Goal: Information Seeking & Learning: Learn about a topic

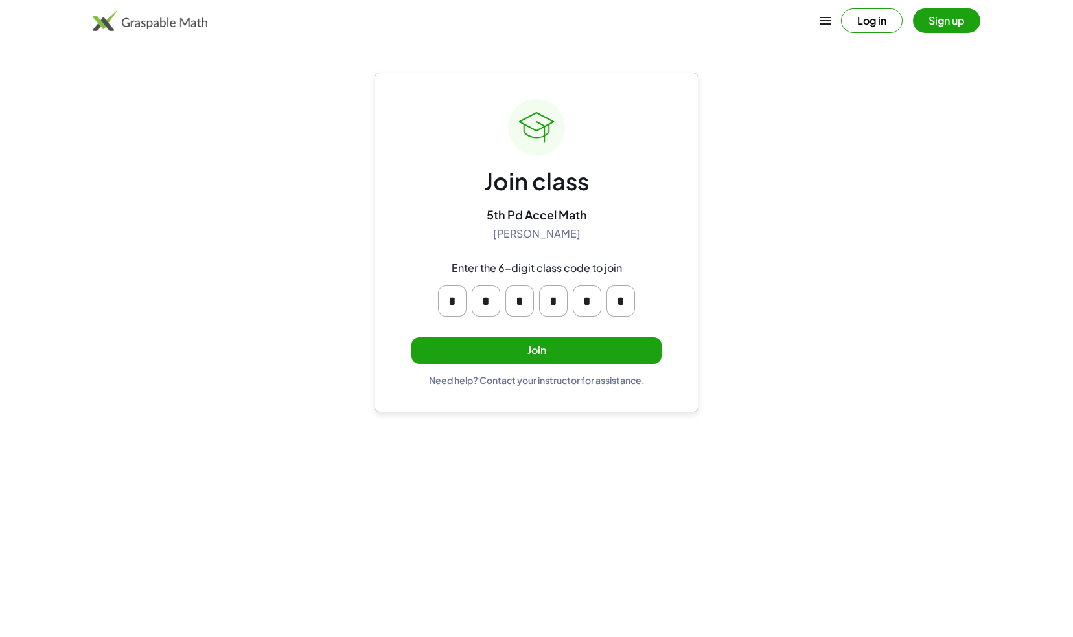
click at [619, 341] on button "Join" at bounding box center [536, 350] width 250 height 27
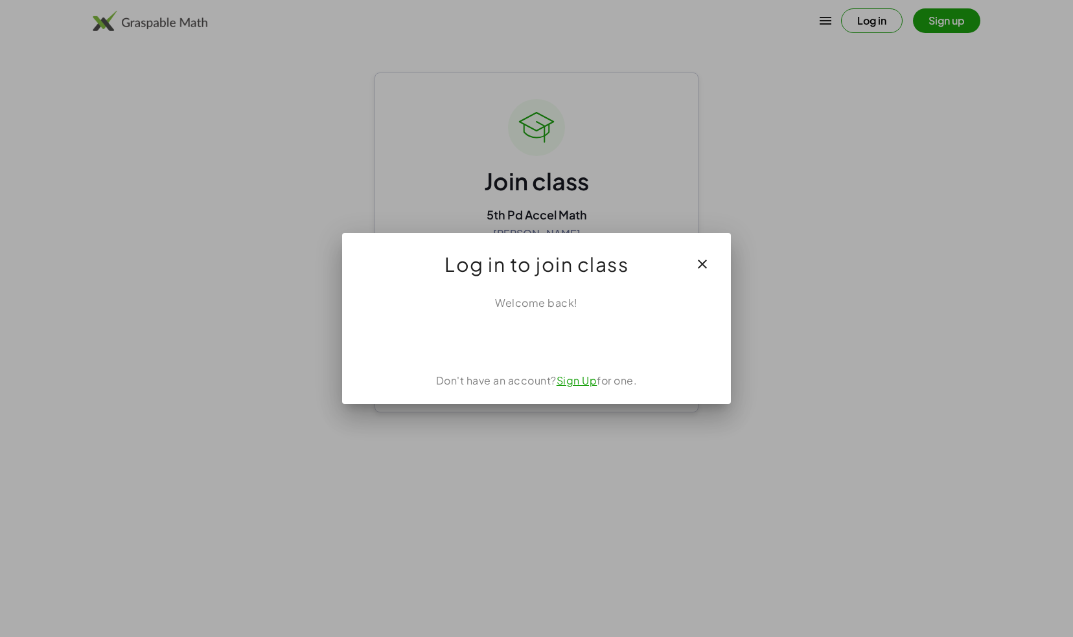
click at [702, 262] on icon "button" at bounding box center [702, 264] width 16 height 16
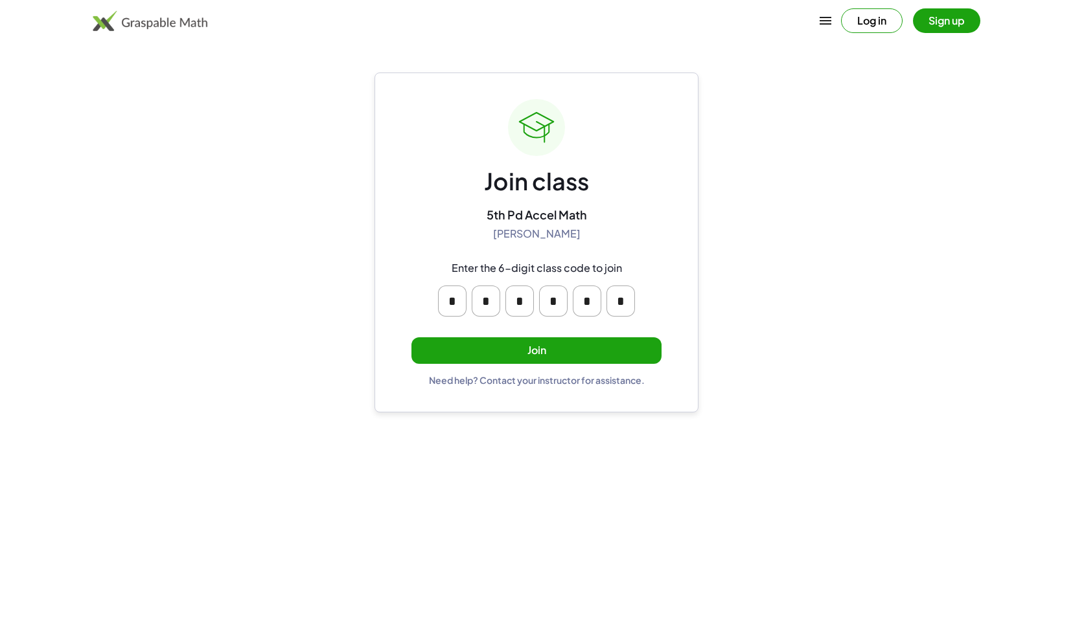
click at [854, 23] on button "Log in" at bounding box center [872, 20] width 62 height 25
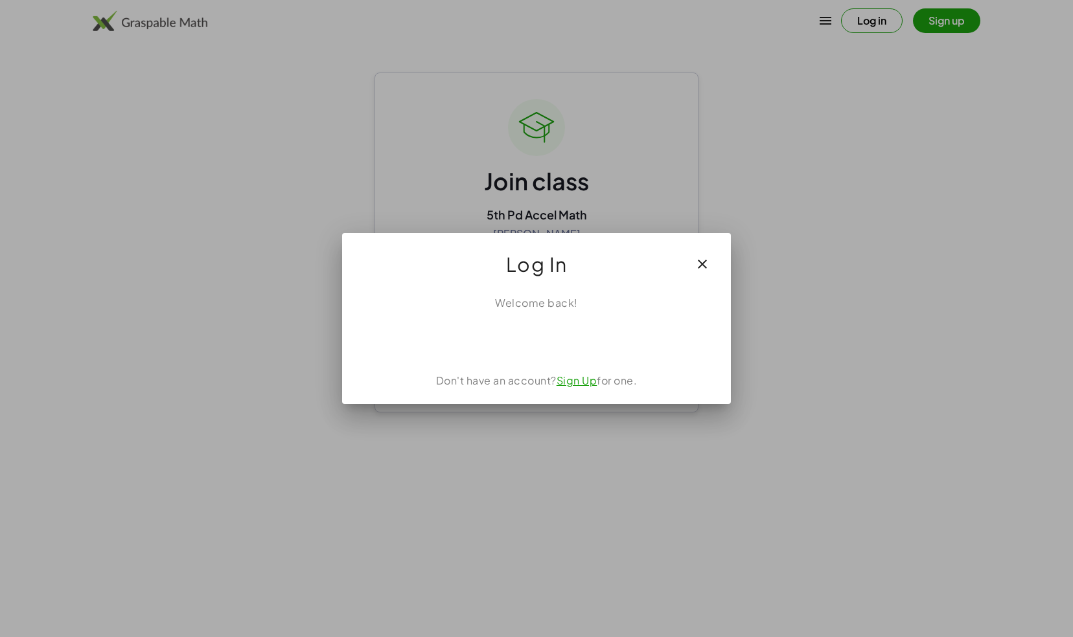
click at [506, 381] on div "Don't have an account? Sign Up for one." at bounding box center [537, 381] width 358 height 16
click at [519, 302] on div "Welcome back!" at bounding box center [537, 303] width 358 height 16
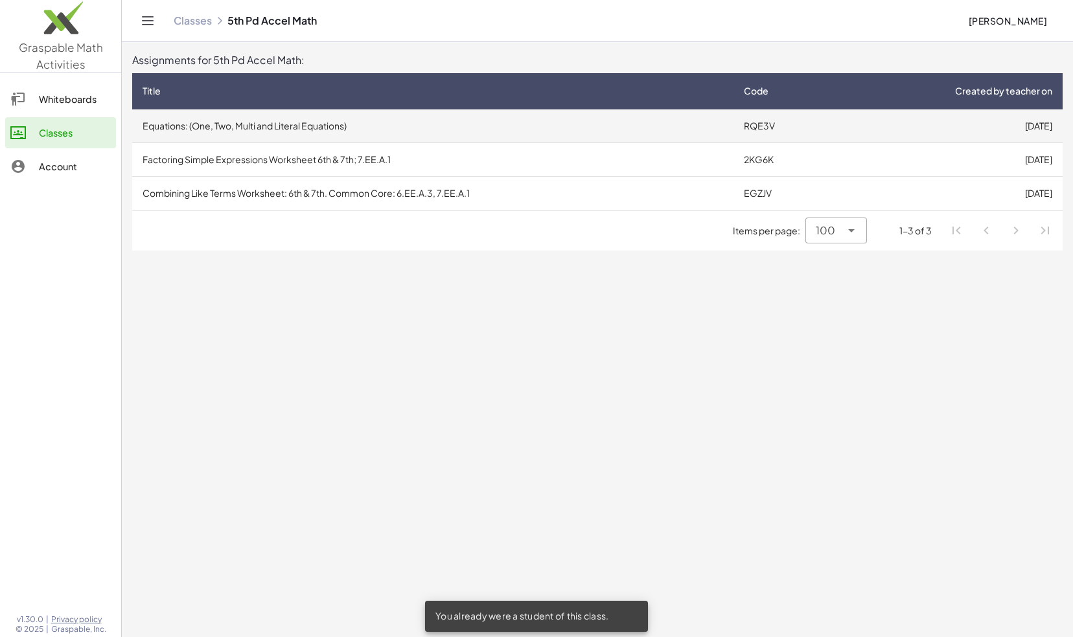
click at [620, 122] on td "Equations: (One, Two, Multi and Literal Equations)" at bounding box center [432, 126] width 601 height 34
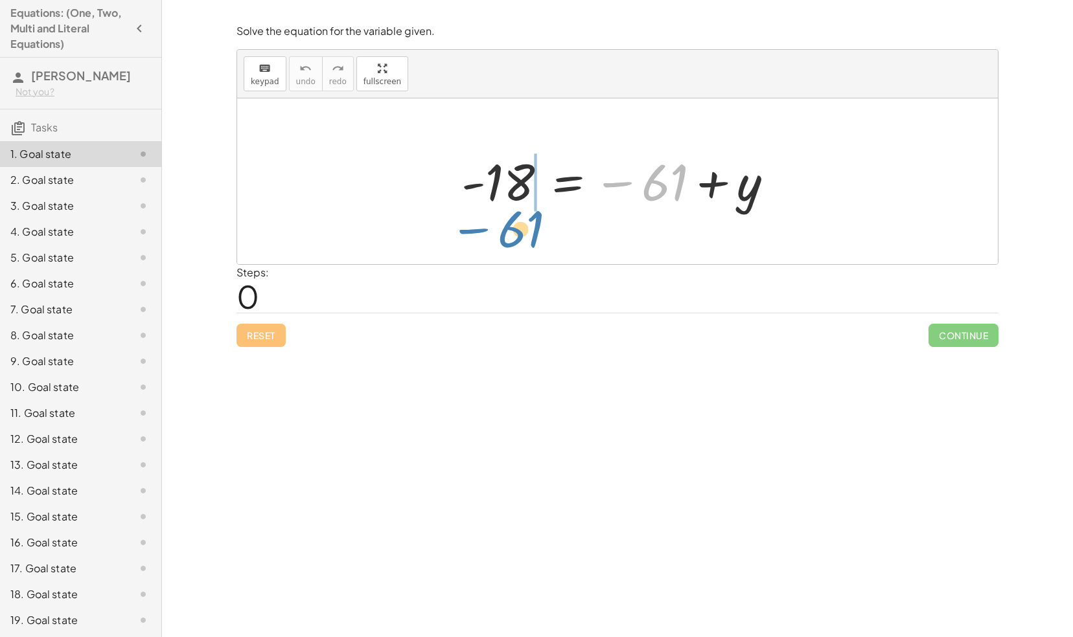
drag, startPoint x: 610, startPoint y: 183, endPoint x: 466, endPoint y: 228, distance: 151.4
click at [466, 228] on div "− 61 - 18 = − 61 + y" at bounding box center [617, 181] width 760 height 166
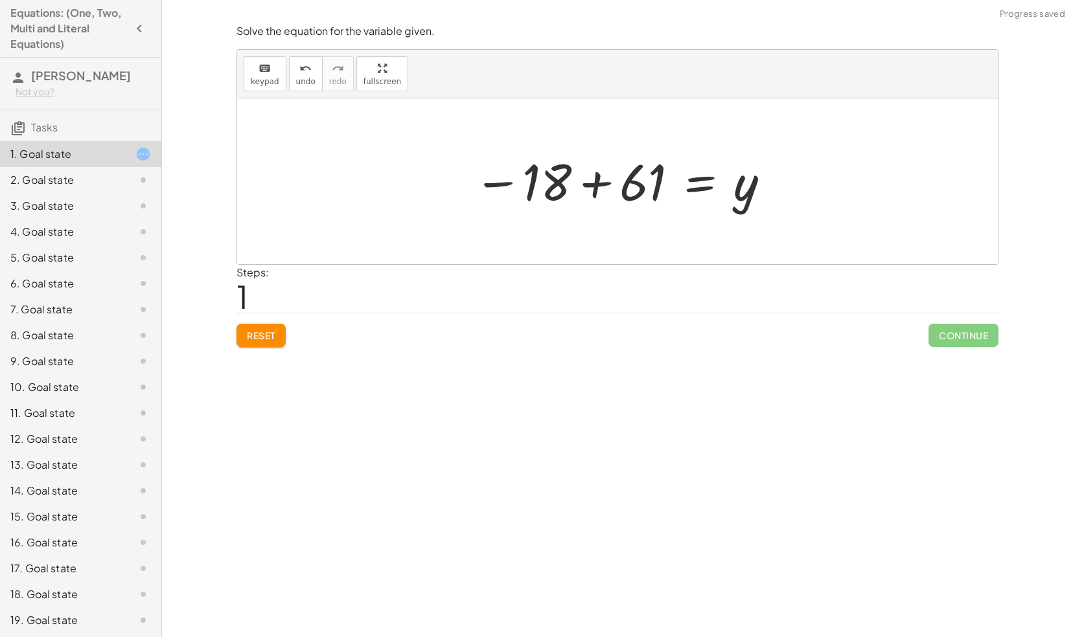
click at [592, 183] on div at bounding box center [622, 182] width 311 height 64
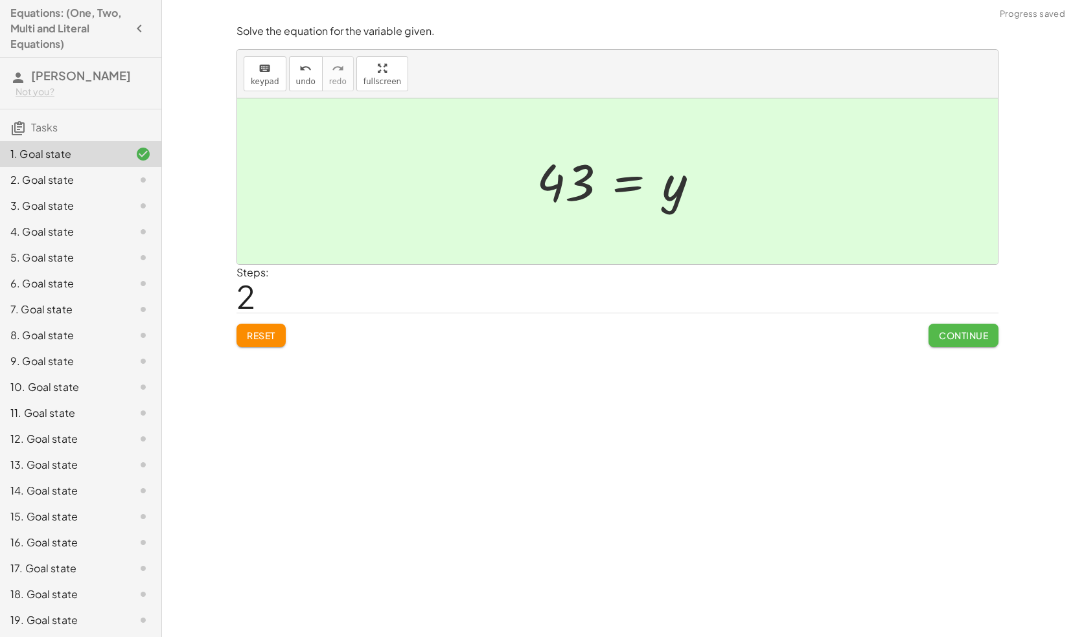
click at [944, 326] on button "Continue" at bounding box center [963, 335] width 70 height 23
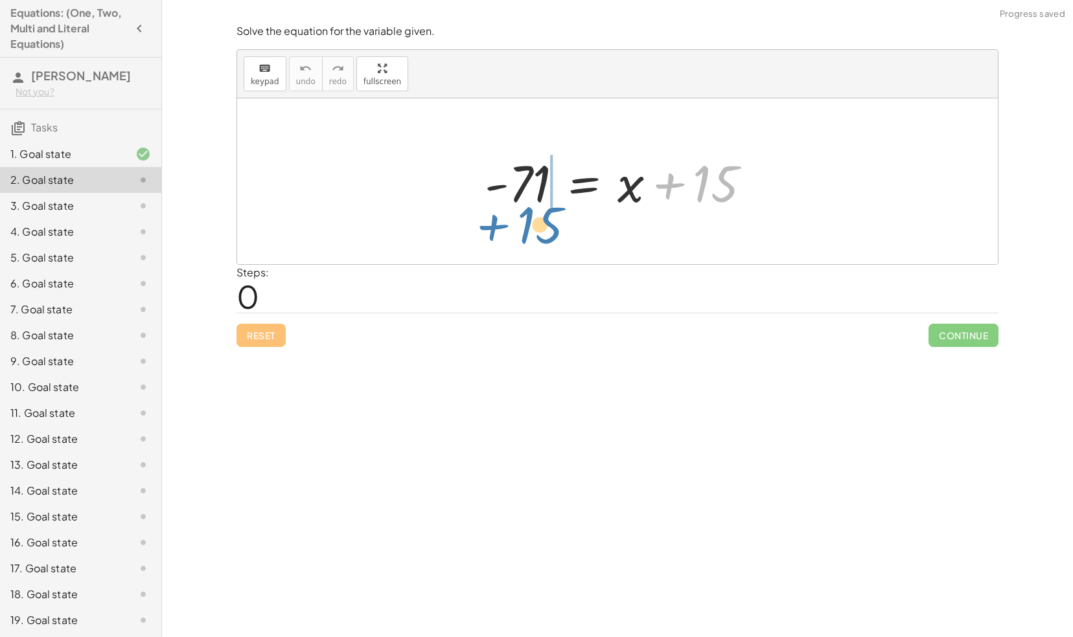
drag, startPoint x: 665, startPoint y: 190, endPoint x: 489, endPoint y: 231, distance: 180.2
click at [489, 231] on div "+ 15 - 71 = + x + 15" at bounding box center [617, 181] width 760 height 166
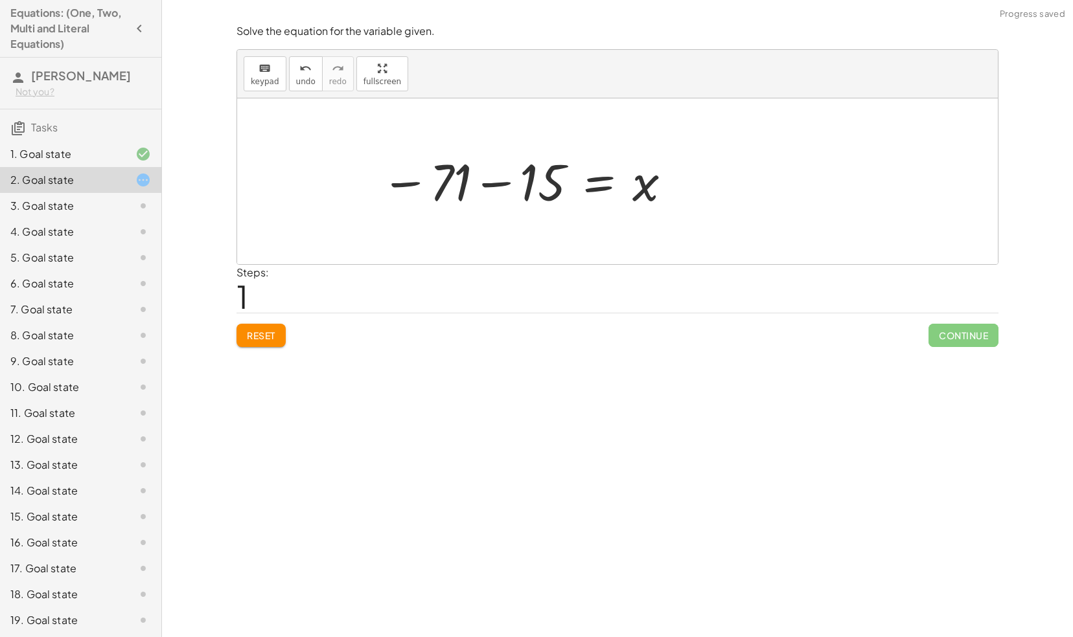
click at [483, 184] on div at bounding box center [526, 182] width 305 height 64
click at [595, 177] on div at bounding box center [622, 182] width 305 height 64
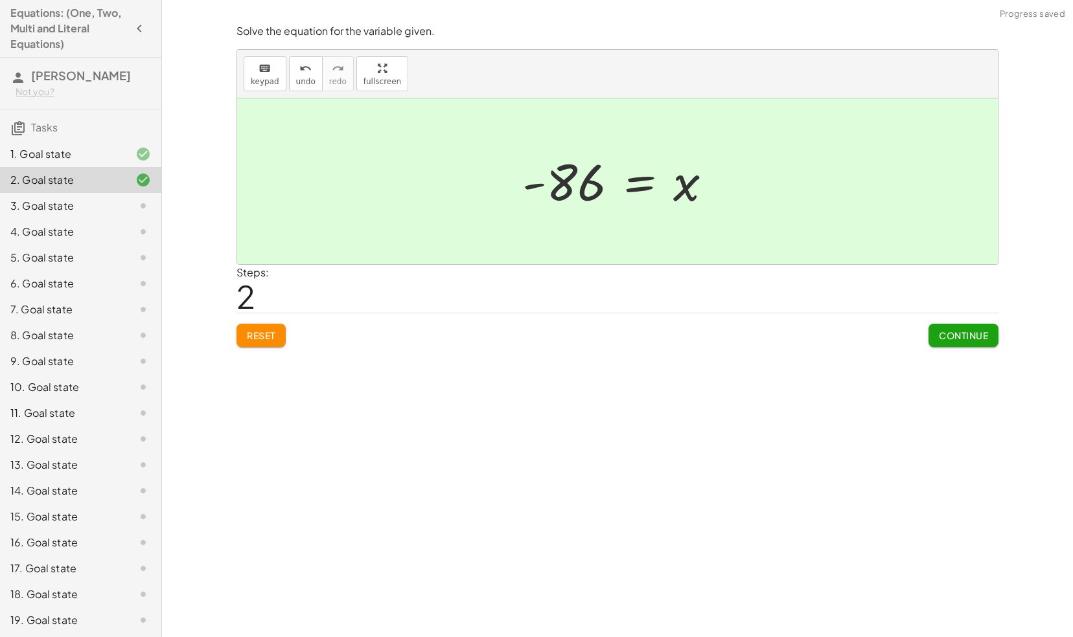
click at [944, 332] on span "Continue" at bounding box center [963, 336] width 49 height 12
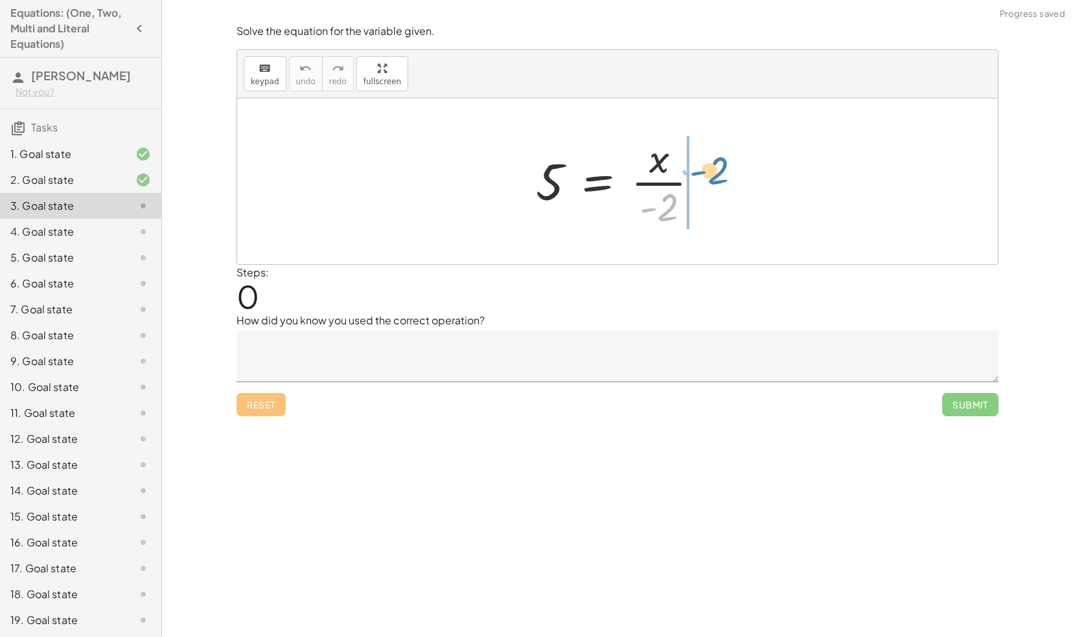
drag, startPoint x: 679, startPoint y: 203, endPoint x: 720, endPoint y: 162, distance: 58.6
click at [720, 162] on div "· - 2 5 = · x · - 2" at bounding box center [617, 181] width 760 height 166
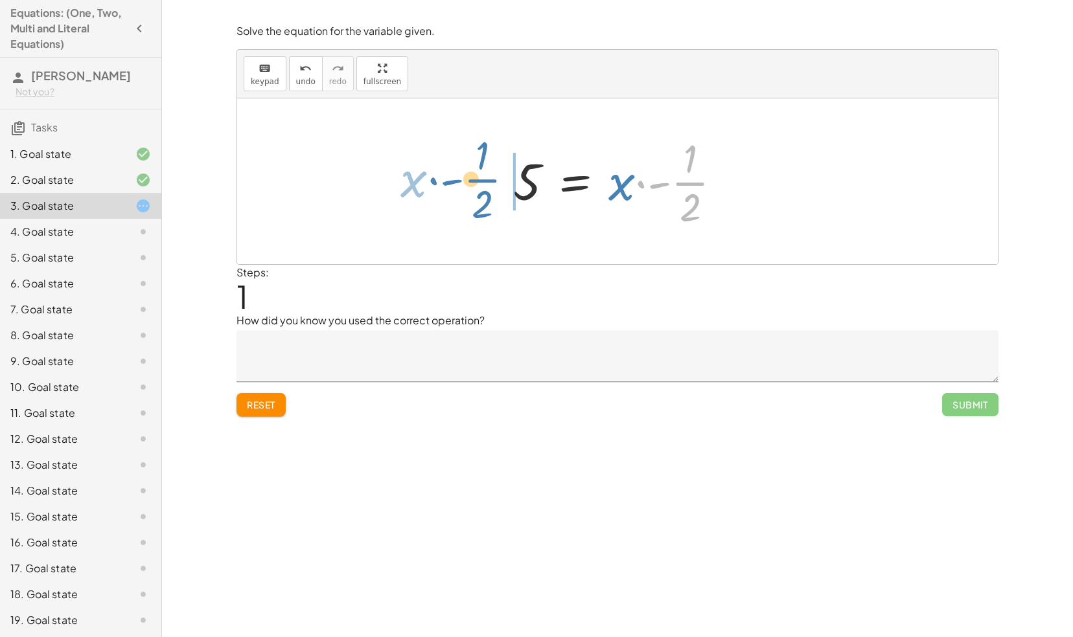
drag, startPoint x: 693, startPoint y: 172, endPoint x: 487, endPoint y: 170, distance: 206.0
click at [487, 170] on div "5 = · x · - 2 · - · 1 · 2 · x 5 = x - 2 · · · 1 ·" at bounding box center [617, 181] width 760 height 166
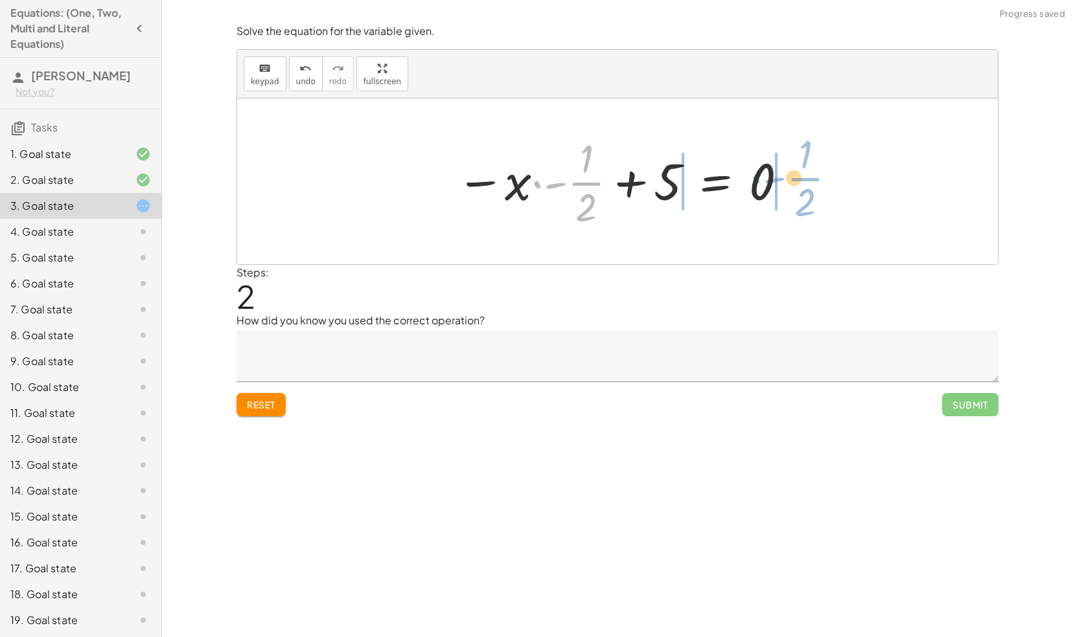
drag, startPoint x: 574, startPoint y: 181, endPoint x: 798, endPoint y: 176, distance: 224.2
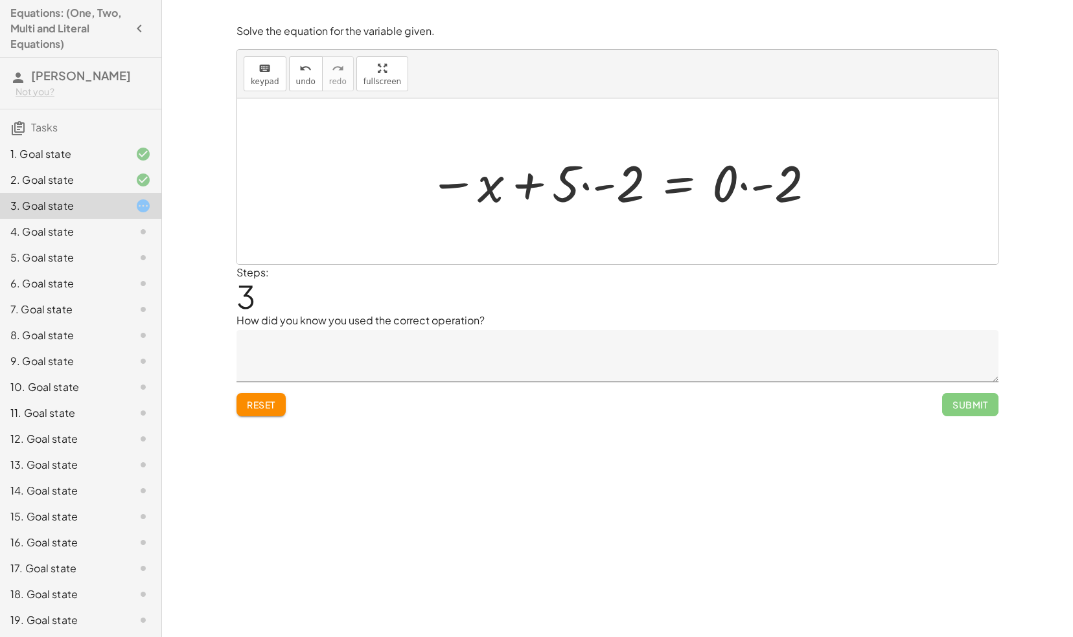
click at [269, 408] on span "Reset" at bounding box center [261, 405] width 28 height 12
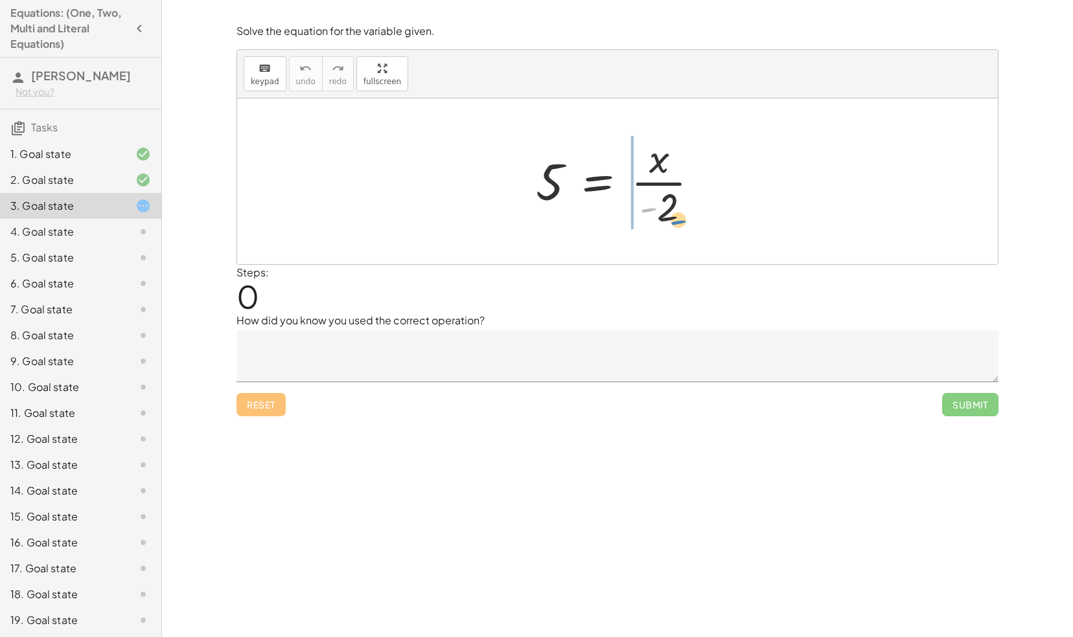
drag, startPoint x: 657, startPoint y: 208, endPoint x: 674, endPoint y: 207, distance: 16.9
click at [674, 207] on div at bounding box center [622, 181] width 187 height 100
drag, startPoint x: 644, startPoint y: 183, endPoint x: 650, endPoint y: 212, distance: 29.0
click at [650, 212] on div at bounding box center [622, 181] width 192 height 100
click at [0, 0] on div "Solve the equation for the variable given. keyboard keypad undo undo redo redo …" at bounding box center [0, 0] width 0 height 0
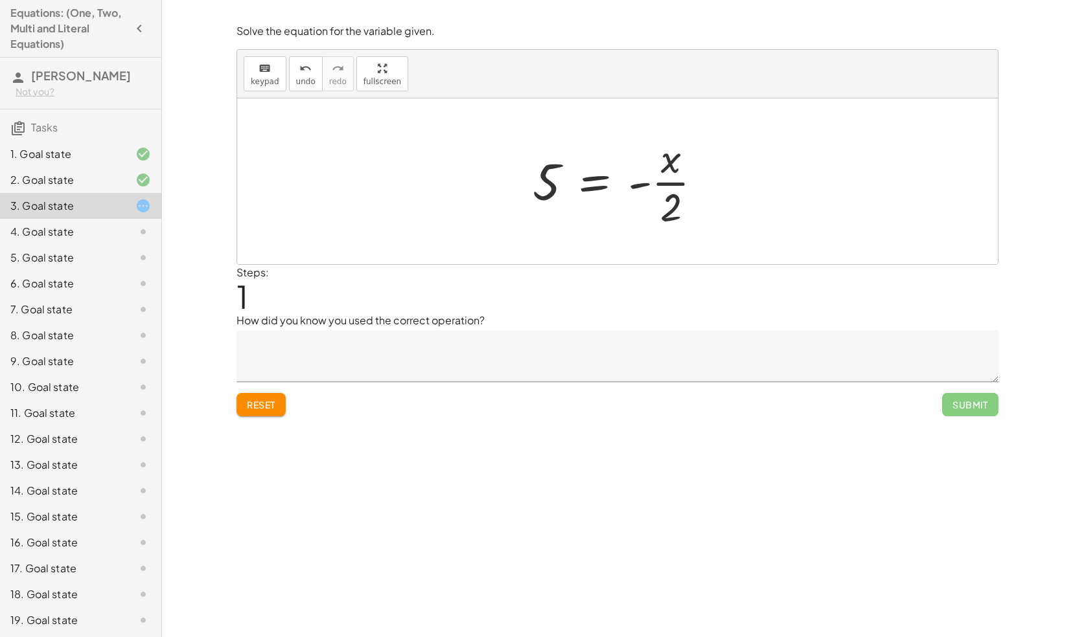
click at [256, 400] on span "Reset" at bounding box center [261, 405] width 28 height 12
drag, startPoint x: 669, startPoint y: 204, endPoint x: 523, endPoint y: 178, distance: 148.7
click at [523, 178] on div "· - 2 5 = · x · - 2" at bounding box center [617, 181] width 203 height 106
click at [580, 187] on div at bounding box center [623, 181] width 222 height 67
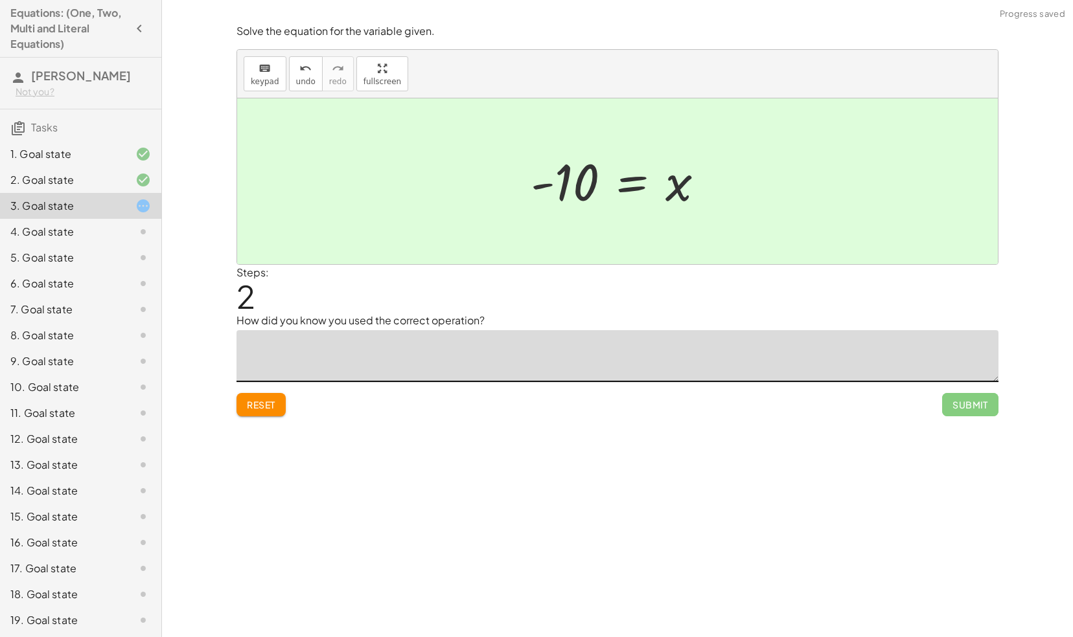
click at [550, 338] on textarea at bounding box center [617, 356] width 762 height 52
click at [492, 347] on textarea "**********" at bounding box center [617, 356] width 762 height 52
click at [482, 350] on textarea "**********" at bounding box center [617, 356] width 762 height 52
click at [492, 349] on textarea "**********" at bounding box center [617, 356] width 762 height 52
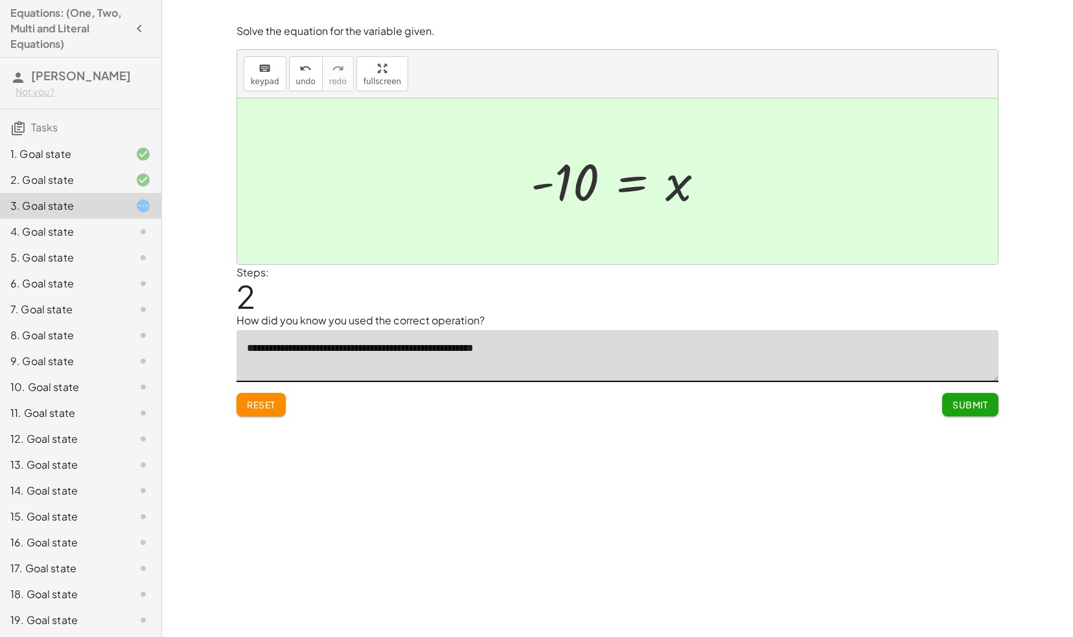
click at [492, 349] on textarea "**********" at bounding box center [617, 356] width 762 height 52
click at [499, 350] on textarea "**********" at bounding box center [617, 356] width 762 height 52
type textarea "**********"
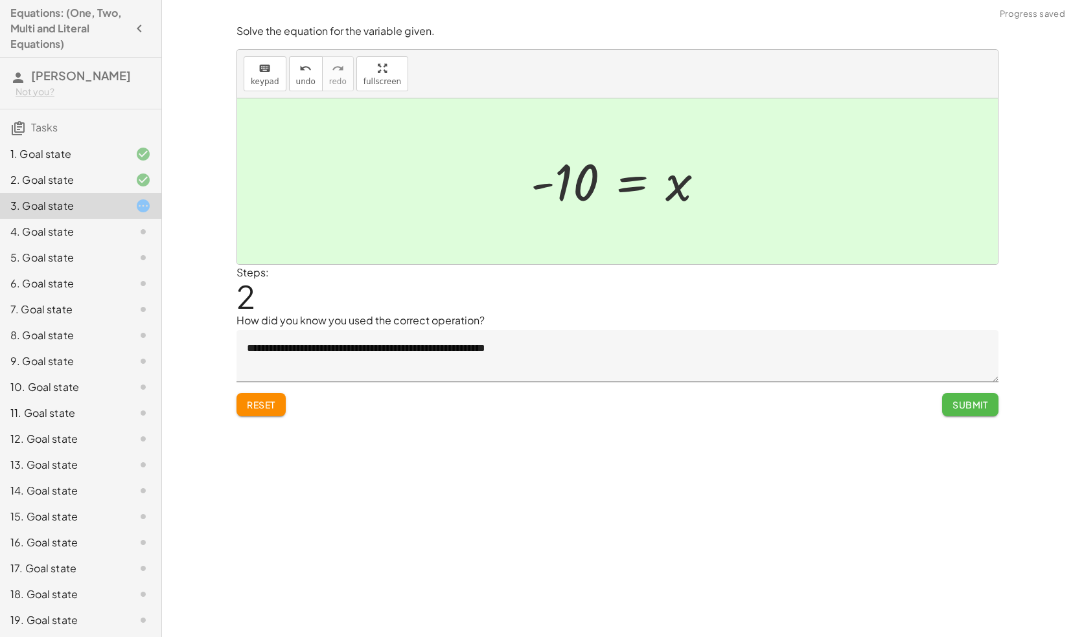
click at [956, 407] on span "Submit" at bounding box center [970, 405] width 36 height 12
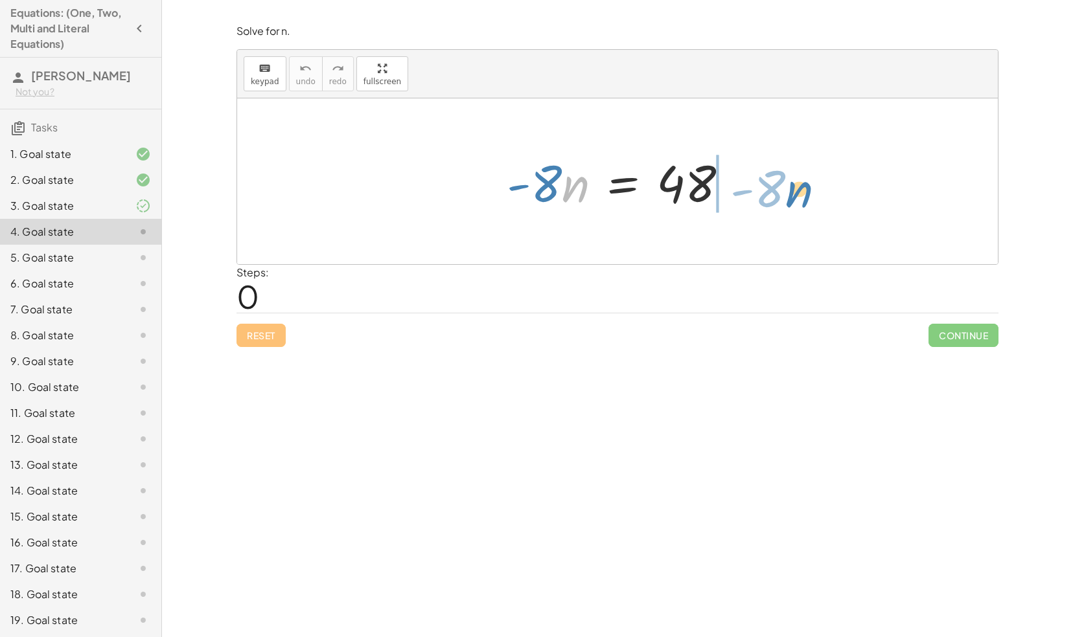
drag, startPoint x: 575, startPoint y: 187, endPoint x: 799, endPoint y: 192, distance: 223.5
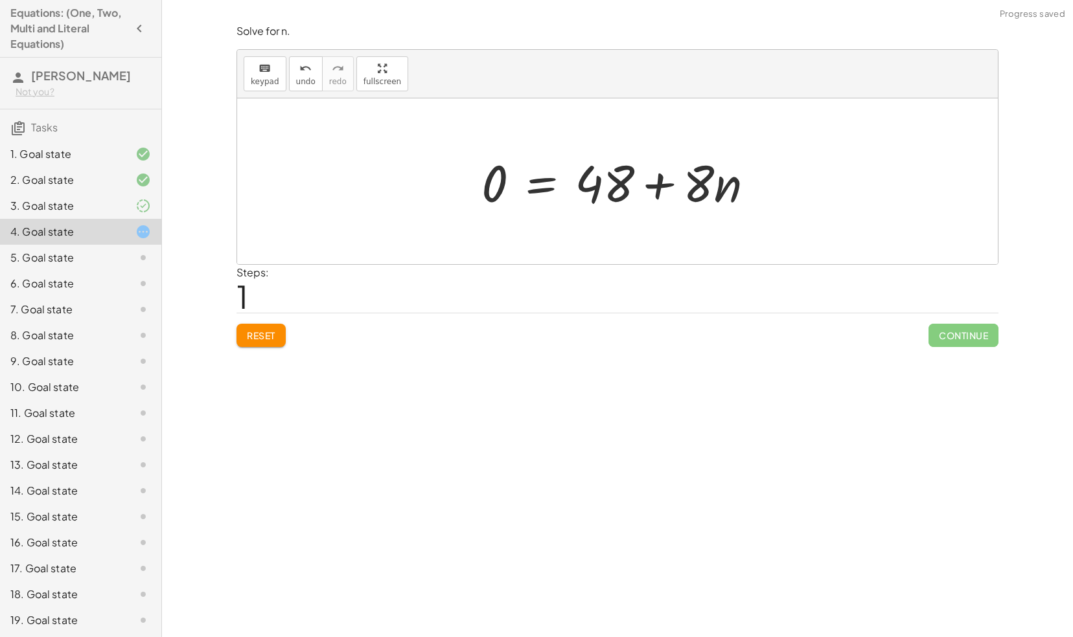
drag, startPoint x: 799, startPoint y: 187, endPoint x: 751, endPoint y: 212, distance: 54.5
click at [751, 212] on div "· - 8 · n = 48 · 8 · n = 48 0 + +" at bounding box center [617, 181] width 760 height 166
drag, startPoint x: 716, startPoint y: 185, endPoint x: 430, endPoint y: 198, distance: 286.6
click at [430, 198] on div "· - 8 · n = 48 · n + · 8 · 8 · n = 48 0 + +" at bounding box center [617, 181] width 760 height 166
click at [255, 321] on div "Reset Continue" at bounding box center [617, 330] width 762 height 34
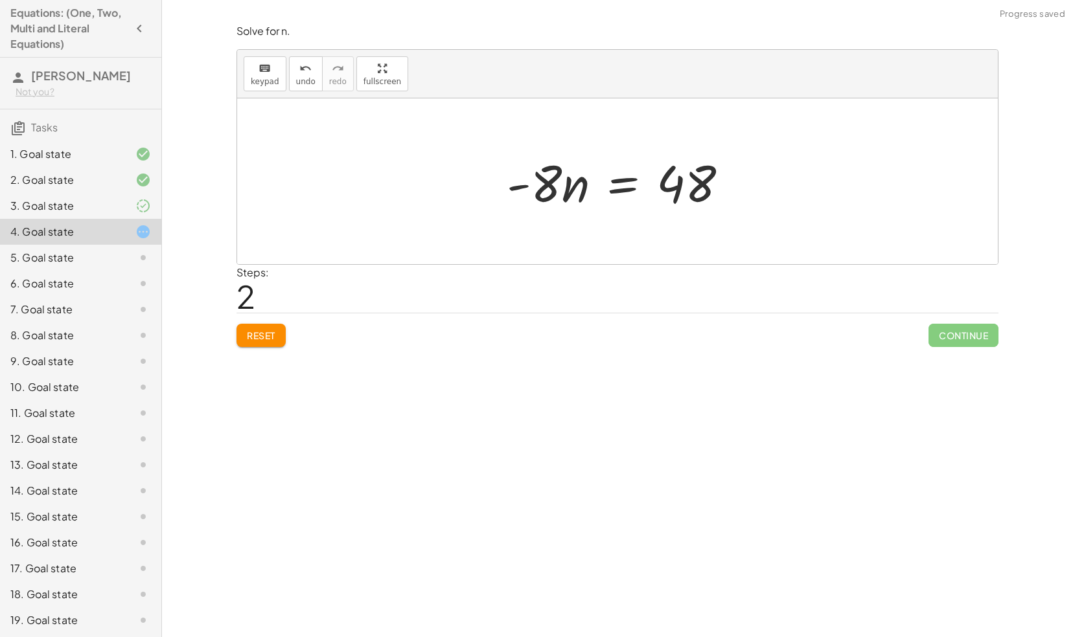
click at [264, 336] on span "Reset" at bounding box center [261, 336] width 28 height 12
drag, startPoint x: 550, startPoint y: 187, endPoint x: 698, endPoint y: 229, distance: 153.7
click at [698, 229] on div "· - 8 · n · - 8 · n = 48" at bounding box center [617, 181] width 760 height 166
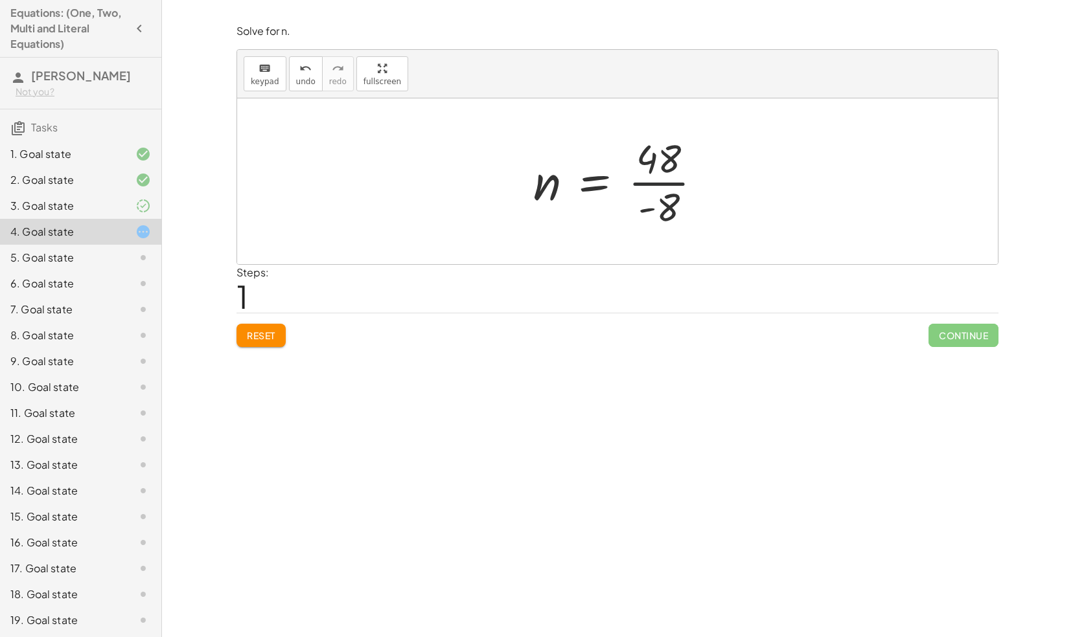
click at [661, 185] on div at bounding box center [623, 181] width 192 height 100
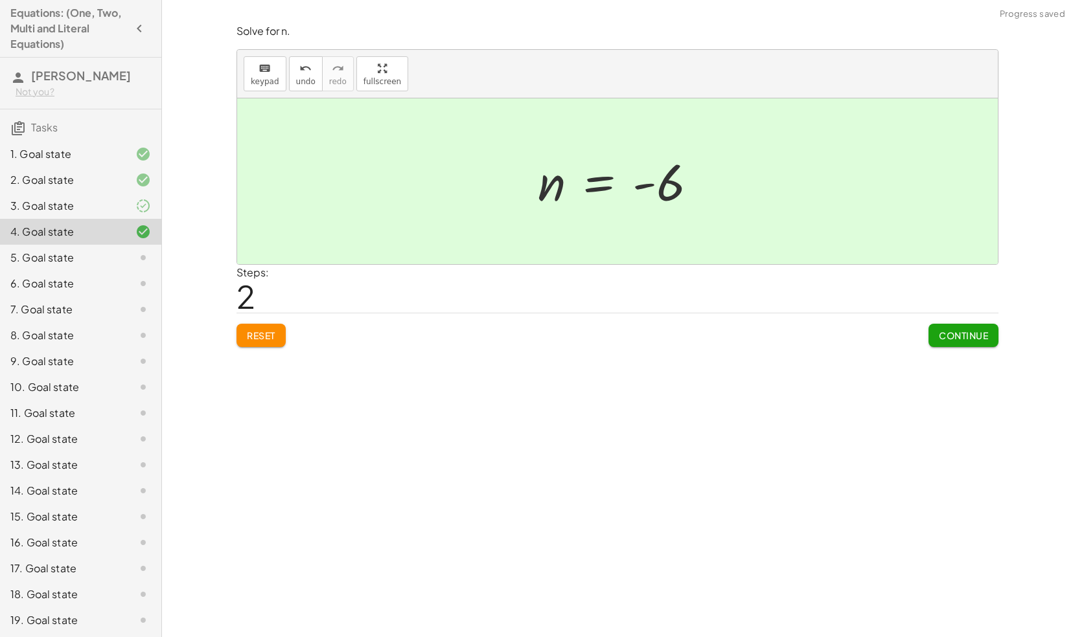
click at [981, 338] on span "Continue" at bounding box center [963, 336] width 49 height 12
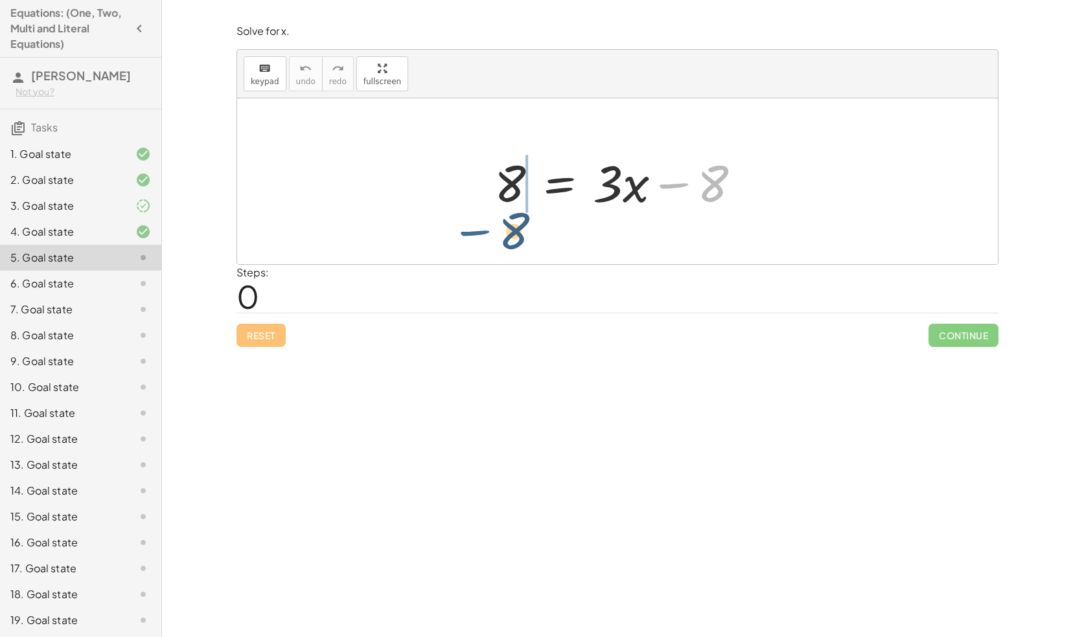
drag, startPoint x: 675, startPoint y: 179, endPoint x: 475, endPoint y: 224, distance: 204.4
click at [475, 224] on div "− 8 8 = + · 3 · x − 8" at bounding box center [617, 181] width 760 height 166
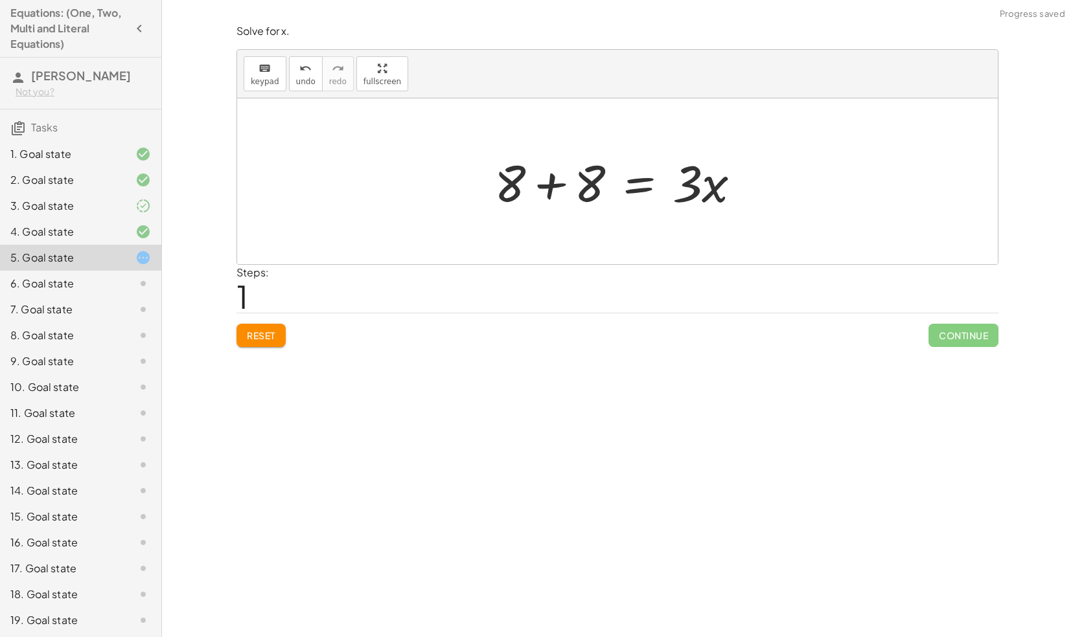
click at [551, 180] on div at bounding box center [623, 181] width 270 height 67
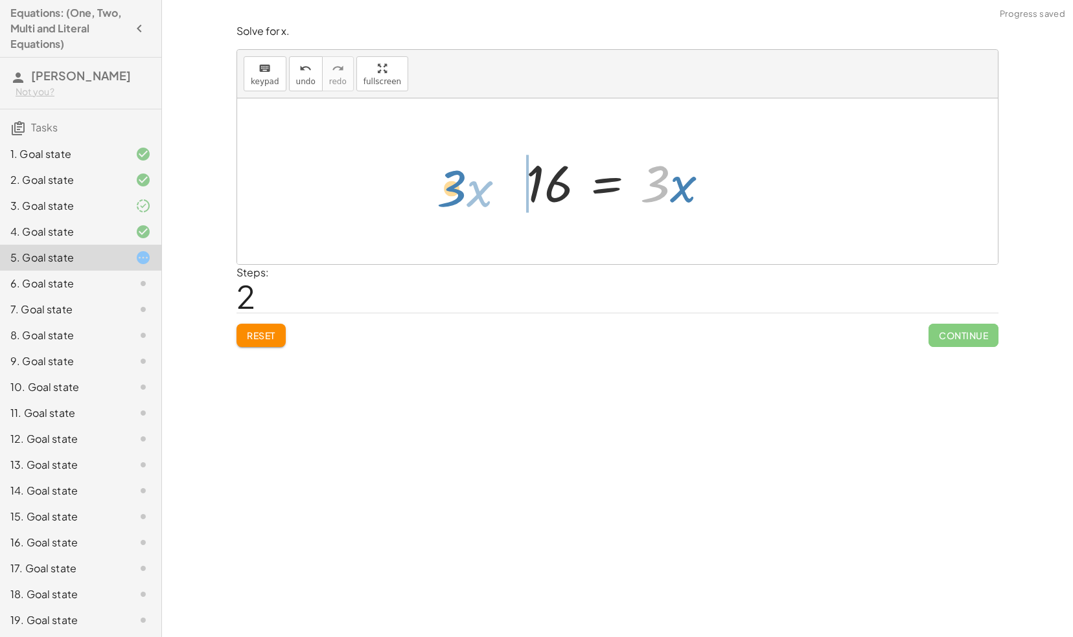
drag, startPoint x: 661, startPoint y: 186, endPoint x: 462, endPoint y: 190, distance: 198.2
click at [462, 190] on div "8 = + · 3 · x − 8 + 8 + 8 = · 3 · x · 3 · x = · 3 · x 16" at bounding box center [617, 181] width 760 height 166
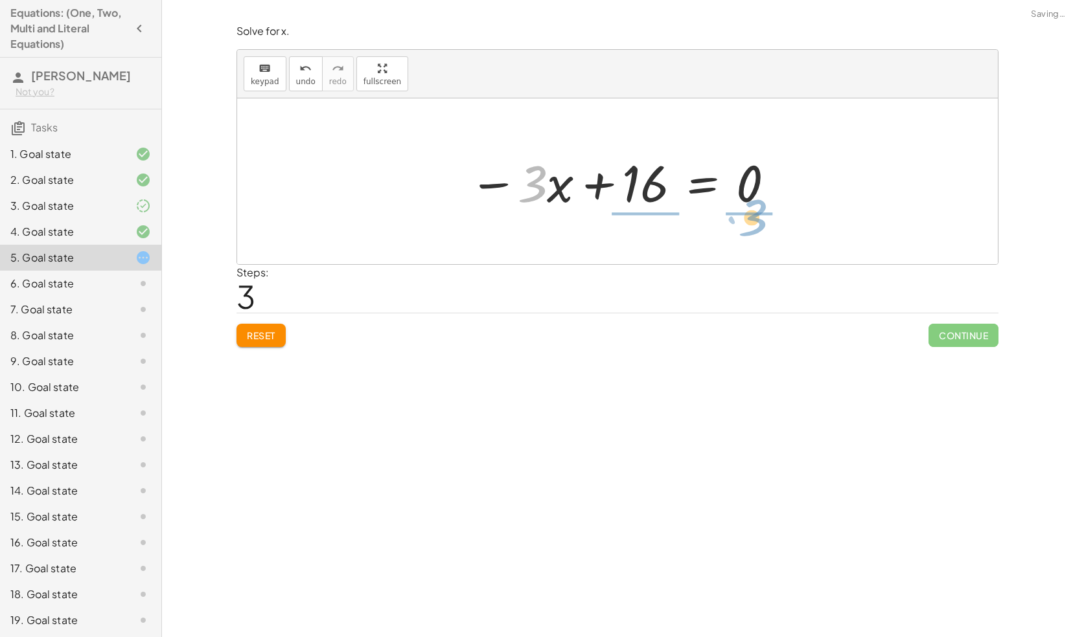
drag, startPoint x: 538, startPoint y: 181, endPoint x: 778, endPoint y: 191, distance: 239.8
click at [778, 191] on div at bounding box center [622, 181] width 320 height 67
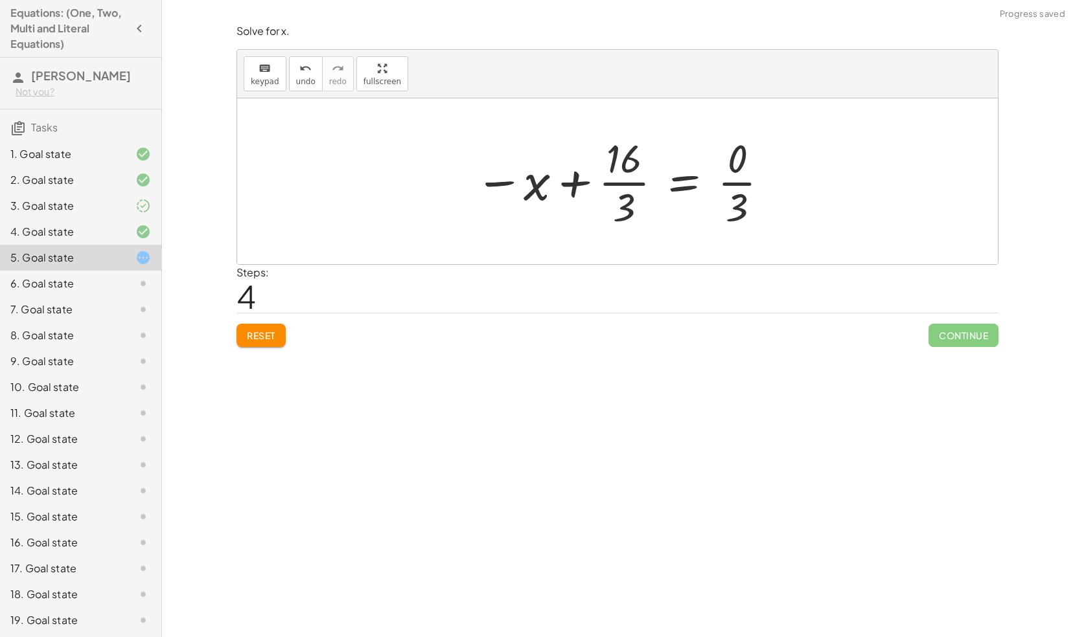
click at [269, 330] on span "Reset" at bounding box center [261, 336] width 28 height 12
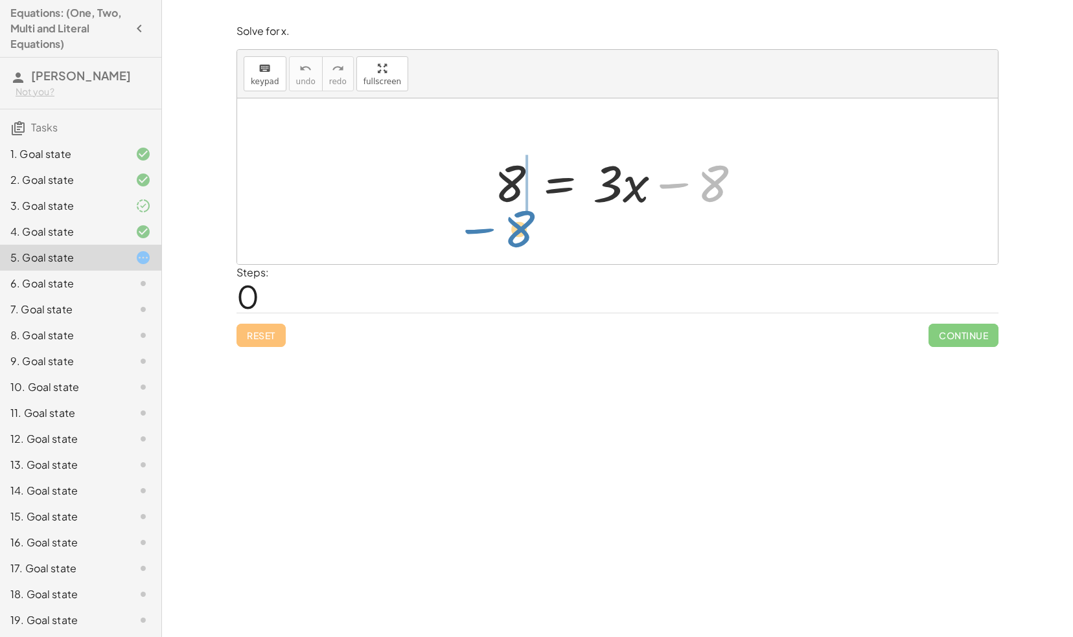
drag, startPoint x: 710, startPoint y: 181, endPoint x: 514, endPoint y: 227, distance: 201.4
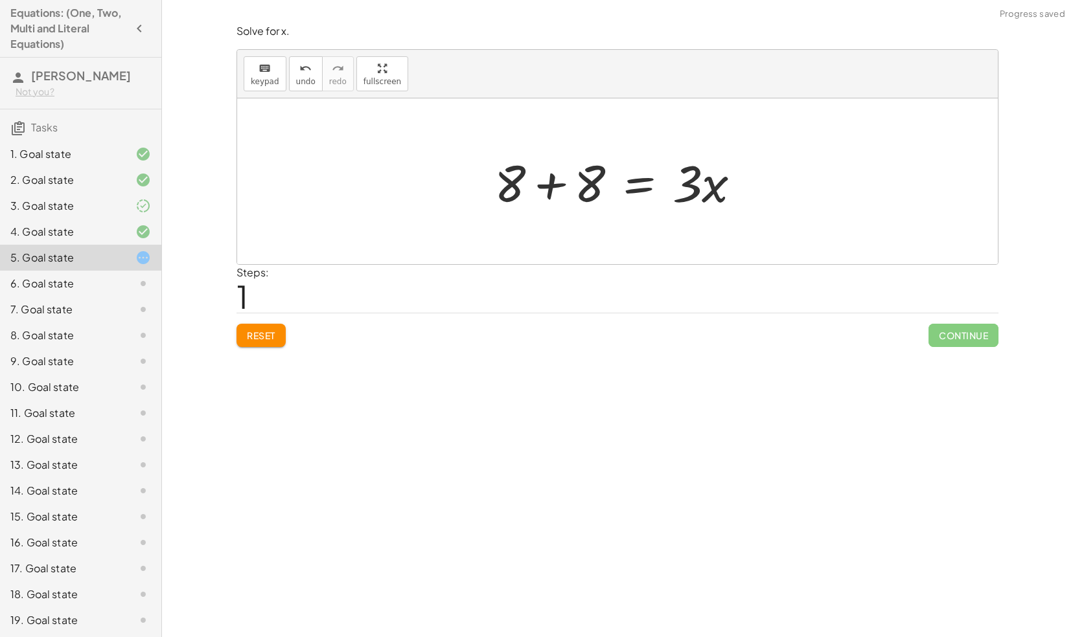
click at [552, 187] on div at bounding box center [623, 181] width 270 height 67
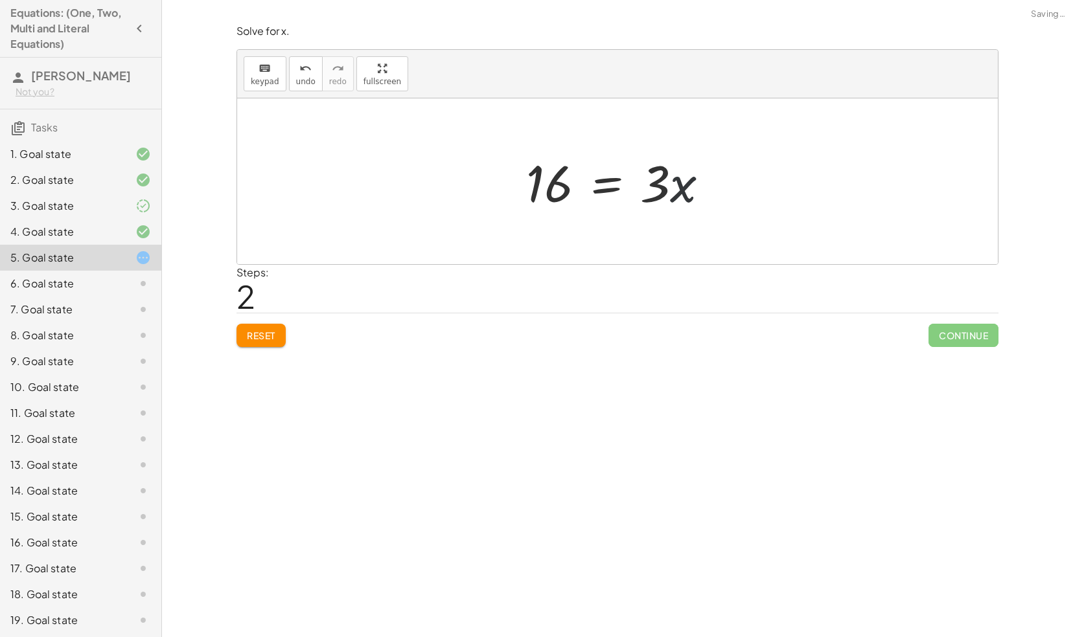
click at [681, 187] on div at bounding box center [622, 181] width 206 height 67
drag, startPoint x: 657, startPoint y: 186, endPoint x: 536, endPoint y: 242, distance: 133.0
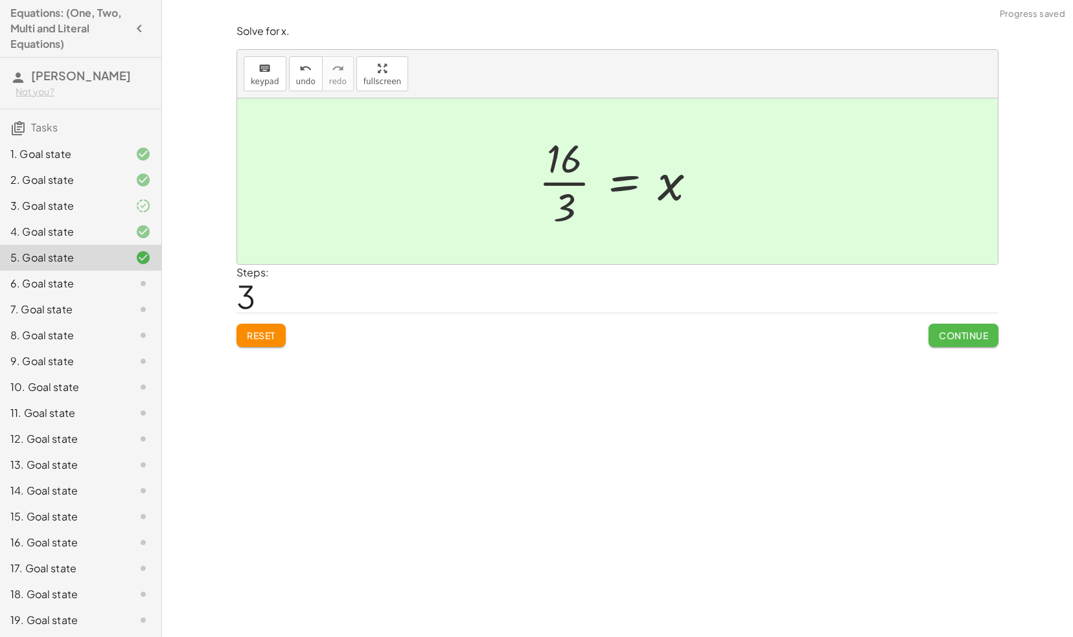
click at [962, 324] on button "Continue" at bounding box center [963, 335] width 70 height 23
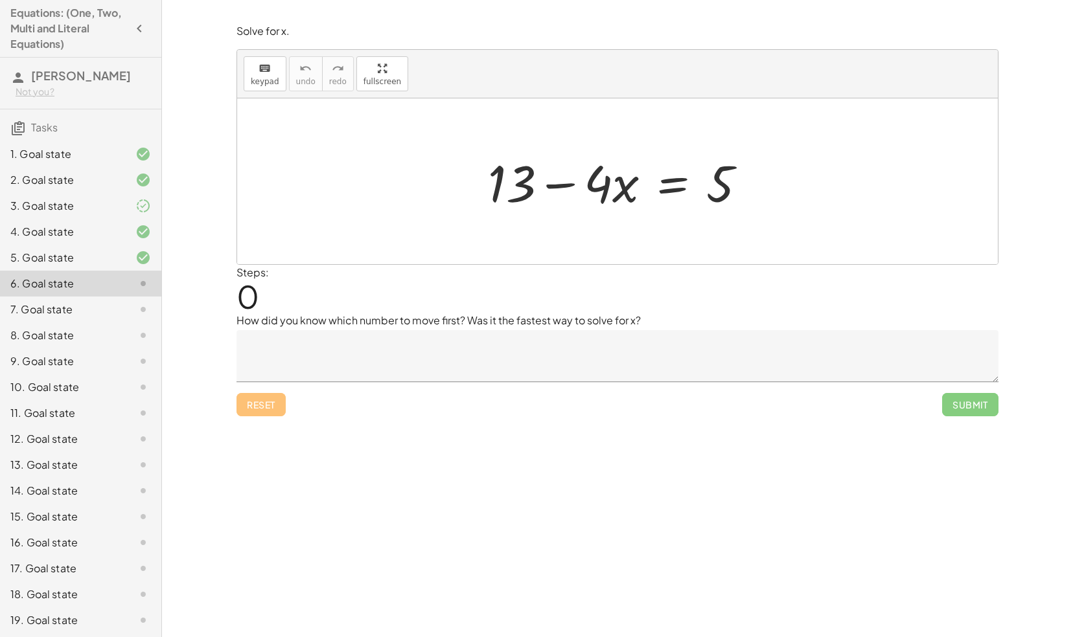
click at [135, 304] on icon at bounding box center [143, 310] width 16 height 16
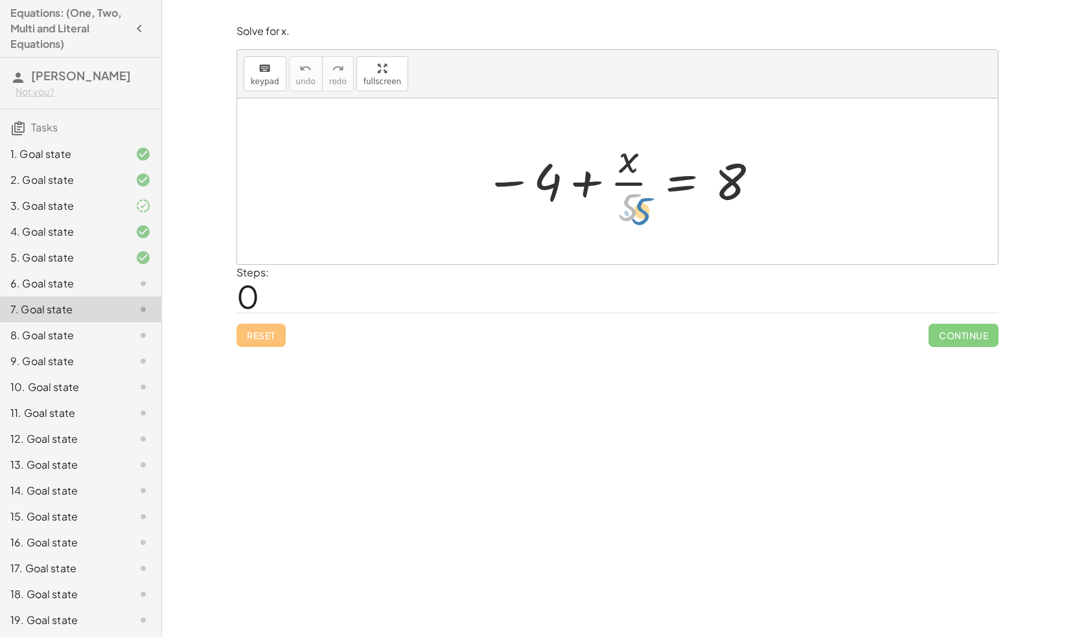
click at [622, 206] on div at bounding box center [622, 181] width 288 height 100
drag, startPoint x: 547, startPoint y: 179, endPoint x: 821, endPoint y: 185, distance: 274.7
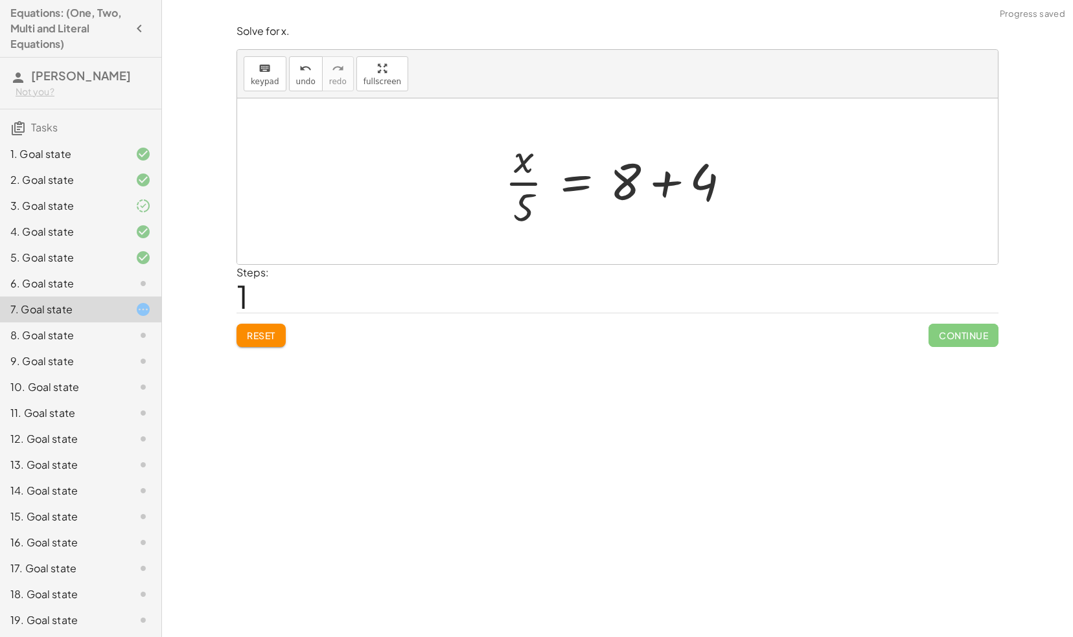
click at [665, 179] on div at bounding box center [622, 181] width 249 height 100
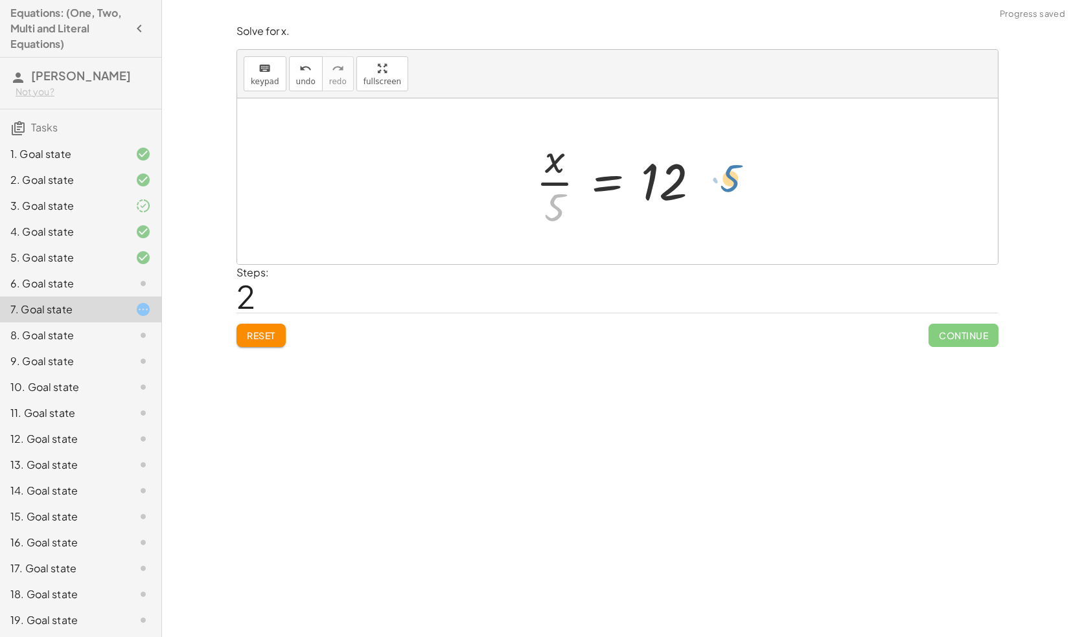
drag, startPoint x: 522, startPoint y: 198, endPoint x: 683, endPoint y: 176, distance: 162.7
click at [683, 176] on div at bounding box center [622, 181] width 187 height 100
click at [667, 190] on div at bounding box center [622, 181] width 216 height 67
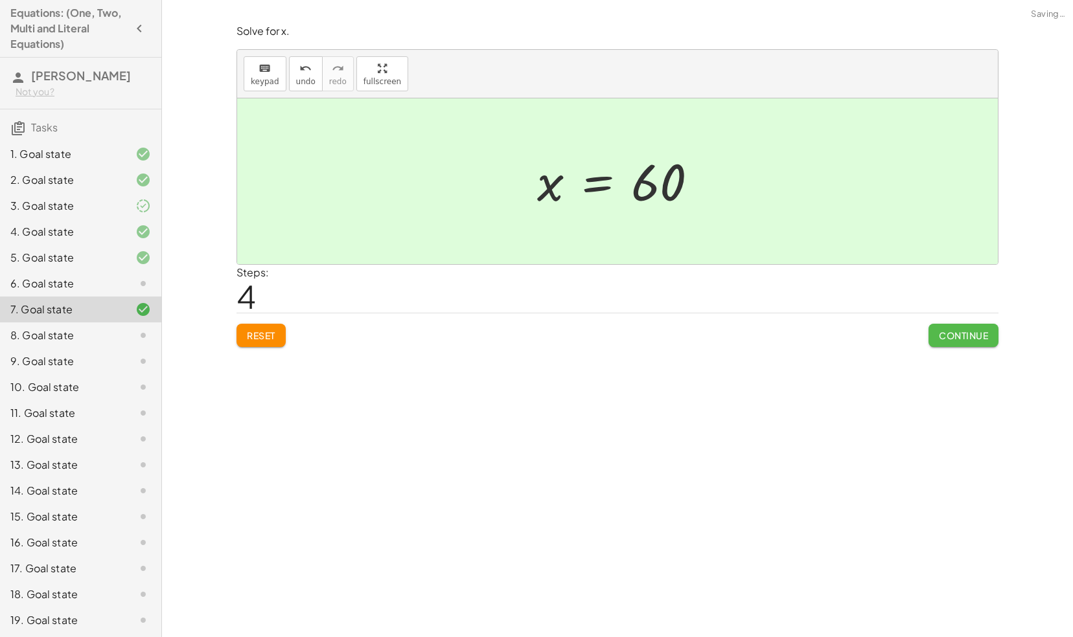
click at [950, 331] on span "Continue" at bounding box center [963, 336] width 49 height 12
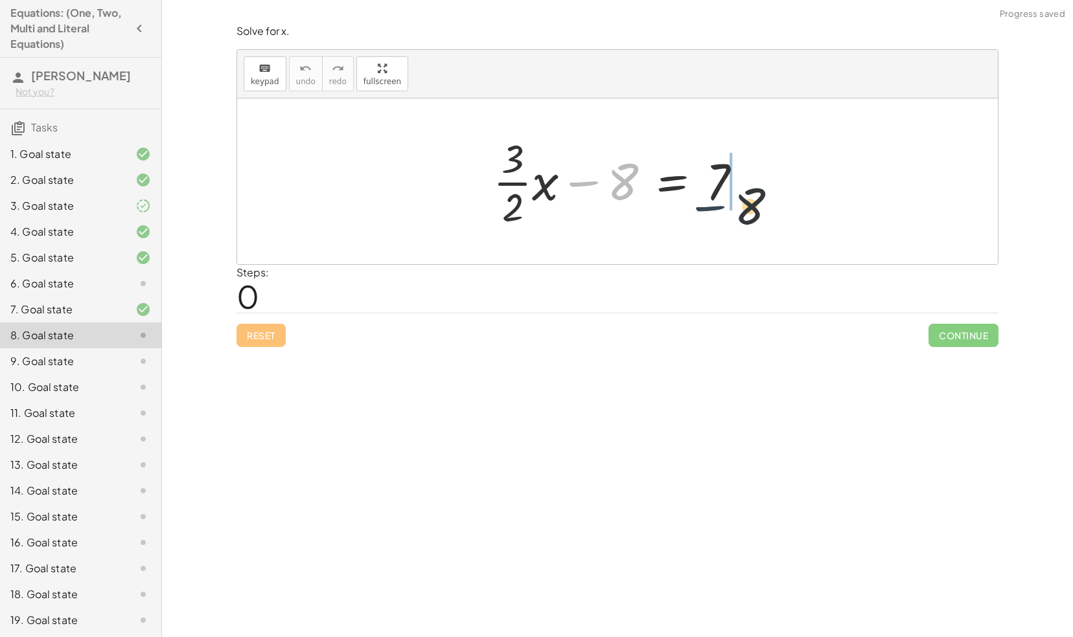
drag, startPoint x: 580, startPoint y: 176, endPoint x: 755, endPoint y: 183, distance: 175.0
click at [755, 183] on div at bounding box center [622, 181] width 272 height 100
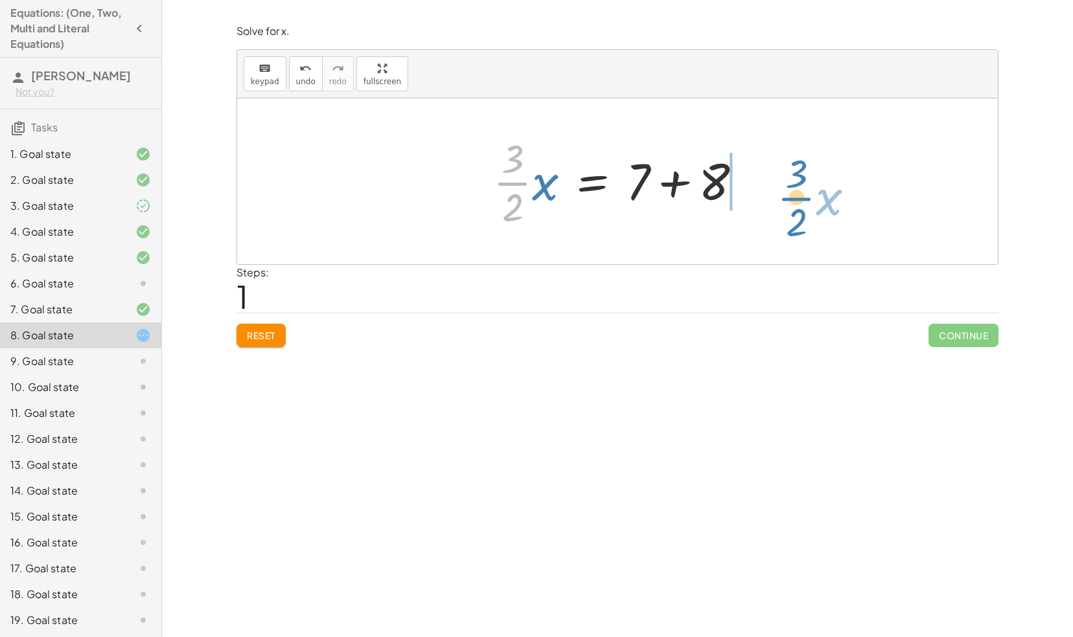
drag, startPoint x: 514, startPoint y: 181, endPoint x: 810, endPoint y: 193, distance: 295.6
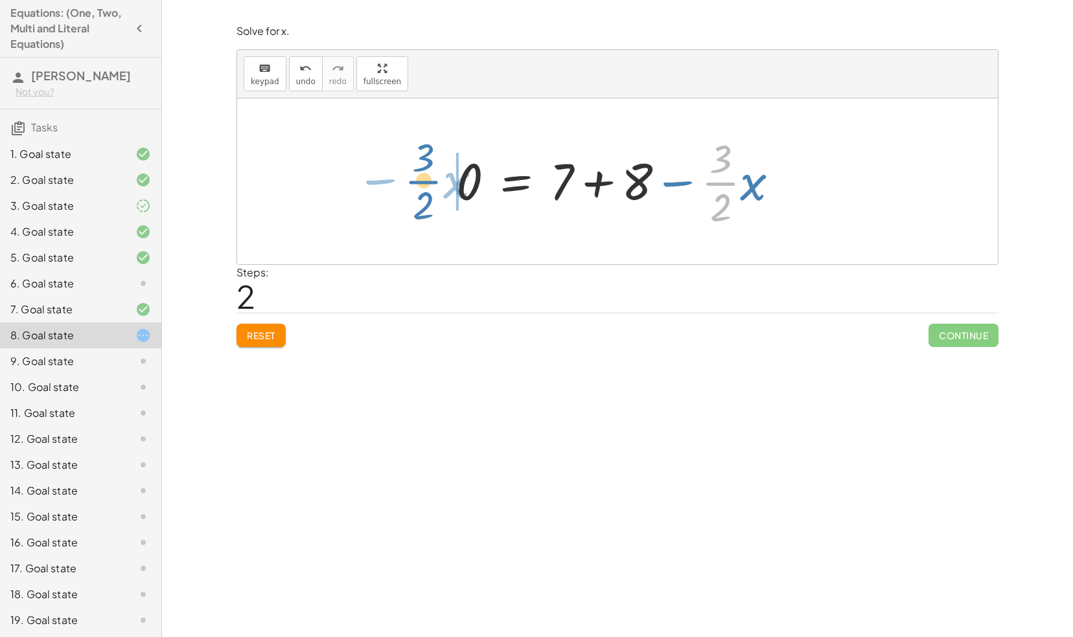
drag, startPoint x: 727, startPoint y: 179, endPoint x: 433, endPoint y: 179, distance: 294.1
click at [433, 179] on div "+ · · 3 · 2 · x − 8 = 7 · · 3 · 2 · x = + 7 + 8 · · 3 · 2 − · x · · 3 · 2 · x 8…" at bounding box center [617, 181] width 760 height 166
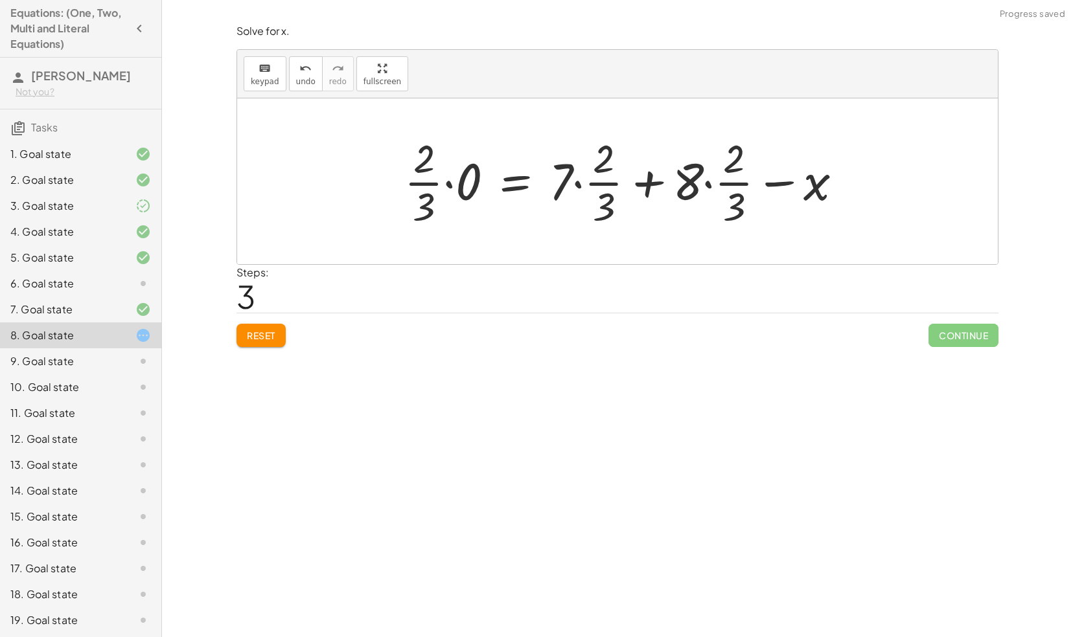
click at [273, 324] on button "Reset" at bounding box center [260, 335] width 49 height 23
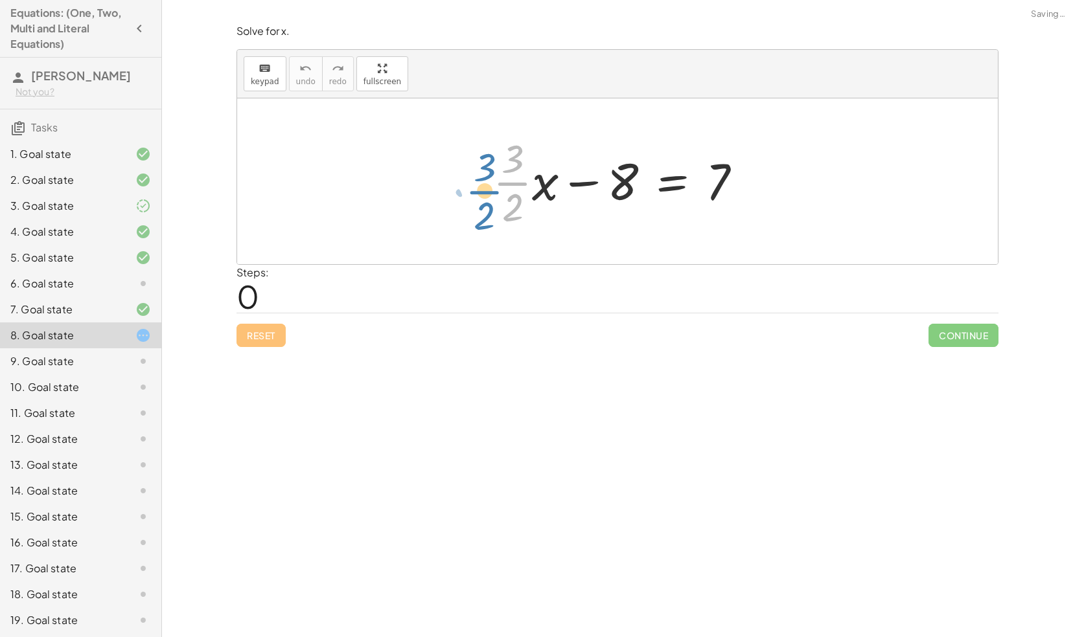
drag, startPoint x: 505, startPoint y: 192, endPoint x: 484, endPoint y: 187, distance: 20.7
drag, startPoint x: 584, startPoint y: 177, endPoint x: 814, endPoint y: 174, distance: 229.3
click at [814, 174] on div "− 8 + · · 3 · 2 · x − 8 = 7" at bounding box center [617, 181] width 760 height 166
drag, startPoint x: 584, startPoint y: 181, endPoint x: 750, endPoint y: 181, distance: 165.8
click at [750, 181] on div at bounding box center [622, 181] width 272 height 100
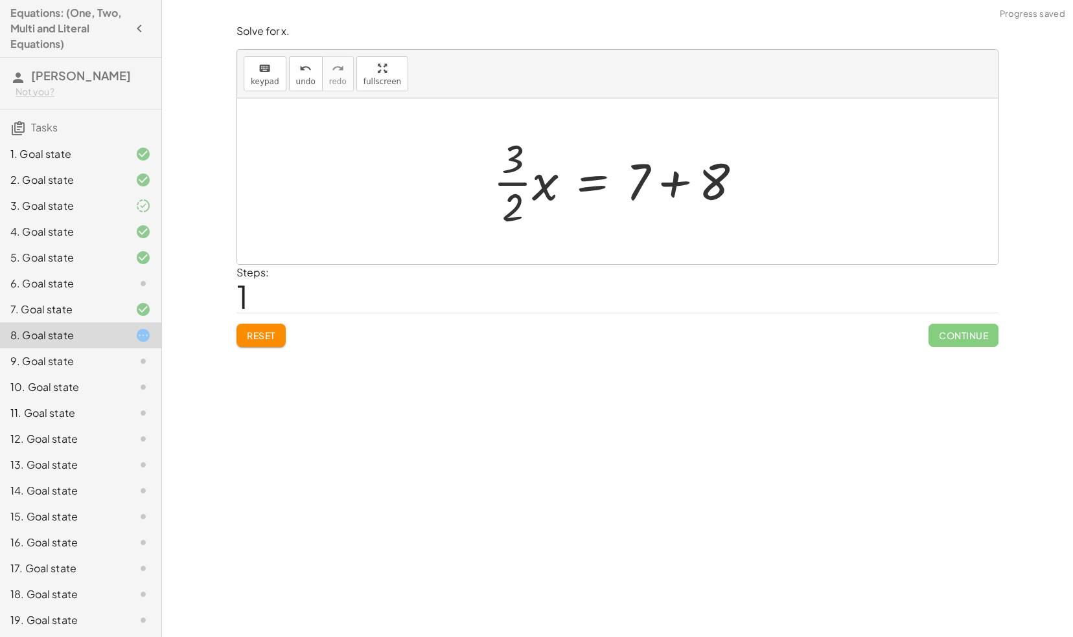
click at [665, 179] on div at bounding box center [622, 181] width 272 height 100
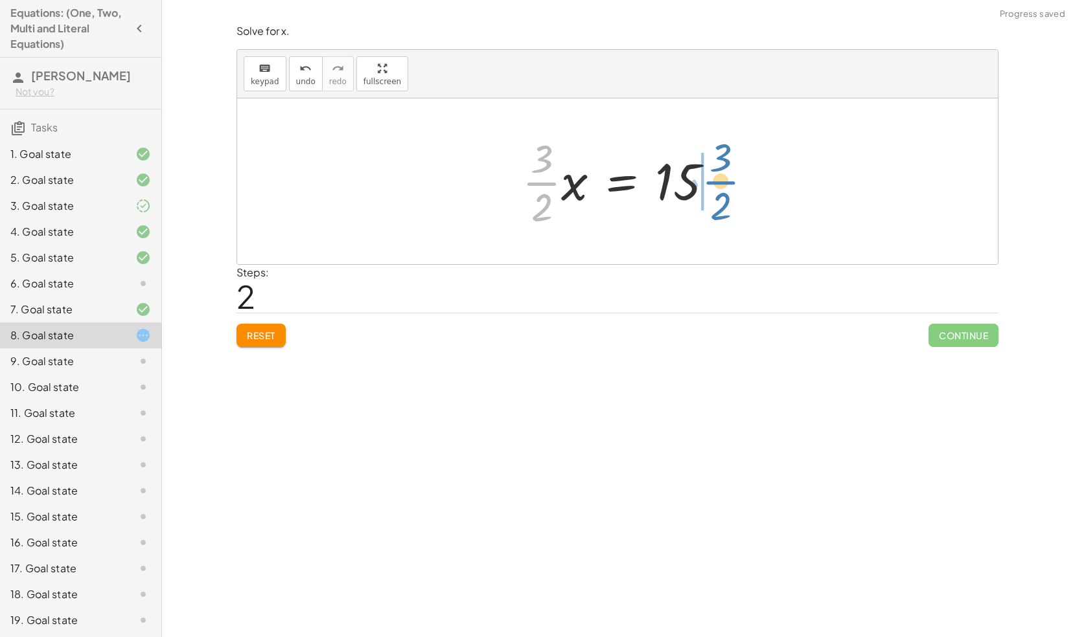
drag, startPoint x: 541, startPoint y: 181, endPoint x: 720, endPoint y: 181, distance: 178.8
click at [720, 181] on div at bounding box center [623, 181] width 214 height 100
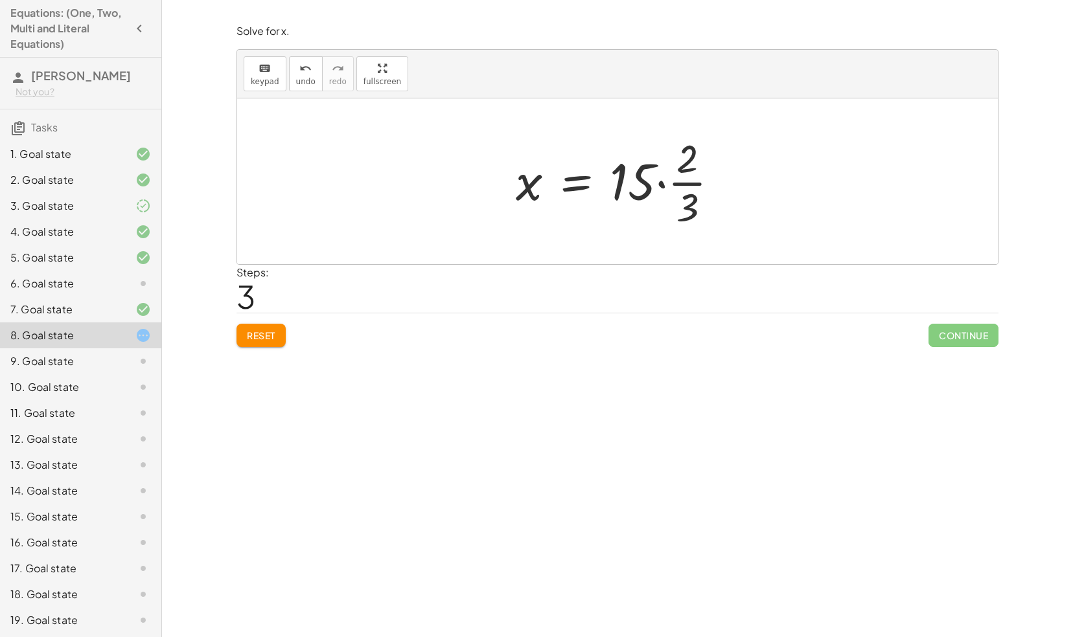
click at [660, 179] on div at bounding box center [622, 181] width 227 height 100
click at [667, 162] on div at bounding box center [622, 181] width 211 height 100
click at [657, 182] on div at bounding box center [623, 181] width 188 height 100
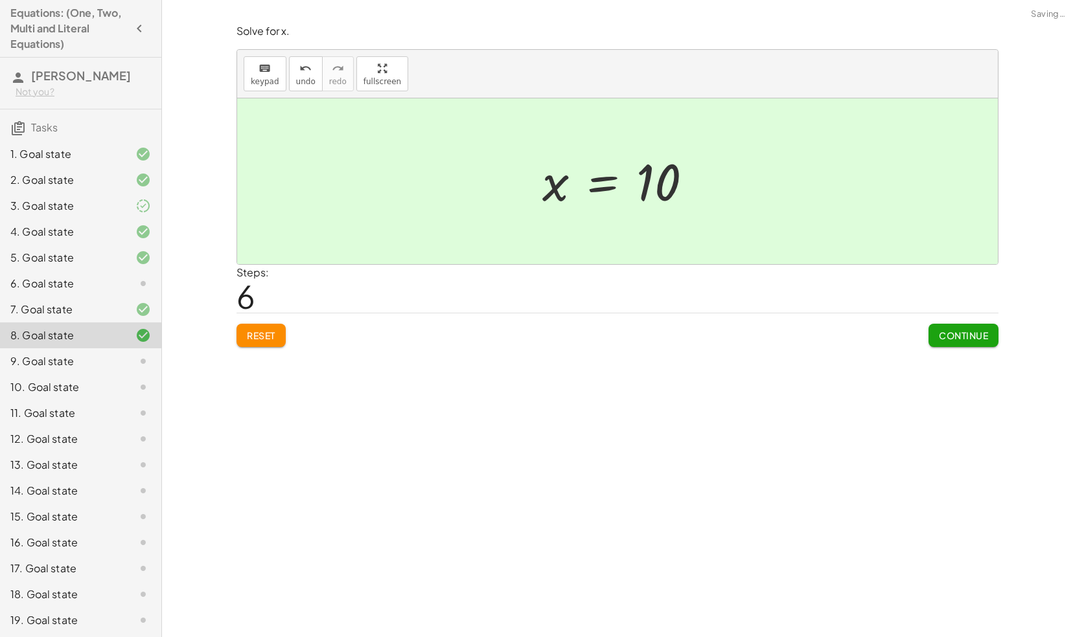
click at [952, 338] on span "Continue" at bounding box center [963, 336] width 49 height 12
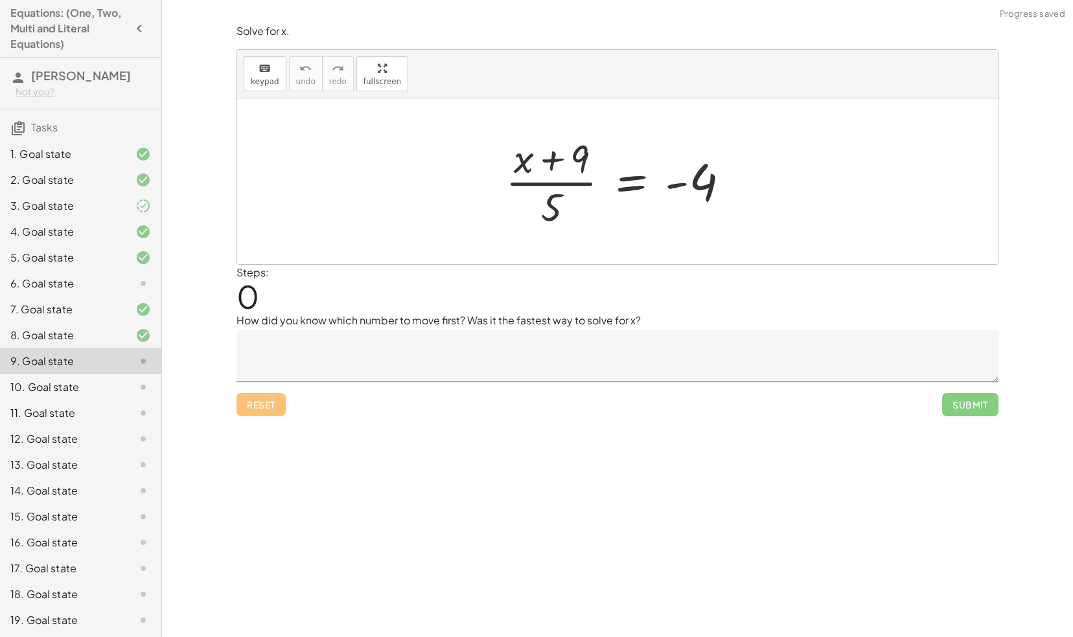
click at [101, 384] on div "10. Goal state" at bounding box center [62, 388] width 104 height 16
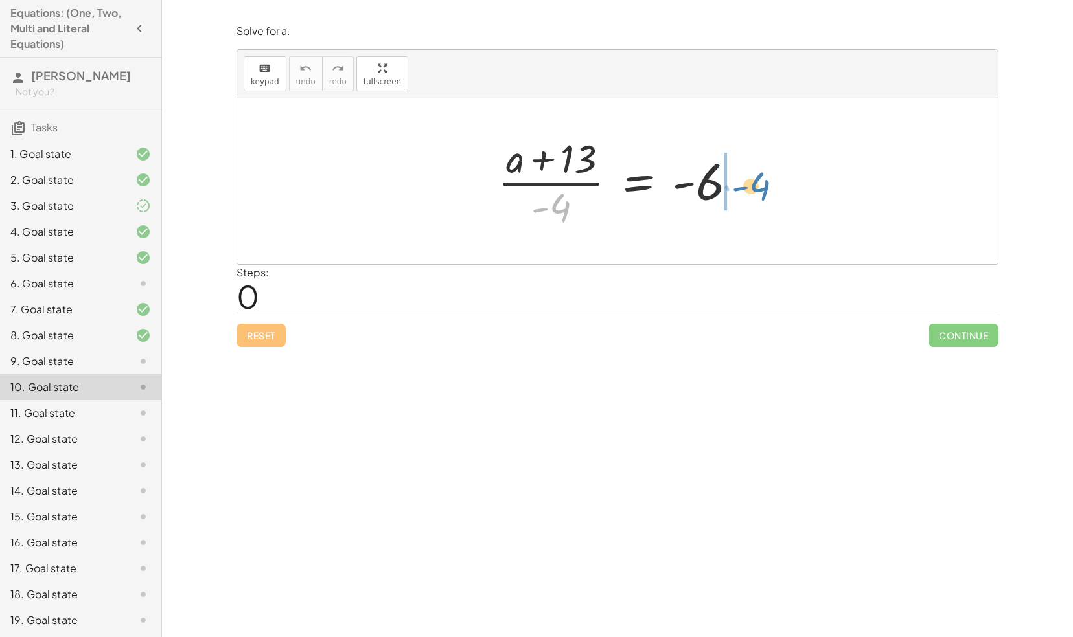
drag, startPoint x: 558, startPoint y: 204, endPoint x: 759, endPoint y: 183, distance: 201.9
click at [759, 183] on div "· - 4 · ( + a + 13 ) · - 4 = - 6" at bounding box center [617, 181] width 760 height 166
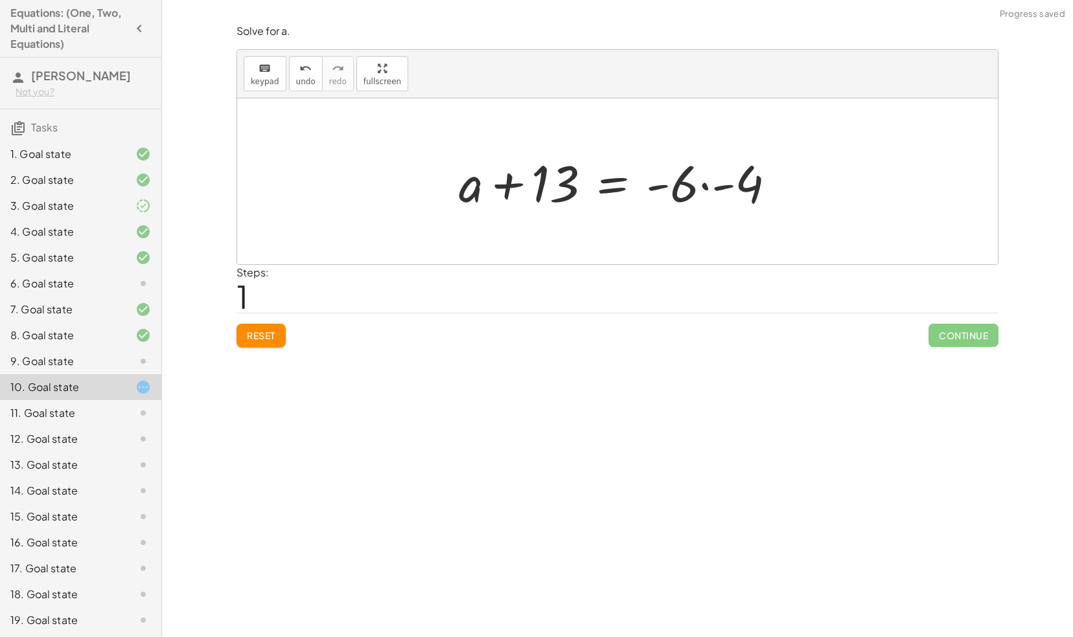
click at [705, 185] on div at bounding box center [622, 181] width 340 height 67
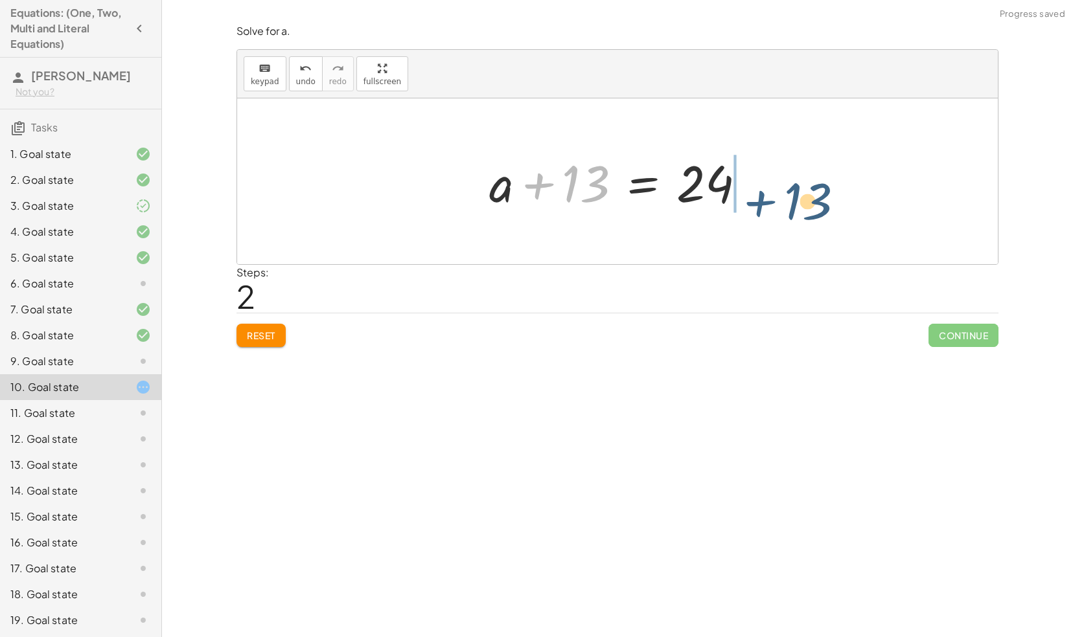
drag, startPoint x: 541, startPoint y: 180, endPoint x: 762, endPoint y: 196, distance: 221.4
click at [762, 196] on div at bounding box center [623, 181] width 280 height 67
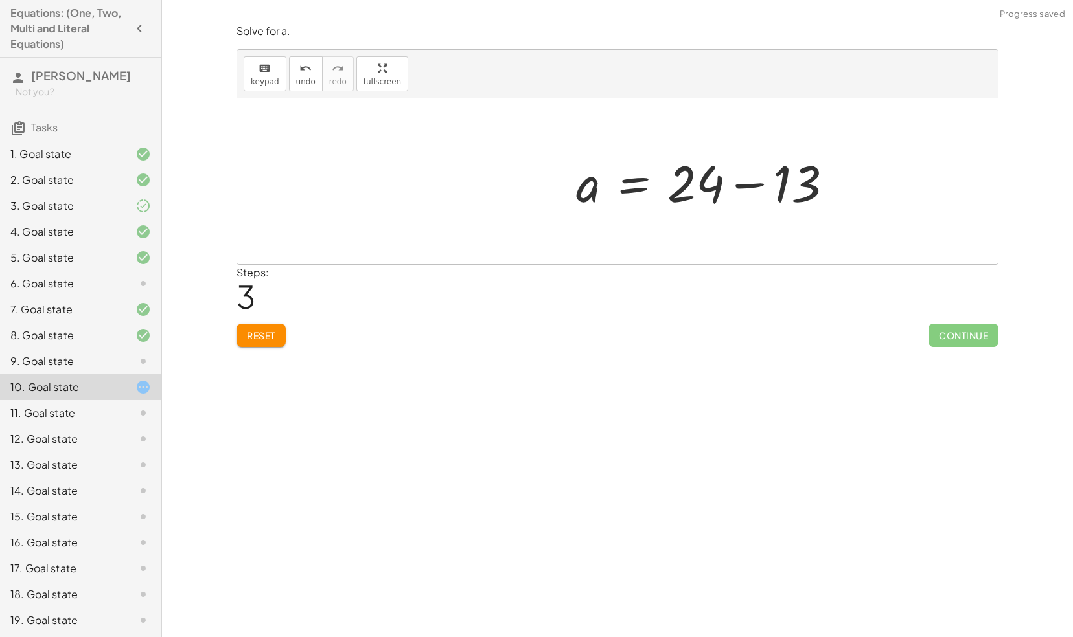
click at [756, 185] on div at bounding box center [709, 181] width 280 height 67
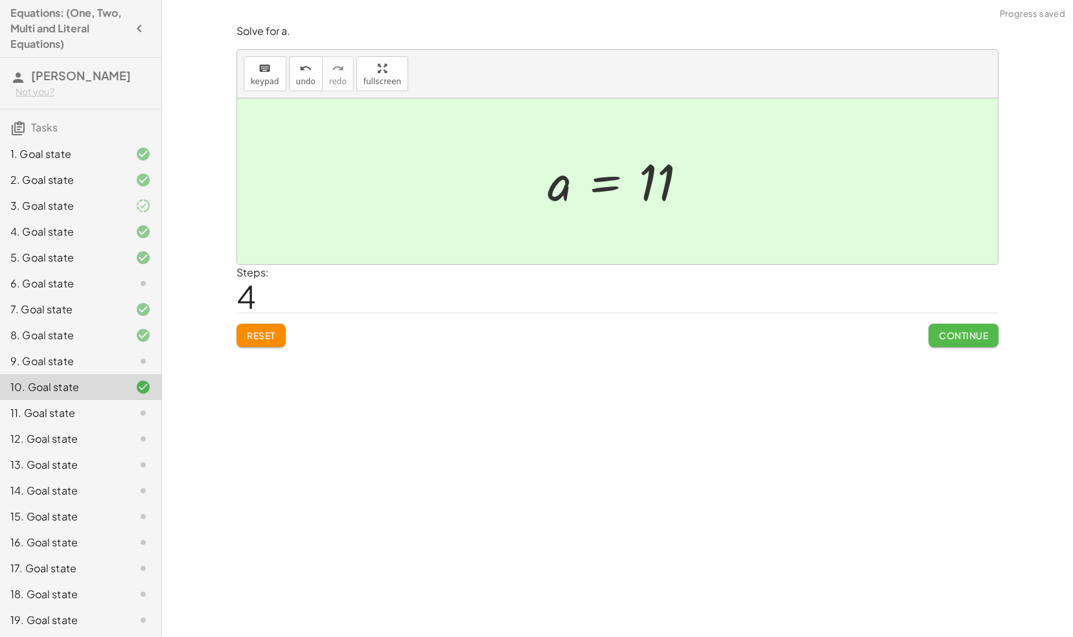
click at [951, 335] on span "Continue" at bounding box center [963, 336] width 49 height 12
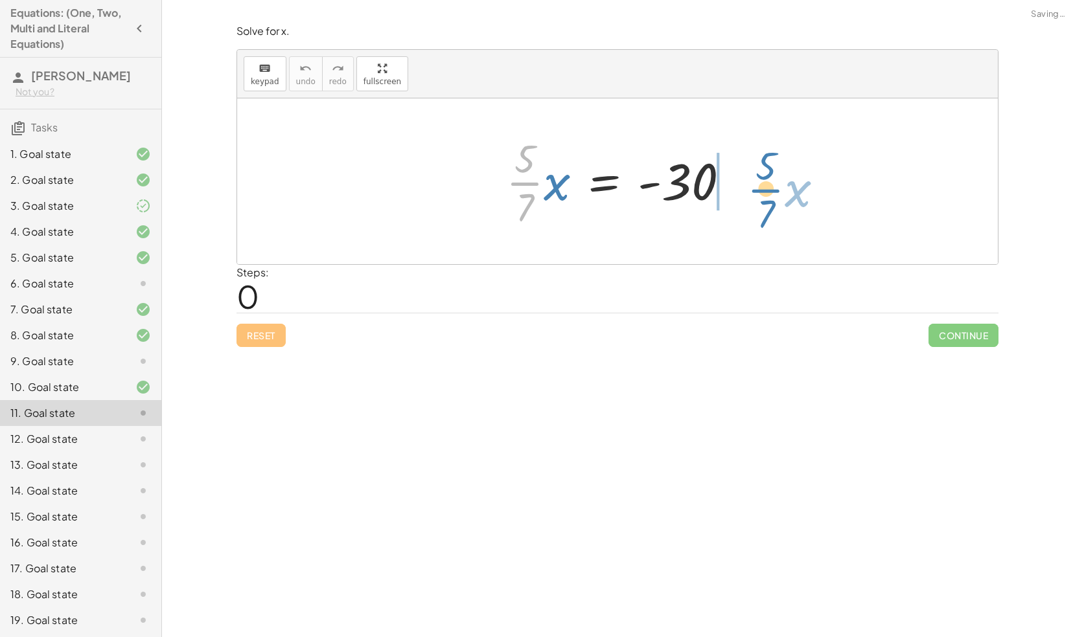
drag, startPoint x: 521, startPoint y: 185, endPoint x: 760, endPoint y: 191, distance: 239.7
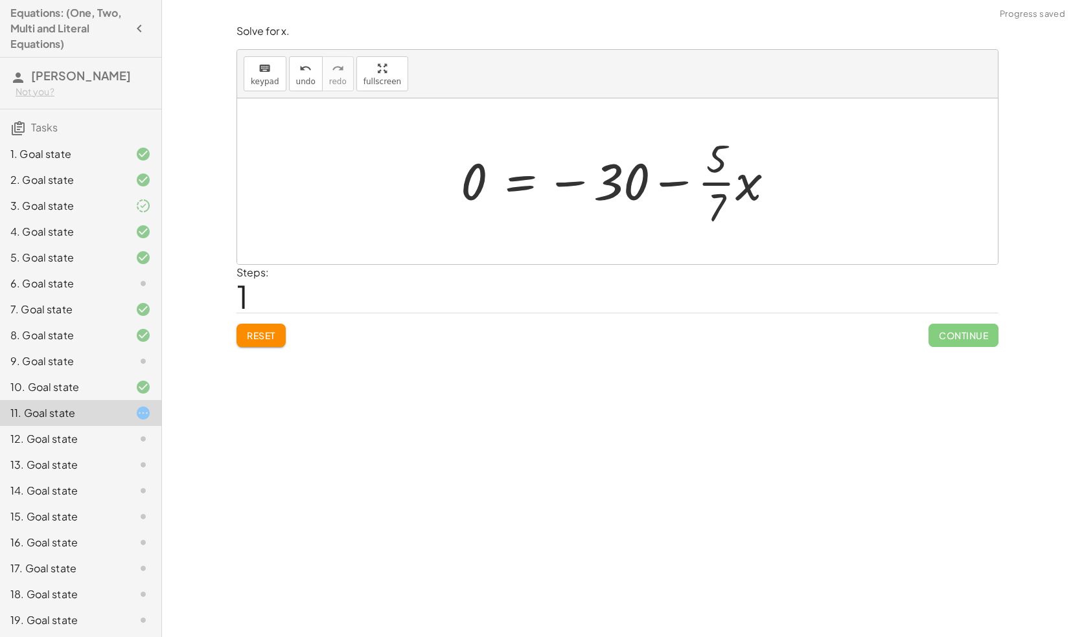
click at [267, 330] on span "Reset" at bounding box center [261, 336] width 28 height 12
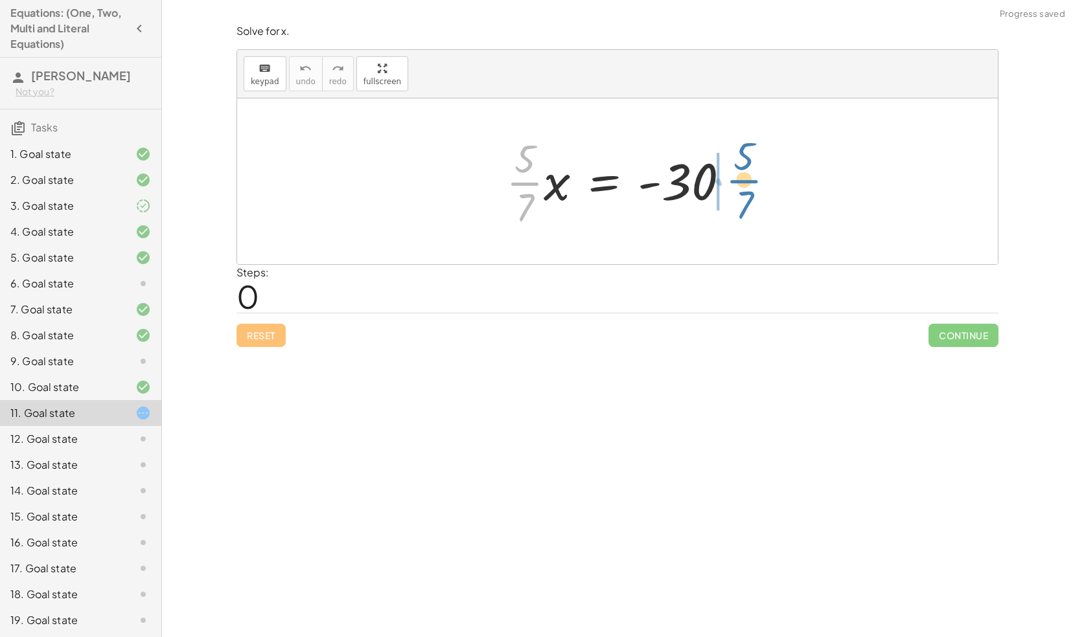
drag, startPoint x: 519, startPoint y: 183, endPoint x: 738, endPoint y: 180, distance: 219.6
click at [738, 180] on div at bounding box center [622, 181] width 247 height 100
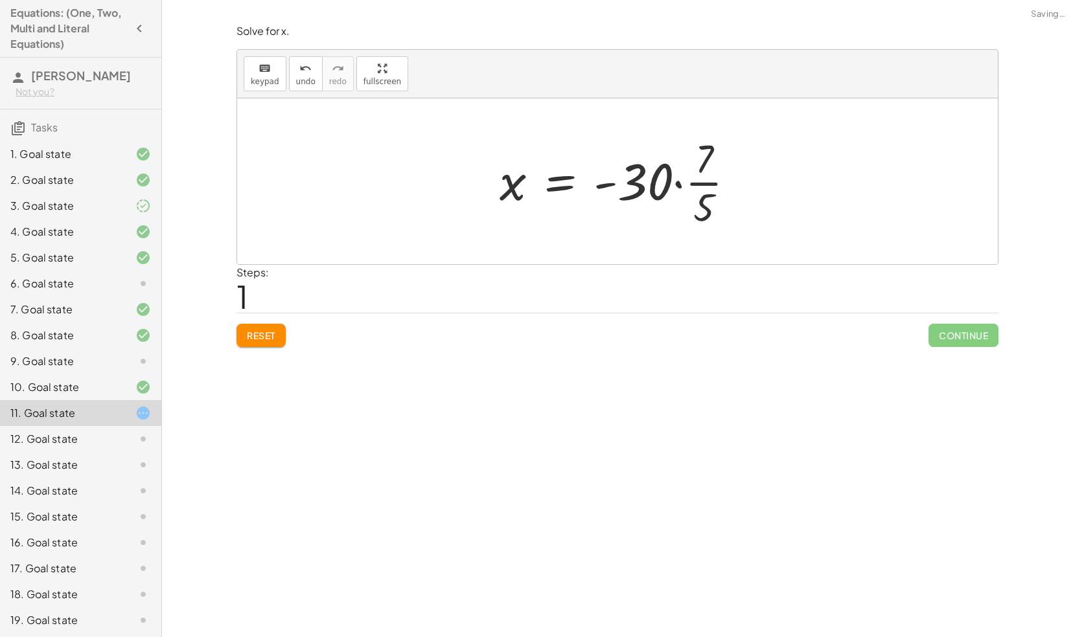
click at [679, 179] on div at bounding box center [622, 181] width 259 height 100
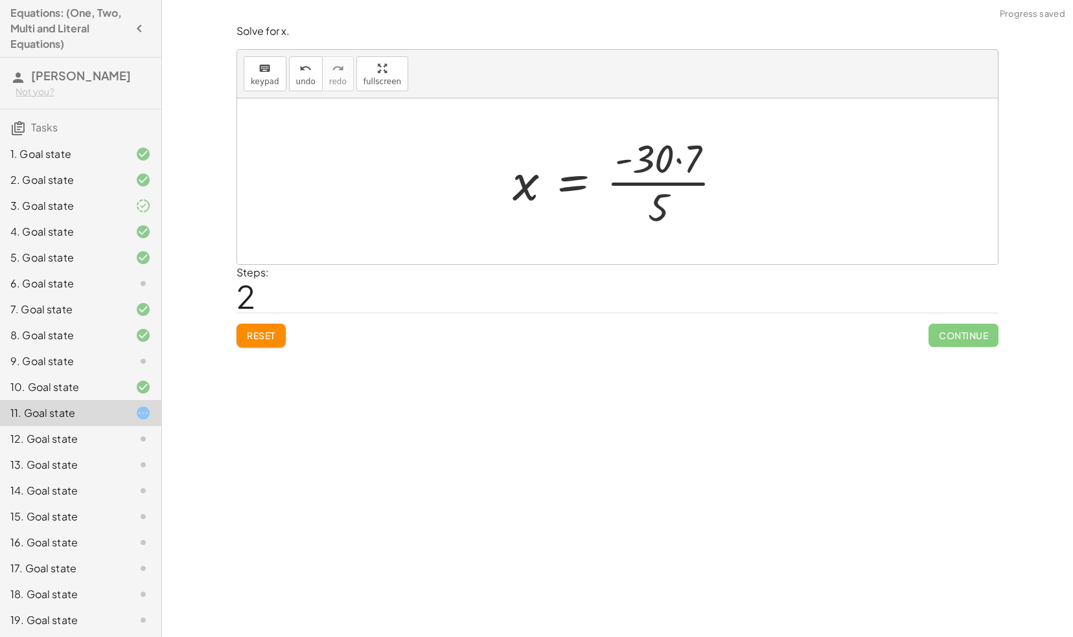
click at [670, 153] on div at bounding box center [622, 181] width 233 height 100
click at [681, 161] on div at bounding box center [622, 181] width 233 height 100
click at [673, 184] on div at bounding box center [622, 181] width 218 height 100
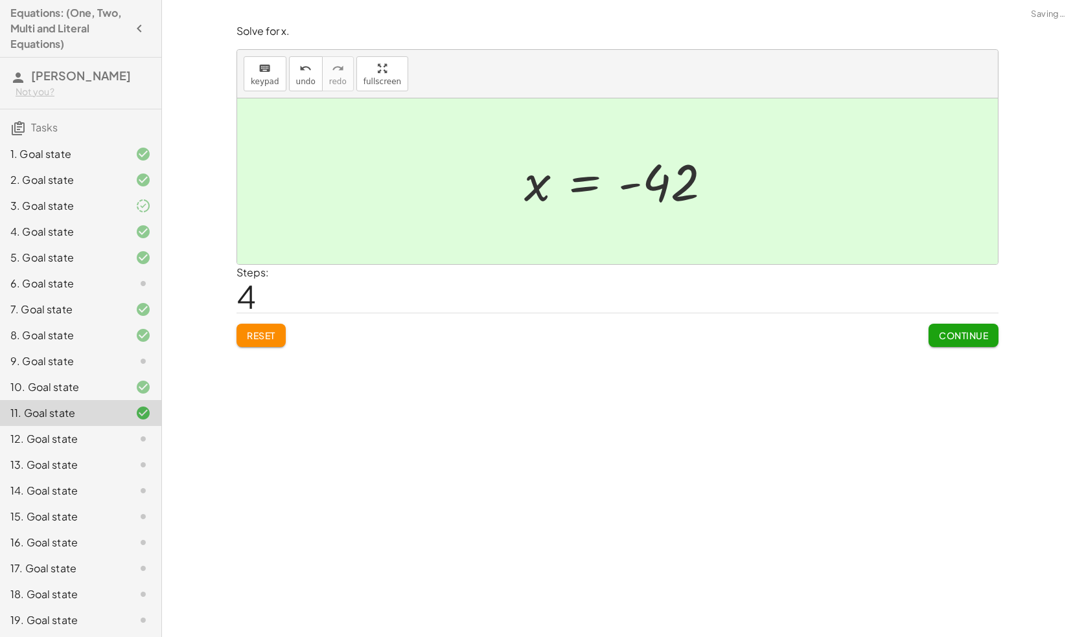
click at [940, 330] on span "Continue" at bounding box center [963, 336] width 49 height 12
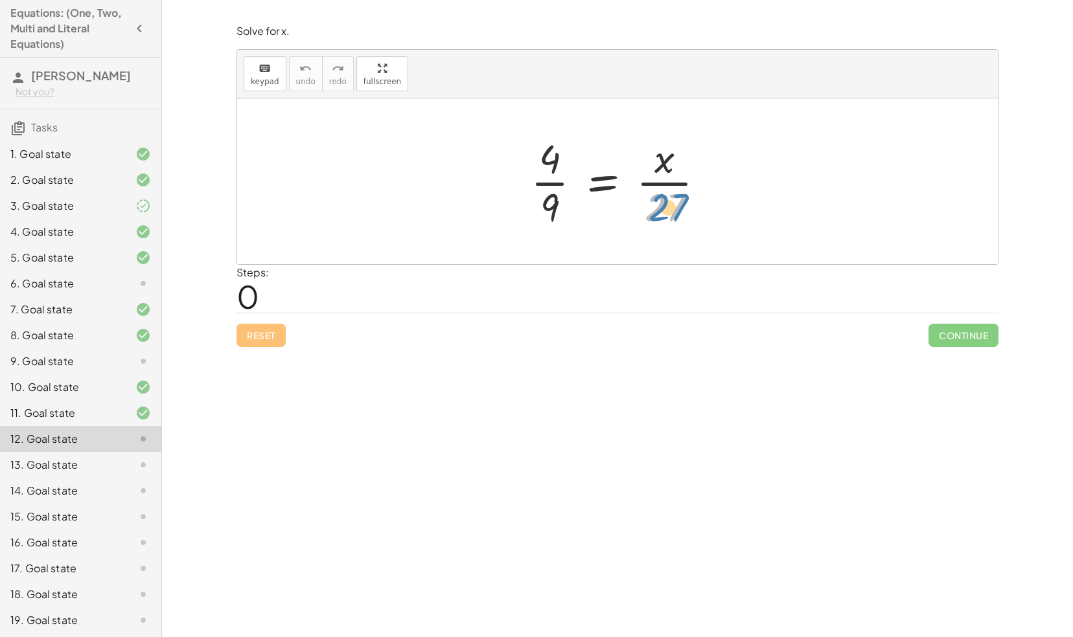
drag, startPoint x: 660, startPoint y: 199, endPoint x: 667, endPoint y: 202, distance: 7.6
click at [667, 202] on div at bounding box center [622, 181] width 197 height 100
drag, startPoint x: 667, startPoint y: 198, endPoint x: 510, endPoint y: 181, distance: 157.6
click at [511, 181] on div "· 27 · 4 · 9 = · x · 27" at bounding box center [617, 181] width 213 height 106
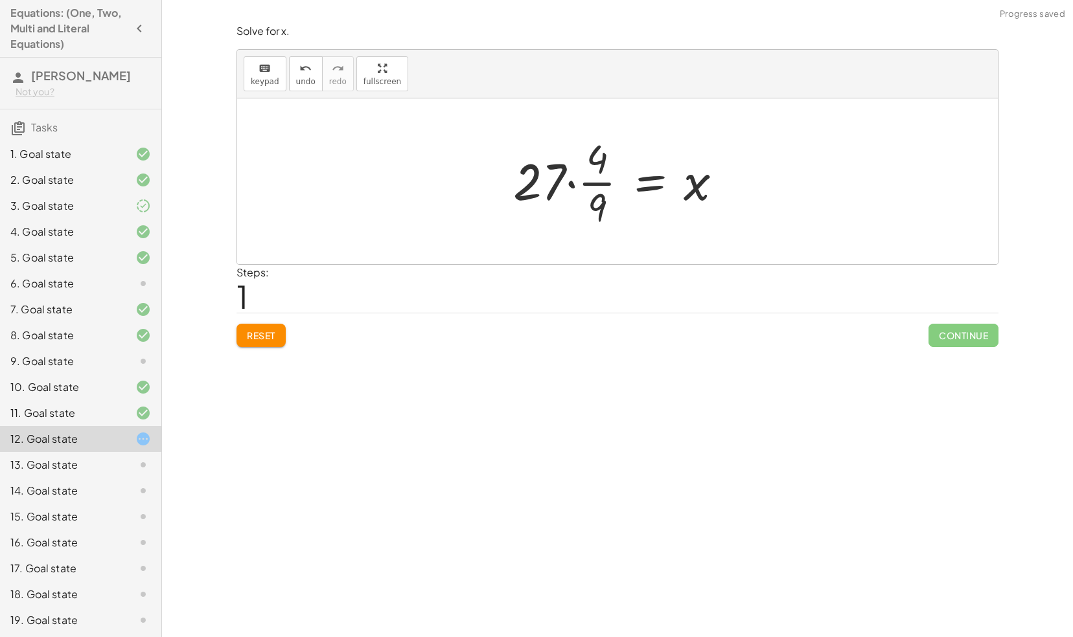
click at [557, 174] on div at bounding box center [622, 181] width 233 height 100
click at [574, 179] on div at bounding box center [622, 181] width 233 height 100
click at [571, 160] on div at bounding box center [622, 181] width 216 height 100
click at [571, 201] on div at bounding box center [629, 181] width 203 height 100
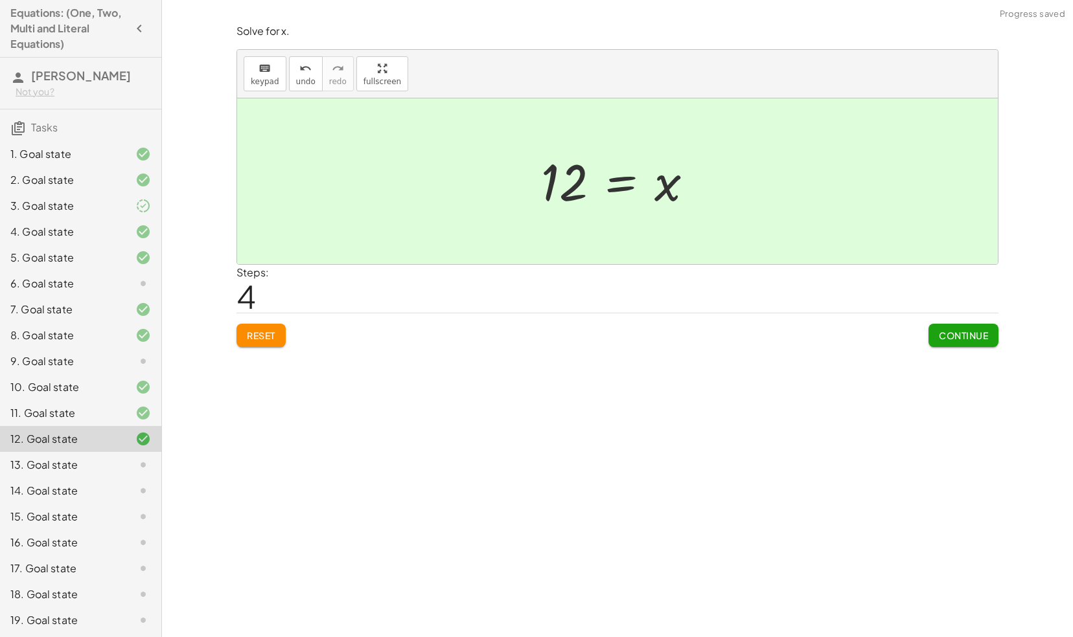
click at [943, 338] on span "Continue" at bounding box center [963, 336] width 49 height 12
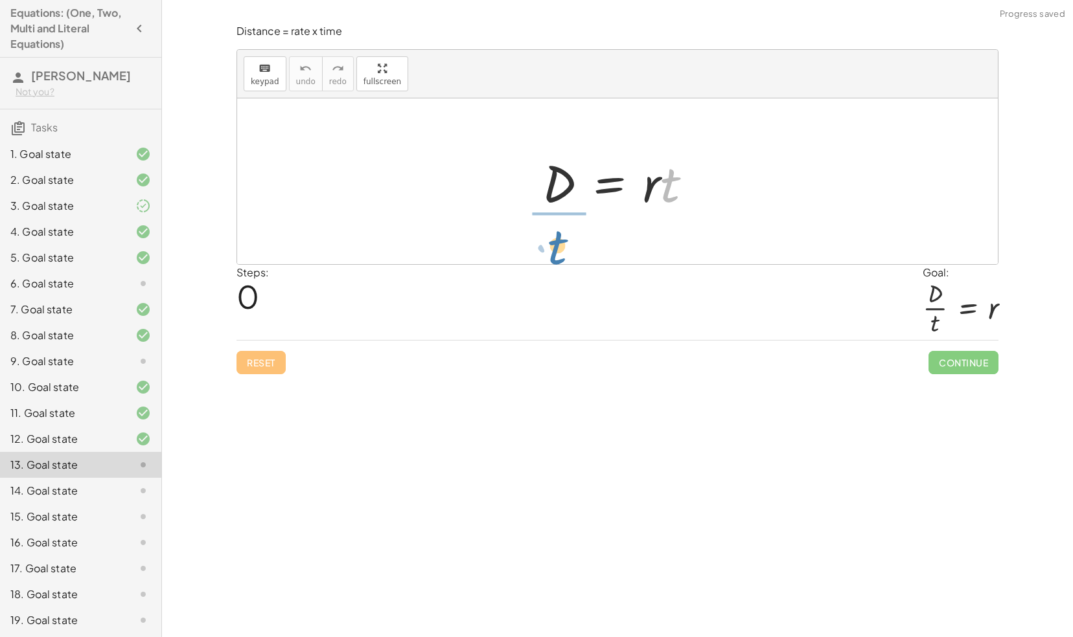
drag, startPoint x: 668, startPoint y: 193, endPoint x: 553, endPoint y: 249, distance: 128.3
click at [553, 249] on div "· t D = · r · t" at bounding box center [617, 181] width 760 height 166
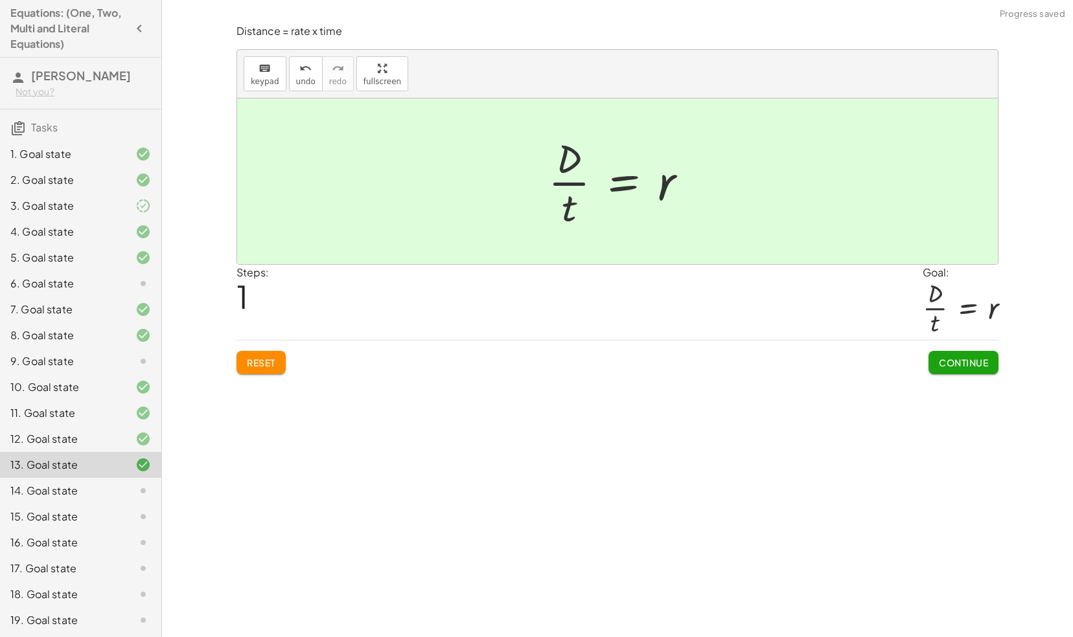
click at [978, 361] on span "Continue" at bounding box center [963, 363] width 49 height 12
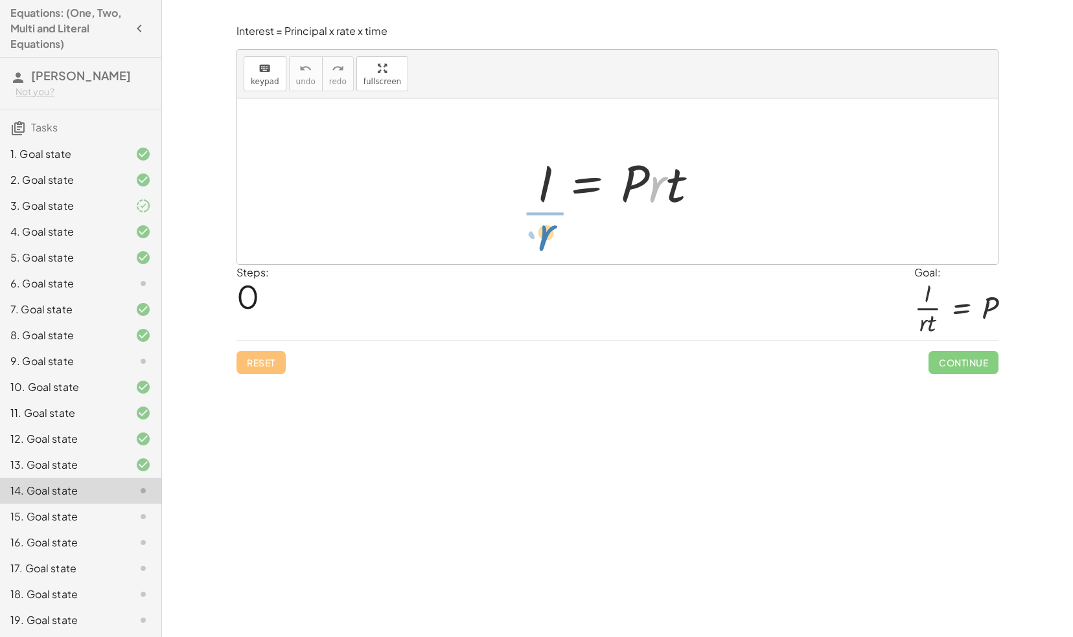
drag, startPoint x: 656, startPoint y: 189, endPoint x: 547, endPoint y: 239, distance: 119.7
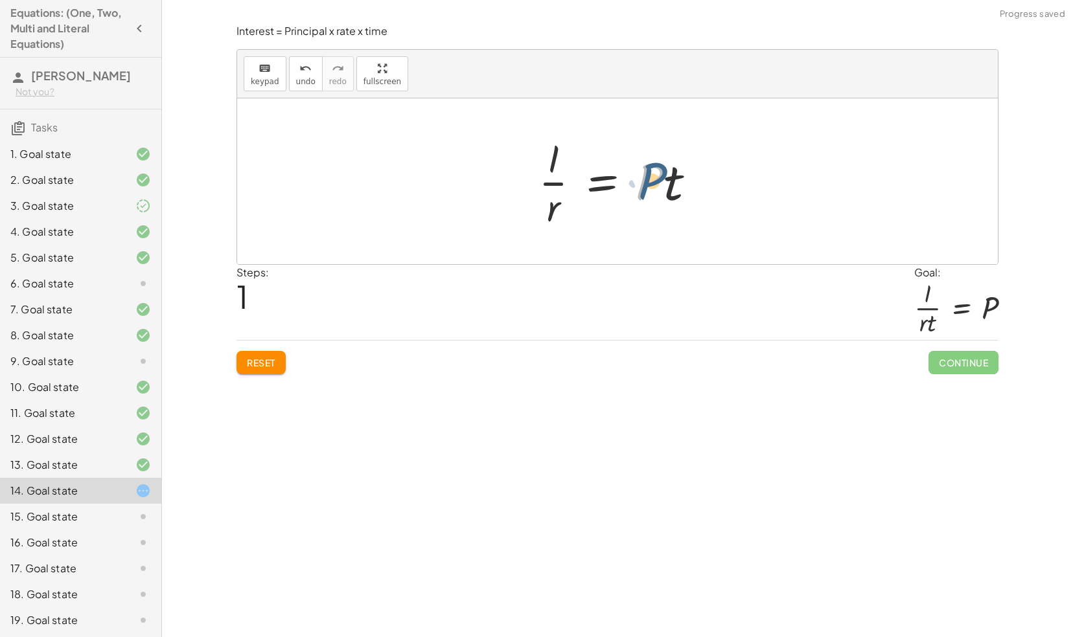
click at [655, 187] on div at bounding box center [622, 181] width 181 height 100
drag, startPoint x: 668, startPoint y: 183, endPoint x: 565, endPoint y: 214, distance: 108.2
click at [565, 214] on div at bounding box center [622, 181] width 181 height 100
click at [563, 180] on div at bounding box center [622, 181] width 205 height 100
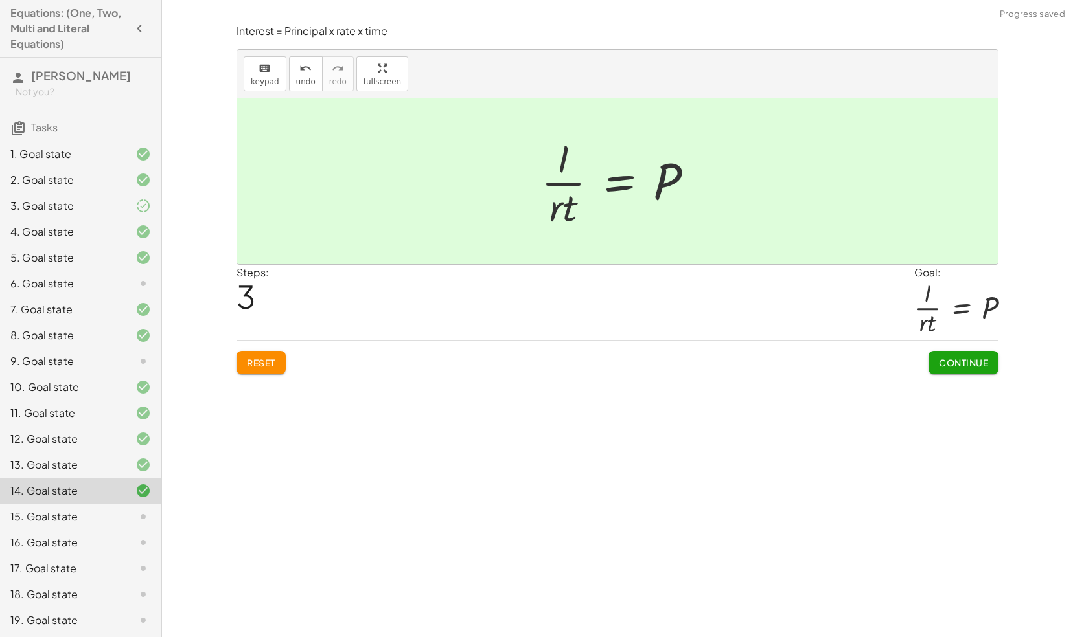
click at [954, 367] on button "Continue" at bounding box center [963, 362] width 70 height 23
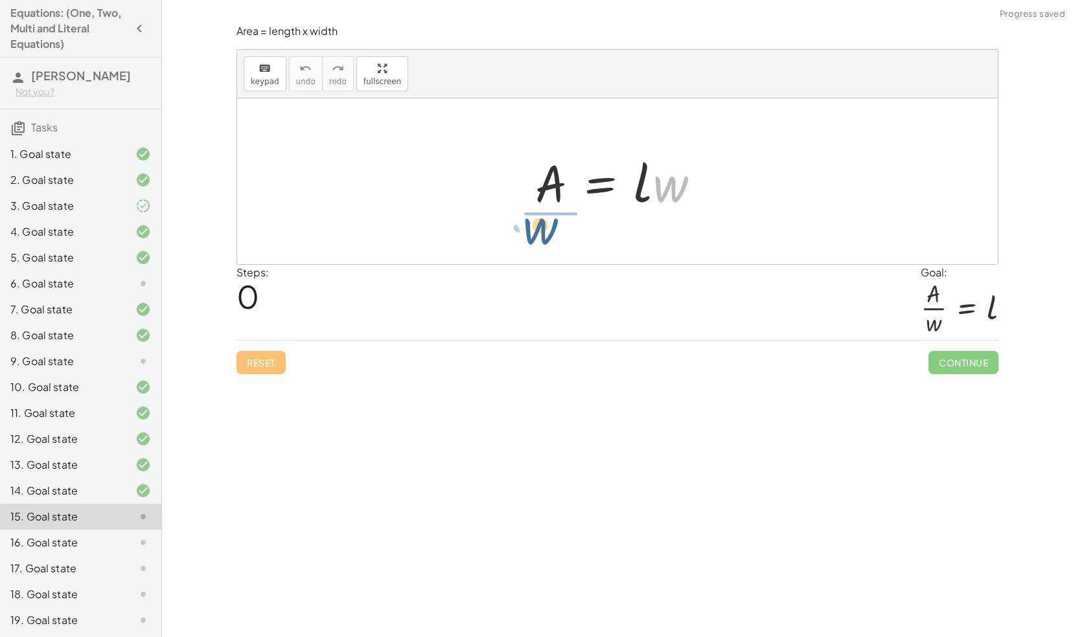
drag, startPoint x: 674, startPoint y: 194, endPoint x: 545, endPoint y: 236, distance: 135.4
click at [545, 236] on div "· w A = · l · w" at bounding box center [617, 181] width 760 height 166
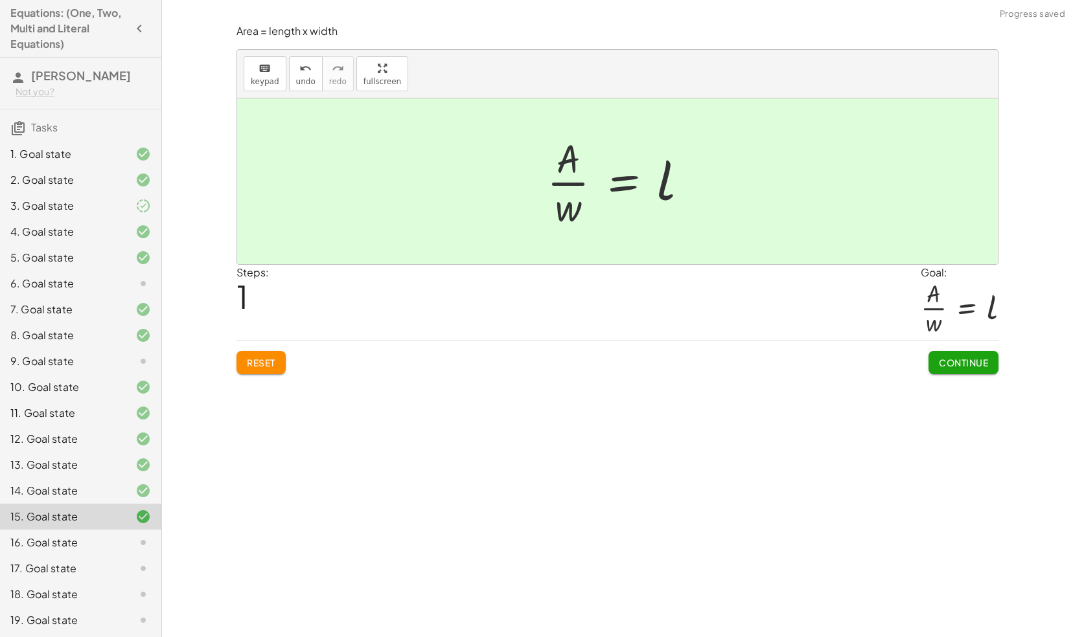
click at [947, 368] on button "Continue" at bounding box center [963, 362] width 70 height 23
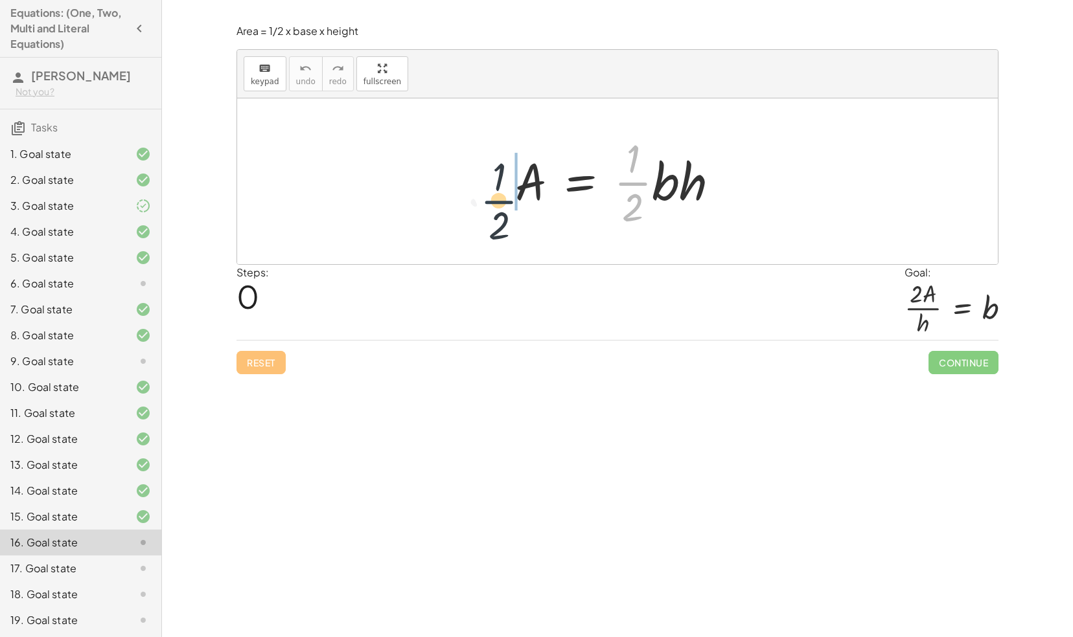
drag, startPoint x: 630, startPoint y: 185, endPoint x: 472, endPoint y: 184, distance: 158.7
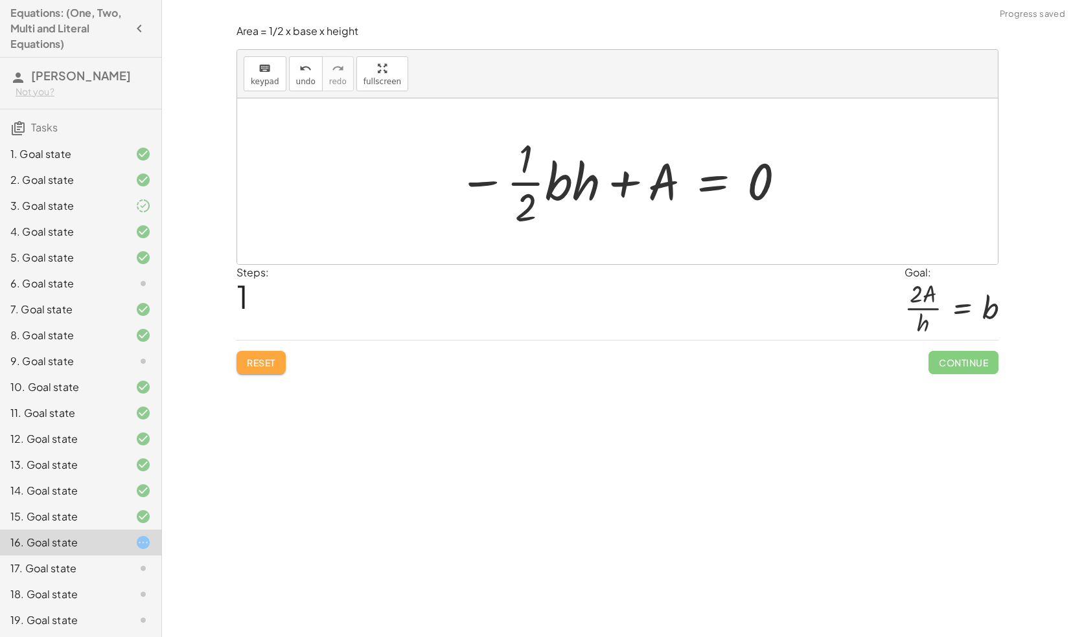
click at [279, 364] on button "Reset" at bounding box center [260, 362] width 49 height 23
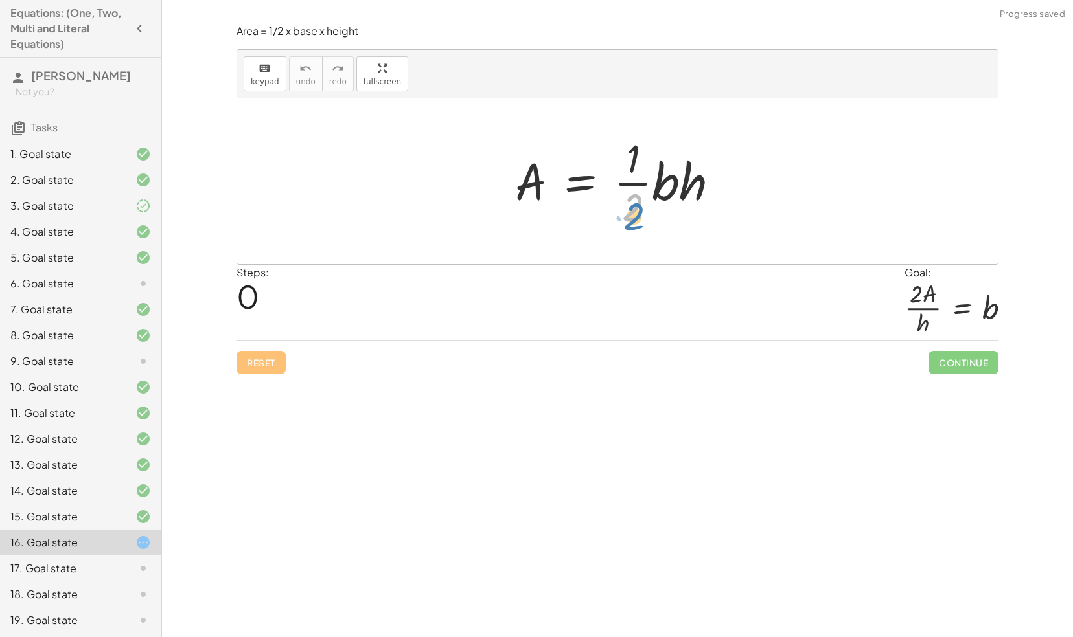
drag, startPoint x: 630, startPoint y: 203, endPoint x: 630, endPoint y: 211, distance: 8.4
click at [630, 211] on div at bounding box center [621, 181] width 227 height 100
drag, startPoint x: 636, startPoint y: 181, endPoint x: 507, endPoint y: 183, distance: 128.9
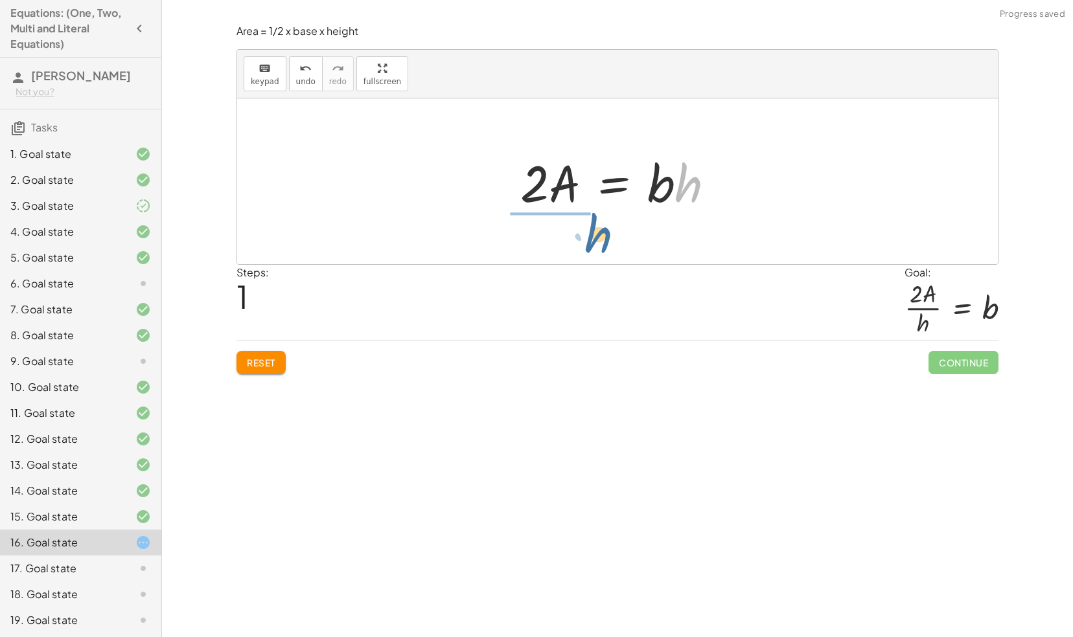
drag, startPoint x: 687, startPoint y: 191, endPoint x: 576, endPoint y: 238, distance: 119.8
click at [576, 238] on div "A = · · 1 · 2 · b · h · h A = · 2 · b · h ·" at bounding box center [617, 181] width 760 height 166
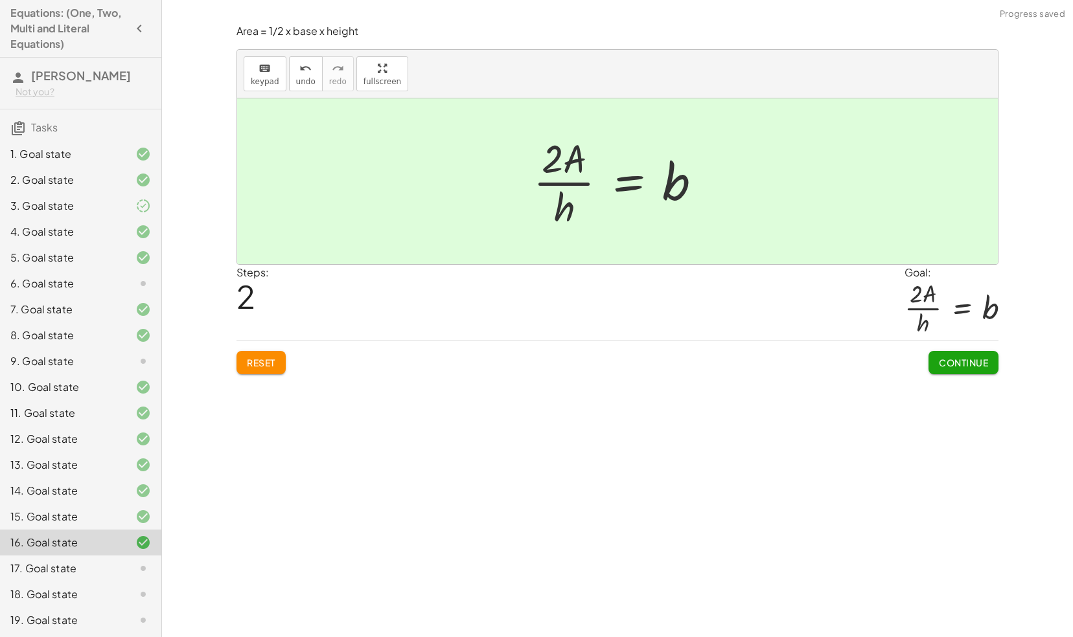
click at [952, 360] on span "Continue" at bounding box center [963, 363] width 49 height 12
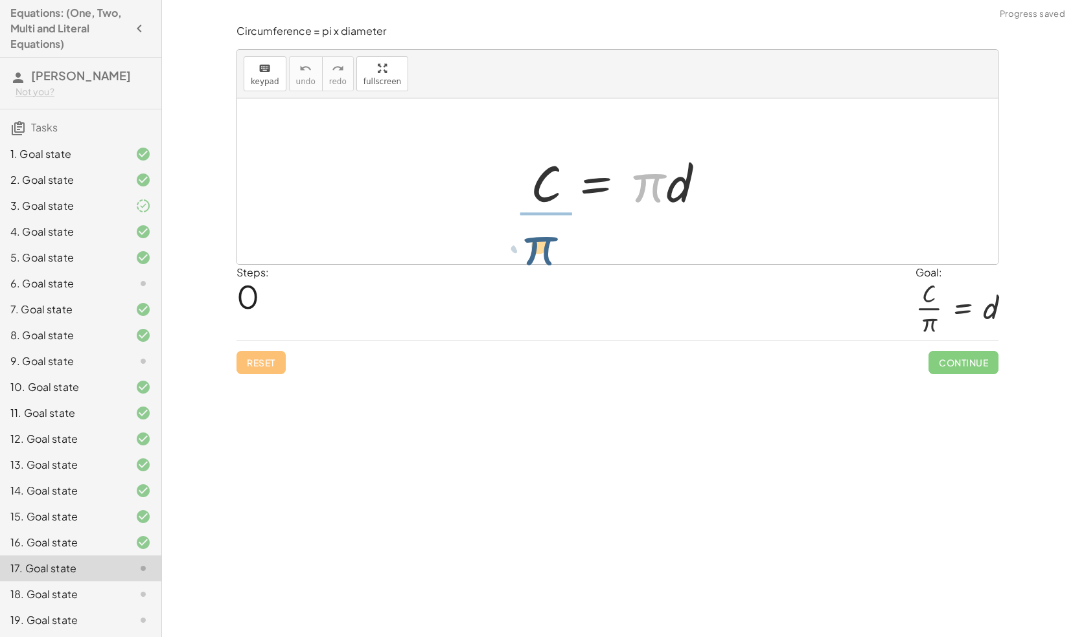
drag, startPoint x: 646, startPoint y: 182, endPoint x: 536, endPoint y: 245, distance: 126.8
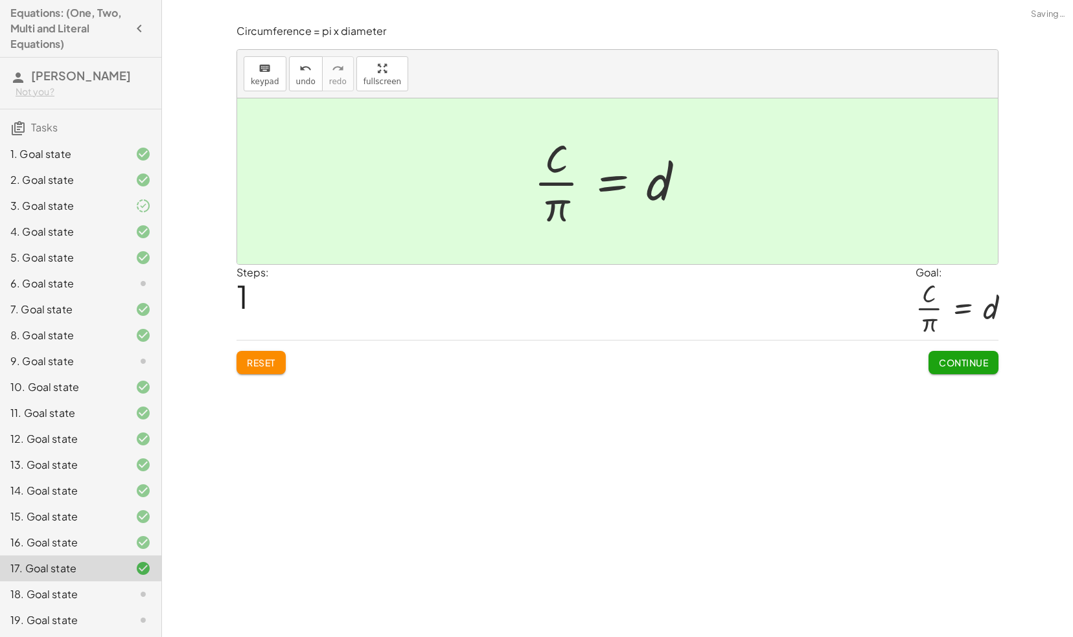
click at [944, 365] on span "Continue" at bounding box center [963, 363] width 49 height 12
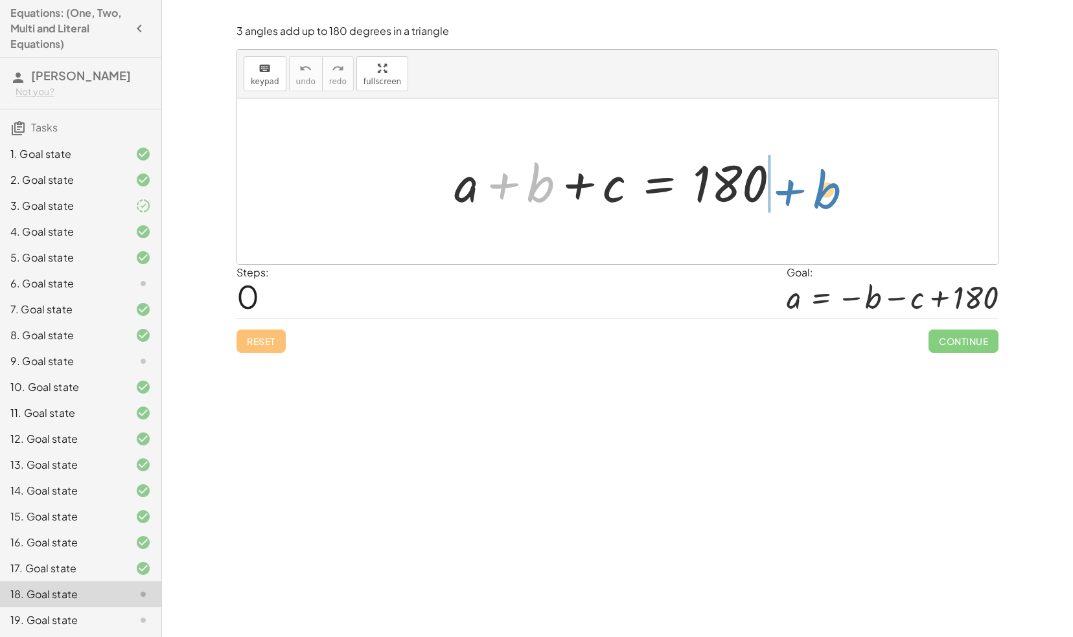
drag, startPoint x: 502, startPoint y: 183, endPoint x: 786, endPoint y: 188, distance: 284.4
click at [786, 188] on div at bounding box center [622, 181] width 349 height 67
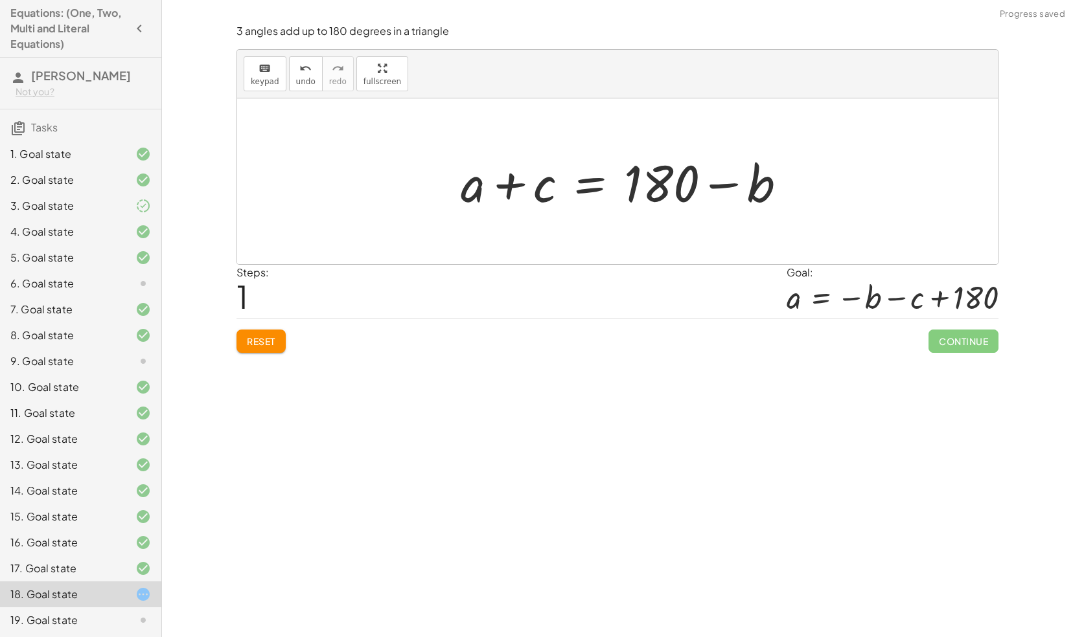
click at [582, 181] on div at bounding box center [628, 181] width 349 height 67
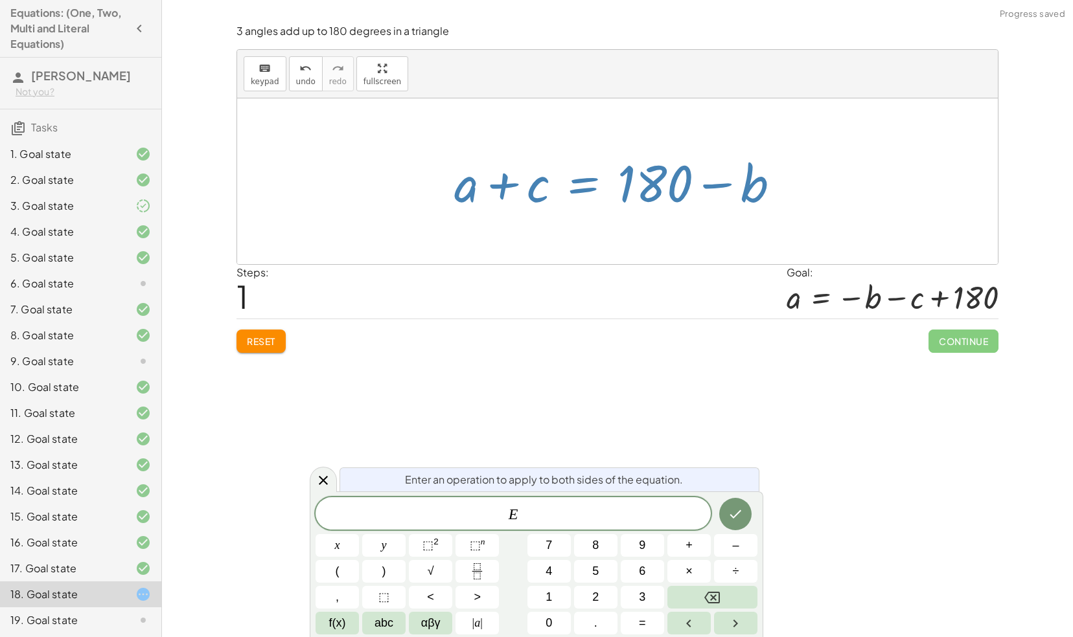
click at [535, 211] on div at bounding box center [622, 181] width 349 height 67
drag, startPoint x: 510, startPoint y: 181, endPoint x: 729, endPoint y: 209, distance: 220.7
click at [729, 209] on div at bounding box center [622, 181] width 349 height 67
click at [323, 477] on icon at bounding box center [323, 481] width 16 height 16
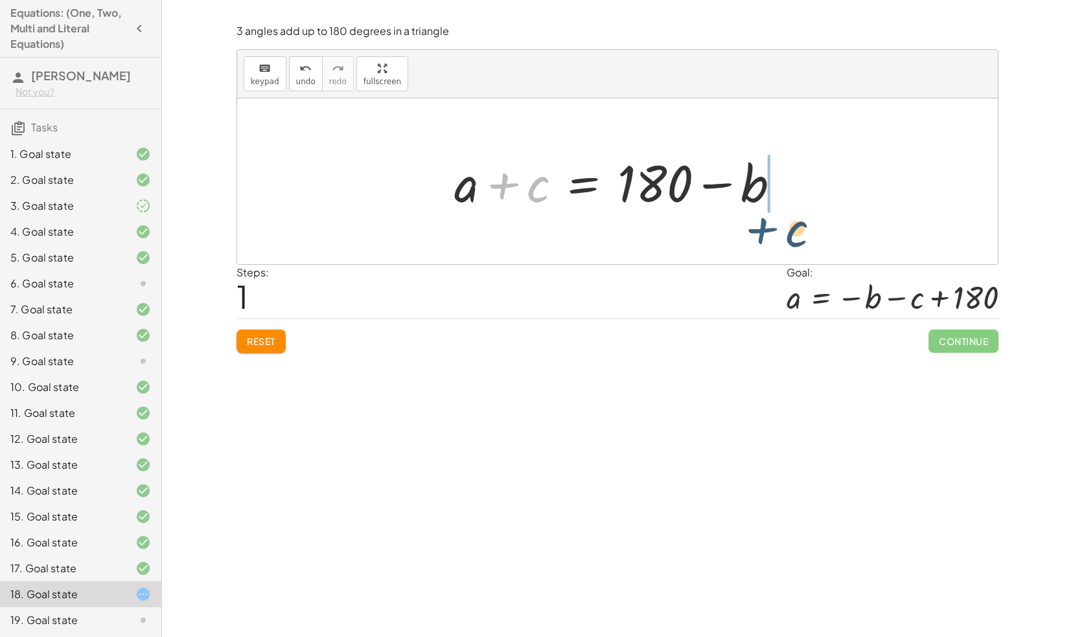
drag, startPoint x: 497, startPoint y: 187, endPoint x: 771, endPoint y: 220, distance: 275.9
click at [771, 220] on div "+ a + b + c = 180 + c + a b + c = 180 + −" at bounding box center [617, 181] width 760 height 166
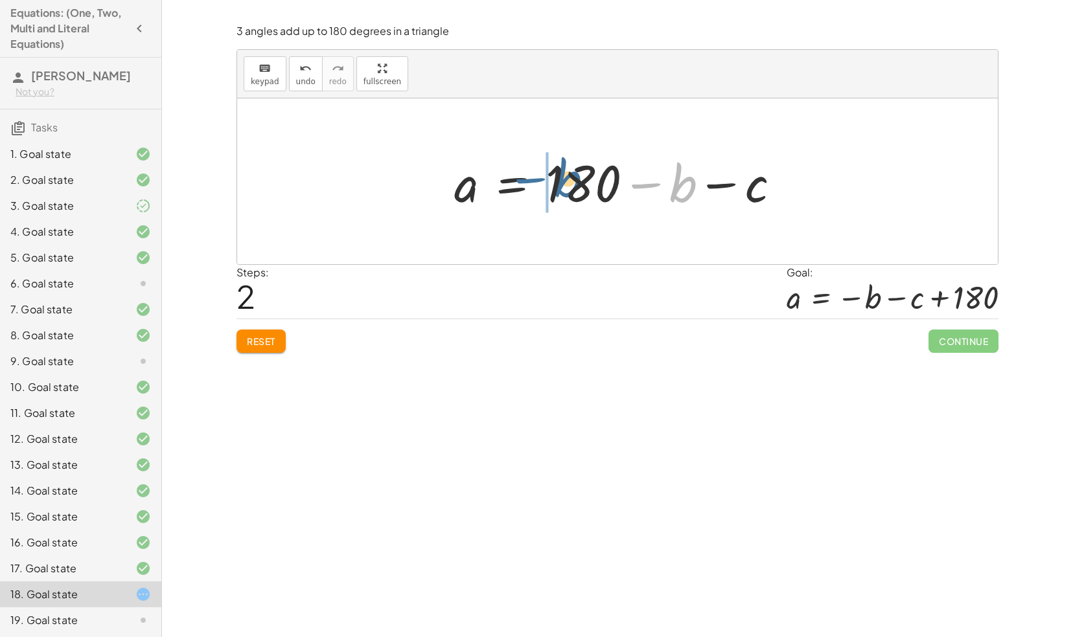
drag, startPoint x: 650, startPoint y: 181, endPoint x: 537, endPoint y: 177, distance: 112.8
click at [537, 177] on div at bounding box center [622, 181] width 349 height 67
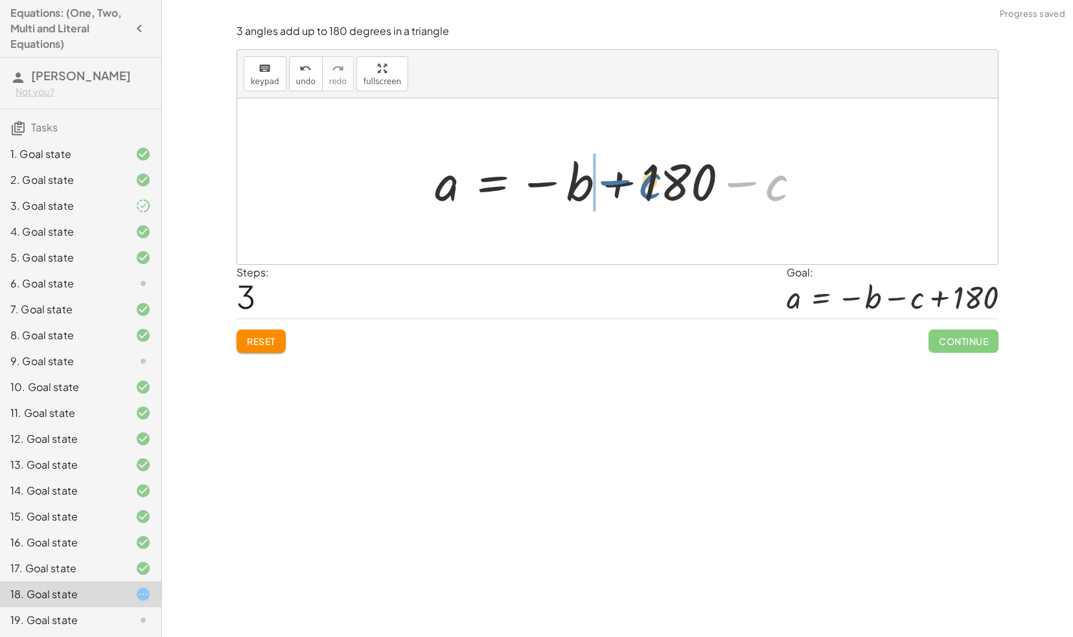
drag, startPoint x: 749, startPoint y: 182, endPoint x: 622, endPoint y: 179, distance: 127.0
click at [622, 179] on div at bounding box center [622, 182] width 389 height 64
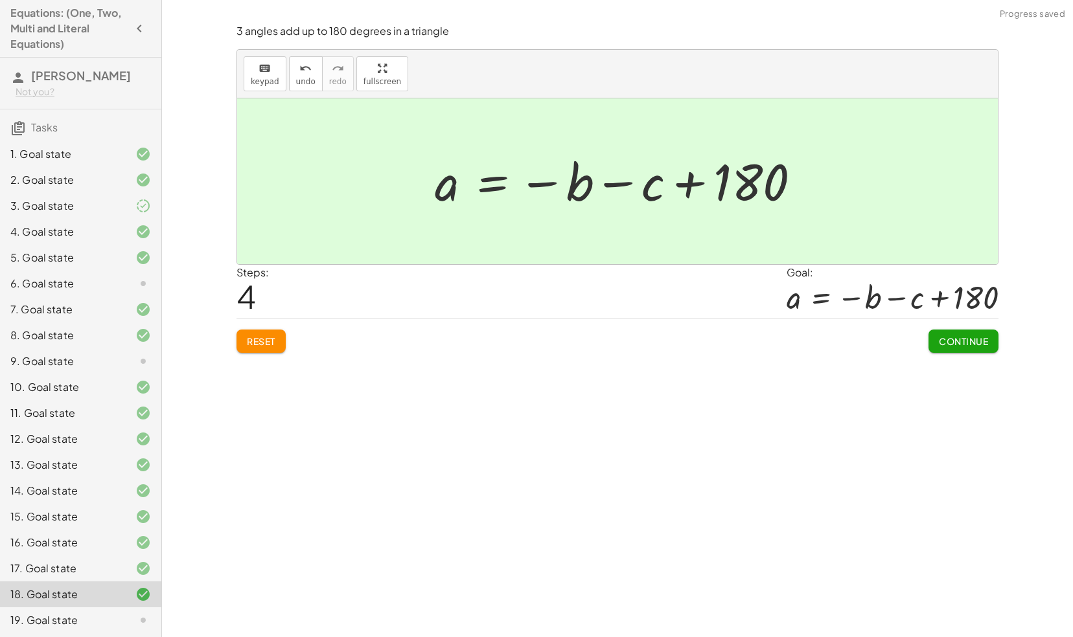
click at [0, 0] on div "3 angles add up to 180 degrees in a triangle keyboard keypad undo undo redo red…" at bounding box center [0, 0] width 0 height 0
click at [965, 340] on span "Continue" at bounding box center [963, 342] width 49 height 12
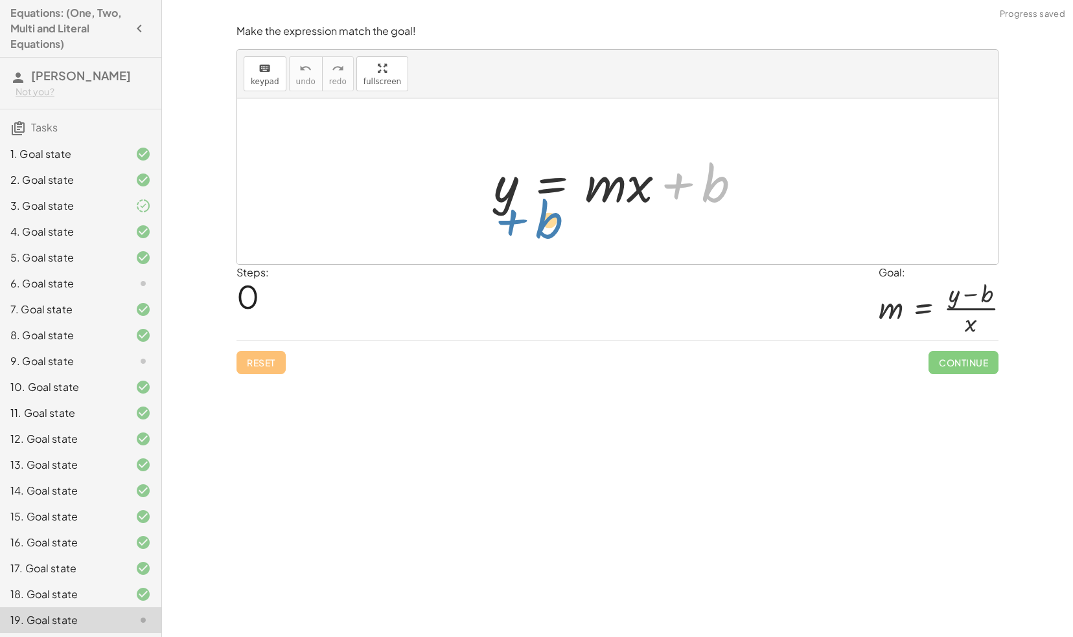
drag, startPoint x: 681, startPoint y: 187, endPoint x: 516, endPoint y: 227, distance: 170.0
click at [516, 227] on div "+ b y = + · m · x + b" at bounding box center [617, 181] width 760 height 166
drag, startPoint x: 680, startPoint y: 183, endPoint x: 430, endPoint y: 183, distance: 250.0
click at [430, 183] on div "+ b y = + · m · x + b" at bounding box center [617, 181] width 760 height 166
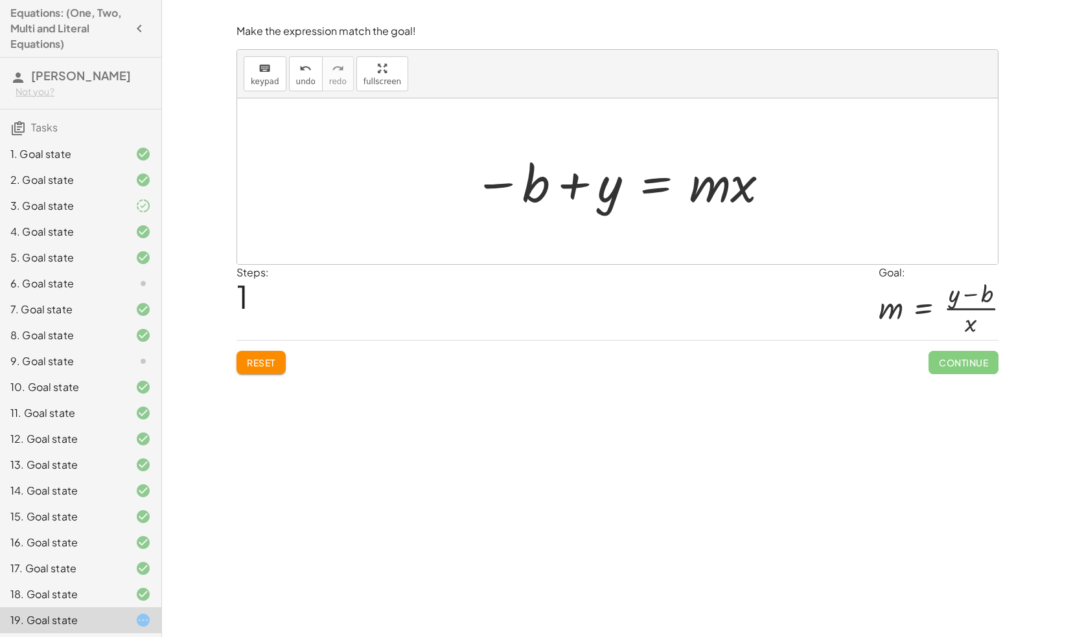
click at [251, 367] on button "Reset" at bounding box center [260, 362] width 49 height 23
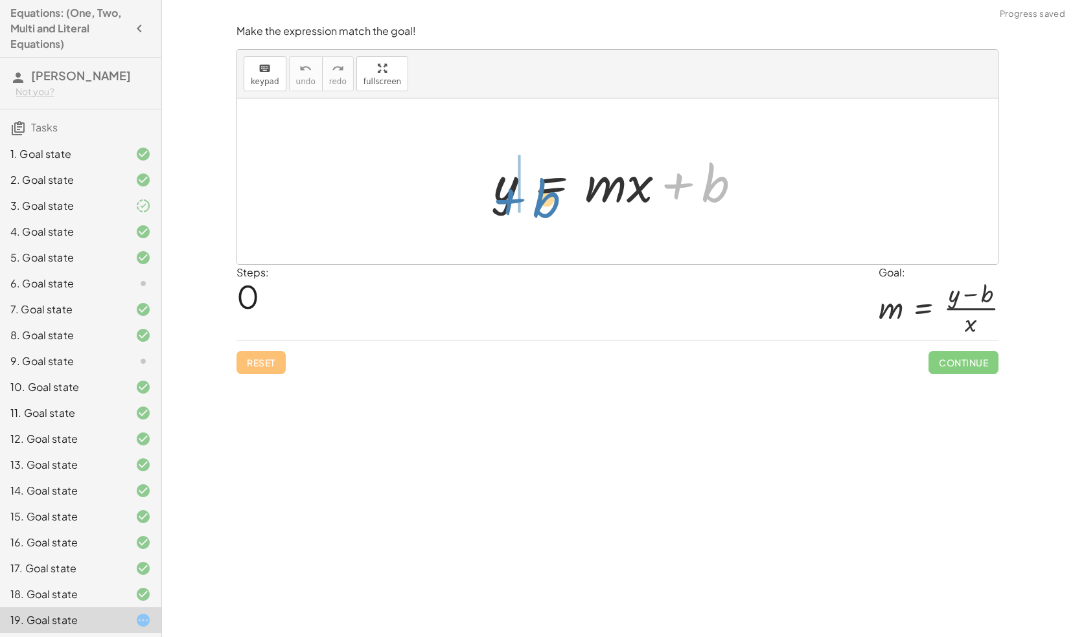
drag, startPoint x: 686, startPoint y: 183, endPoint x: 518, endPoint y: 198, distance: 169.1
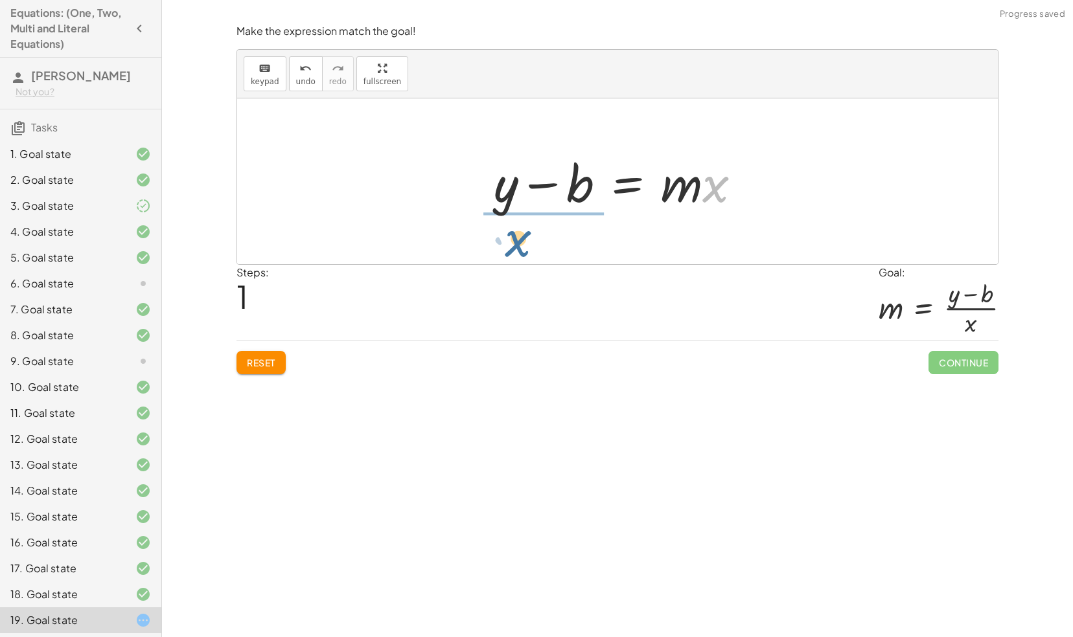
drag, startPoint x: 721, startPoint y: 188, endPoint x: 527, endPoint y: 241, distance: 201.3
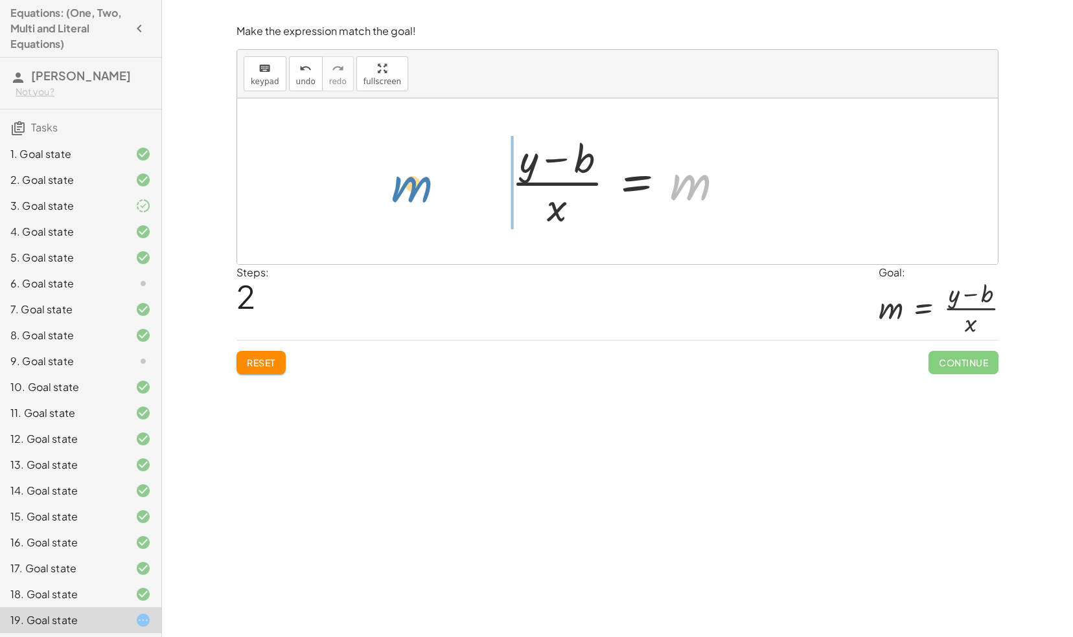
drag, startPoint x: 684, startPoint y: 190, endPoint x: 404, endPoint y: 196, distance: 279.9
click at [404, 196] on div "y = + · m · x + b + y − b = · m · x m y = m · x b + − · ( )" at bounding box center [617, 181] width 760 height 166
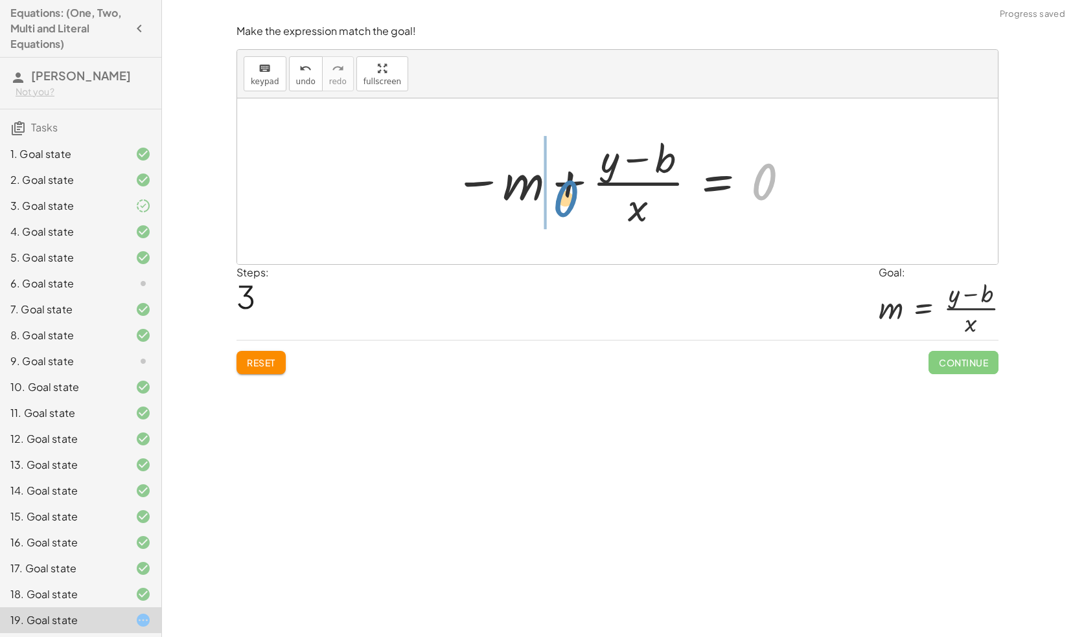
drag, startPoint x: 780, startPoint y: 178, endPoint x: 578, endPoint y: 196, distance: 202.8
click at [578, 196] on div at bounding box center [623, 181] width 350 height 100
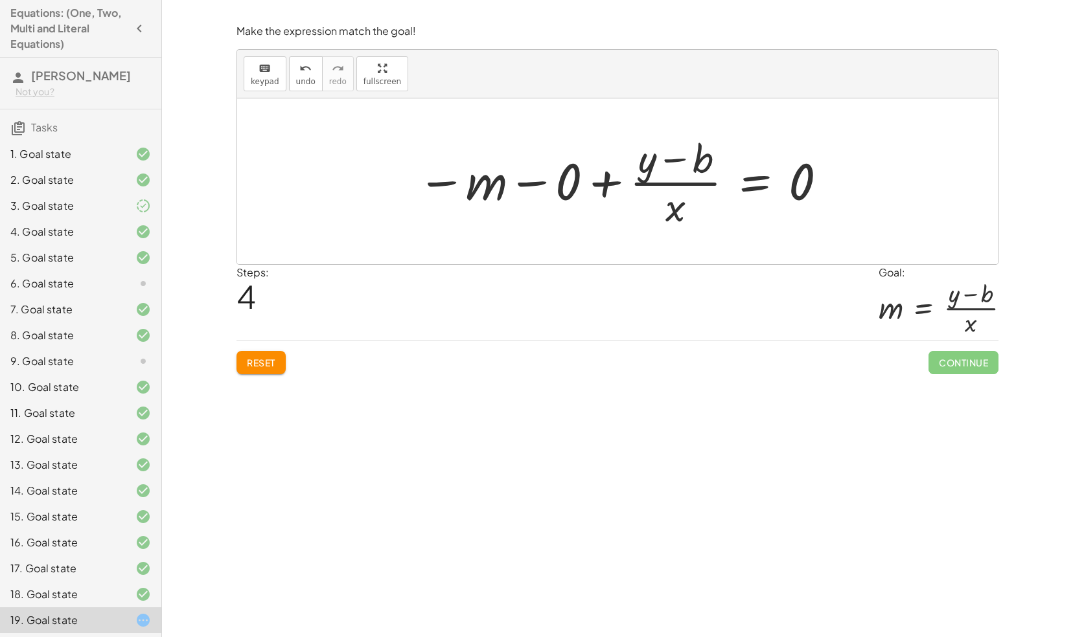
click at [531, 176] on div at bounding box center [623, 181] width 424 height 100
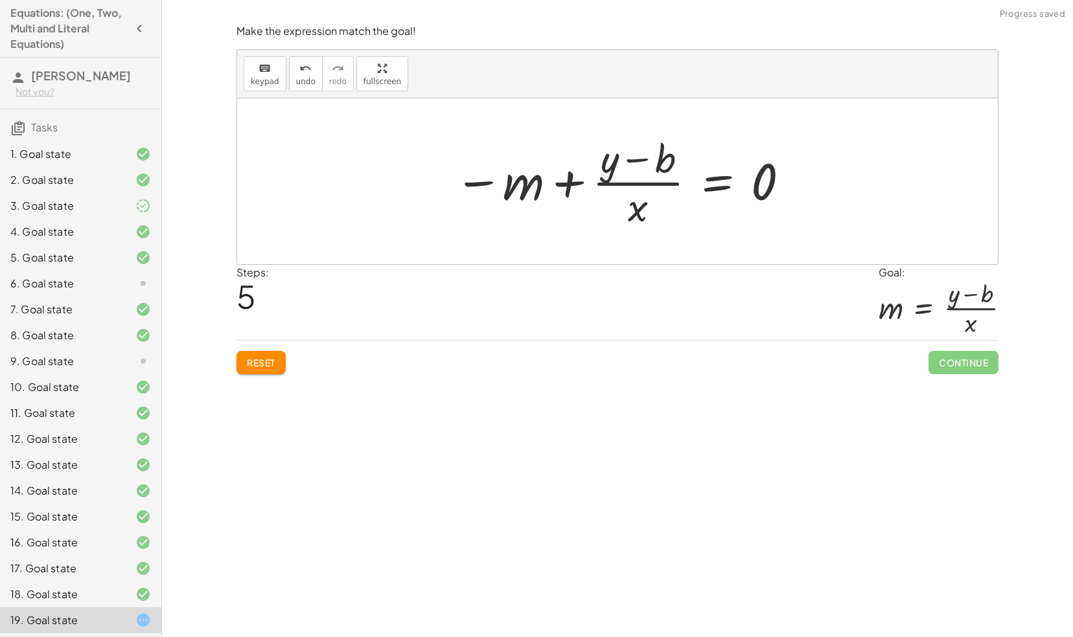
click at [769, 173] on div at bounding box center [623, 181] width 350 height 100
drag, startPoint x: 521, startPoint y: 181, endPoint x: 798, endPoint y: 179, distance: 277.2
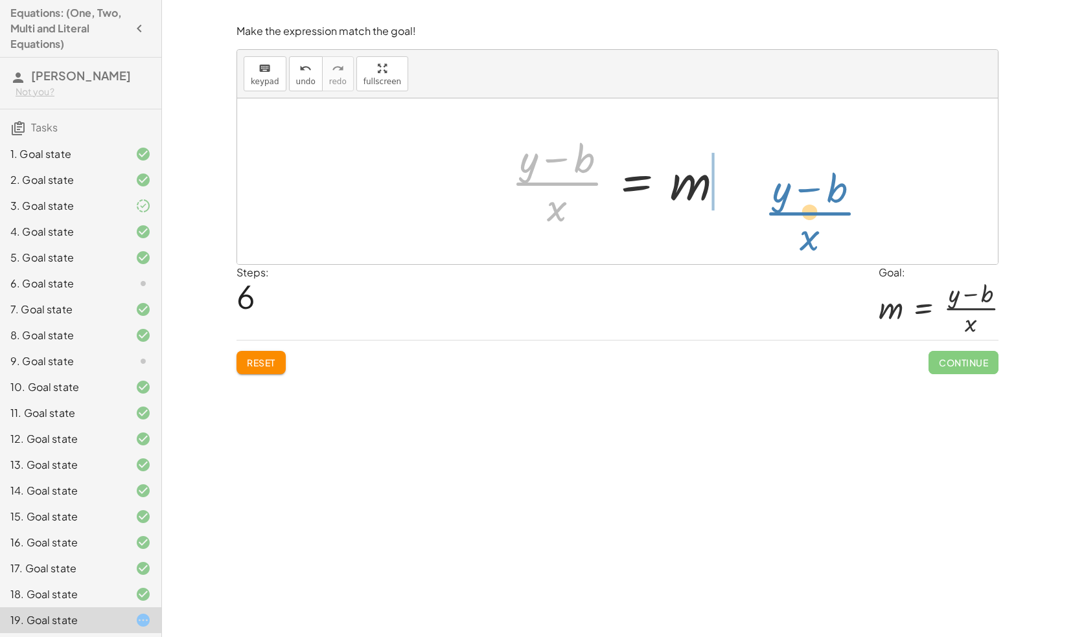
drag, startPoint x: 574, startPoint y: 176, endPoint x: 821, endPoint y: 194, distance: 248.1
click at [821, 194] on div "y = + · m · x + b + y − b = · m · x · ( + y − b ) · x = m − m + · ( + y − b ) ·…" at bounding box center [617, 181] width 760 height 166
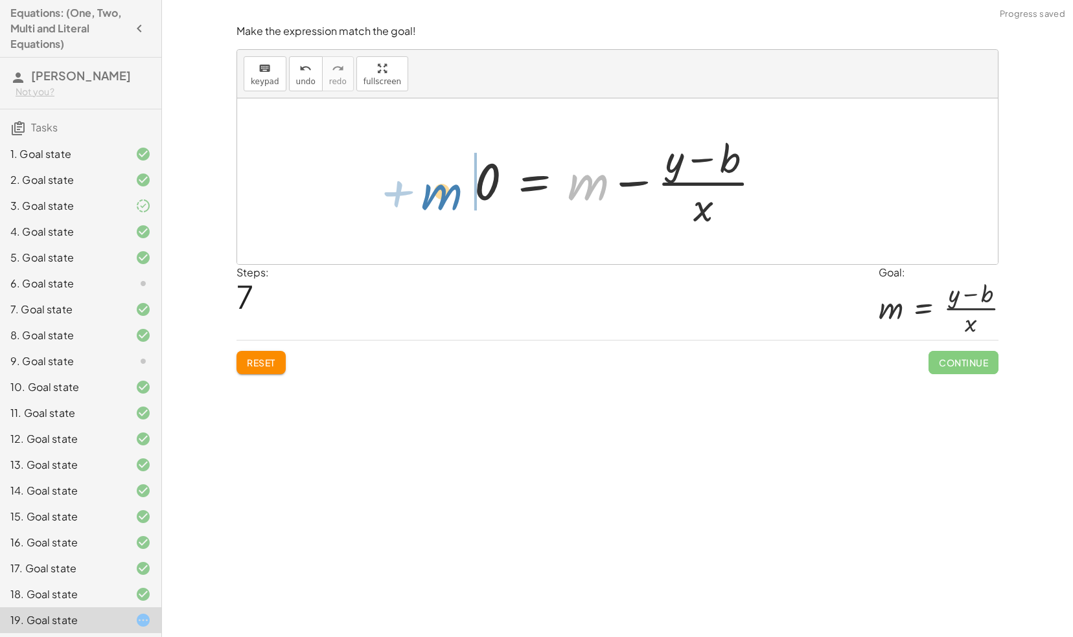
drag, startPoint x: 598, startPoint y: 183, endPoint x: 455, endPoint y: 194, distance: 143.6
click at [455, 194] on div "y = + · m · x + b + y − b = · m · x · ( + y − b ) · x = m − m + · ( + y − b ) ·…" at bounding box center [618, 181] width 326 height 106
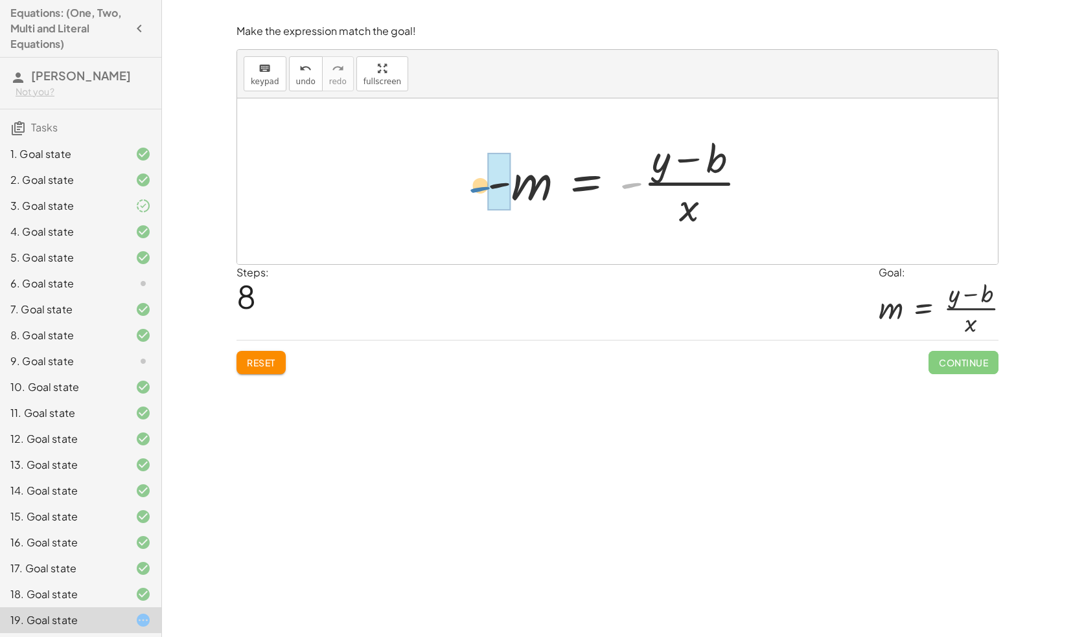
drag, startPoint x: 632, startPoint y: 183, endPoint x: 483, endPoint y: 191, distance: 149.8
click at [483, 191] on div at bounding box center [623, 181] width 284 height 100
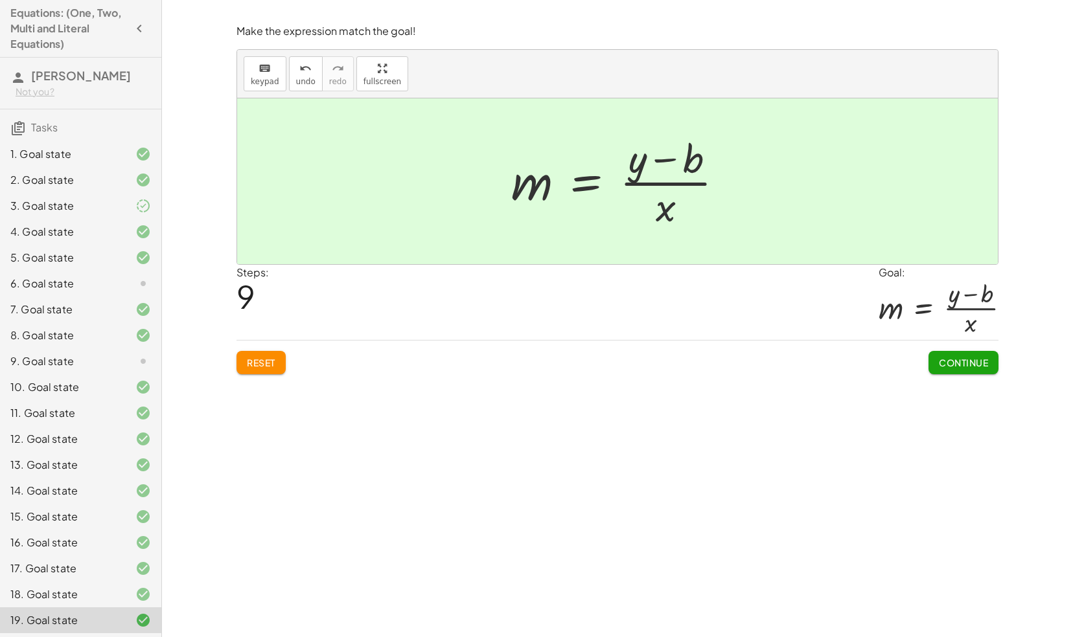
click at [282, 364] on button "Reset" at bounding box center [260, 362] width 49 height 23
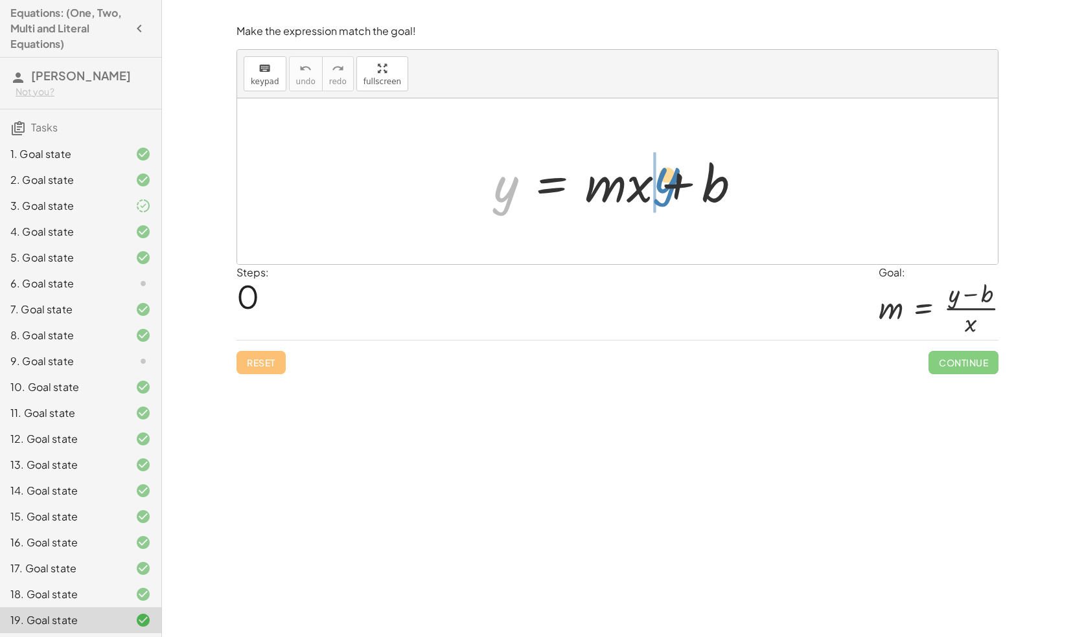
drag, startPoint x: 503, startPoint y: 188, endPoint x: 665, endPoint y: 179, distance: 162.2
click at [665, 179] on div at bounding box center [622, 181] width 271 height 67
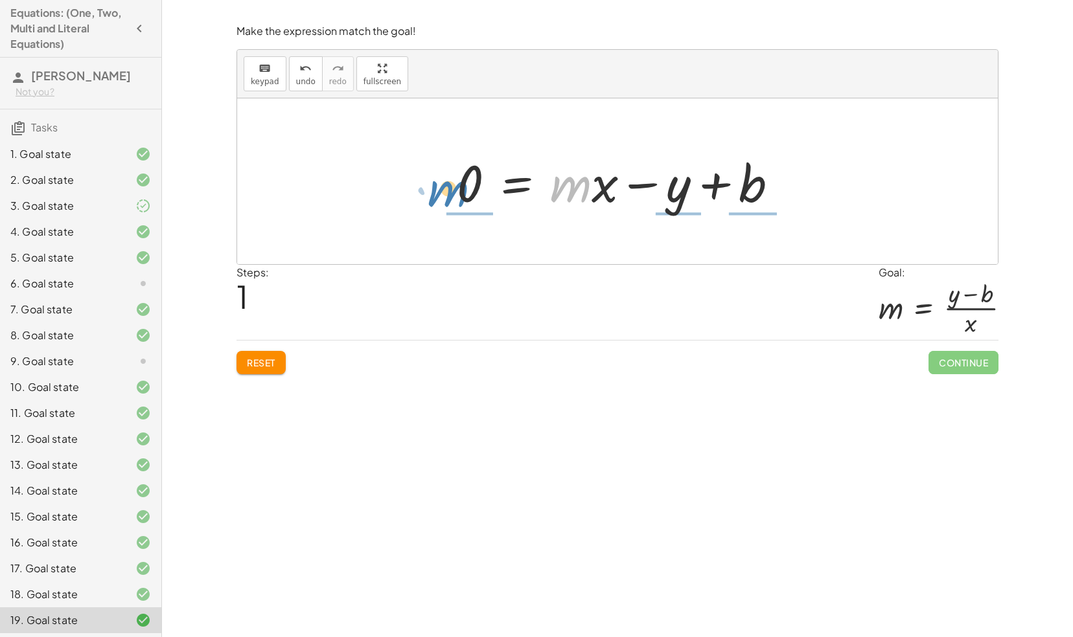
drag, startPoint x: 568, startPoint y: 184, endPoint x: 444, endPoint y: 190, distance: 123.9
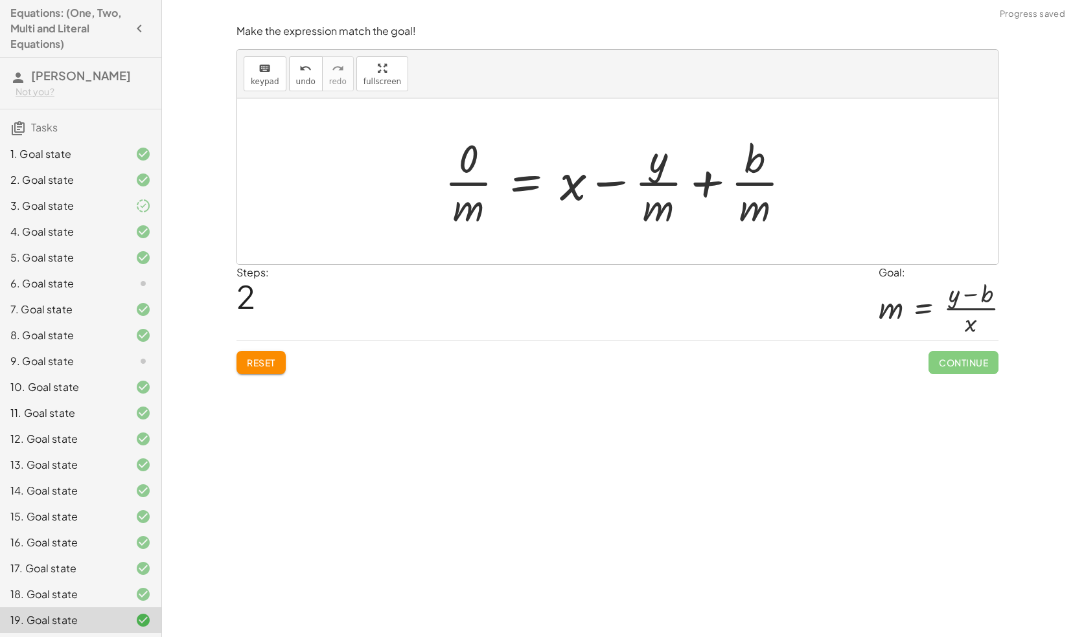
click at [279, 361] on button "Reset" at bounding box center [260, 362] width 49 height 23
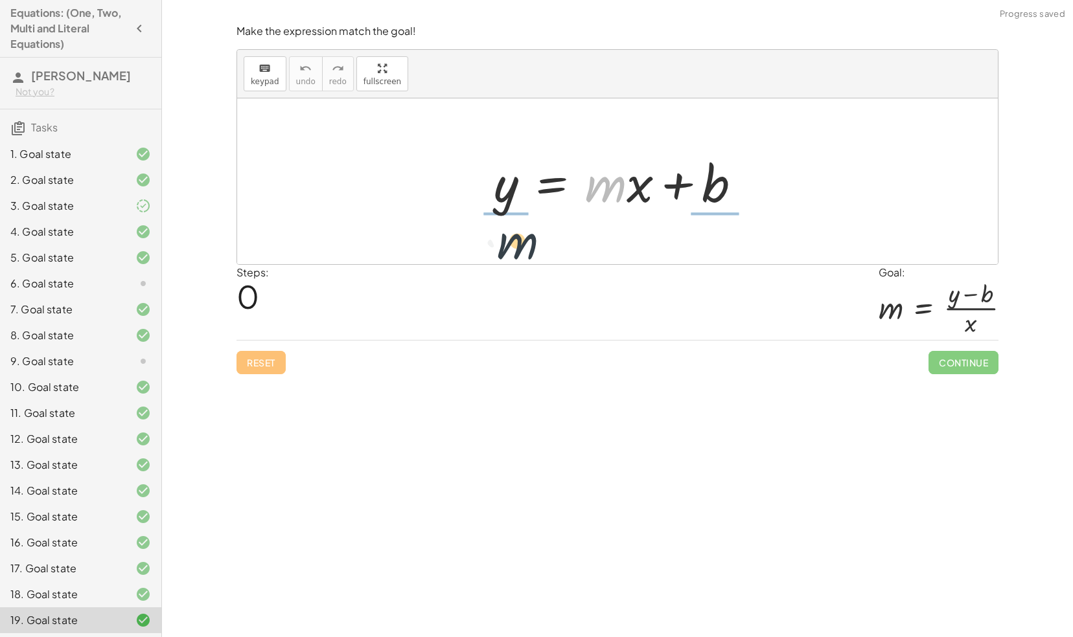
drag, startPoint x: 596, startPoint y: 188, endPoint x: 382, endPoint y: 201, distance: 214.2
click at [382, 201] on div "· m y = + · m · x + b" at bounding box center [617, 181] width 760 height 166
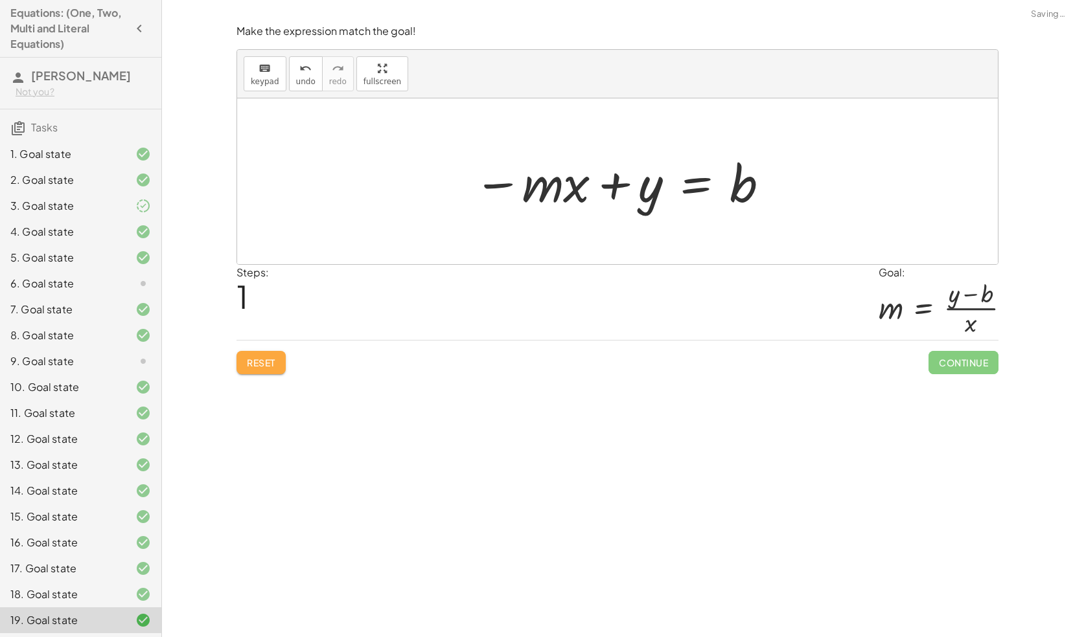
click at [273, 351] on button "Reset" at bounding box center [260, 362] width 49 height 23
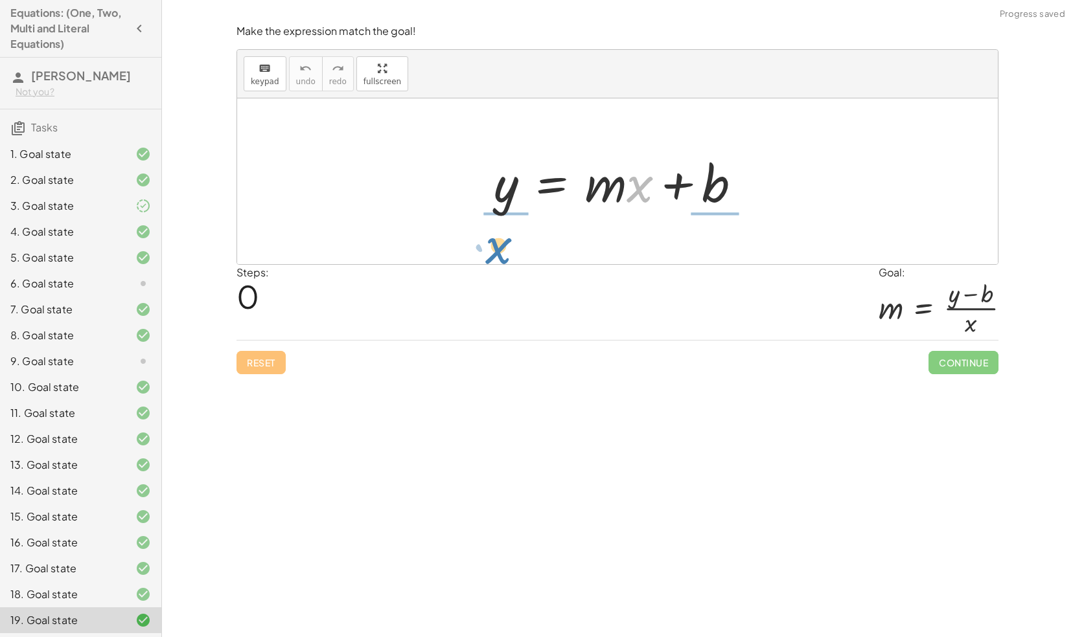
drag, startPoint x: 641, startPoint y: 196, endPoint x: 499, endPoint y: 258, distance: 155.5
click at [499, 258] on div "· x y = + · m · x + b" at bounding box center [617, 181] width 760 height 166
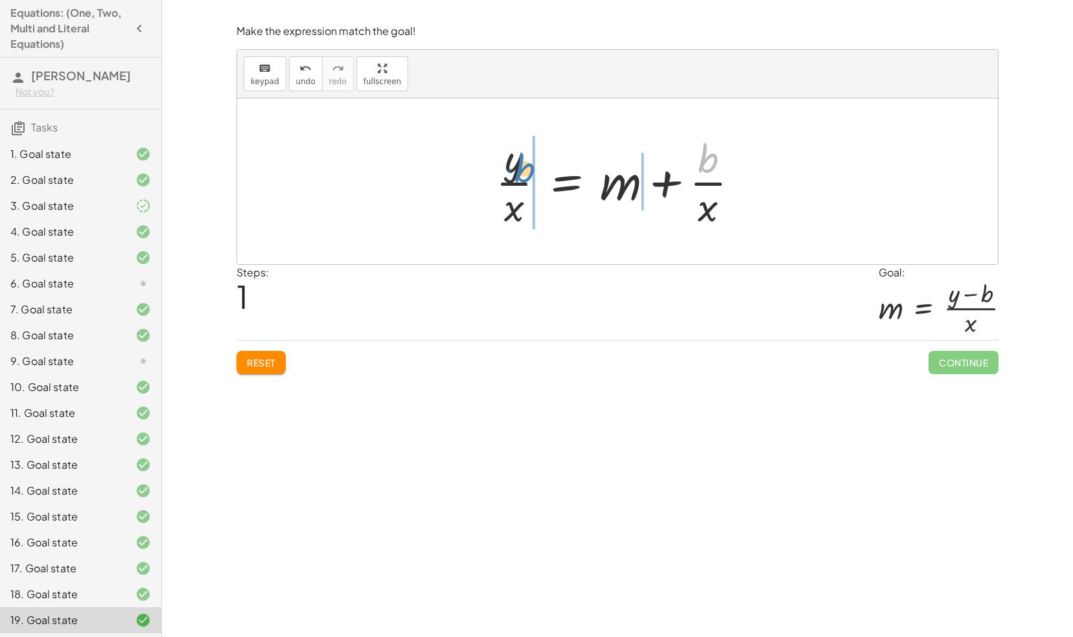
drag, startPoint x: 702, startPoint y: 163, endPoint x: 521, endPoint y: 172, distance: 181.6
click at [521, 172] on div at bounding box center [622, 181] width 266 height 100
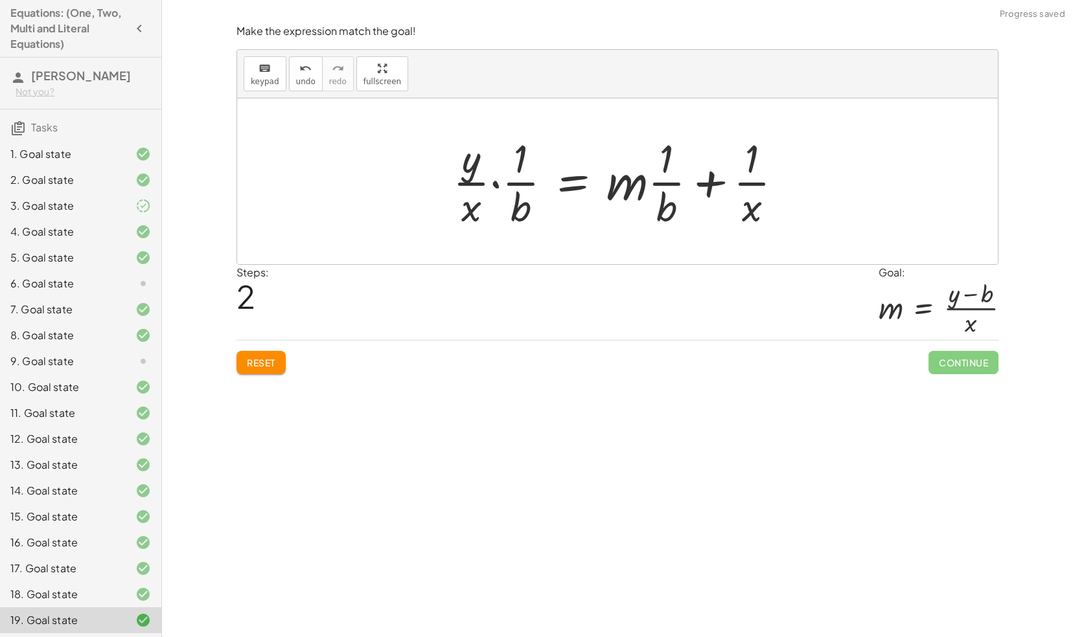
click at [490, 179] on div at bounding box center [622, 181] width 353 height 100
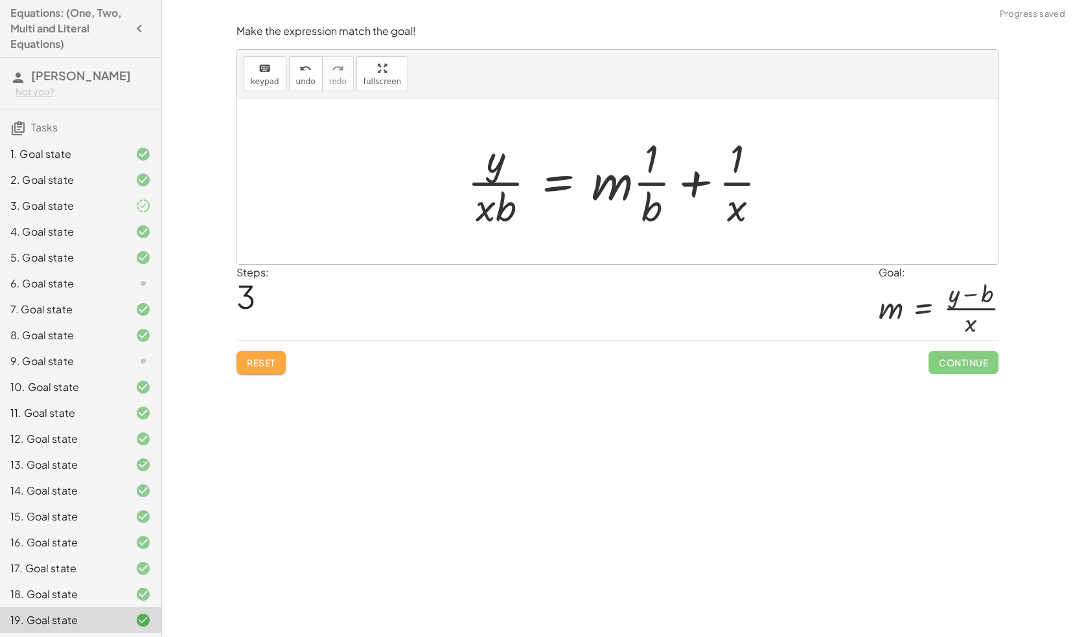
click at [269, 358] on span "Reset" at bounding box center [261, 363] width 28 height 12
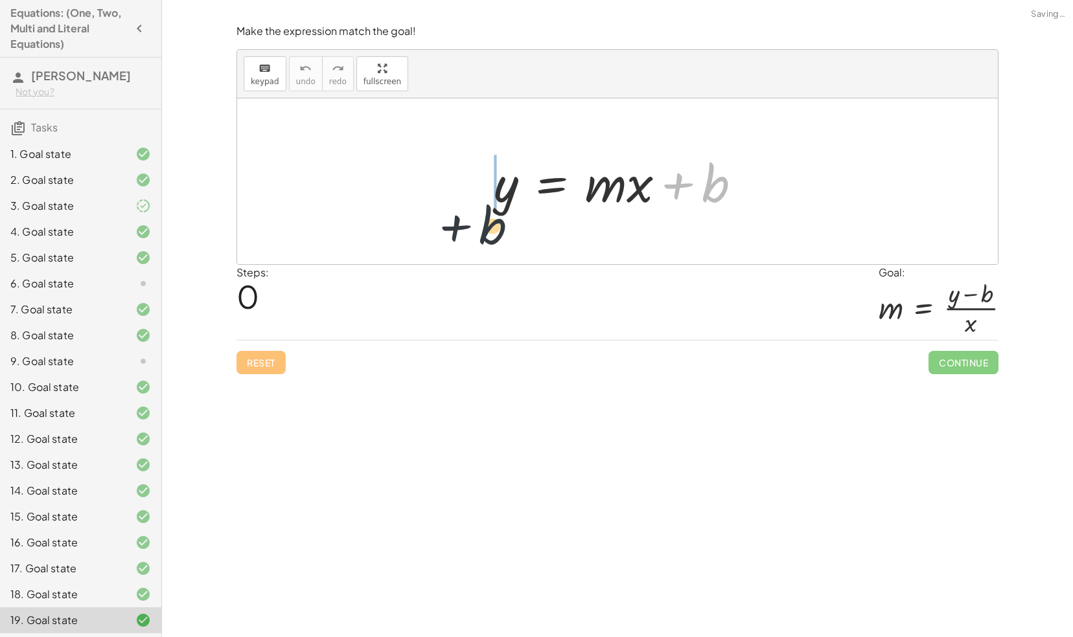
drag, startPoint x: 720, startPoint y: 187, endPoint x: 413, endPoint y: 193, distance: 307.1
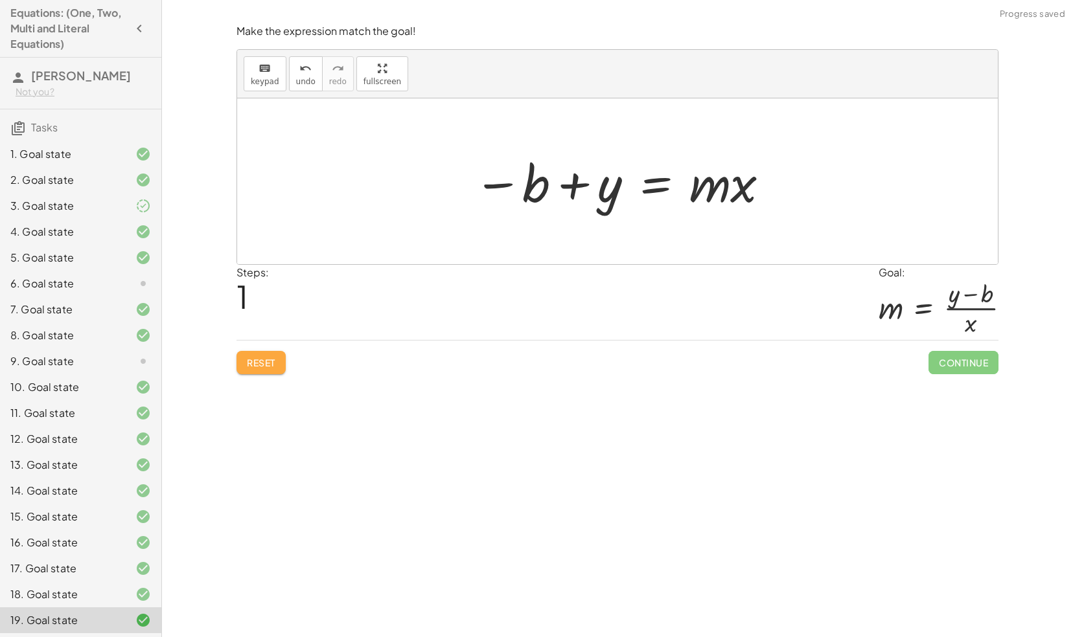
click at [273, 354] on button "Reset" at bounding box center [260, 362] width 49 height 23
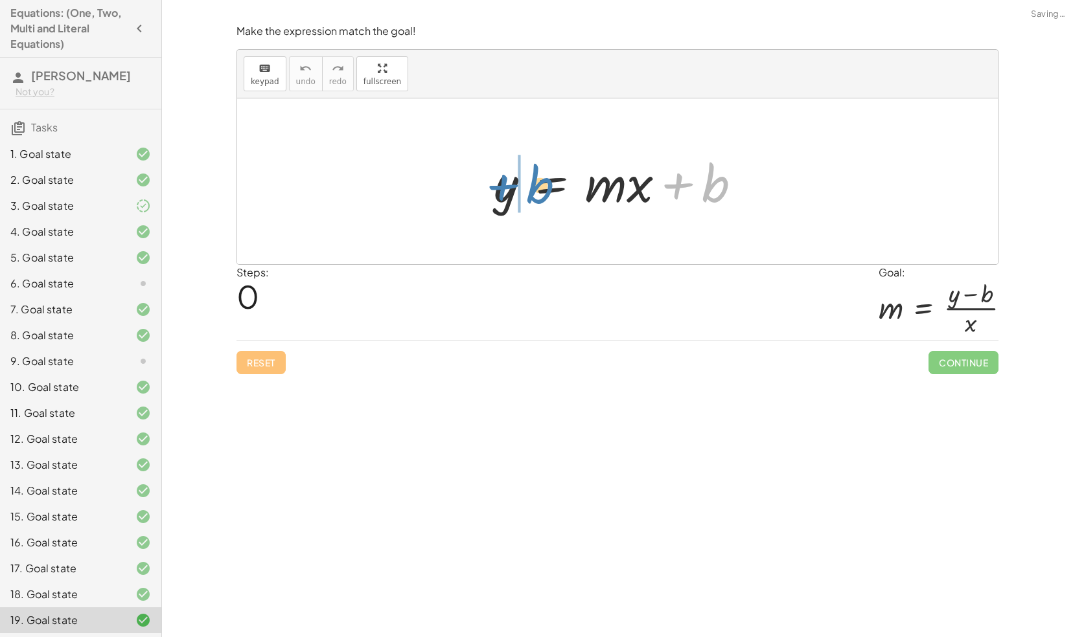
drag, startPoint x: 719, startPoint y: 185, endPoint x: 544, endPoint y: 187, distance: 174.9
click at [544, 187] on div at bounding box center [622, 181] width 271 height 67
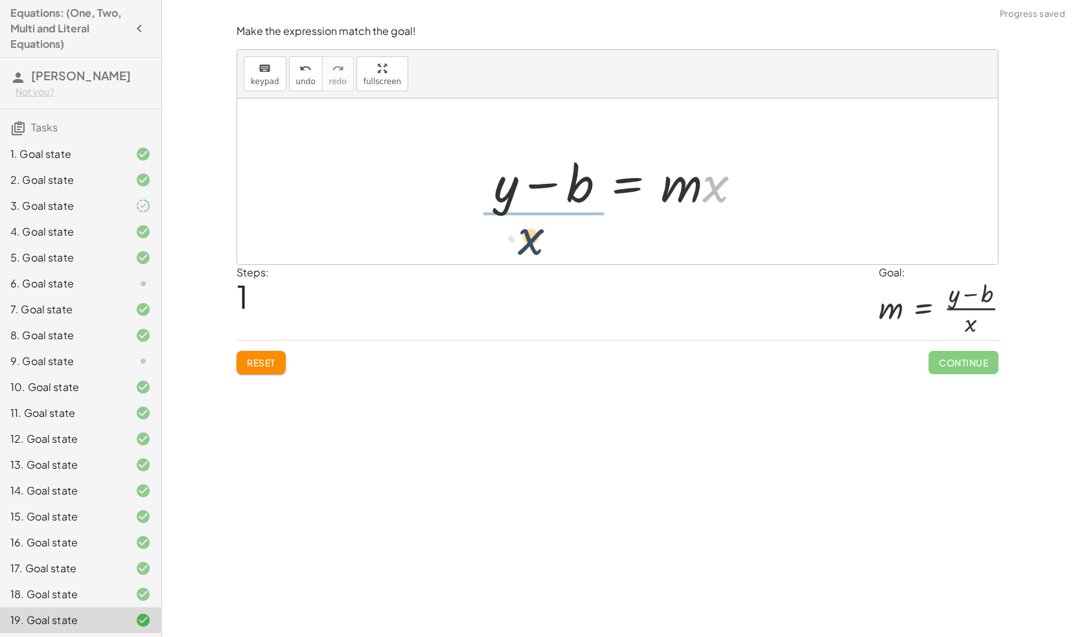
drag, startPoint x: 715, startPoint y: 188, endPoint x: 512, endPoint y: 231, distance: 207.7
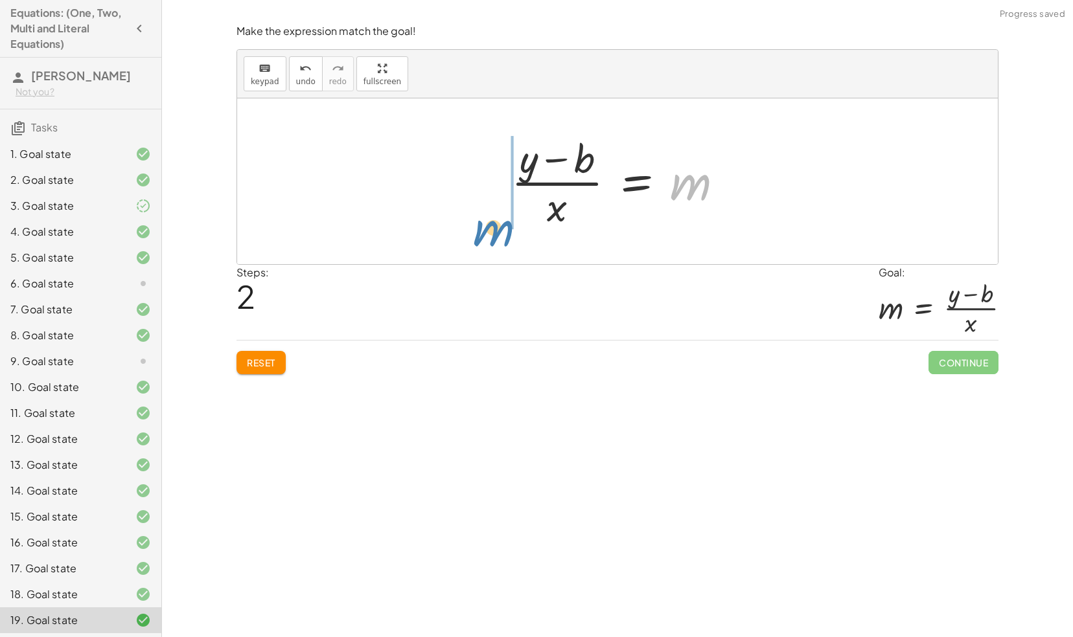
drag, startPoint x: 691, startPoint y: 187, endPoint x: 471, endPoint y: 223, distance: 223.1
click at [471, 223] on div "y = + · m · x + b + y − b = · m · x m y = m · x b + − · ( )" at bounding box center [617, 181] width 760 height 166
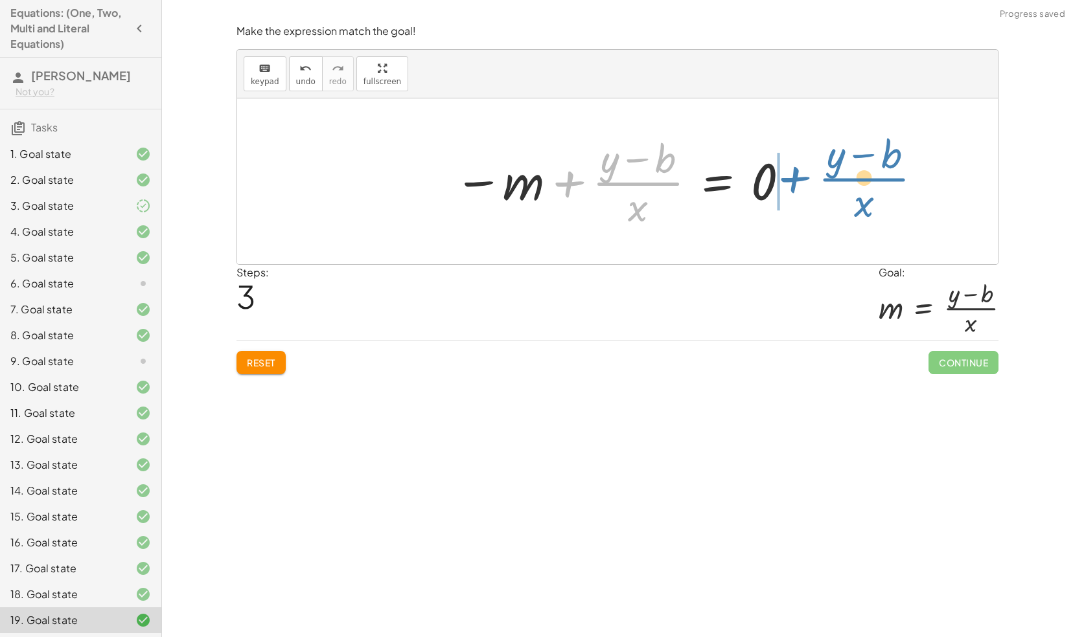
drag, startPoint x: 635, startPoint y: 179, endPoint x: 861, endPoint y: 174, distance: 226.8
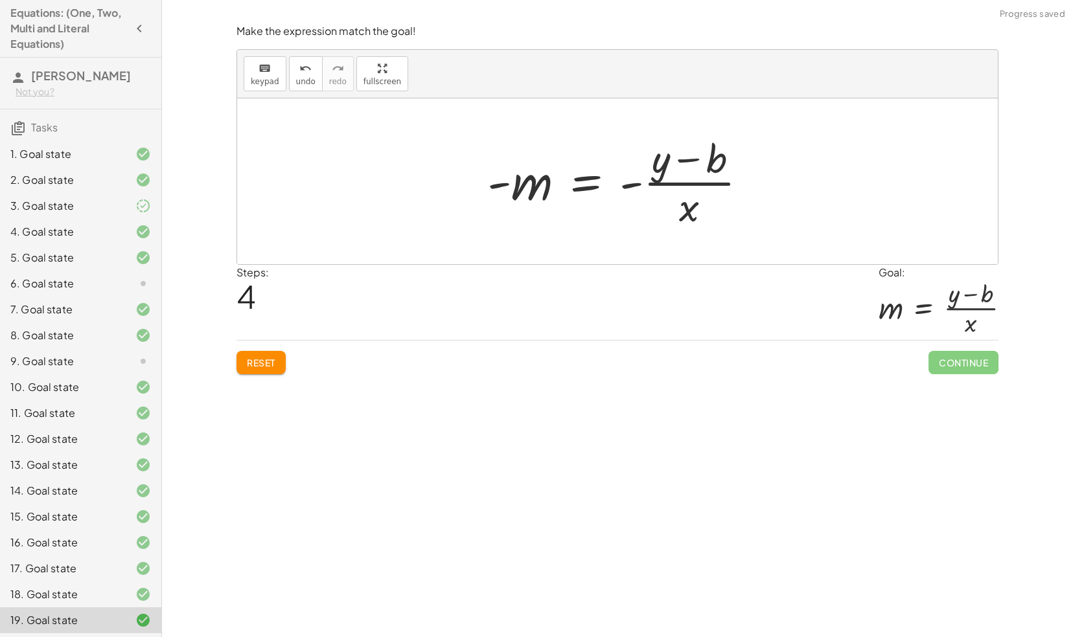
click at [630, 183] on div at bounding box center [623, 181] width 284 height 100
click at [494, 189] on div at bounding box center [623, 181] width 284 height 100
click at [501, 179] on div at bounding box center [623, 181] width 284 height 100
drag, startPoint x: 496, startPoint y: 181, endPoint x: 628, endPoint y: 188, distance: 132.3
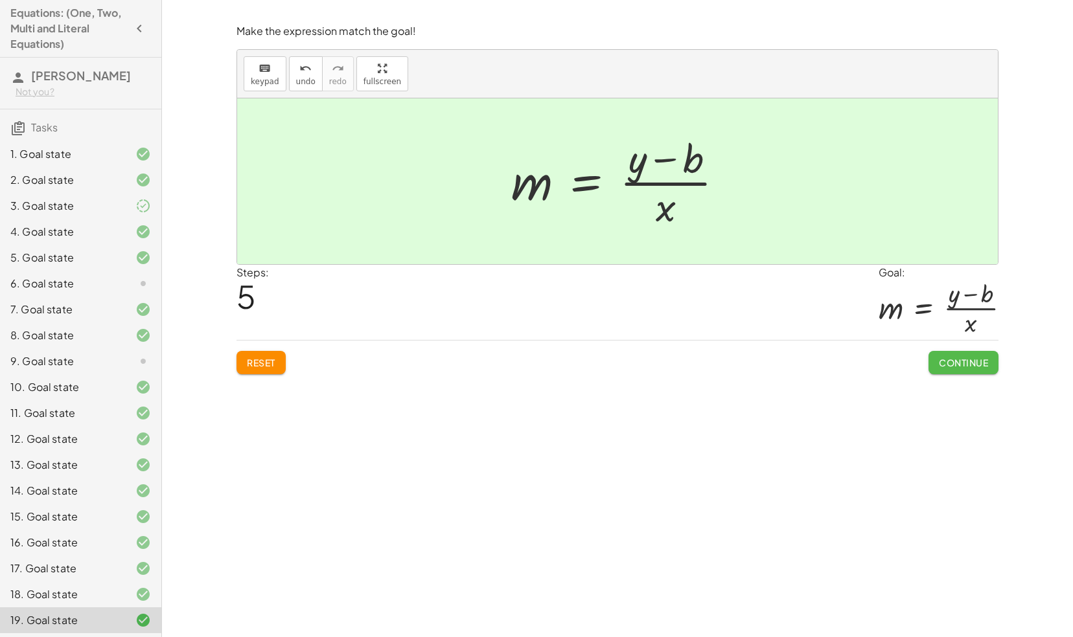
click at [946, 359] on span "Continue" at bounding box center [963, 363] width 49 height 12
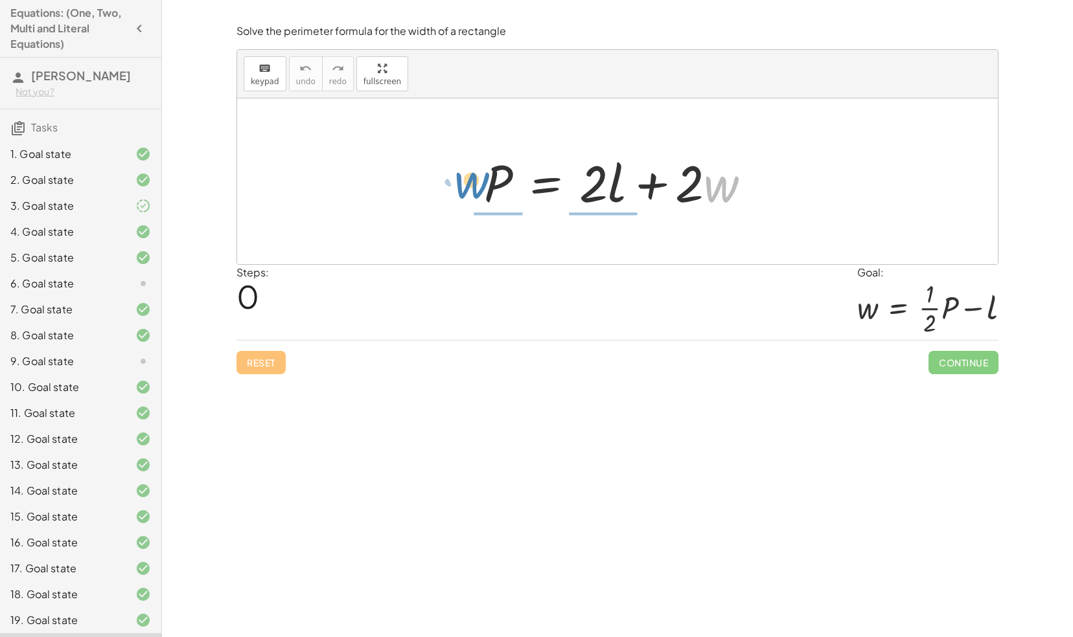
drag, startPoint x: 720, startPoint y: 187, endPoint x: 470, endPoint y: 185, distance: 250.0
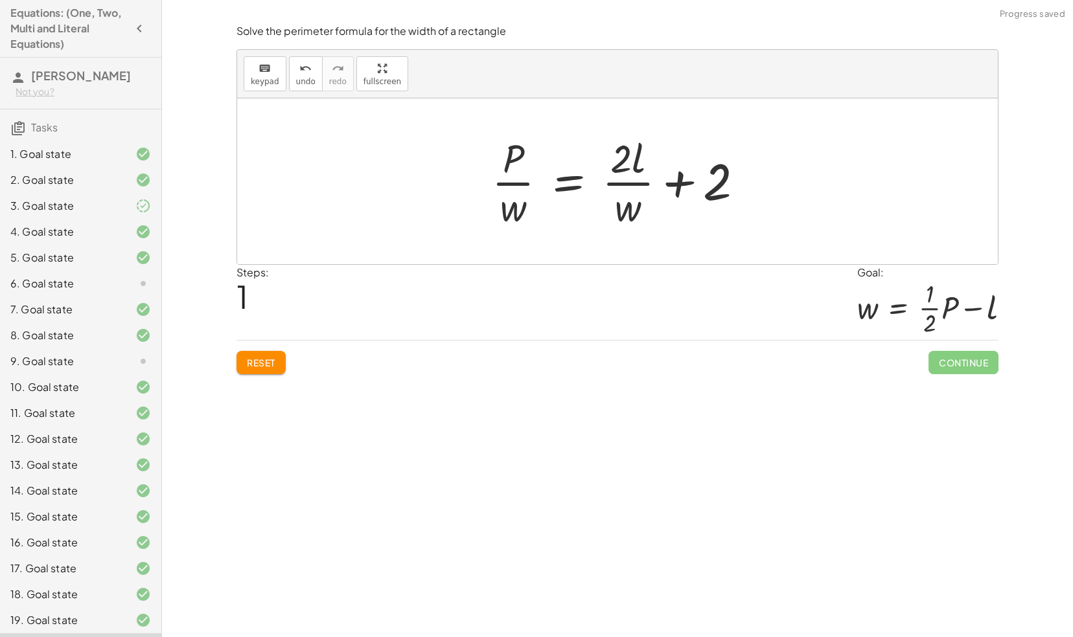
click at [264, 363] on span "Reset" at bounding box center [261, 363] width 28 height 12
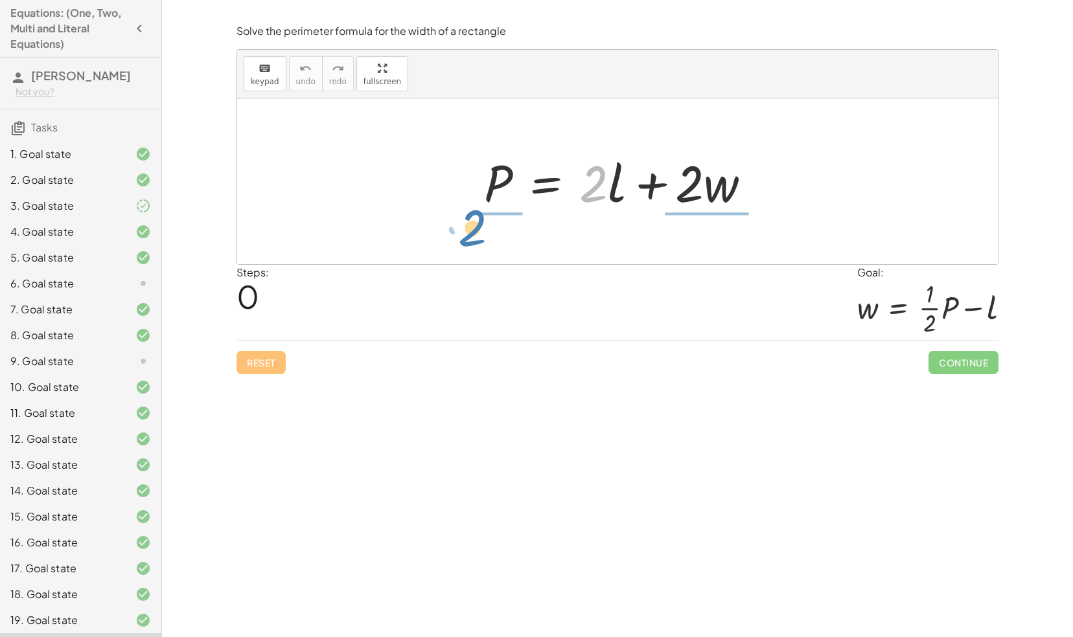
drag, startPoint x: 589, startPoint y: 185, endPoint x: 468, endPoint y: 229, distance: 128.9
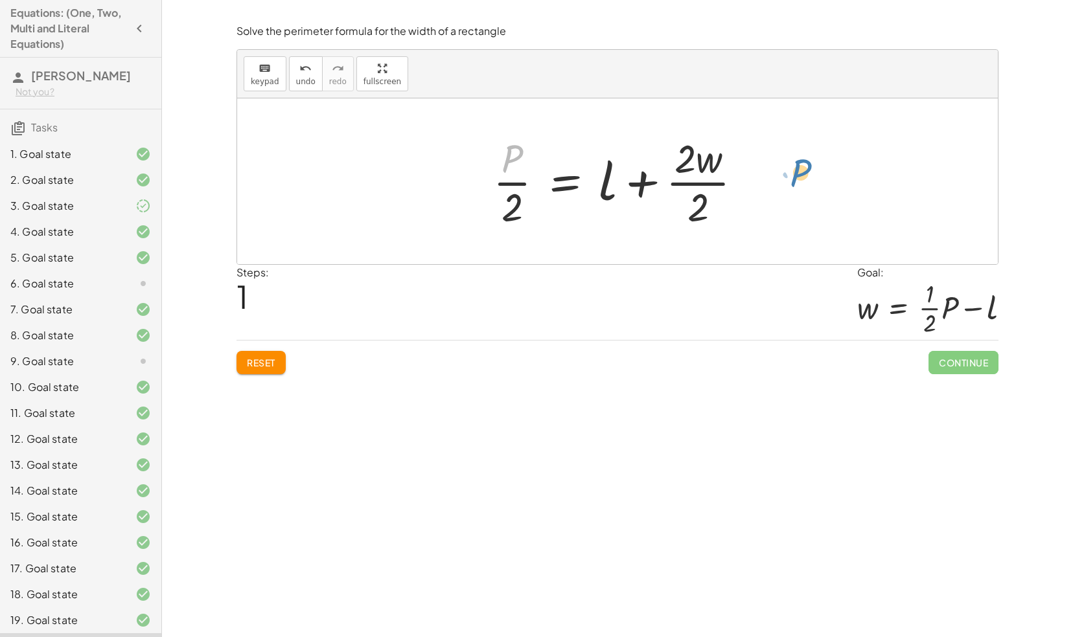
drag, startPoint x: 510, startPoint y: 159, endPoint x: 798, endPoint y: 175, distance: 288.0
drag, startPoint x: 514, startPoint y: 183, endPoint x: 794, endPoint y: 184, distance: 280.5
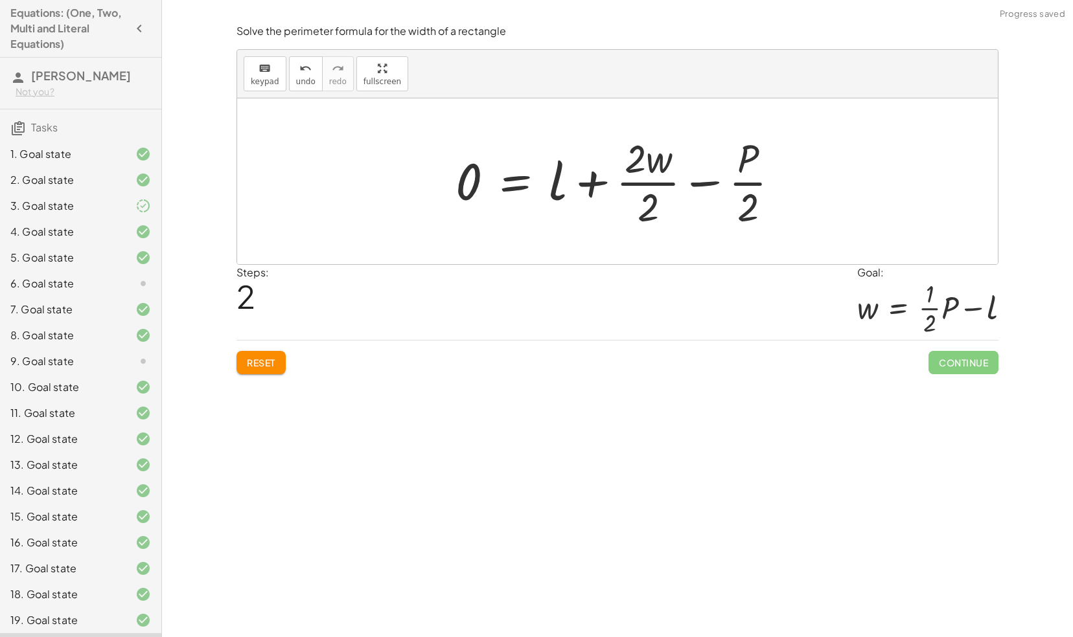
click at [633, 169] on div at bounding box center [622, 181] width 347 height 100
click at [646, 210] on div at bounding box center [622, 181] width 347 height 100
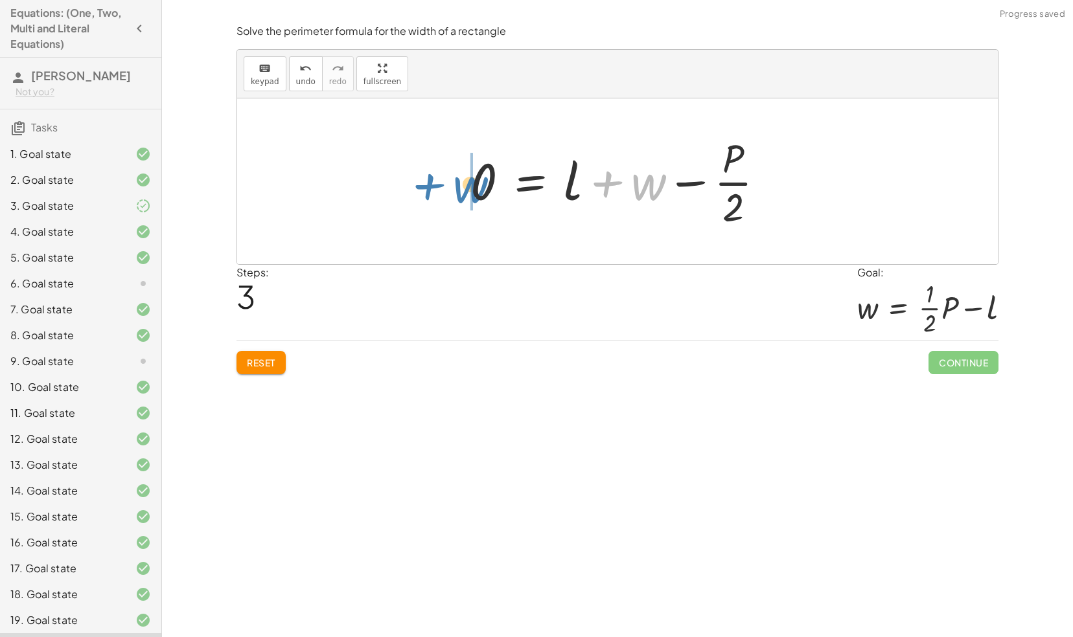
drag, startPoint x: 636, startPoint y: 186, endPoint x: 459, endPoint y: 190, distance: 177.5
click at [459, 190] on div "P = + · 2 · l + · 2 · w · P · 2 = + l + · 2 · w · 2 0 = + l + · 2 · w · 2 − · P…" at bounding box center [618, 181] width 334 height 106
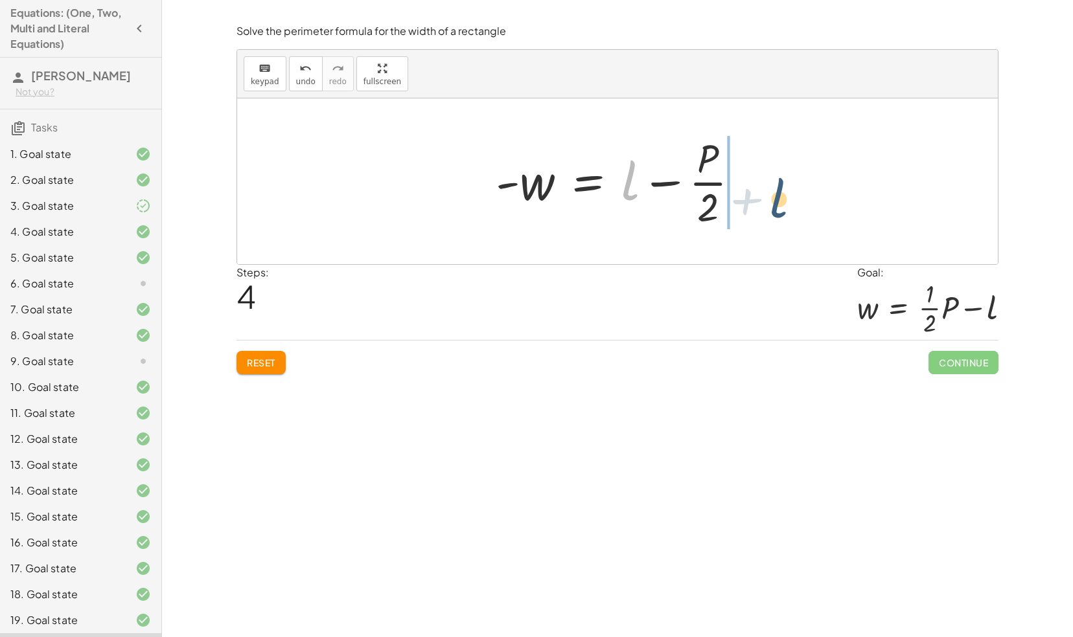
drag, startPoint x: 631, startPoint y: 179, endPoint x: 786, endPoint y: 190, distance: 155.8
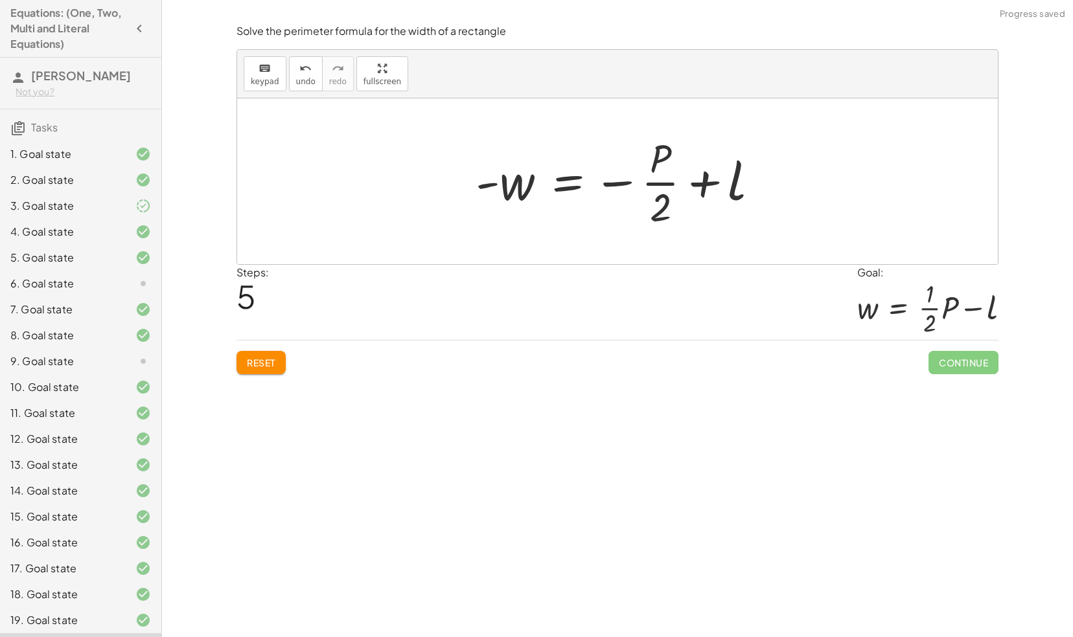
click at [612, 184] on div at bounding box center [622, 181] width 307 height 100
click at [490, 183] on div at bounding box center [622, 181] width 307 height 100
drag, startPoint x: 490, startPoint y: 183, endPoint x: 620, endPoint y: 185, distance: 130.9
click at [620, 185] on div at bounding box center [622, 181] width 307 height 100
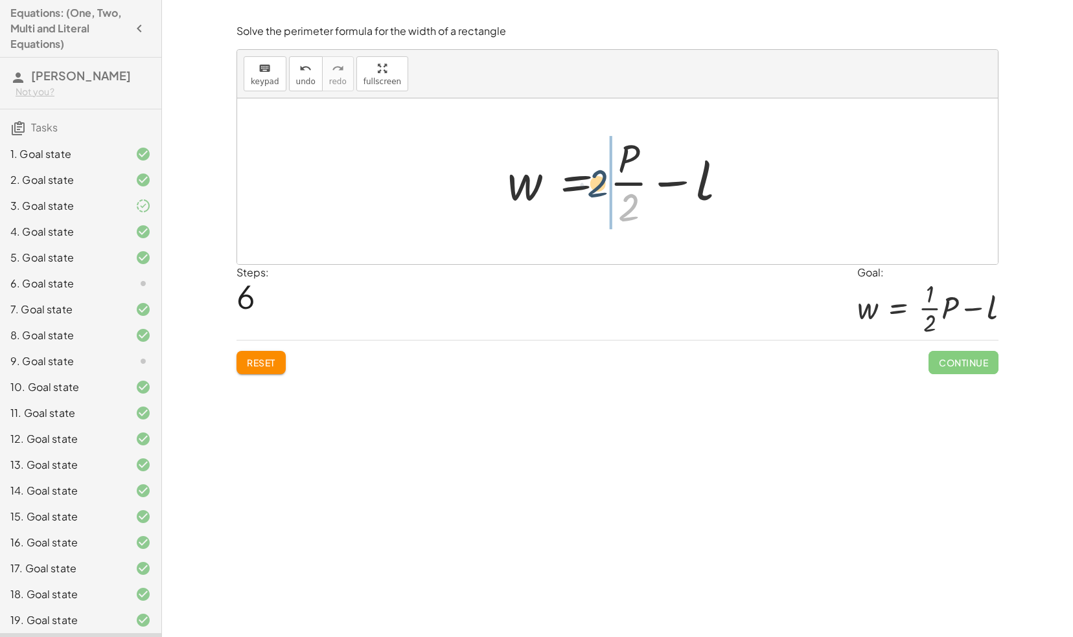
drag, startPoint x: 624, startPoint y: 202, endPoint x: 593, endPoint y: 179, distance: 38.9
click at [593, 179] on div at bounding box center [622, 181] width 243 height 100
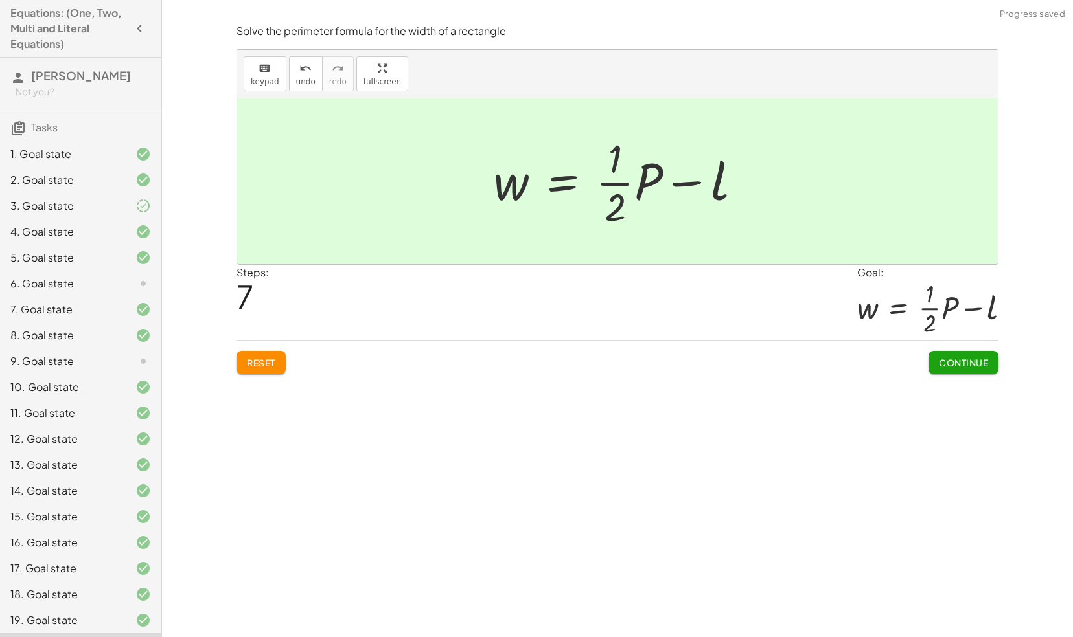
click at [947, 363] on span "Continue" at bounding box center [963, 363] width 49 height 12
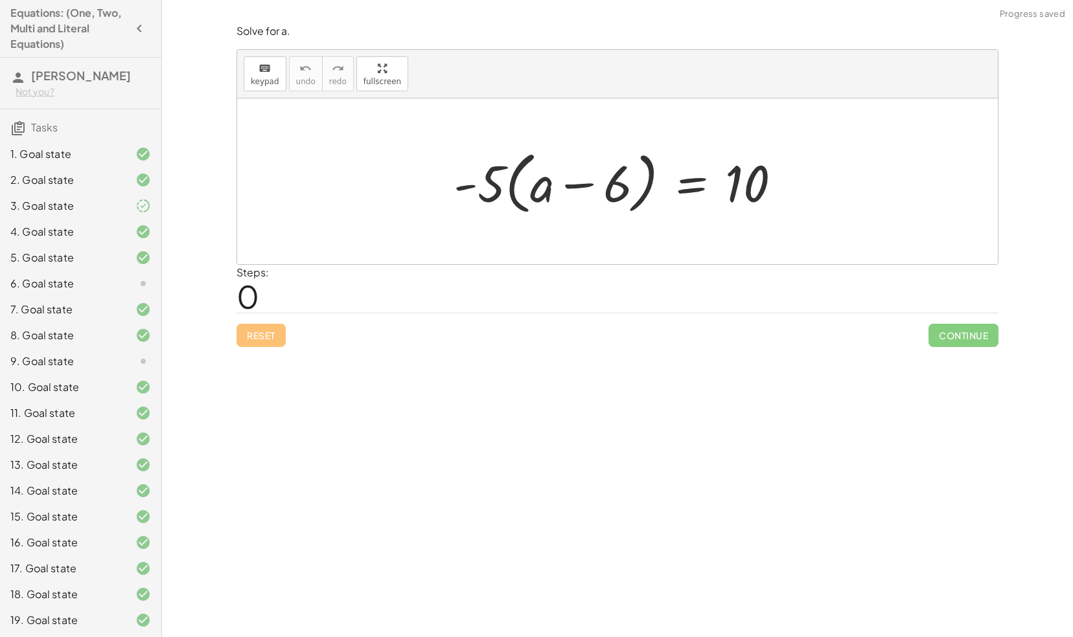
click at [495, 185] on div at bounding box center [622, 181] width 351 height 74
click at [543, 188] on div at bounding box center [622, 181] width 351 height 74
click at [487, 180] on div at bounding box center [622, 181] width 351 height 74
drag, startPoint x: 490, startPoint y: 176, endPoint x: 553, endPoint y: 177, distance: 63.5
click at [553, 177] on div at bounding box center [622, 181] width 351 height 74
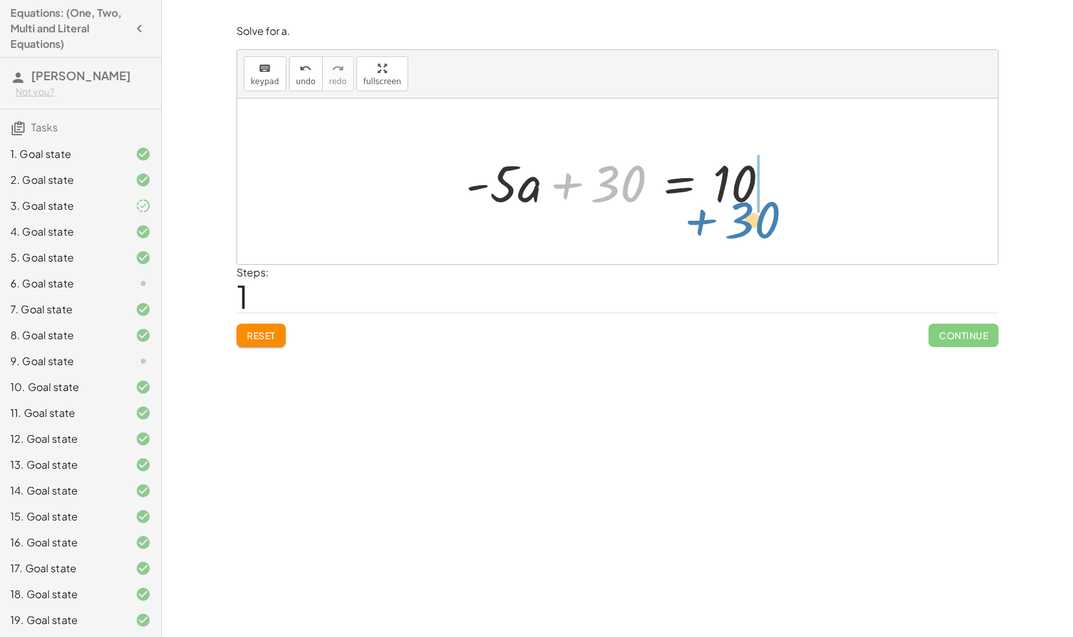
drag, startPoint x: 558, startPoint y: 187, endPoint x: 693, endPoint y: 223, distance: 139.5
click at [693, 223] on div "· - 5 · ( + a − 6 ) = 10 + · - 5 · a − · - 5 · 6 = 10 + 30 + a = 10 · - 5 · + 30" at bounding box center [617, 181] width 760 height 166
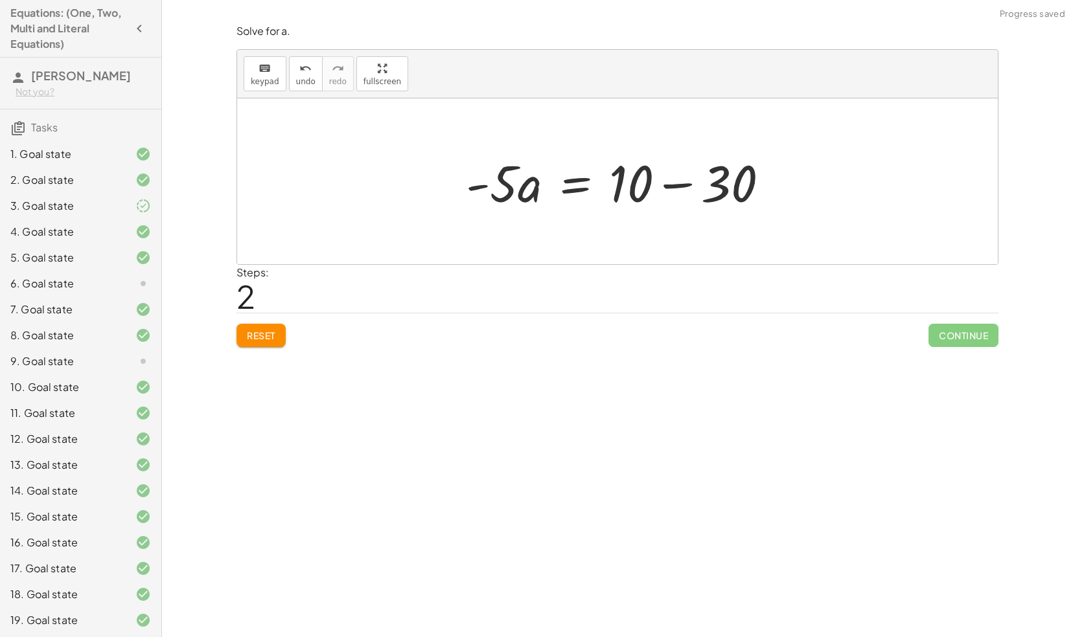
click at [671, 179] on div at bounding box center [622, 181] width 326 height 67
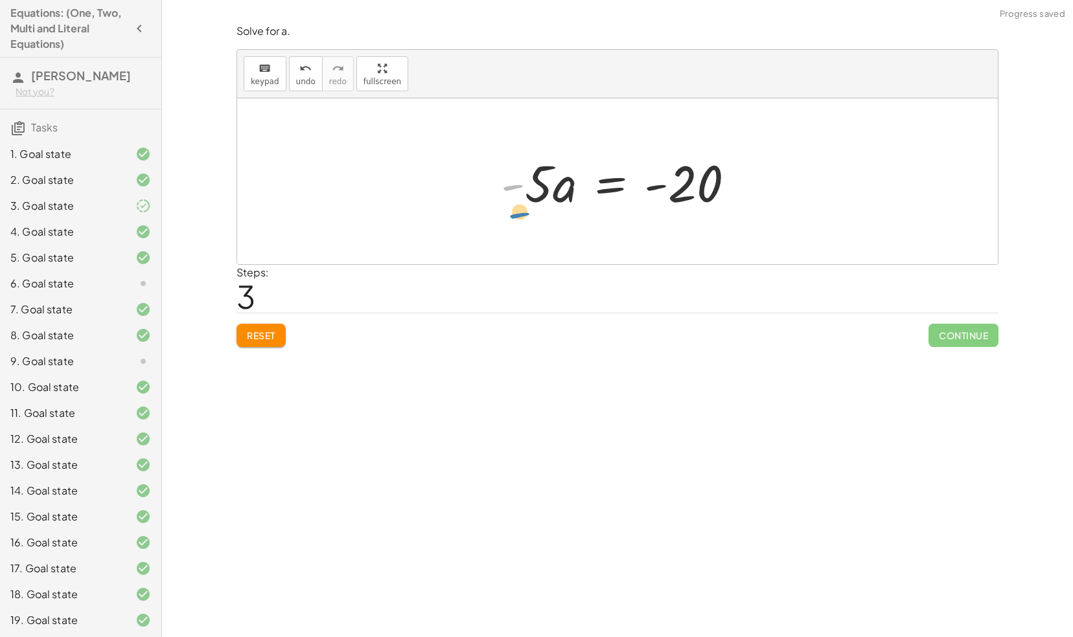
drag, startPoint x: 504, startPoint y: 188, endPoint x: 511, endPoint y: 214, distance: 26.9
drag, startPoint x: 538, startPoint y: 186, endPoint x: 690, endPoint y: 233, distance: 159.4
click at [690, 233] on div "· - 5 · ( + a − 6 ) = 10 + · - 5 · a − · - 5 · 6 = 10 + · - 5 · a + 30 = 10 · -…" at bounding box center [617, 181] width 760 height 166
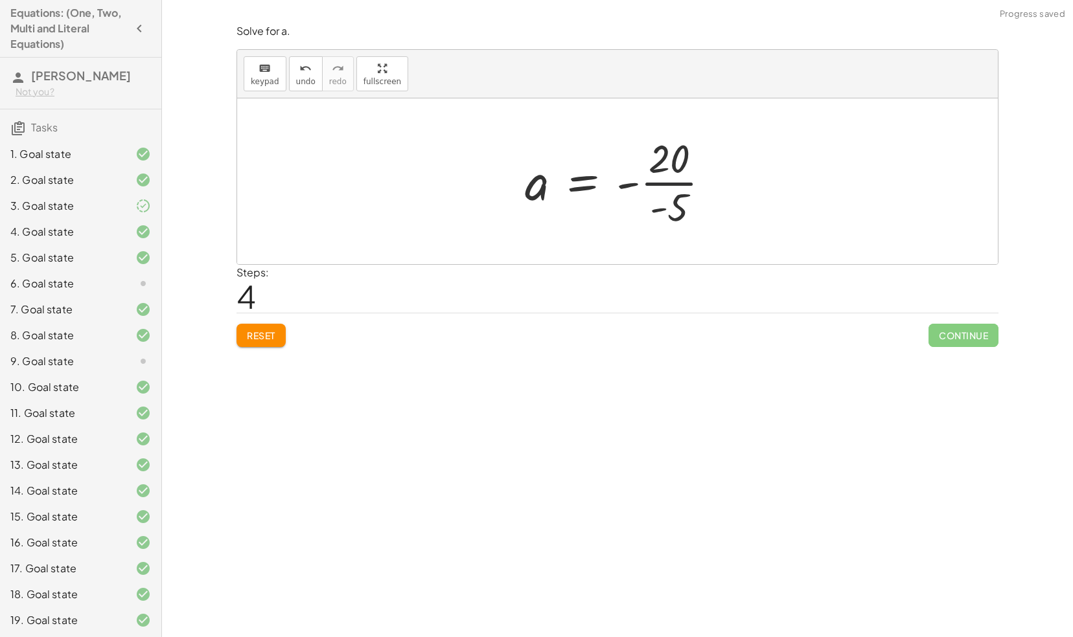
click at [662, 179] on div at bounding box center [622, 181] width 209 height 100
click at [644, 185] on div at bounding box center [622, 182] width 203 height 64
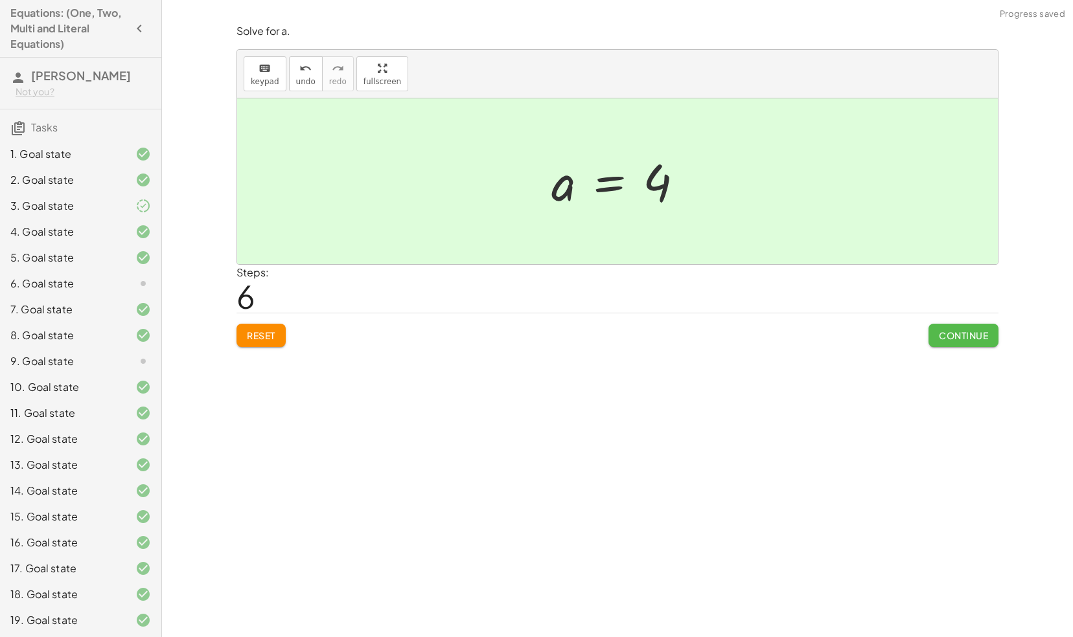
click at [951, 330] on span "Continue" at bounding box center [963, 336] width 49 height 12
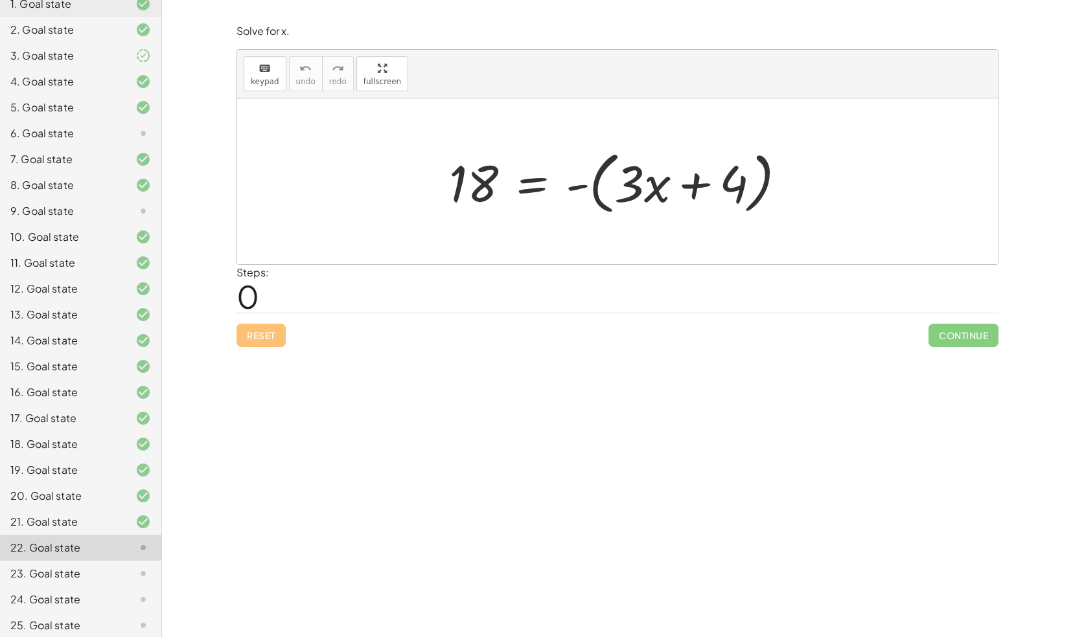
scroll to position [183, 0]
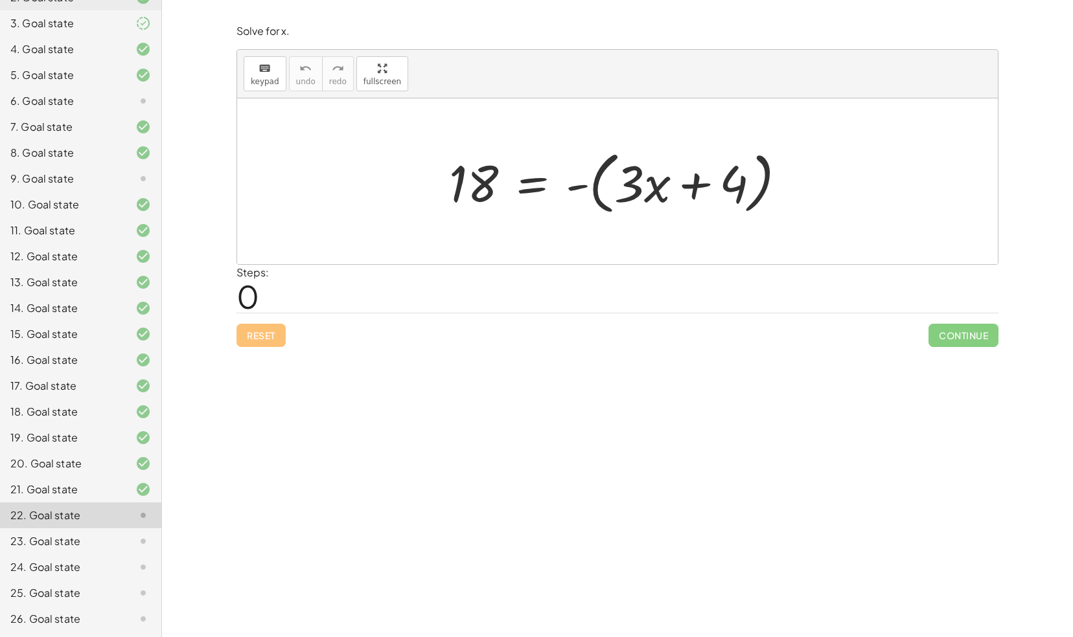
click at [637, 193] on div at bounding box center [622, 181] width 360 height 74
click at [580, 188] on div at bounding box center [622, 181] width 360 height 74
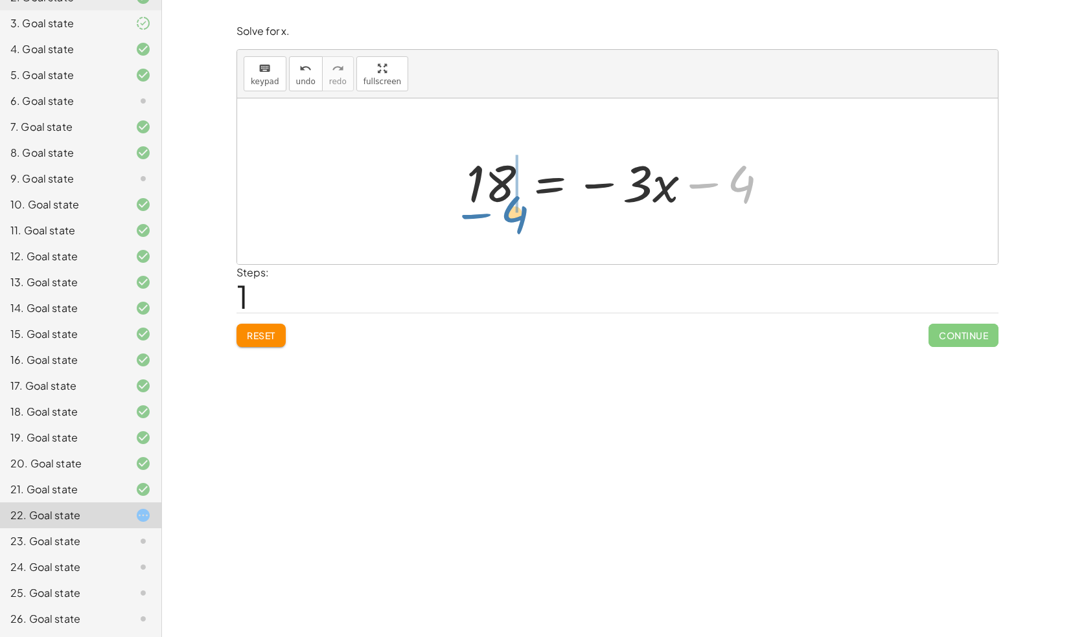
drag, startPoint x: 703, startPoint y: 184, endPoint x: 492, endPoint y: 206, distance: 212.9
click at [492, 206] on div at bounding box center [622, 181] width 325 height 67
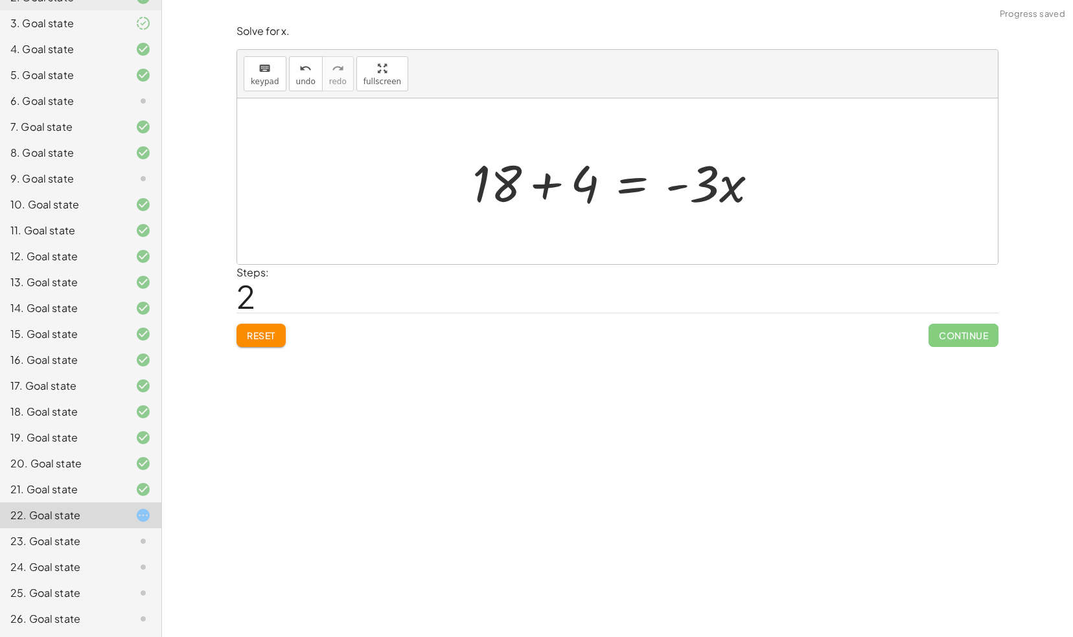
click at [461, 188] on div "18 = - ( + · 3 · x + 4 ) 18 = − · 3 · x − 4 18 = · 3 · x 4 + + -" at bounding box center [615, 181] width 325 height 73
click at [557, 181] on div at bounding box center [622, 181] width 309 height 67
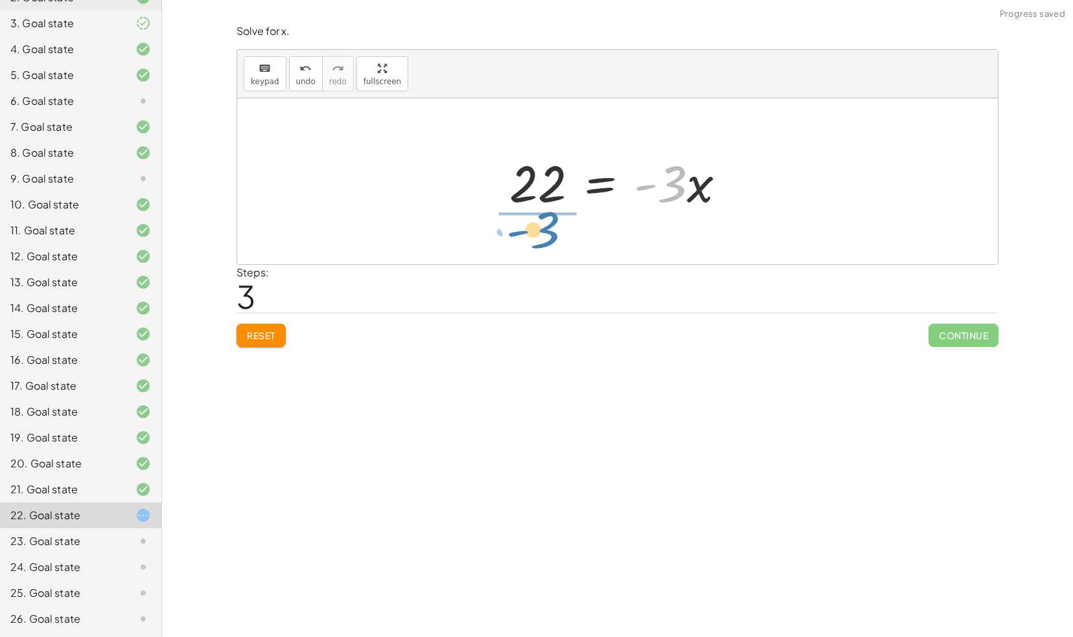
drag, startPoint x: 672, startPoint y: 189, endPoint x: 538, endPoint y: 235, distance: 142.4
click at [538, 235] on div "18 = - ( + · 3 · x + 4 ) 18 = − · 3 · x − 4 + 18 + 4 = · - 3 · x · - 3 = · 3 · …" at bounding box center [617, 181] width 760 height 166
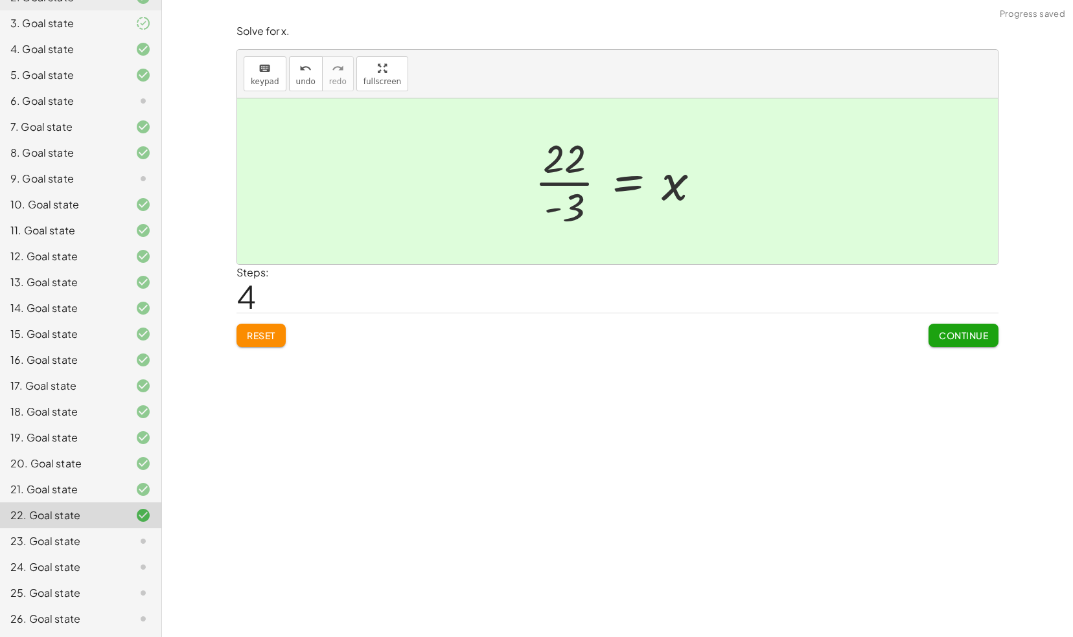
click at [947, 342] on button "Continue" at bounding box center [963, 335] width 70 height 23
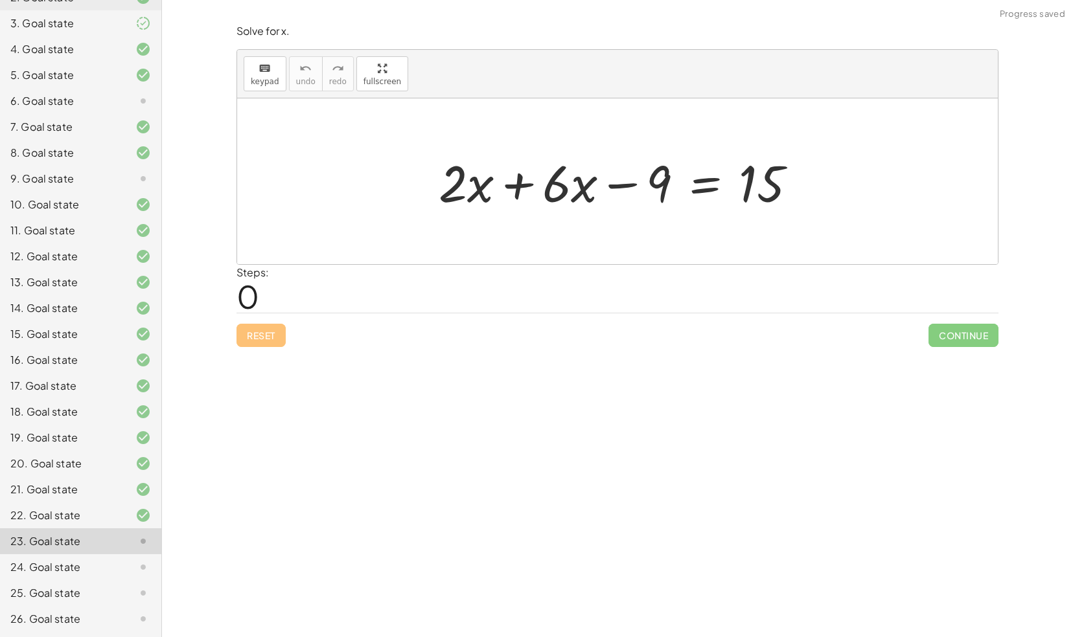
click at [512, 187] on div at bounding box center [622, 181] width 381 height 67
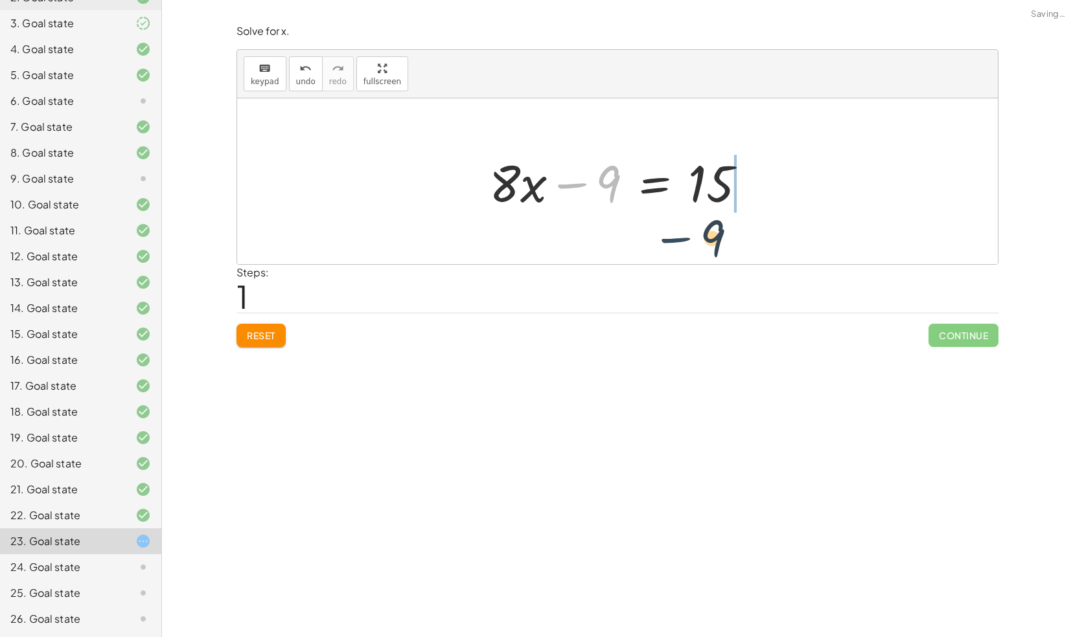
drag, startPoint x: 580, startPoint y: 181, endPoint x: 685, endPoint y: 234, distance: 117.6
click at [685, 234] on div "+ · 2 · x + · 6 · x − 9 = 15 − 9 + · x − 9 = 15 · 8" at bounding box center [617, 181] width 760 height 166
click at [682, 188] on div at bounding box center [623, 181] width 280 height 67
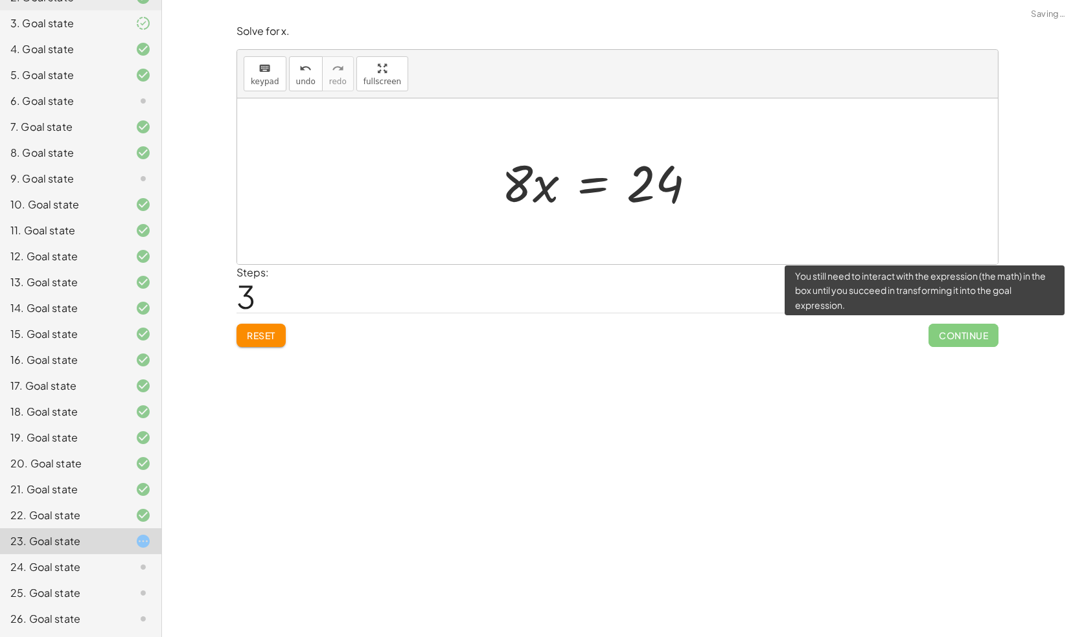
click at [948, 340] on span "Continue" at bounding box center [963, 335] width 70 height 23
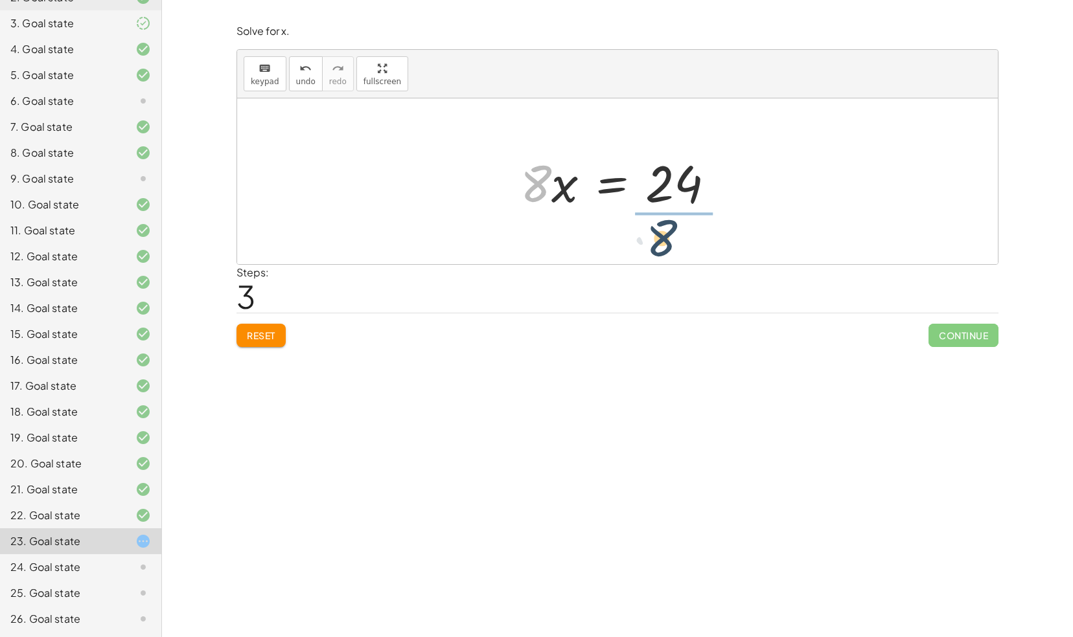
drag, startPoint x: 536, startPoint y: 190, endPoint x: 690, endPoint y: 240, distance: 162.2
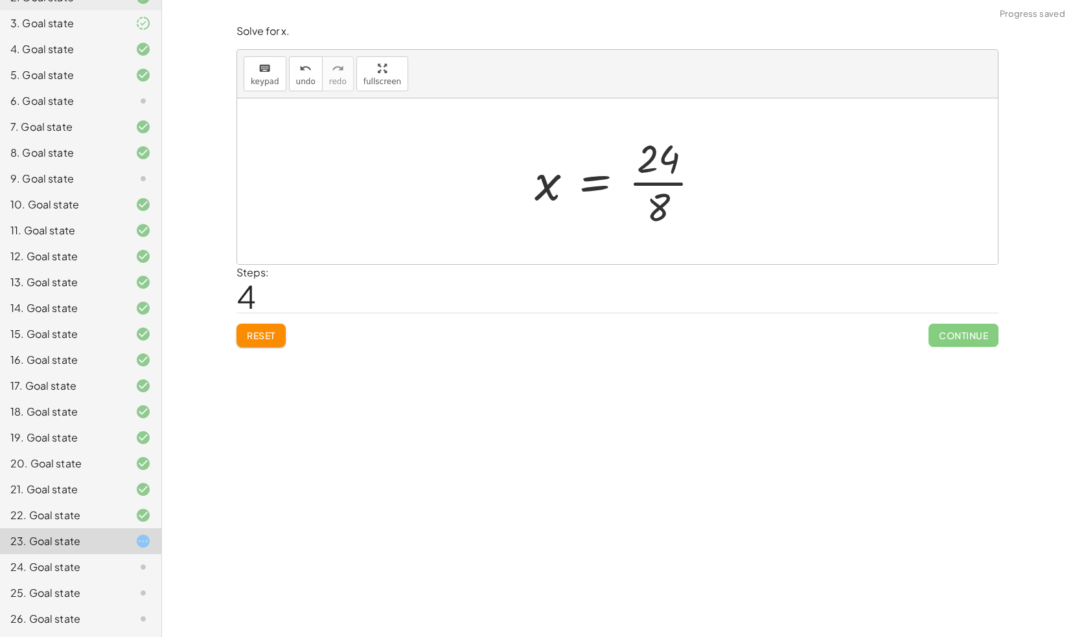
click at [662, 168] on div at bounding box center [622, 181] width 189 height 100
click at [660, 162] on div at bounding box center [622, 181] width 189 height 100
click at [665, 190] on div at bounding box center [622, 181] width 189 height 100
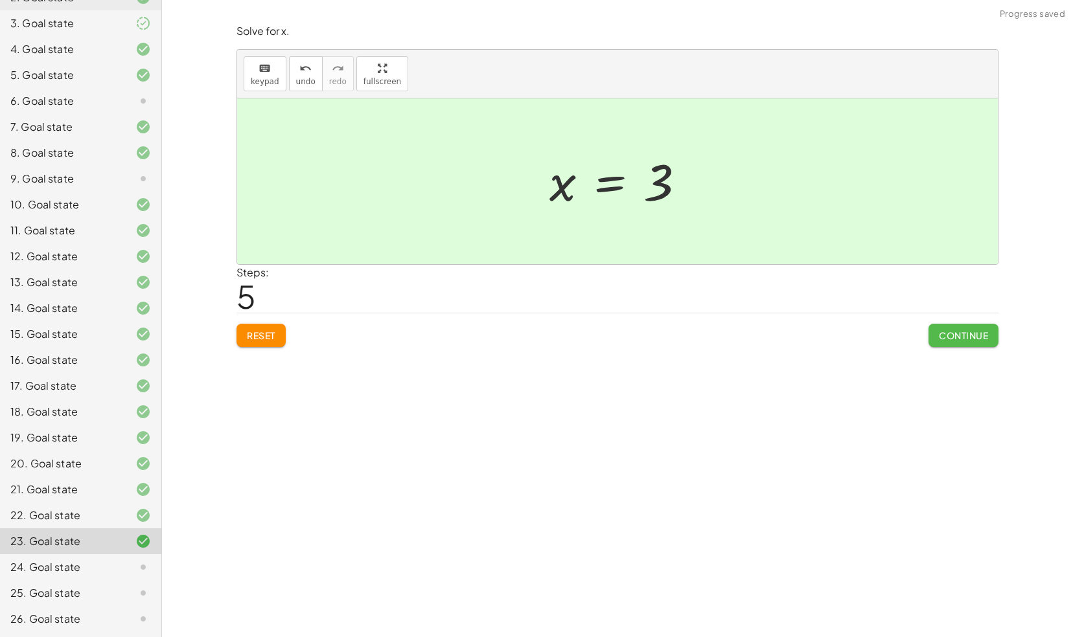
click at [950, 339] on span "Continue" at bounding box center [963, 336] width 49 height 12
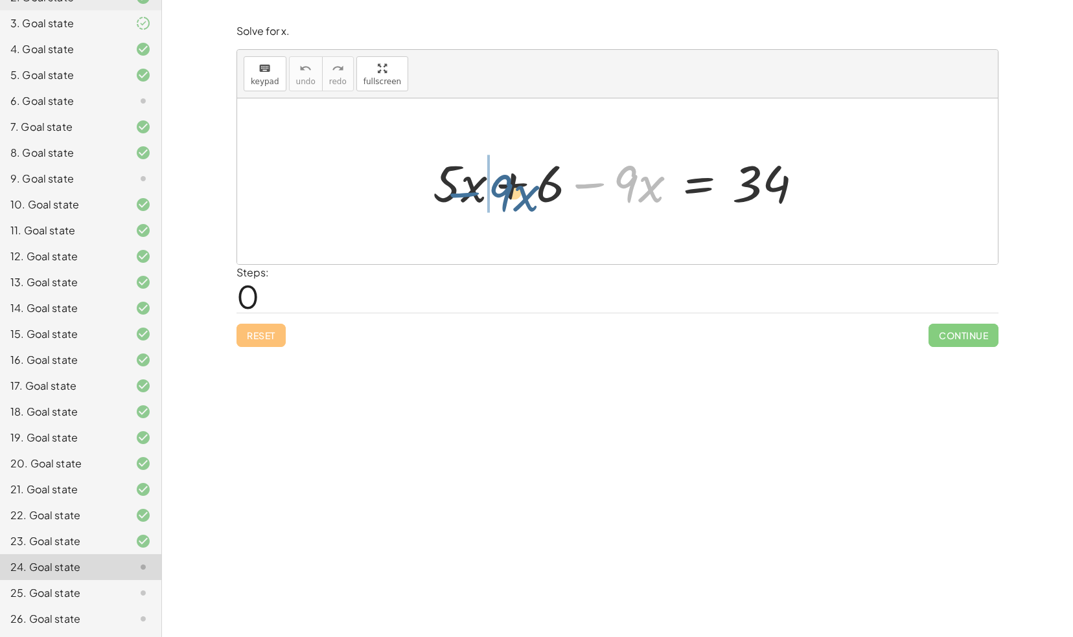
drag, startPoint x: 589, startPoint y: 183, endPoint x: 469, endPoint y: 192, distance: 120.8
click at [469, 192] on div at bounding box center [622, 181] width 393 height 67
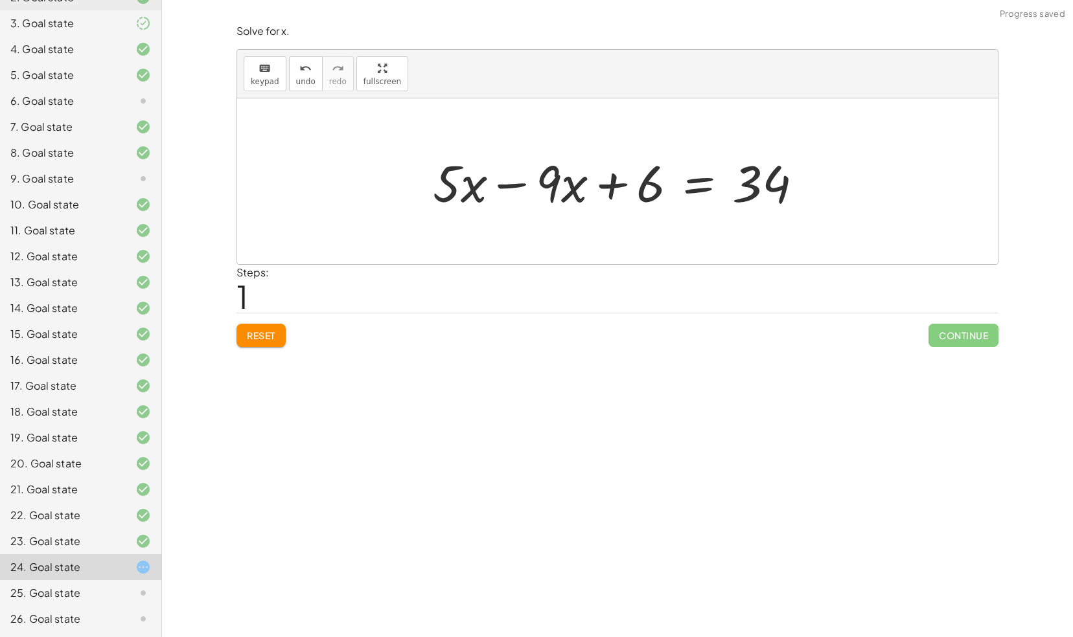
click at [506, 183] on div at bounding box center [622, 181] width 393 height 67
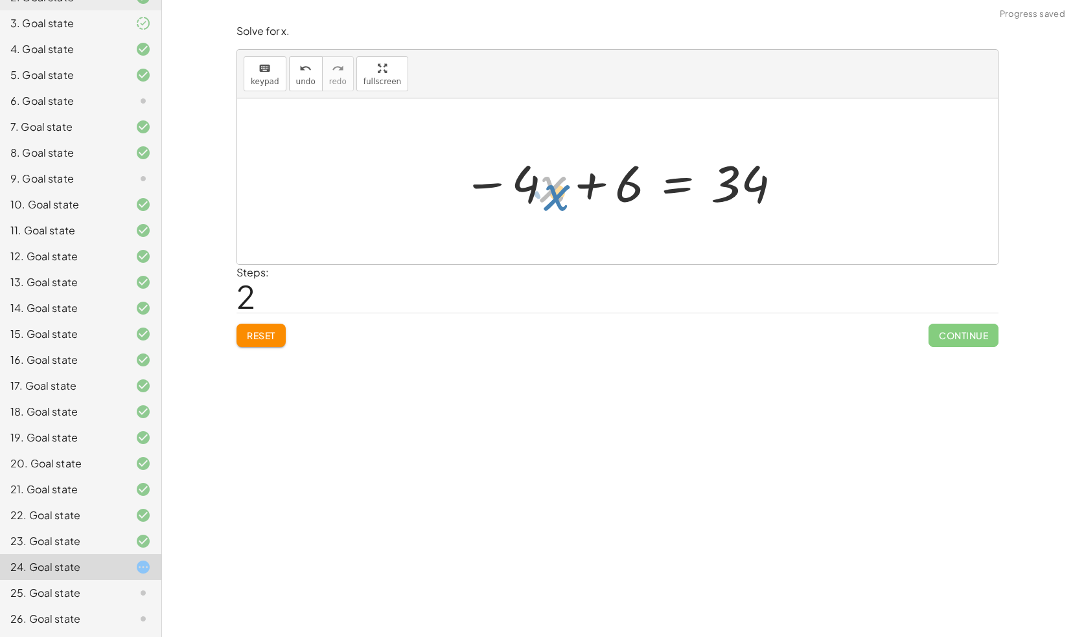
drag, startPoint x: 543, startPoint y: 183, endPoint x: 534, endPoint y: 184, distance: 9.2
click at [534, 184] on div at bounding box center [622, 181] width 333 height 67
drag, startPoint x: 592, startPoint y: 185, endPoint x: 725, endPoint y: 240, distance: 143.5
click at [725, 240] on div "+ · 5 · x + 6 − · 9 · x = 34 + · 5 · x − · 9 · x + 6 = 34 + 6 · x + 6 = 34 − · 4" at bounding box center [617, 181] width 760 height 166
click at [700, 181] on div at bounding box center [622, 181] width 317 height 67
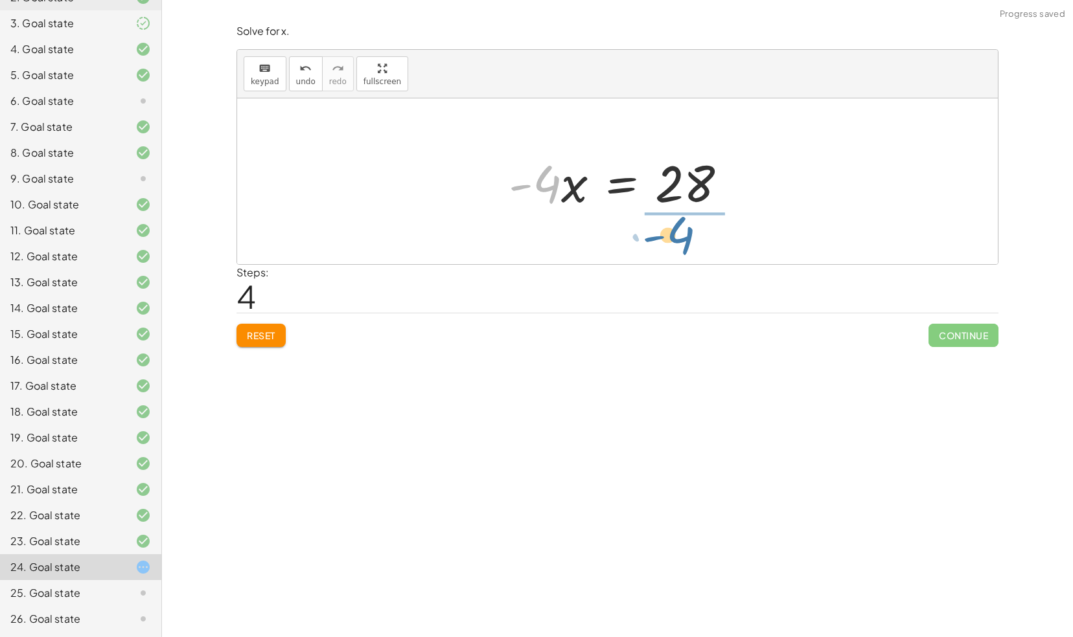
drag, startPoint x: 538, startPoint y: 172, endPoint x: 671, endPoint y: 223, distance: 142.9
click at [671, 223] on div "+ · 5 · x + 6 − · 9 · x = 34 + · 5 · x − · 9 · x + 6 = 34 − · 4 · x + 6 = 34 · …" at bounding box center [617, 181] width 760 height 166
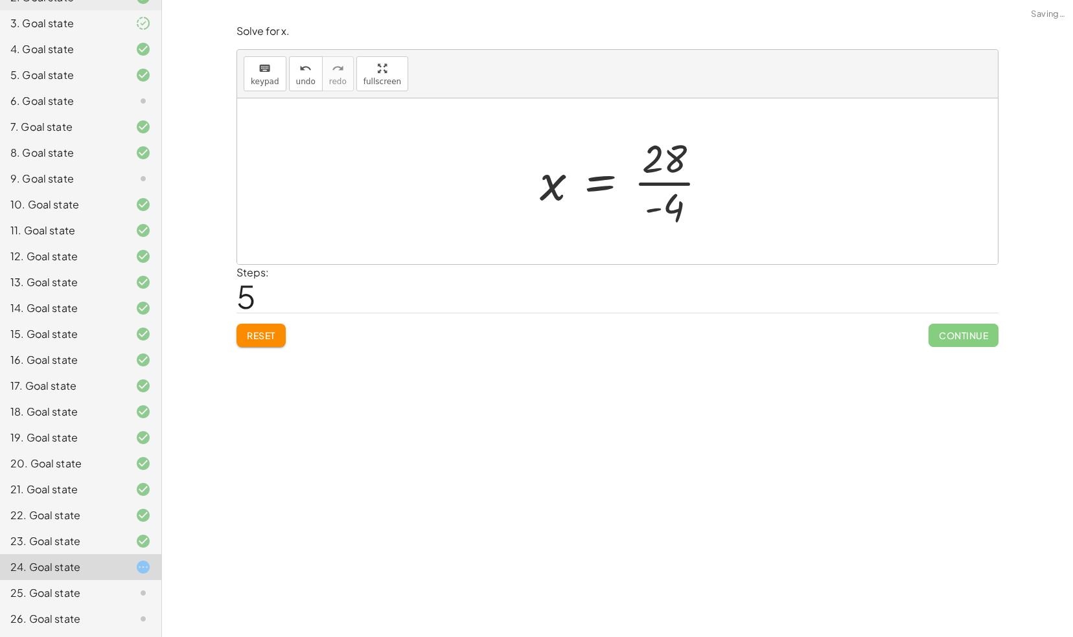
click at [683, 175] on div at bounding box center [628, 181] width 191 height 100
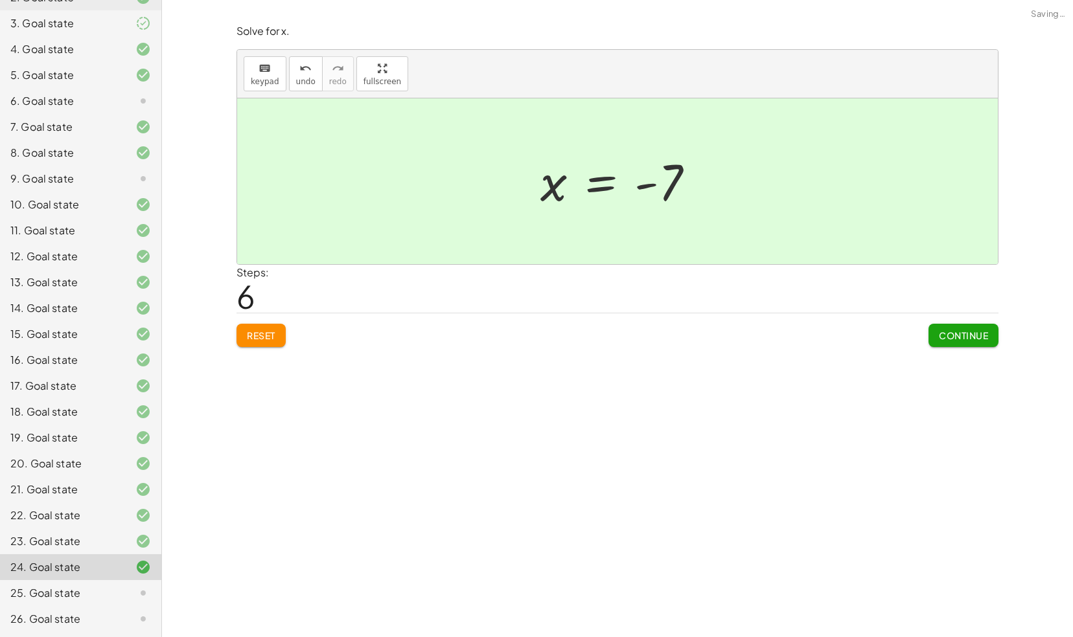
click at [942, 339] on span "Continue" at bounding box center [963, 336] width 49 height 12
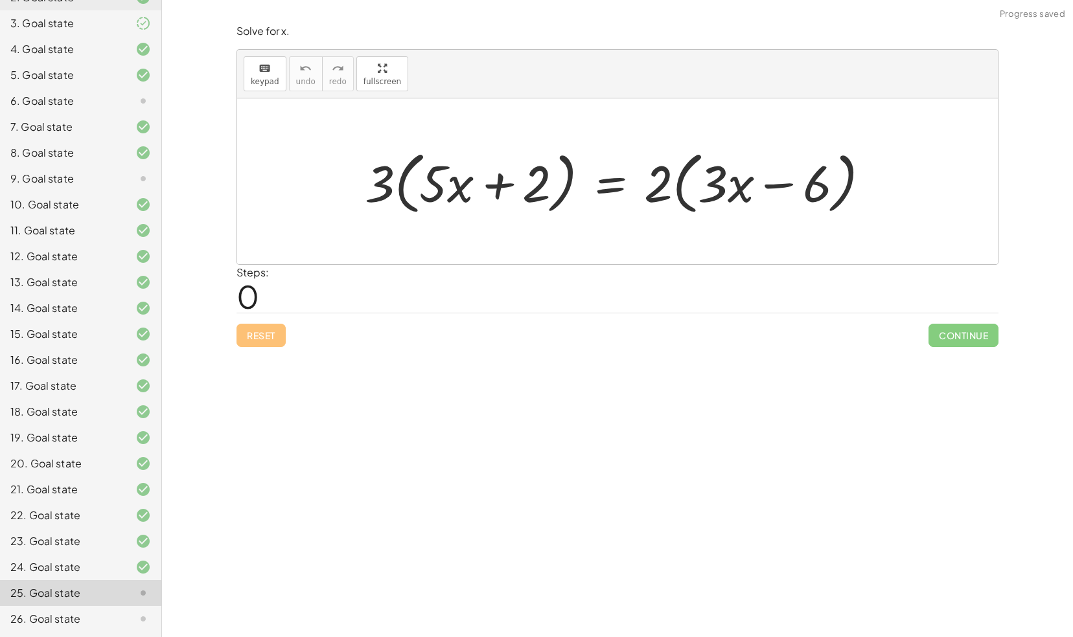
click at [426, 189] on div at bounding box center [622, 181] width 528 height 74
click at [372, 183] on div at bounding box center [622, 181] width 528 height 74
click at [373, 183] on div at bounding box center [622, 181] width 528 height 74
click at [380, 183] on div at bounding box center [622, 181] width 528 height 74
drag, startPoint x: 377, startPoint y: 179, endPoint x: 497, endPoint y: 185, distance: 120.6
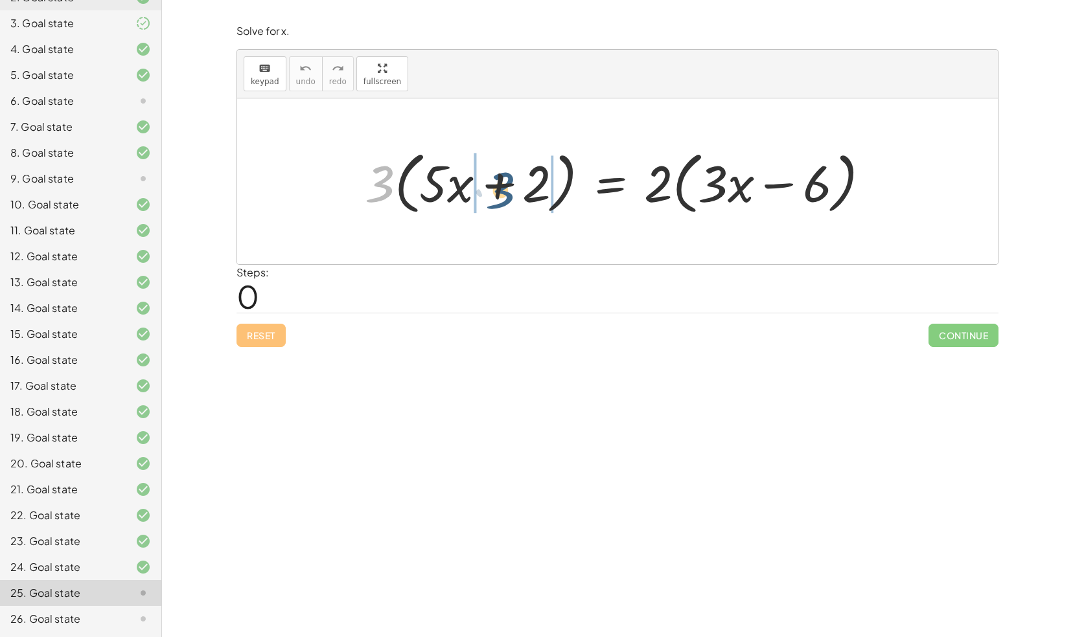
click at [497, 185] on div at bounding box center [622, 181] width 528 height 74
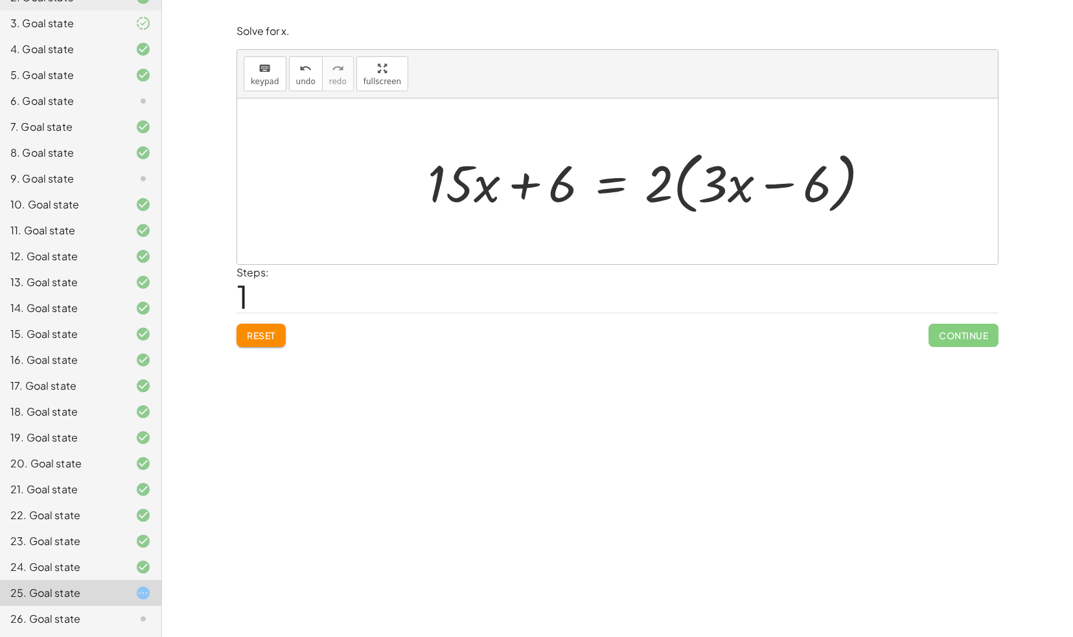
click at [654, 187] on div at bounding box center [654, 181] width 466 height 74
drag, startPoint x: 658, startPoint y: 185, endPoint x: 748, endPoint y: 183, distance: 90.1
click at [748, 183] on div at bounding box center [654, 181] width 466 height 74
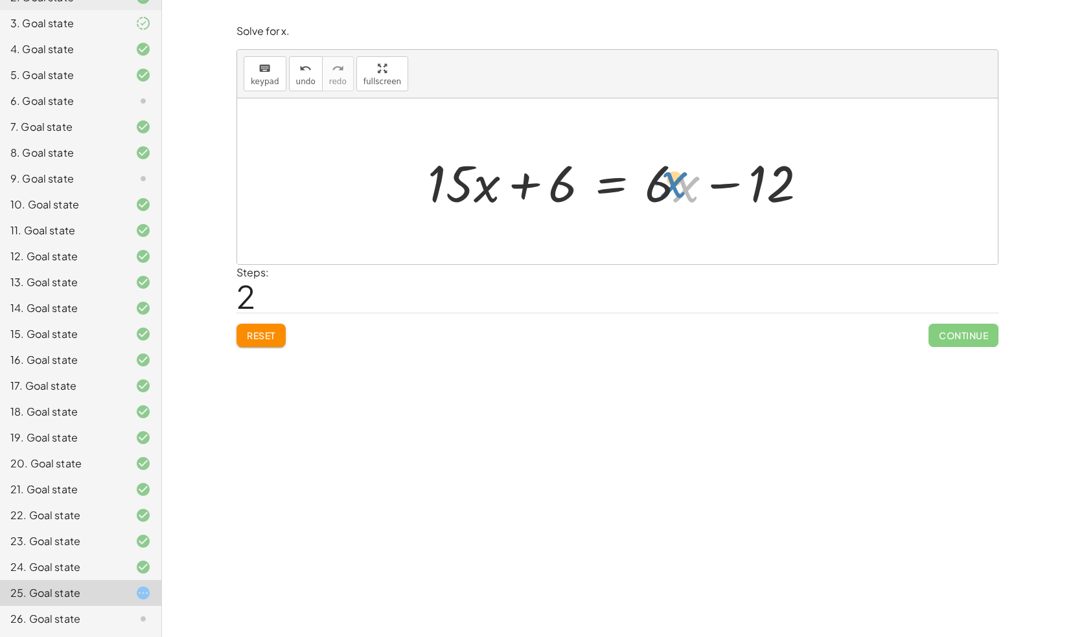
drag, startPoint x: 677, startPoint y: 181, endPoint x: 673, endPoint y: 176, distance: 6.9
click at [673, 176] on div at bounding box center [622, 181] width 403 height 67
drag, startPoint x: 655, startPoint y: 181, endPoint x: 310, endPoint y: 167, distance: 346.1
drag, startPoint x: 652, startPoint y: 187, endPoint x: 596, endPoint y: 208, distance: 59.4
click at [596, 208] on div at bounding box center [622, 181] width 403 height 67
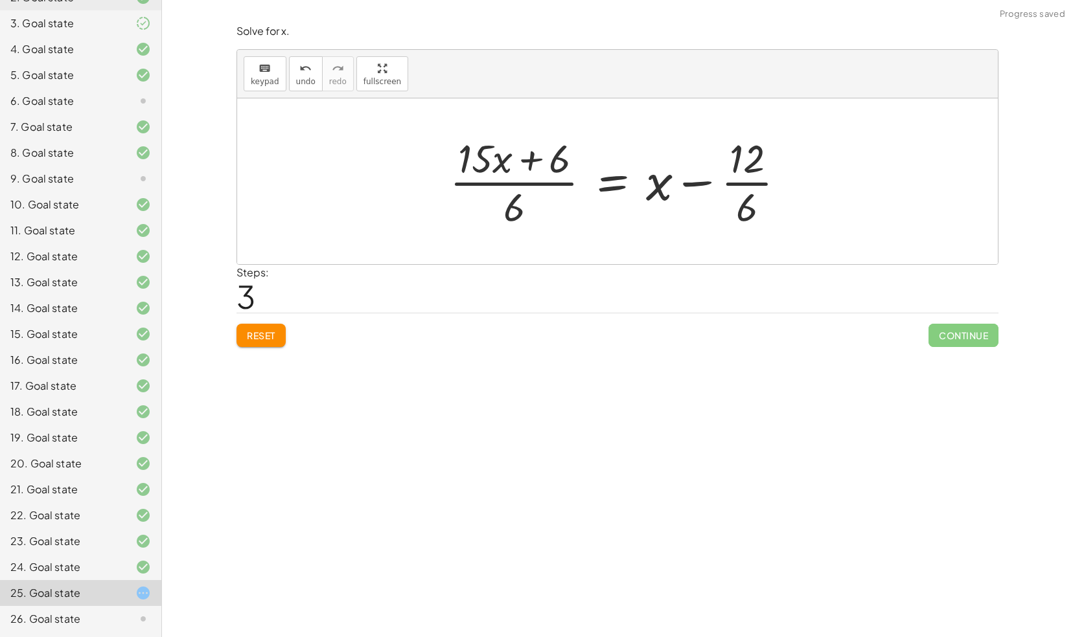
click at [520, 207] on div at bounding box center [622, 181] width 359 height 100
click at [755, 202] on div at bounding box center [622, 181] width 359 height 100
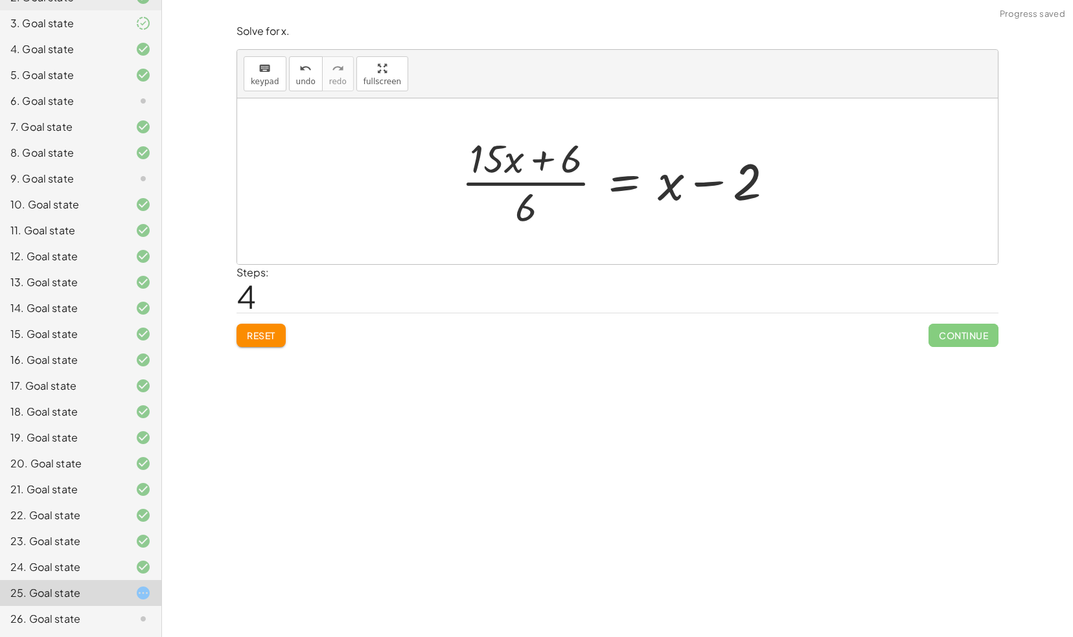
click at [522, 207] on div at bounding box center [623, 181] width 336 height 100
drag, startPoint x: 522, startPoint y: 207, endPoint x: 577, endPoint y: 159, distance: 73.4
click at [577, 159] on div at bounding box center [623, 181] width 336 height 100
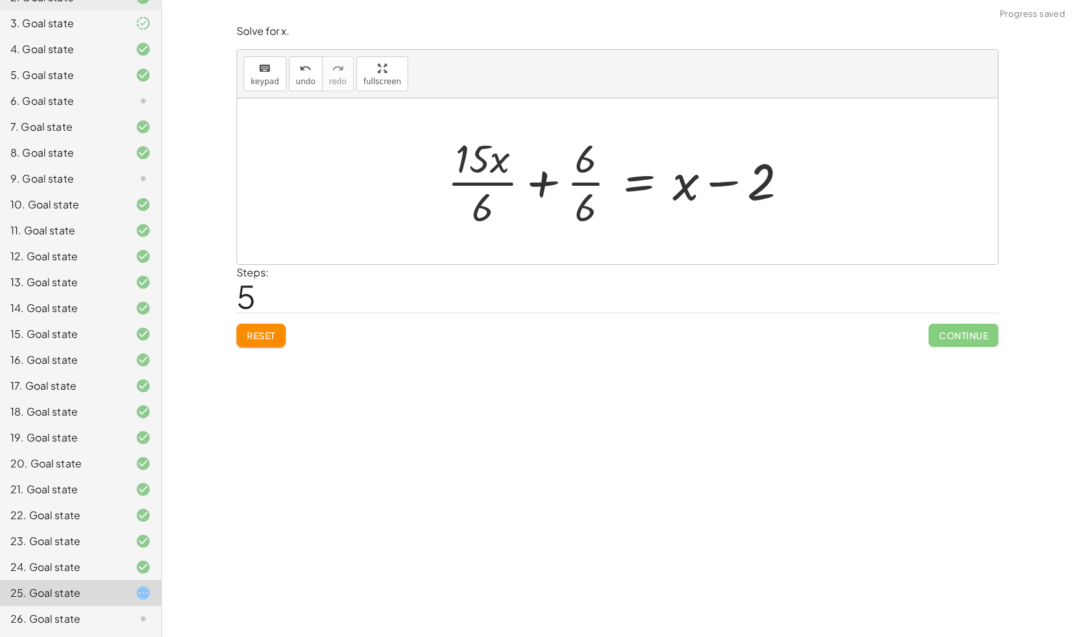
click at [578, 201] on div at bounding box center [622, 181] width 364 height 100
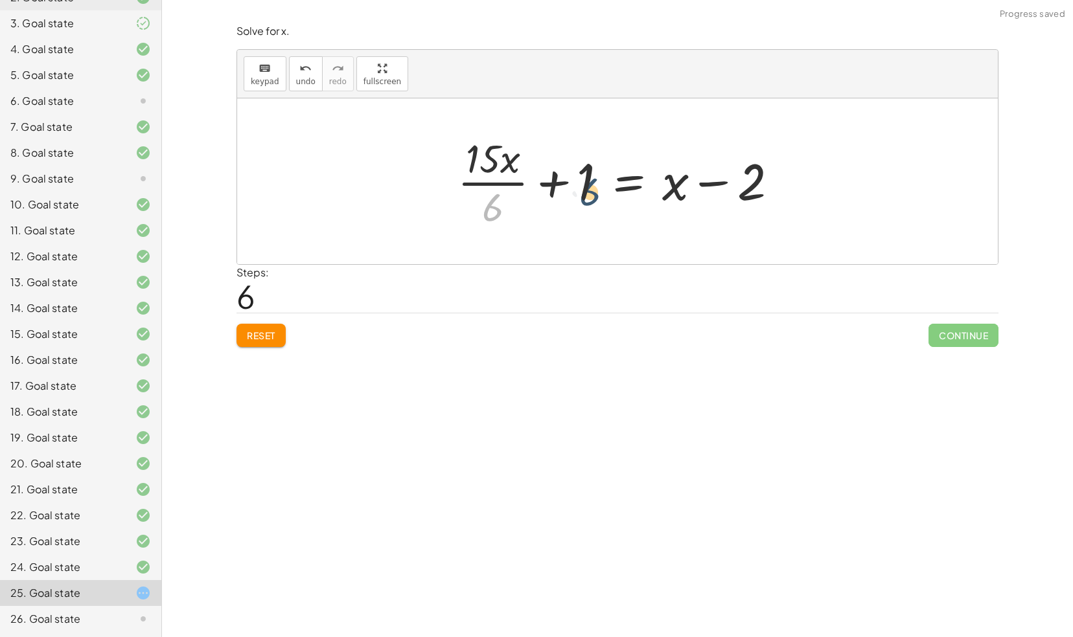
drag, startPoint x: 484, startPoint y: 202, endPoint x: 598, endPoint y: 177, distance: 116.6
click at [598, 177] on div at bounding box center [623, 181] width 344 height 100
click at [291, 333] on div "Reset Continue" at bounding box center [617, 330] width 762 height 34
click at [0, 0] on div "Solve for x. keyboard keypad undo undo redo redo fullscreen · 3 · ( + · 5 · x +…" at bounding box center [0, 0] width 0 height 0
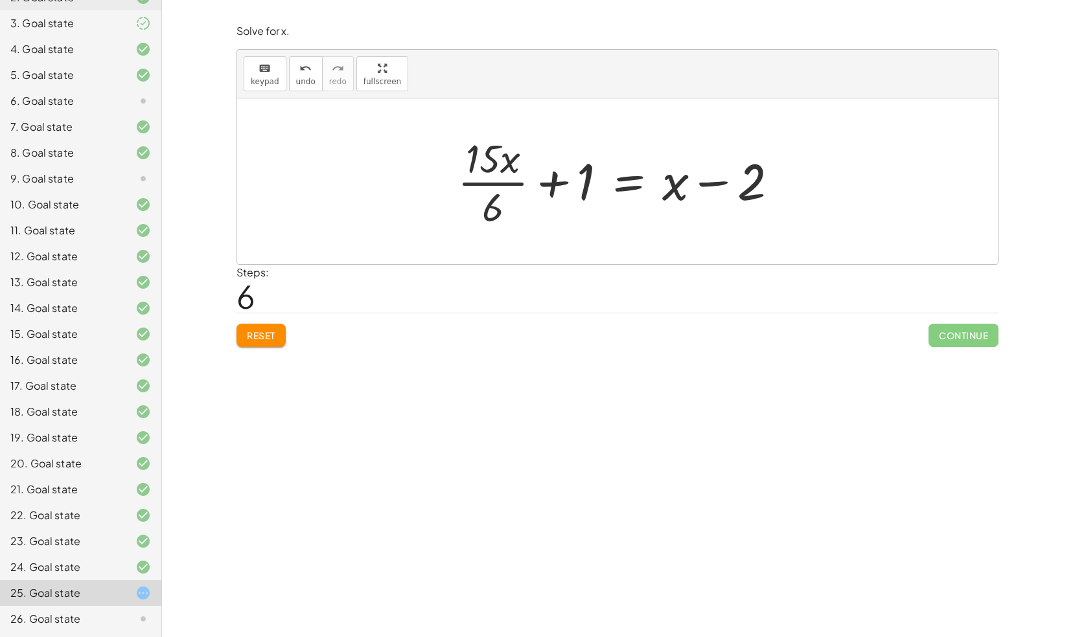
click at [275, 337] on span "Reset" at bounding box center [261, 336] width 28 height 12
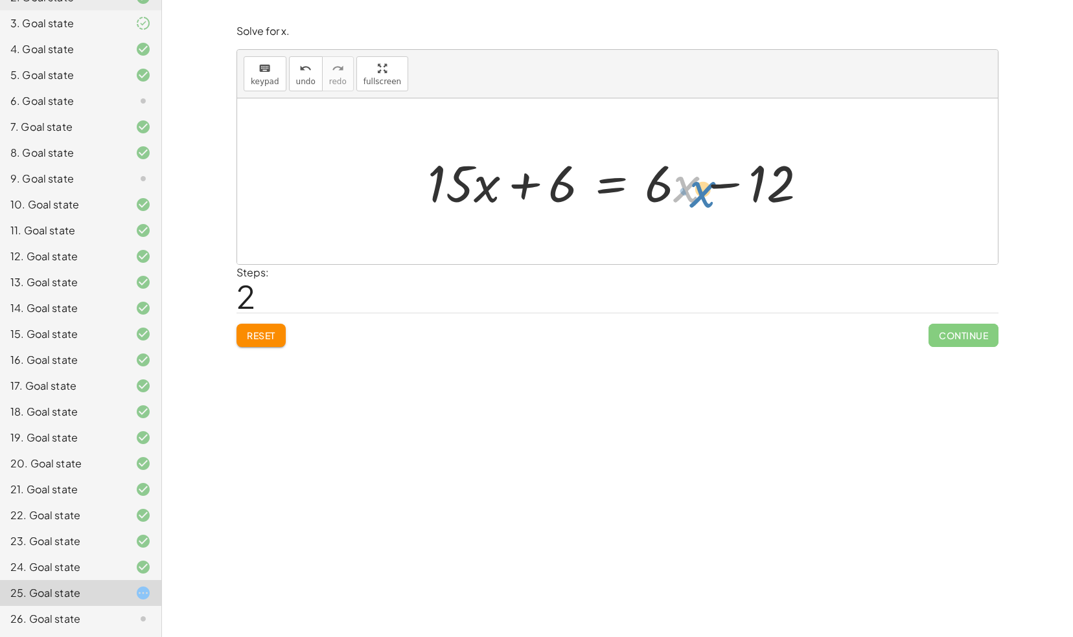
drag, startPoint x: 674, startPoint y: 188, endPoint x: 697, endPoint y: 193, distance: 23.8
click at [697, 193] on div at bounding box center [622, 181] width 403 height 67
drag, startPoint x: 661, startPoint y: 184, endPoint x: 666, endPoint y: 188, distance: 7.0
click at [666, 188] on div at bounding box center [622, 181] width 403 height 67
drag, startPoint x: 685, startPoint y: 190, endPoint x: 672, endPoint y: 192, distance: 13.1
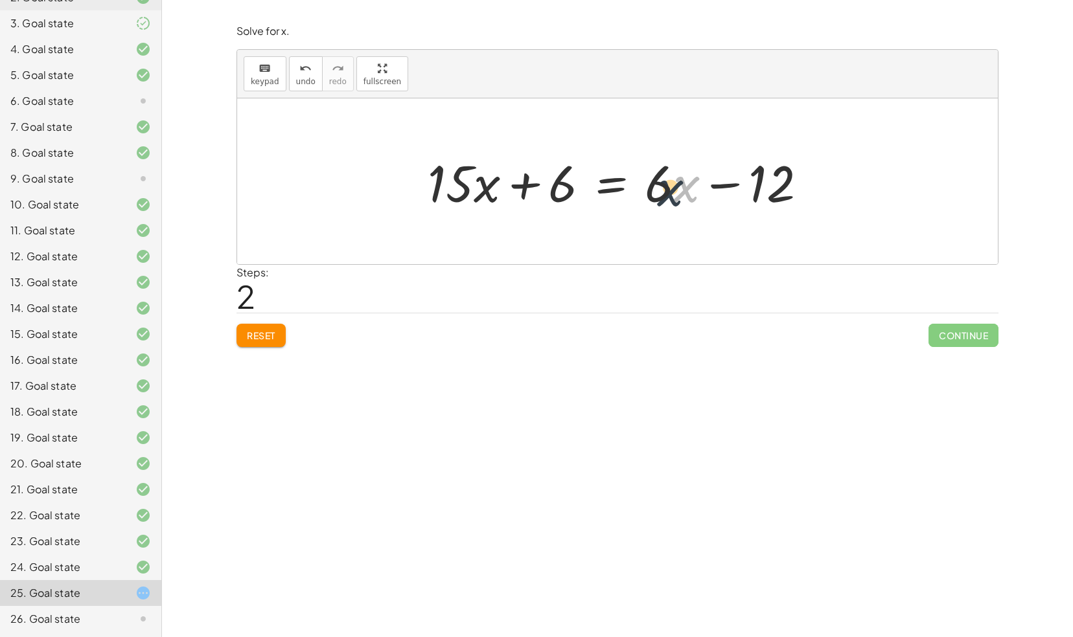
click at [672, 192] on div at bounding box center [622, 181] width 403 height 67
drag, startPoint x: 731, startPoint y: 181, endPoint x: 540, endPoint y: 213, distance: 193.0
click at [540, 213] on div at bounding box center [622, 181] width 403 height 67
click at [604, 183] on div at bounding box center [622, 181] width 403 height 67
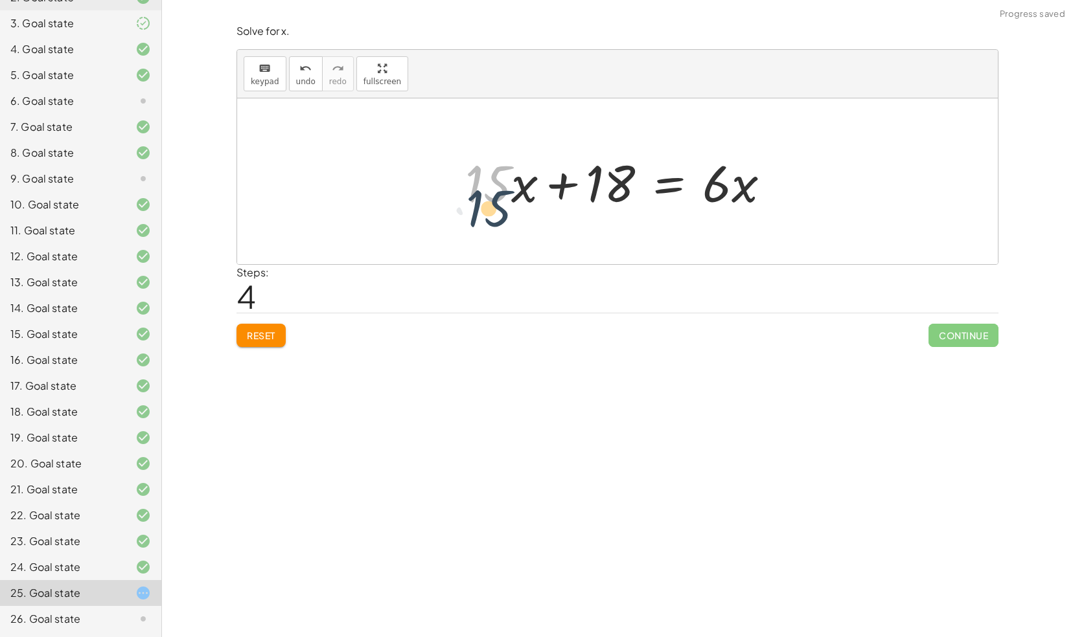
drag, startPoint x: 508, startPoint y: 185, endPoint x: 516, endPoint y: 202, distance: 18.3
click at [516, 202] on div at bounding box center [623, 181] width 328 height 67
drag, startPoint x: 502, startPoint y: 175, endPoint x: 828, endPoint y: 181, distance: 326.5
click at [828, 181] on div "· 3 · ( + · 5 · x + 2 ) = · 2 · ( + · 3 · x − 6 ) + · 3 · 5 · x + · 3 · 2 = · 2…" at bounding box center [617, 181] width 760 height 166
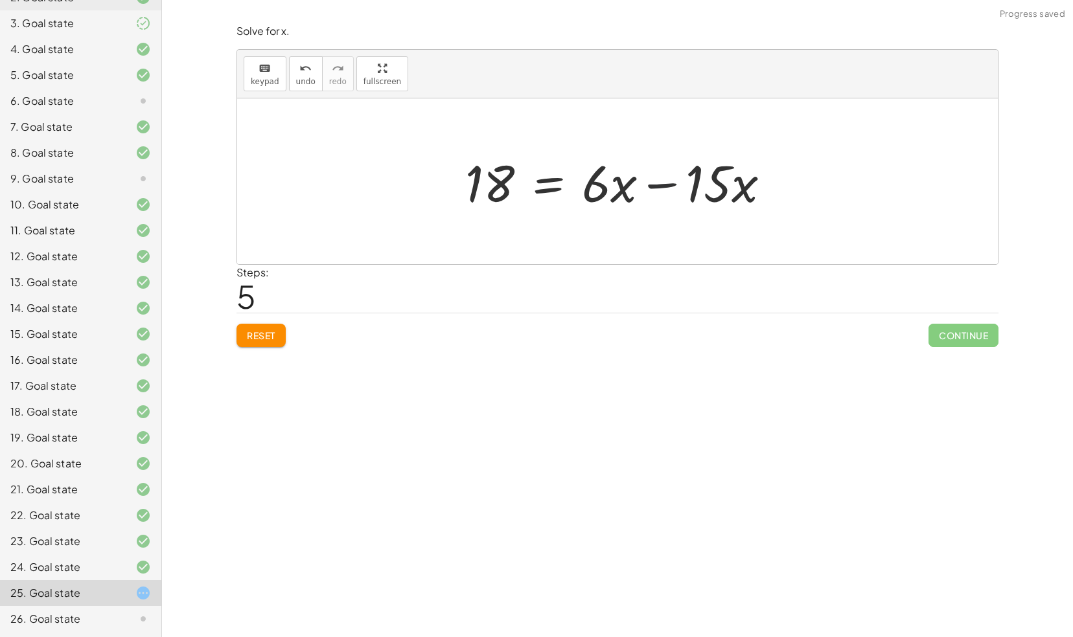
click at [662, 181] on div at bounding box center [623, 181] width 328 height 67
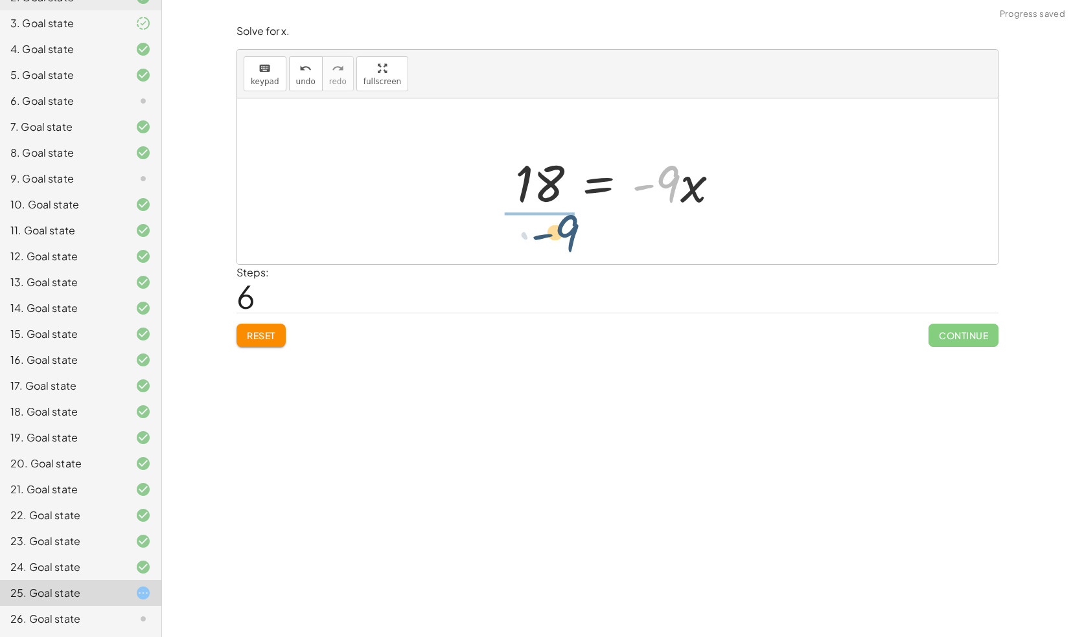
drag, startPoint x: 670, startPoint y: 186, endPoint x: 545, endPoint y: 234, distance: 133.5
click at [545, 234] on div "· 3 · ( + · 5 · x + 2 ) = · 2 · ( + · 3 · x − 6 ) + · 3 · 5 · x + · 3 · 2 = · 2…" at bounding box center [617, 181] width 760 height 166
click at [543, 177] on div at bounding box center [595, 181] width 183 height 100
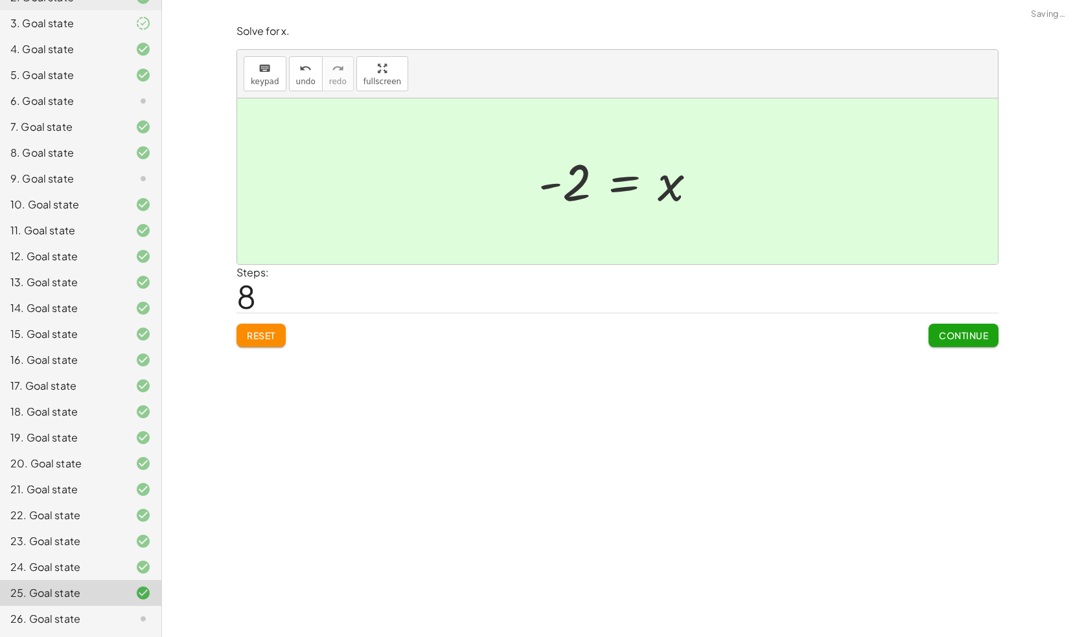
click at [948, 333] on span "Continue" at bounding box center [963, 336] width 49 height 12
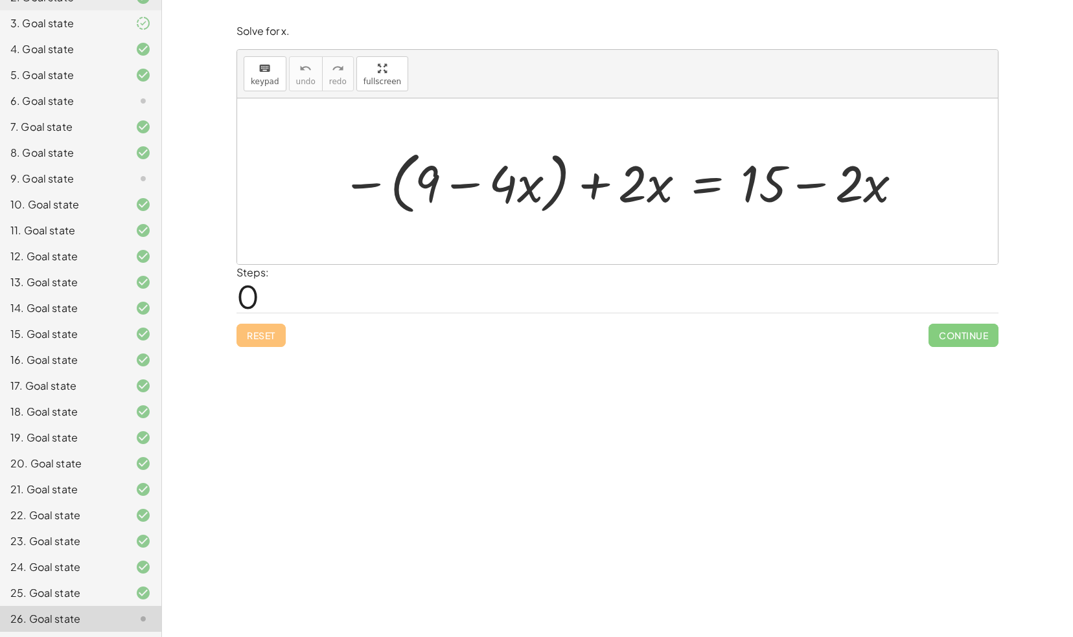
click at [369, 181] on div at bounding box center [622, 181] width 575 height 74
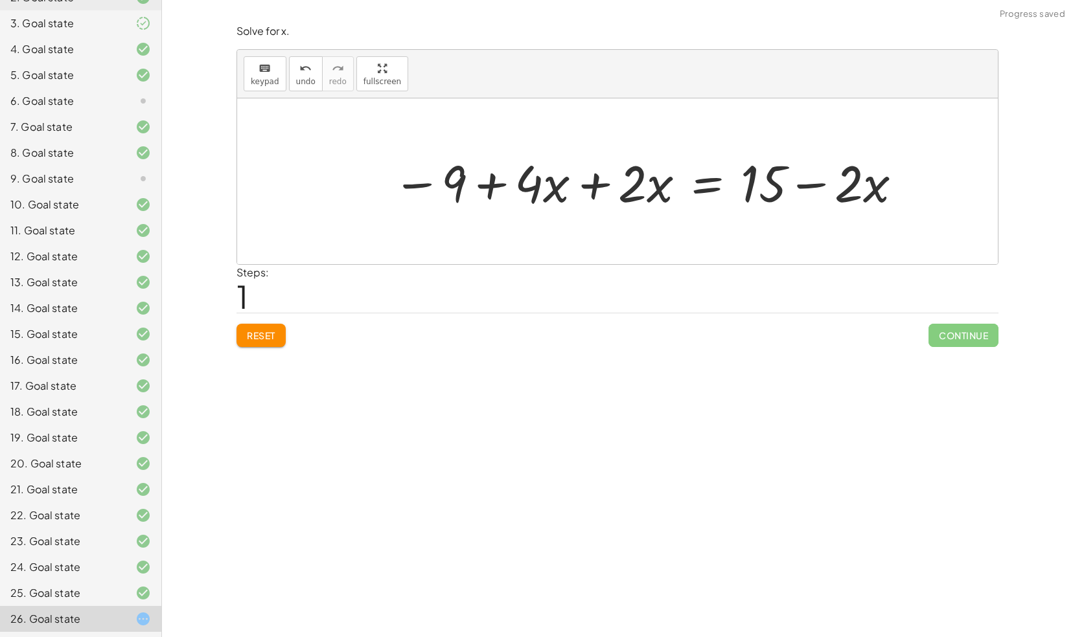
click at [601, 187] on div at bounding box center [648, 181] width 524 height 67
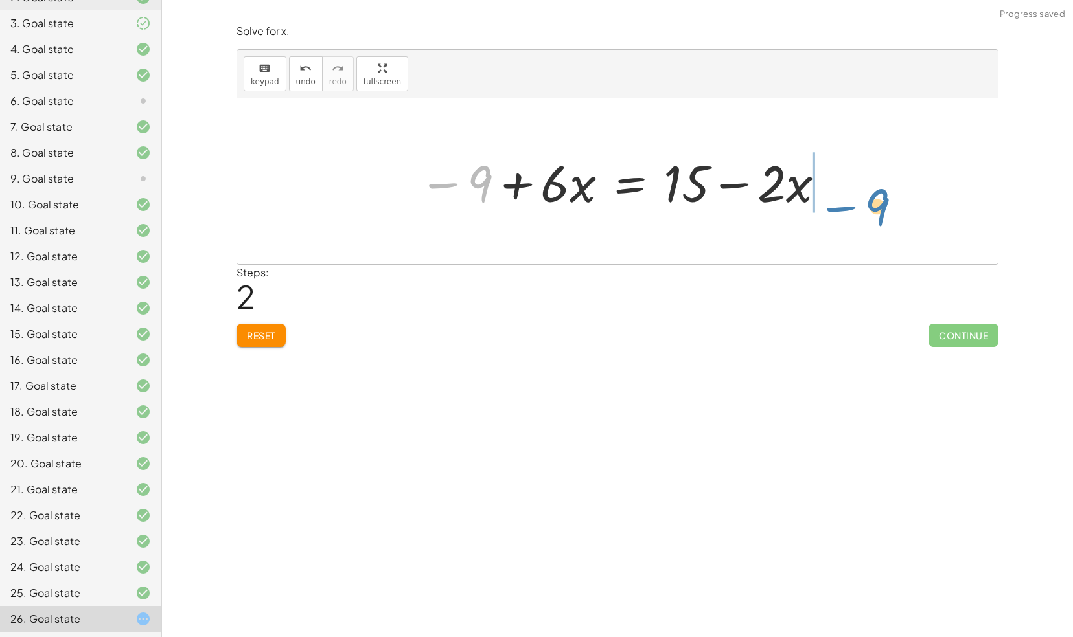
drag, startPoint x: 479, startPoint y: 174, endPoint x: 876, endPoint y: 196, distance: 397.6
click at [876, 196] on div "− ( + 9 − · 4 · x ) + · 2 · x = + 15 − · 2 · x − 9 + · 4 · x + · 2 · x = + 15 −…" at bounding box center [617, 181] width 760 height 166
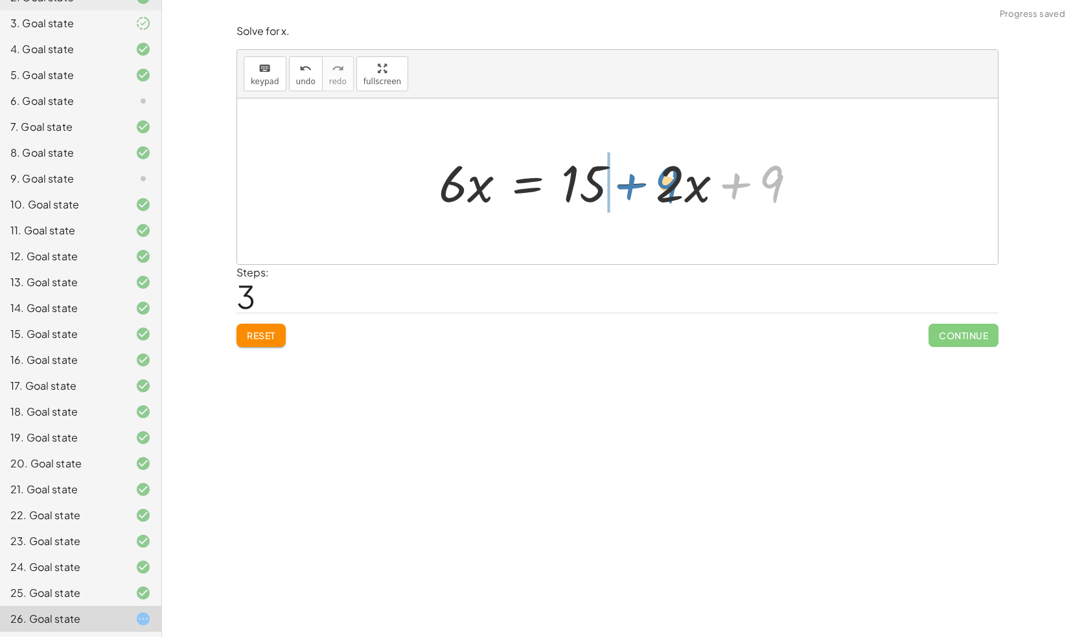
drag, startPoint x: 741, startPoint y: 180, endPoint x: 635, endPoint y: 181, distance: 106.2
click at [635, 181] on div at bounding box center [622, 181] width 381 height 67
click at [632, 183] on div at bounding box center [622, 181] width 381 height 67
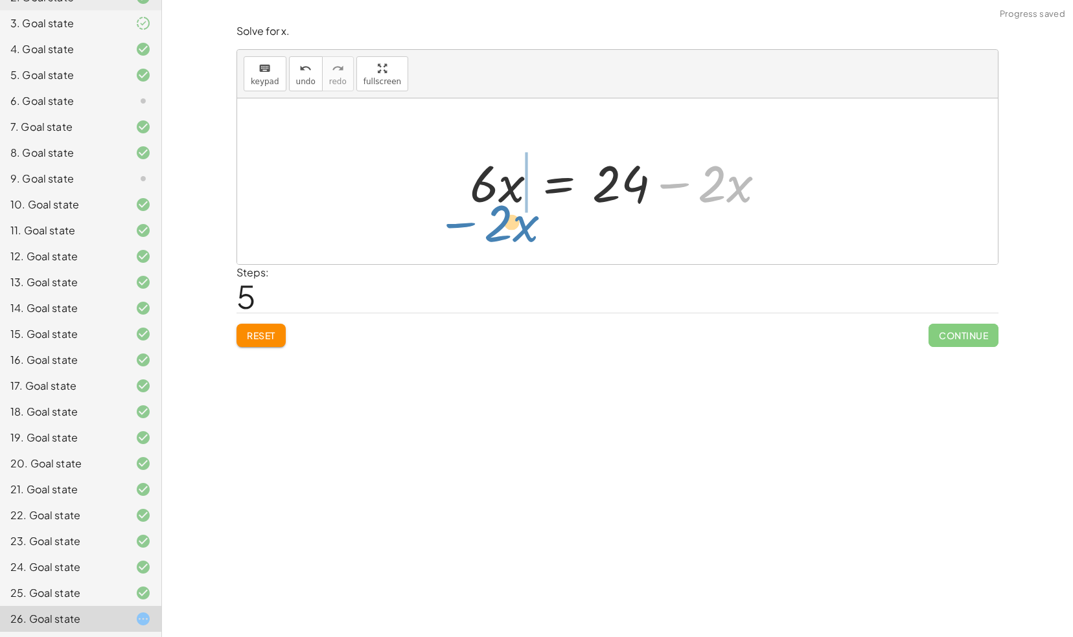
drag, startPoint x: 680, startPoint y: 183, endPoint x: 467, endPoint y: 223, distance: 216.8
click at [467, 223] on div "− ( + 9 − · 4 · x ) + · 2 · x = + 15 − · 2 · x − 9 + · 4 · x + · 2 · x = + 15 −…" at bounding box center [617, 181] width 760 height 166
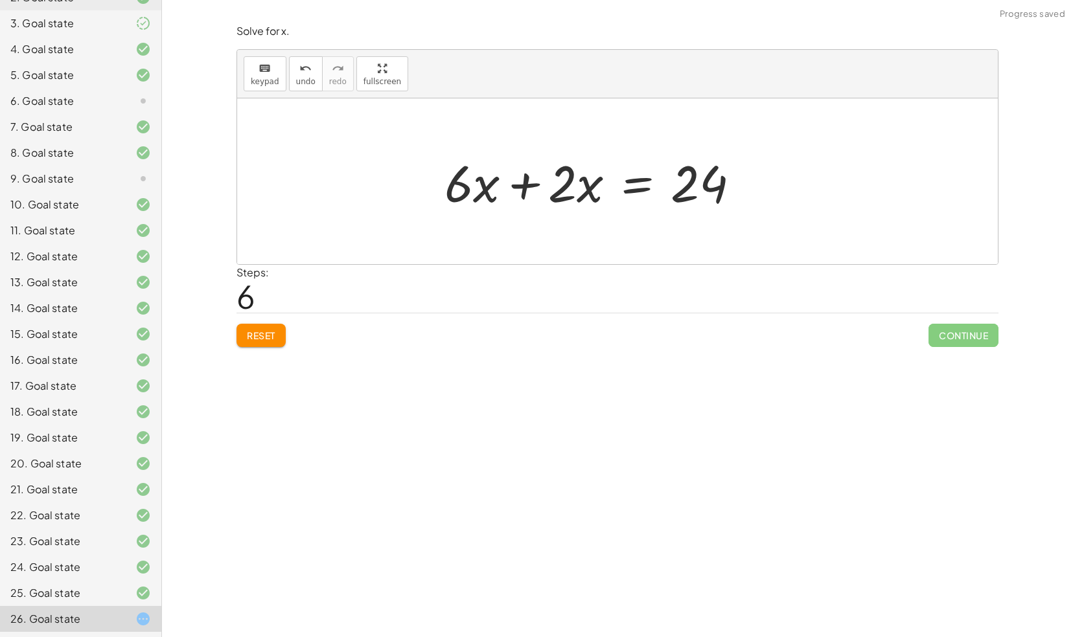
click at [453, 188] on div "− ( + 9 − · 4 · x ) + · 2 · x = + 15 − · 2 · x − 9 + · 4 · x + · 2 · x = + 15 −…" at bounding box center [592, 181] width 335 height 73
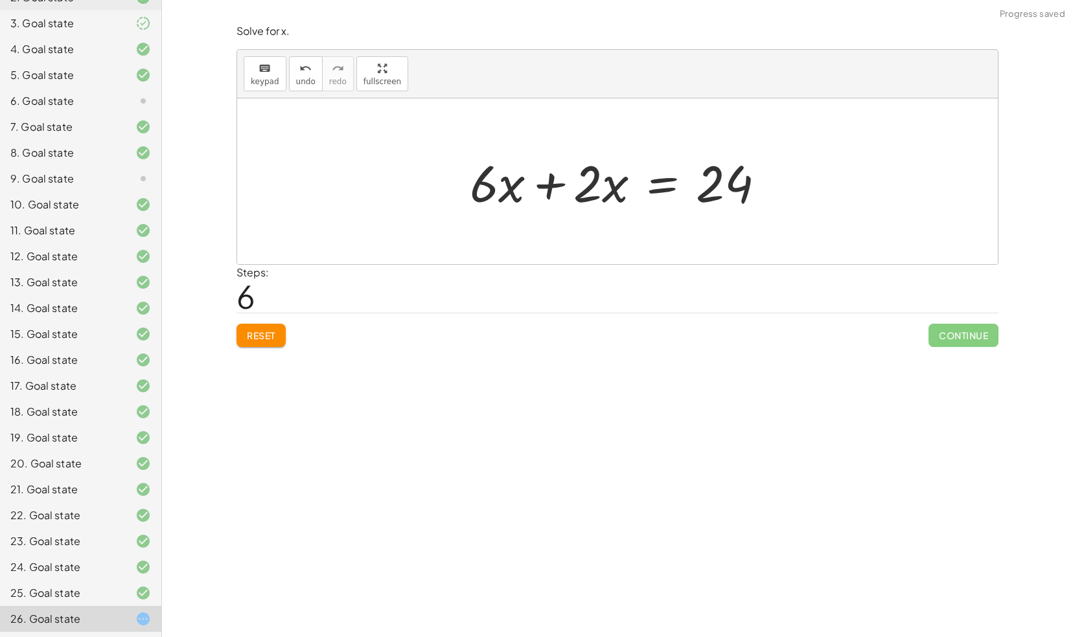
click at [558, 185] on div at bounding box center [622, 181] width 319 height 67
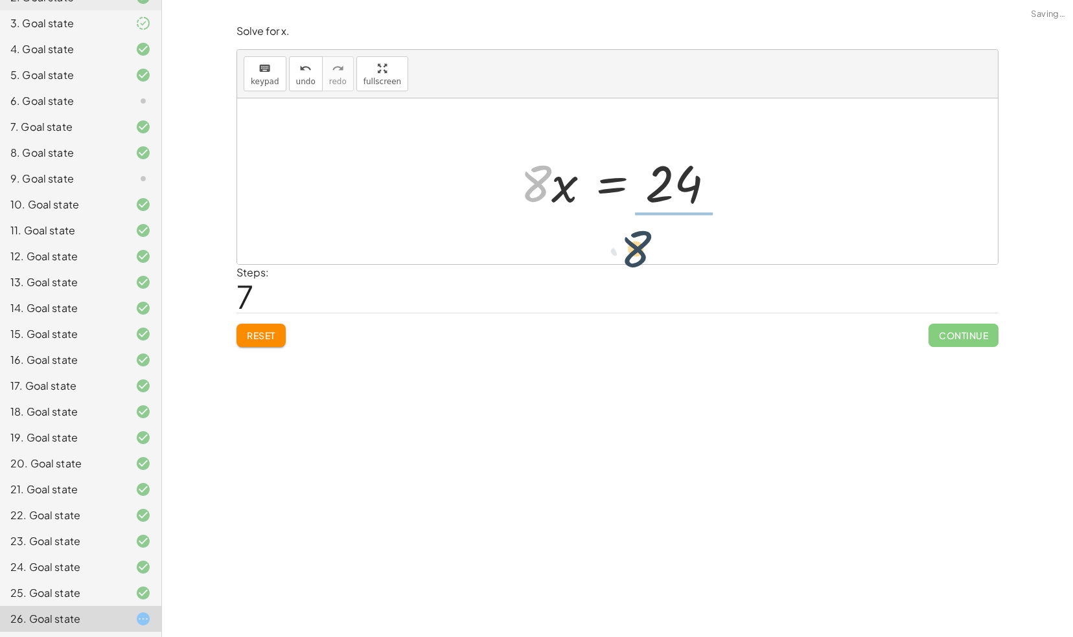
drag, startPoint x: 532, startPoint y: 180, endPoint x: 686, endPoint y: 228, distance: 161.4
click at [681, 157] on div at bounding box center [639, 181] width 189 height 100
click at [665, 161] on div at bounding box center [622, 181] width 189 height 100
click at [660, 180] on div at bounding box center [622, 181] width 189 height 100
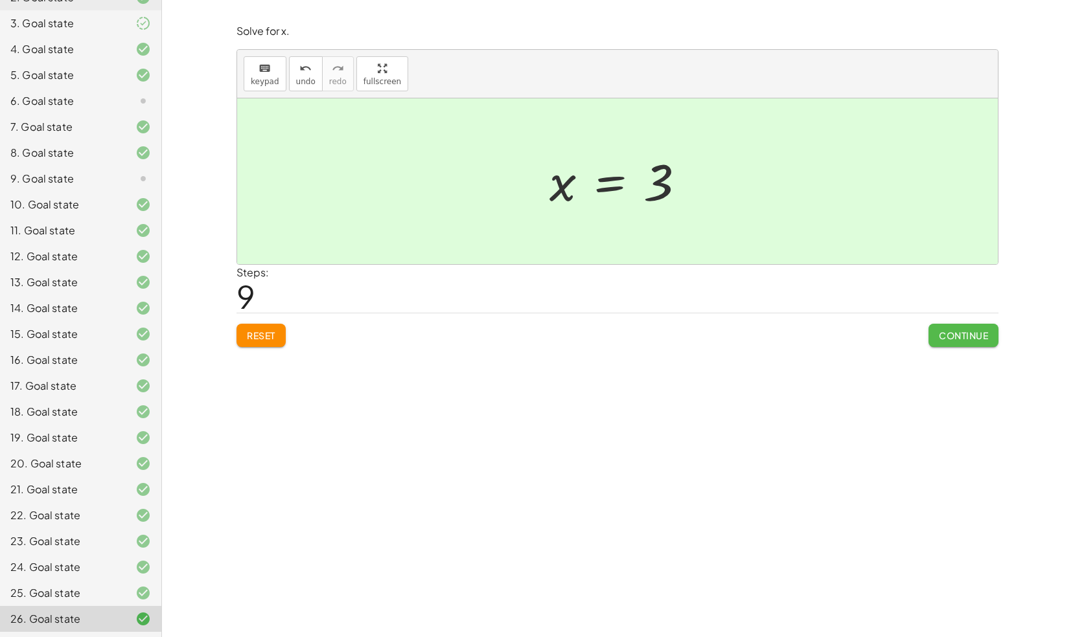
click at [972, 334] on span "Continue" at bounding box center [963, 336] width 49 height 12
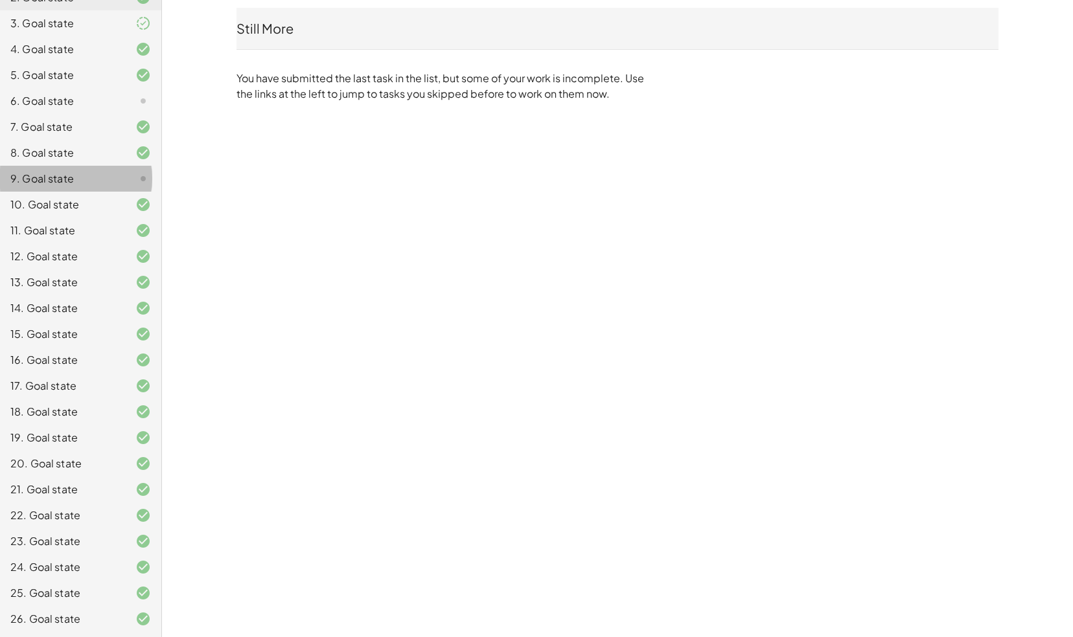
click at [135, 177] on icon at bounding box center [143, 179] width 16 height 16
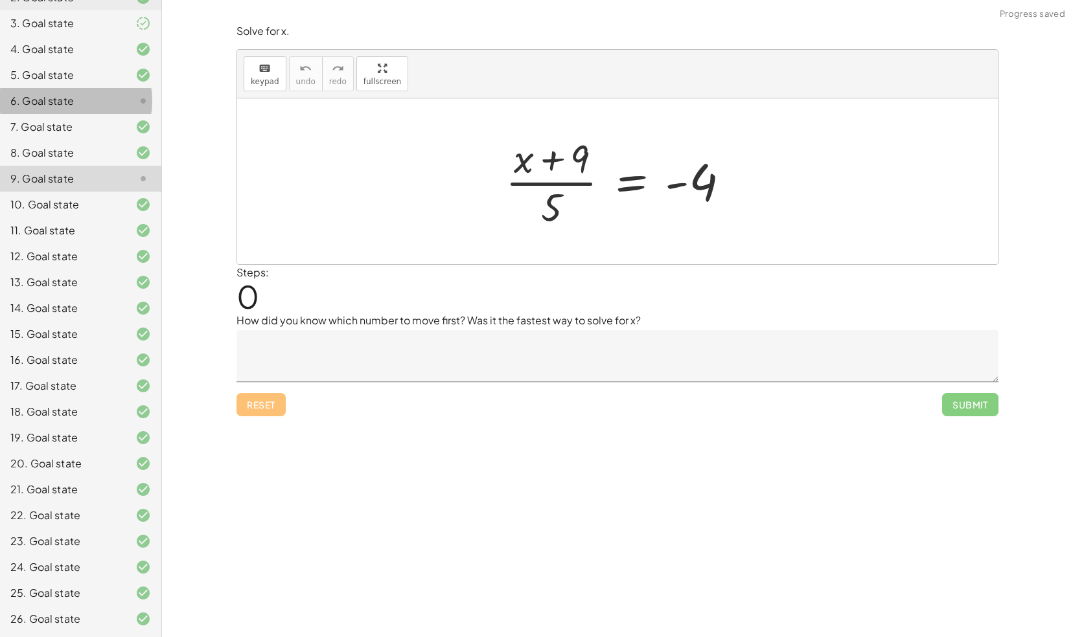
click at [104, 105] on div "6. Goal state" at bounding box center [62, 101] width 104 height 16
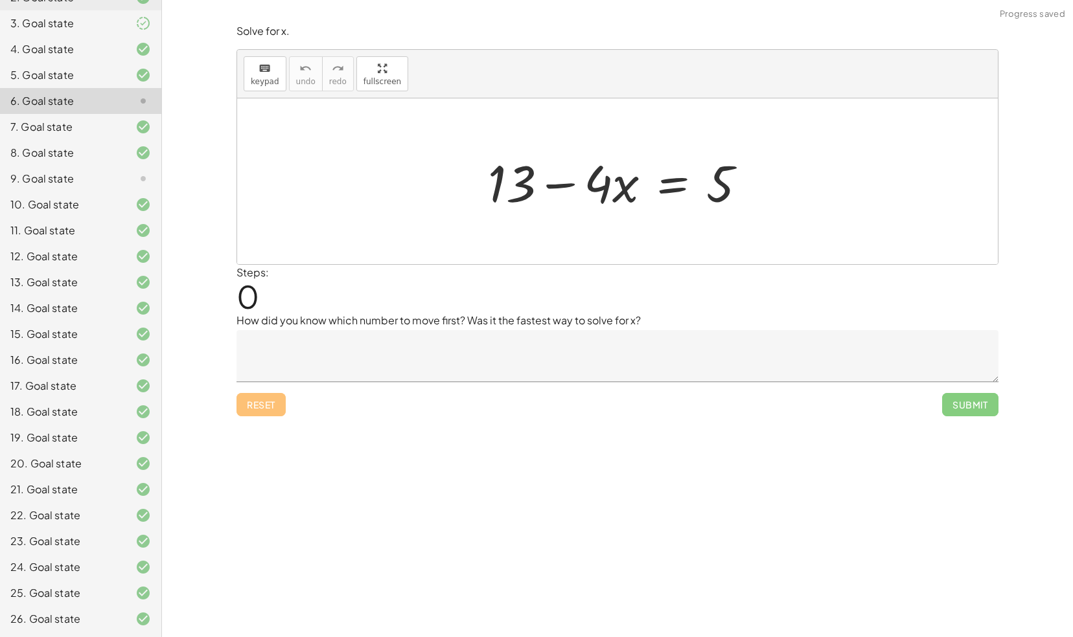
click at [372, 339] on textarea at bounding box center [617, 356] width 762 height 52
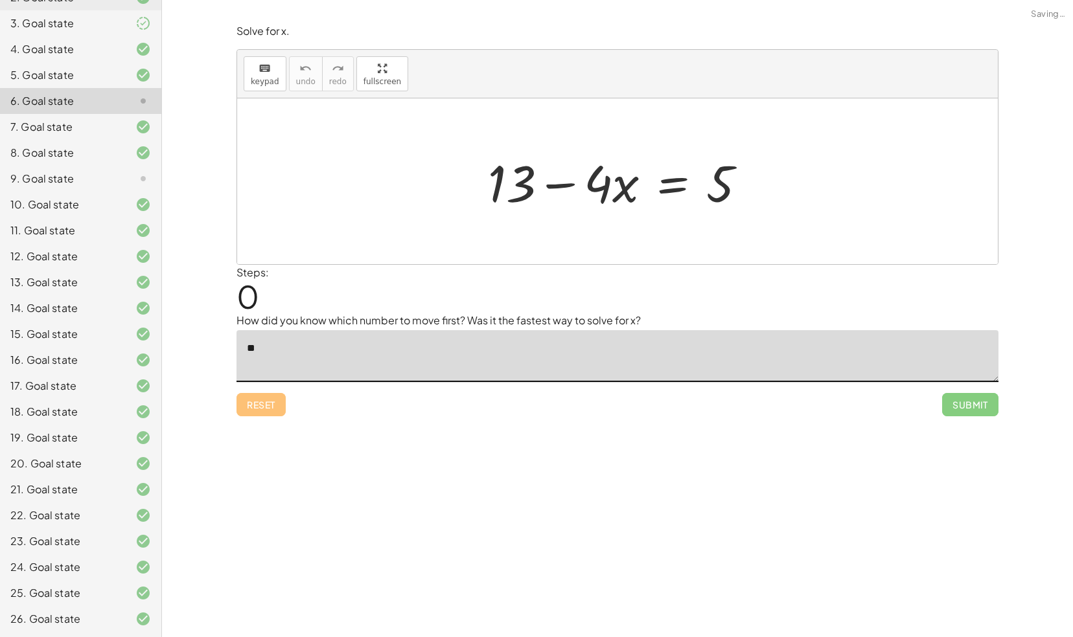
type textarea "*"
drag, startPoint x: 497, startPoint y: 180, endPoint x: 799, endPoint y: 214, distance: 303.7
click at [799, 214] on div "+ 13 + 13 − · 4 · x = 5" at bounding box center [617, 181] width 760 height 166
click at [763, 179] on div at bounding box center [707, 181] width 306 height 67
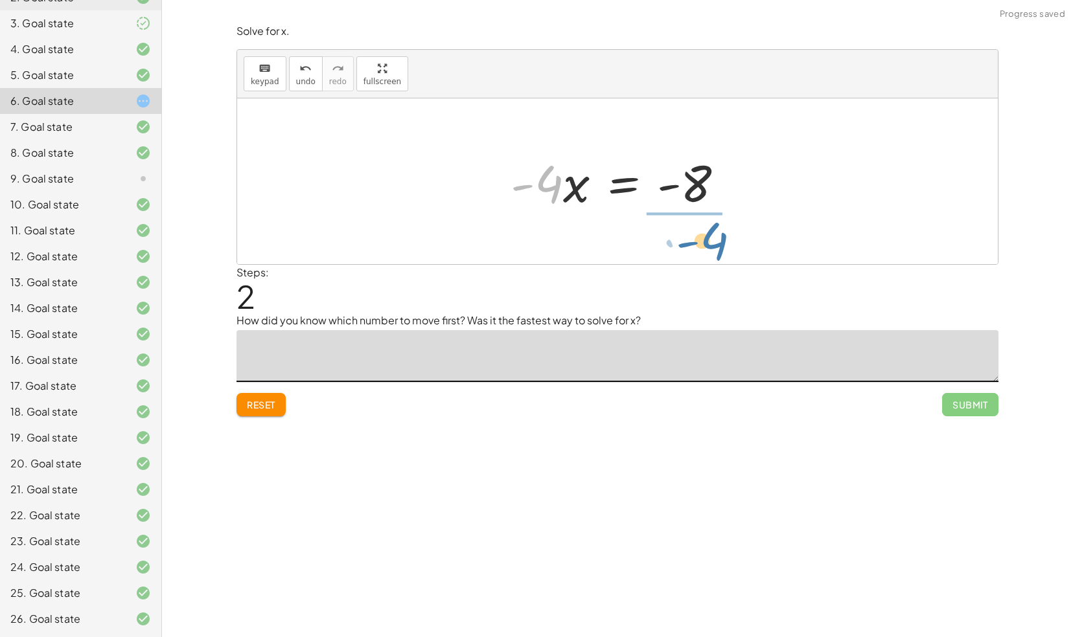
drag, startPoint x: 546, startPoint y: 187, endPoint x: 709, endPoint y: 240, distance: 171.2
click at [628, 181] on div at bounding box center [622, 181] width 209 height 100
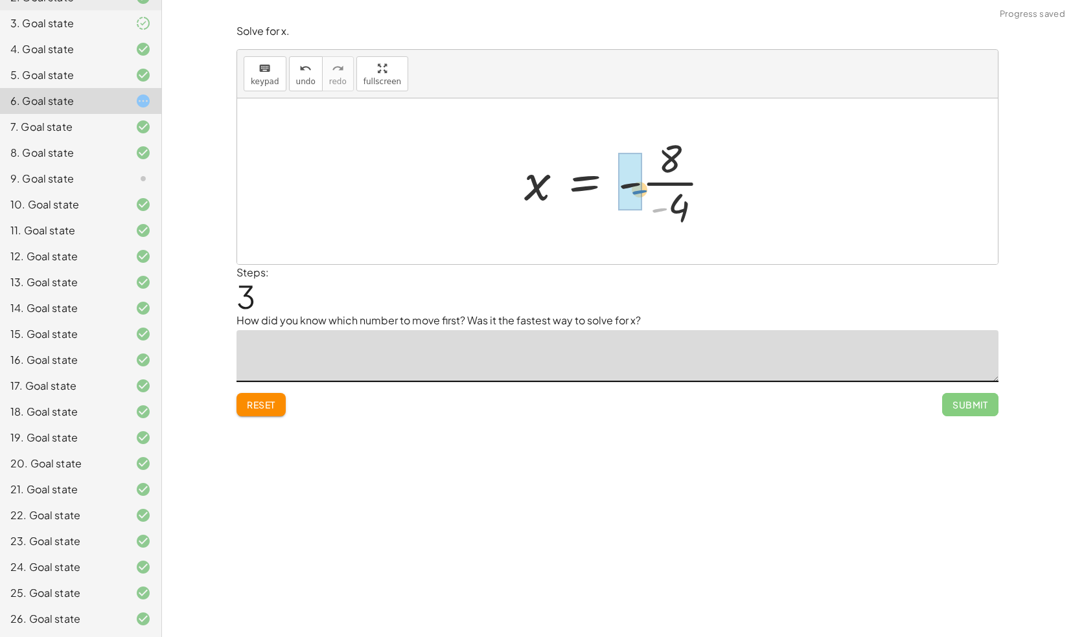
drag, startPoint x: 663, startPoint y: 210, endPoint x: 643, endPoint y: 191, distance: 27.5
click at [643, 191] on div at bounding box center [622, 181] width 209 height 100
click at [663, 181] on div at bounding box center [623, 181] width 170 height 100
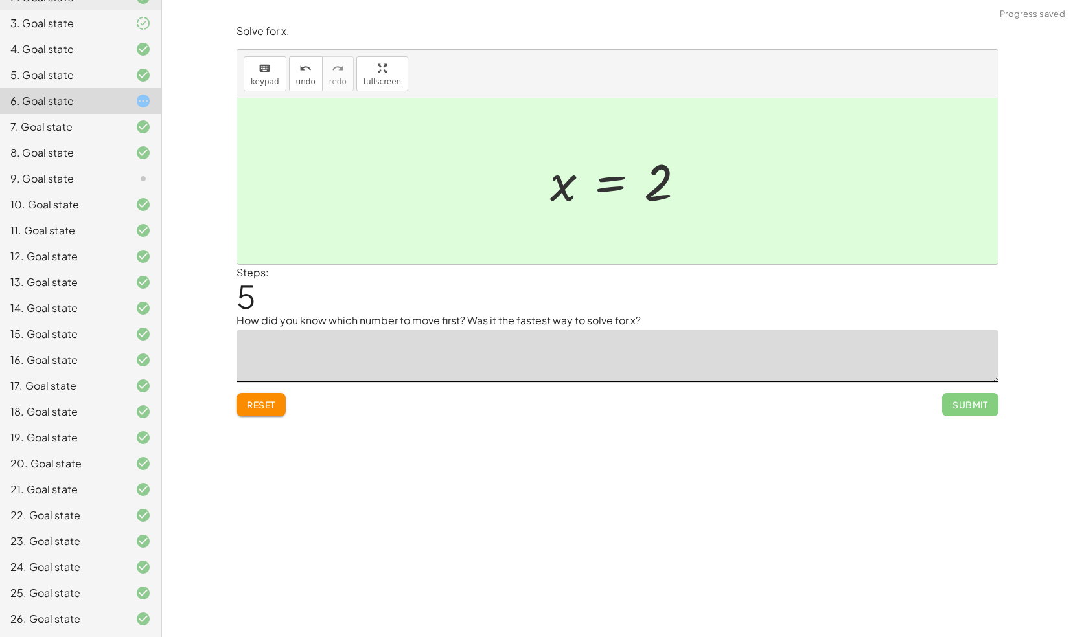
click at [138, 171] on icon at bounding box center [143, 179] width 16 height 16
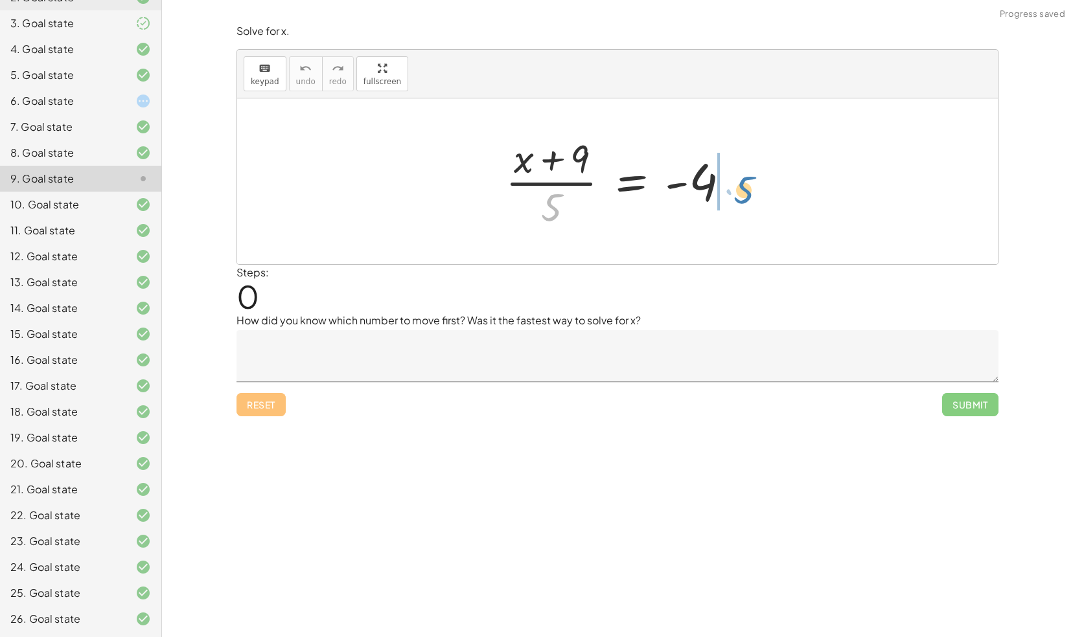
drag, startPoint x: 550, startPoint y: 199, endPoint x: 747, endPoint y: 177, distance: 198.7
drag, startPoint x: 557, startPoint y: 199, endPoint x: 731, endPoint y: 174, distance: 175.4
click at [731, 174] on div at bounding box center [622, 181] width 247 height 100
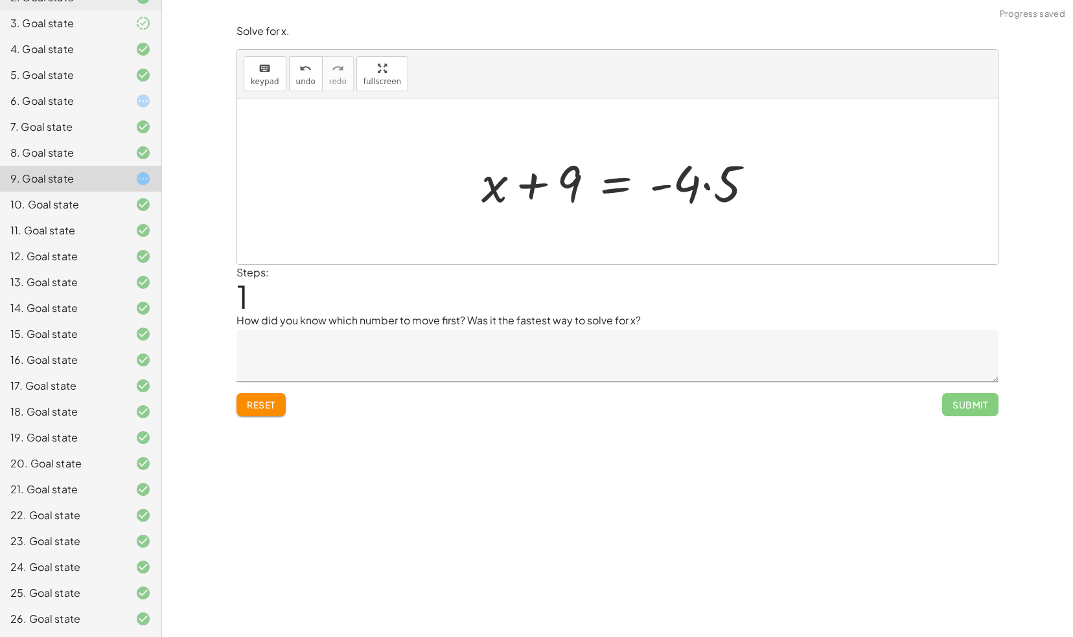
click at [709, 184] on div at bounding box center [622, 181] width 295 height 67
drag, startPoint x: 533, startPoint y: 177, endPoint x: 755, endPoint y: 175, distance: 221.5
click at [755, 175] on div at bounding box center [622, 181] width 281 height 67
click at [775, 176] on div "· ( + x + 9 ) · 5 = - 4 + x + 9 = · - 4 · 5 + x + 9 = - 20 x 9 = − 20 −" at bounding box center [617, 181] width 760 height 166
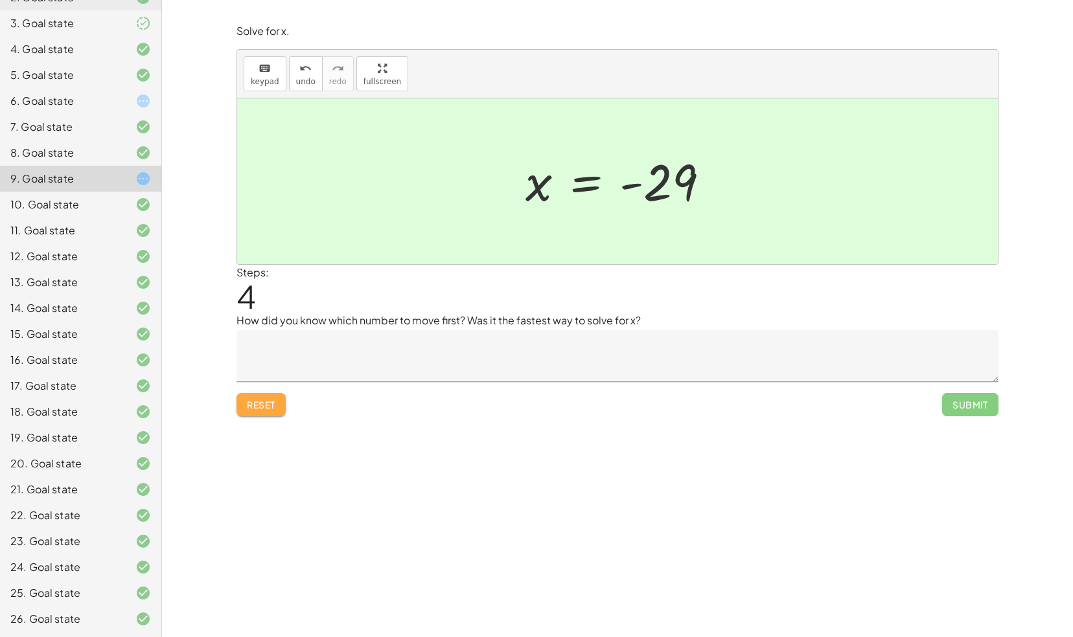
click at [275, 404] on span "Reset" at bounding box center [261, 405] width 28 height 12
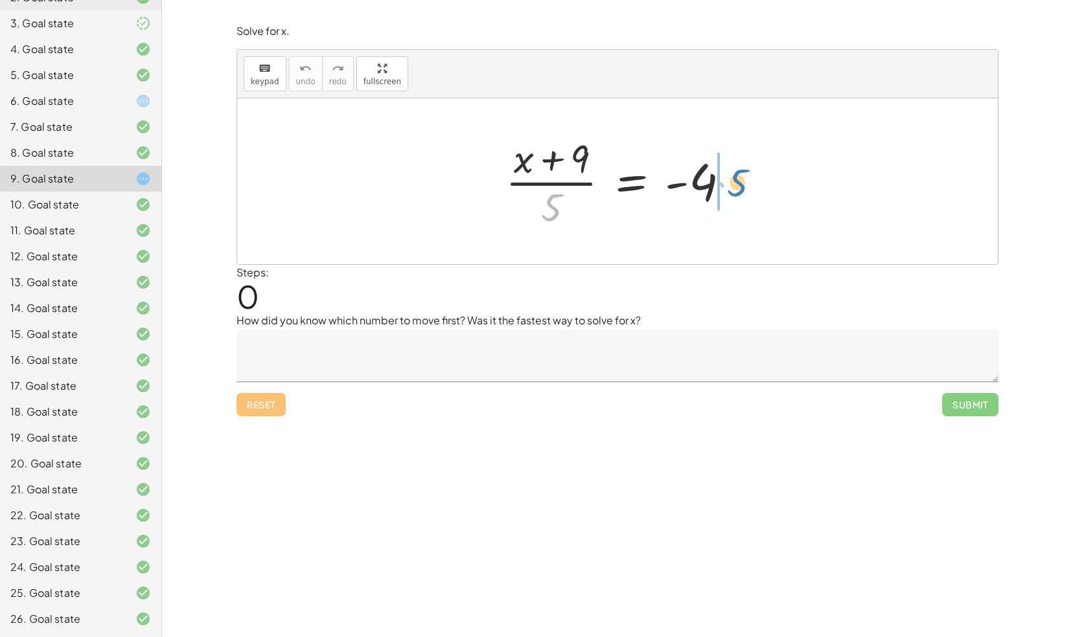
drag, startPoint x: 545, startPoint y: 203, endPoint x: 731, endPoint y: 177, distance: 187.0
click at [731, 177] on div at bounding box center [622, 181] width 247 height 100
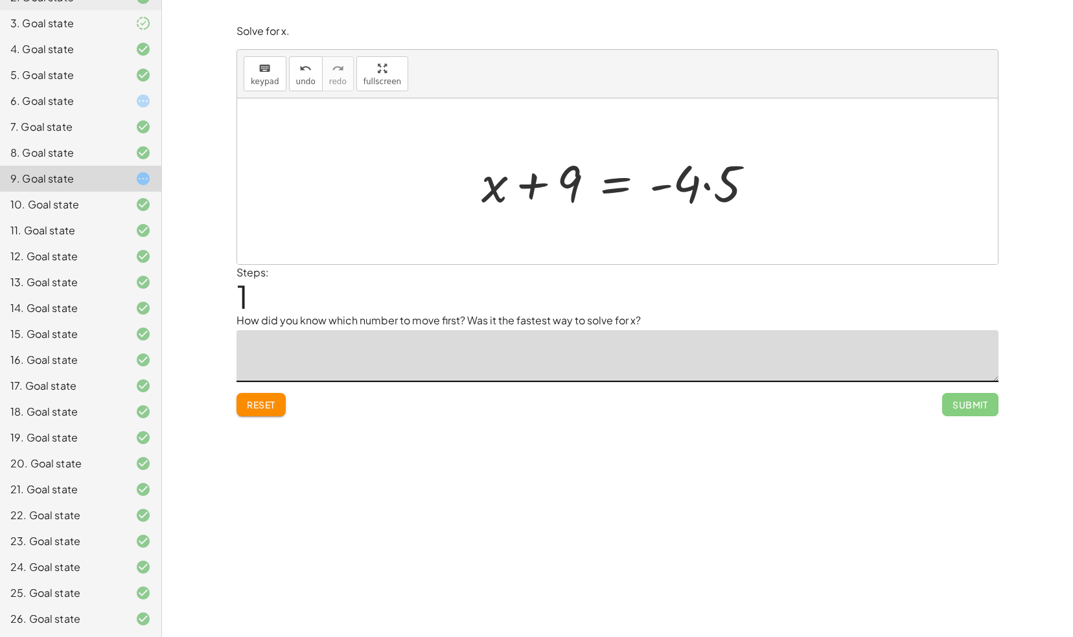
click at [411, 343] on textarea at bounding box center [617, 356] width 762 height 52
type textarea "*"
click at [434, 405] on div "Reset Submit" at bounding box center [617, 399] width 762 height 34
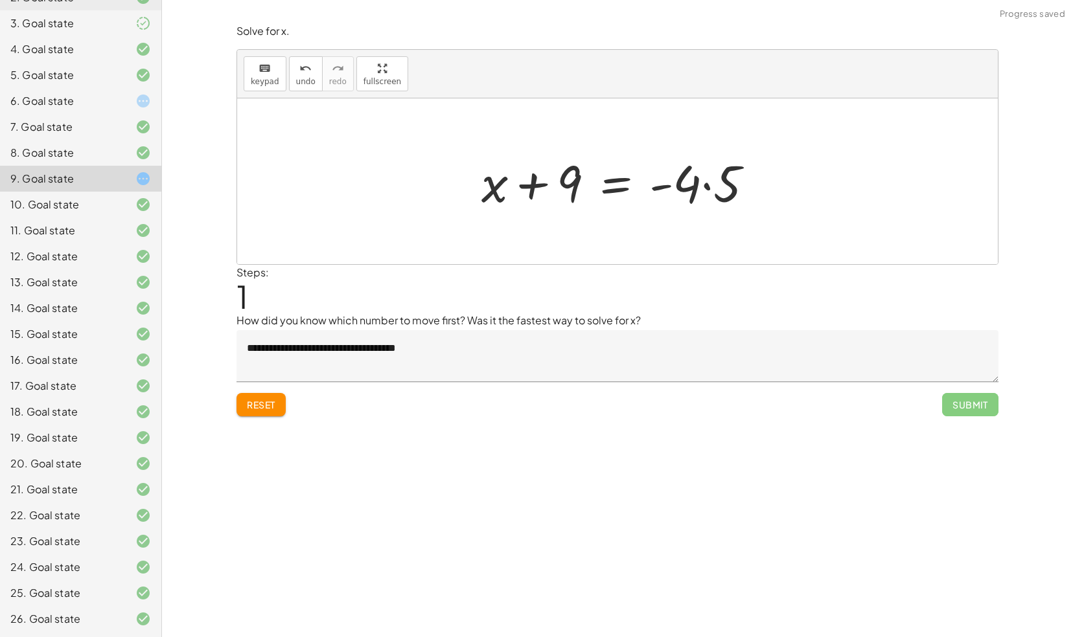
click at [455, 341] on textarea "**********" at bounding box center [617, 356] width 762 height 52
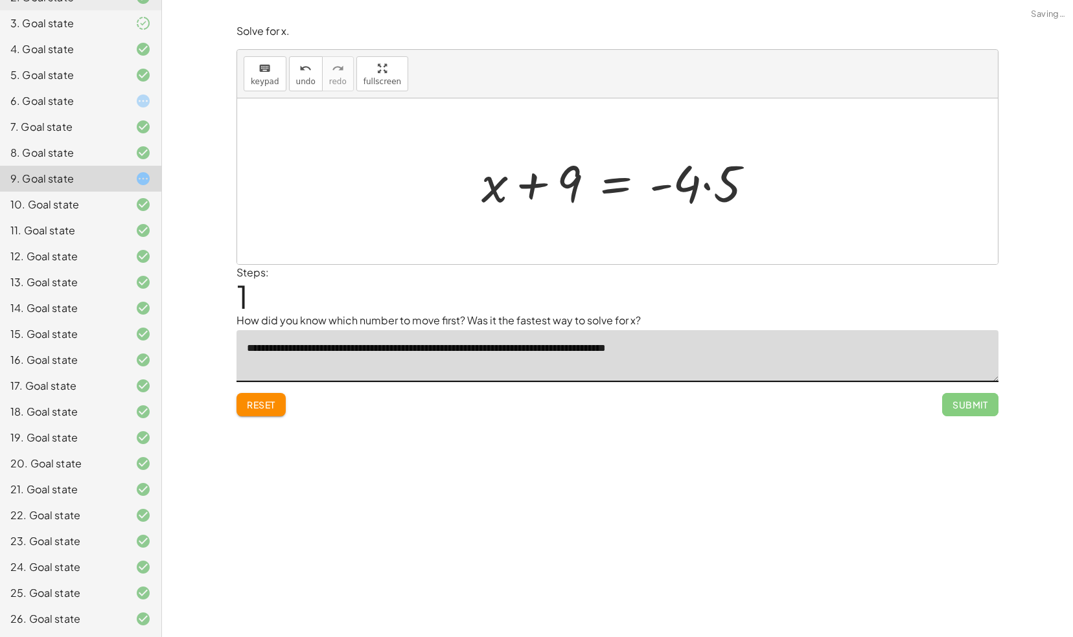
click at [696, 345] on textarea "**********" at bounding box center [617, 356] width 762 height 52
click at [780, 359] on textarea "**********" at bounding box center [617, 356] width 762 height 52
click at [530, 180] on div at bounding box center [622, 181] width 295 height 67
click at [746, 348] on textarea "**********" at bounding box center [617, 356] width 762 height 52
click at [743, 350] on textarea "**********" at bounding box center [617, 356] width 762 height 52
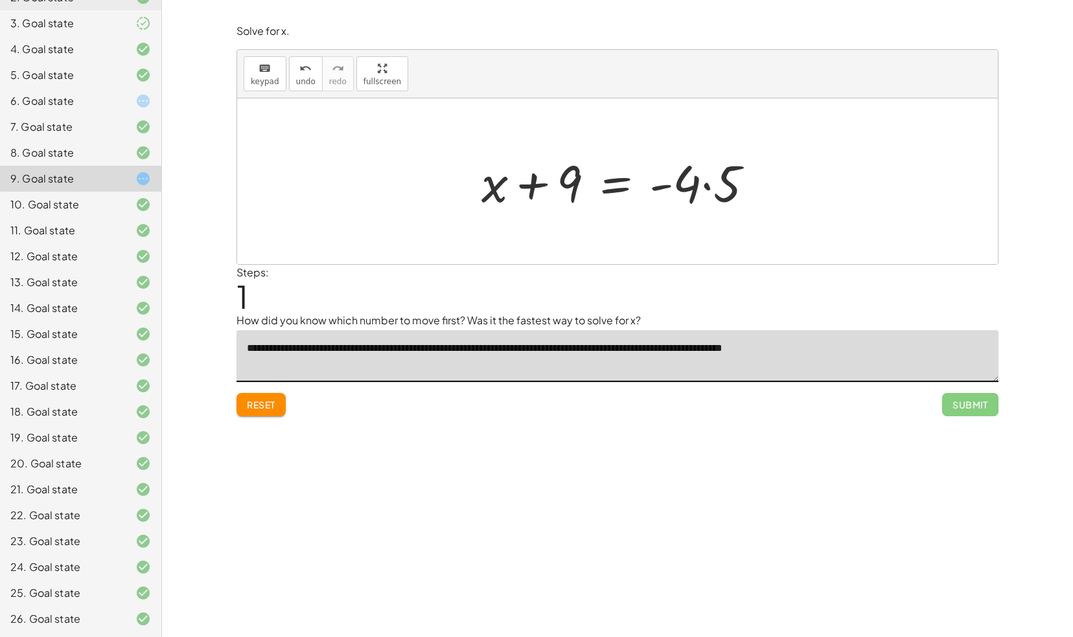
click at [743, 350] on textarea "**********" at bounding box center [617, 356] width 762 height 52
drag, startPoint x: 532, startPoint y: 181, endPoint x: 514, endPoint y: 183, distance: 17.6
click at [514, 183] on div at bounding box center [622, 181] width 295 height 67
click at [696, 352] on textarea "**********" at bounding box center [617, 356] width 762 height 52
drag, startPoint x: 529, startPoint y: 185, endPoint x: 745, endPoint y: 181, distance: 217.0
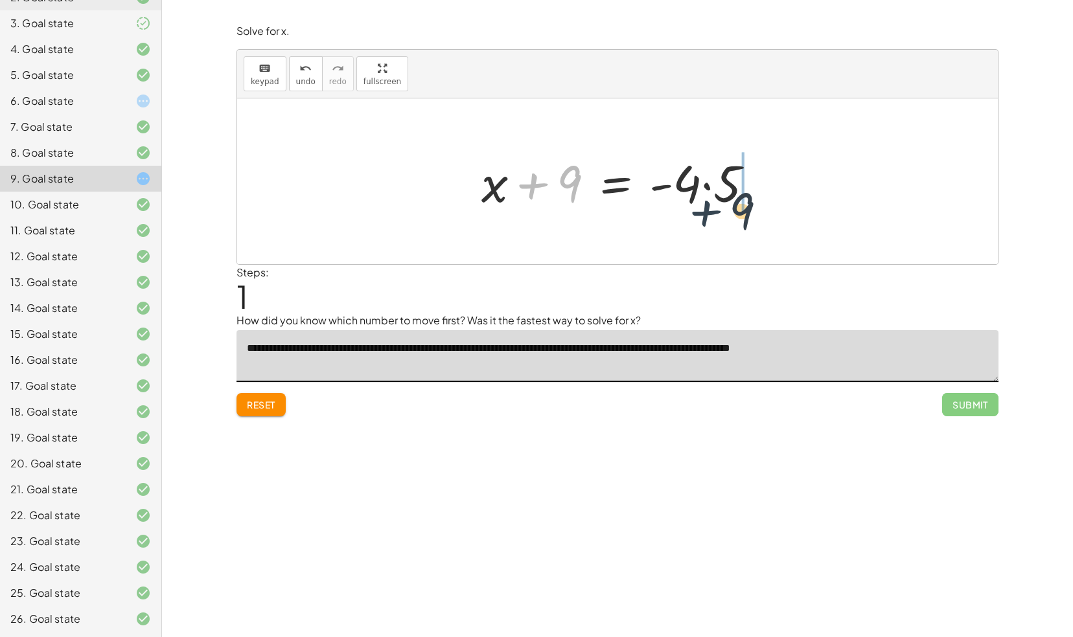
click at [745, 181] on div at bounding box center [622, 181] width 295 height 67
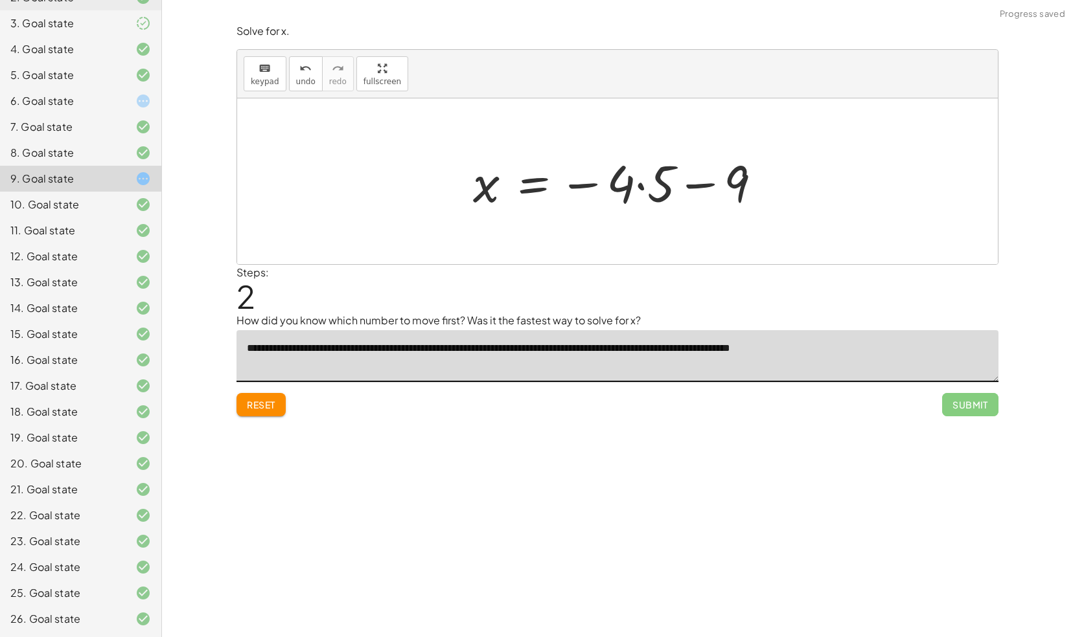
click at [639, 187] on div at bounding box center [622, 181] width 312 height 67
click at [687, 183] on div at bounding box center [622, 182] width 297 height 64
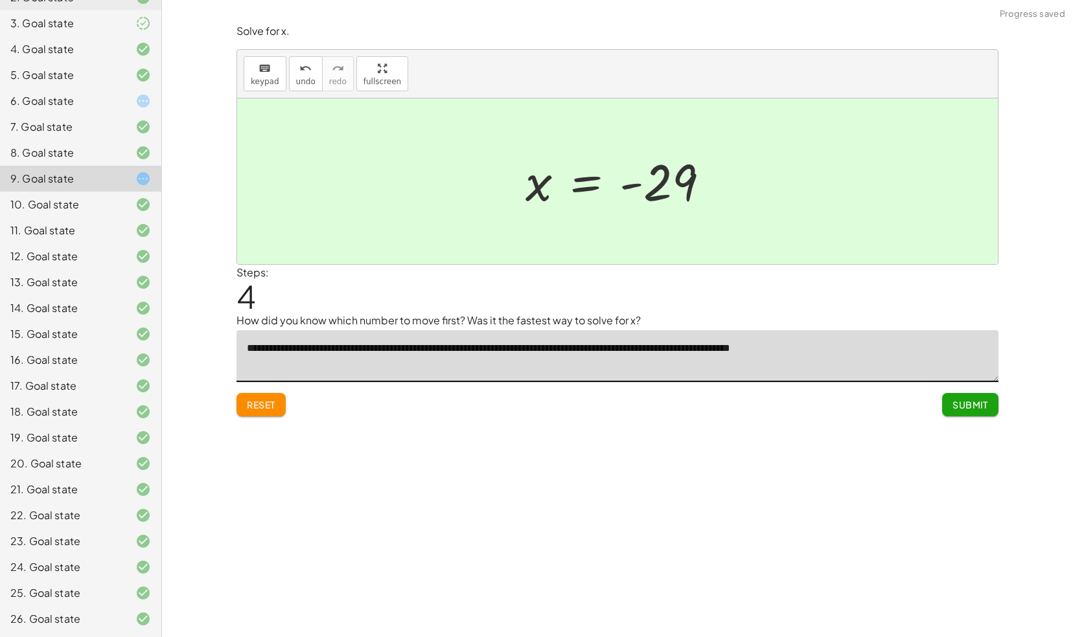
click at [843, 348] on textarea "**********" at bounding box center [617, 356] width 762 height 52
type textarea "**********"
click at [962, 403] on span "Submit" at bounding box center [970, 405] width 36 height 12
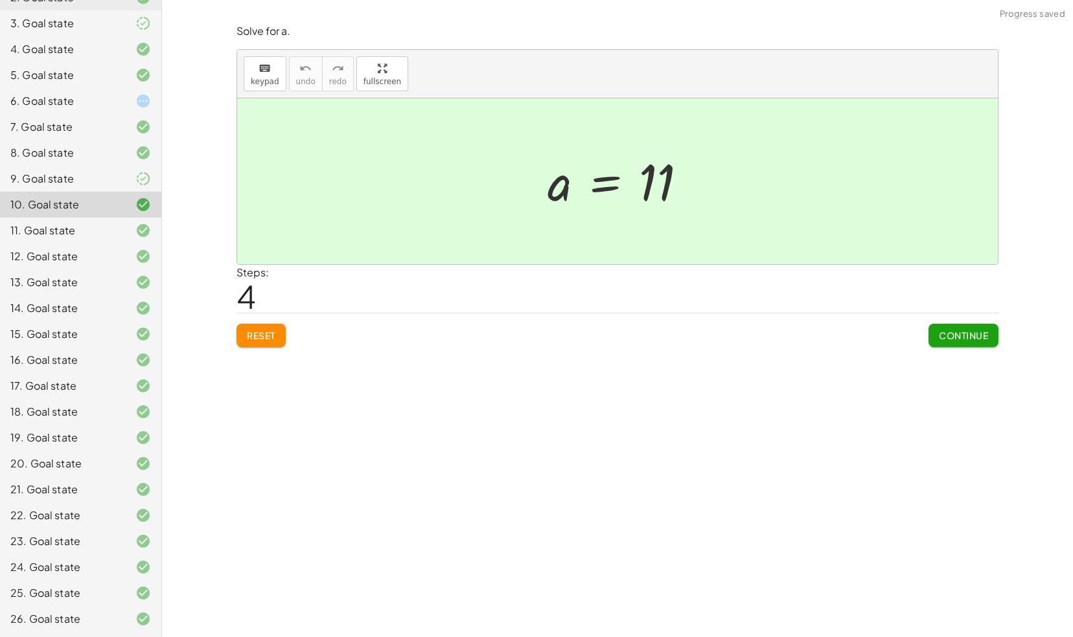
click at [115, 104] on div at bounding box center [133, 101] width 36 height 16
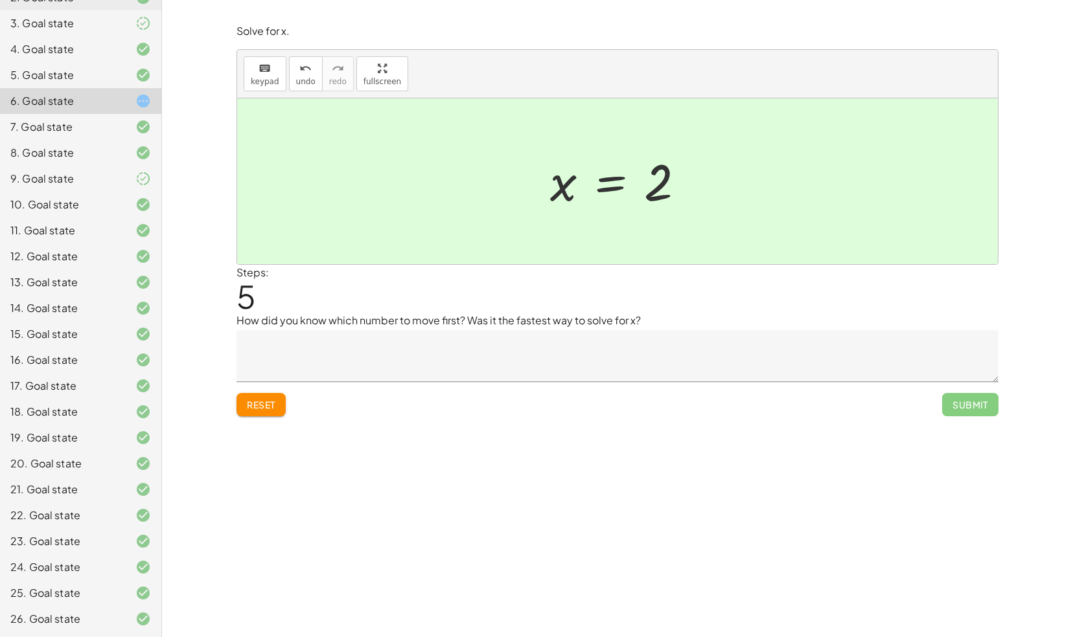
click at [429, 373] on textarea at bounding box center [617, 356] width 762 height 52
click at [260, 394] on button "Reset" at bounding box center [260, 404] width 49 height 23
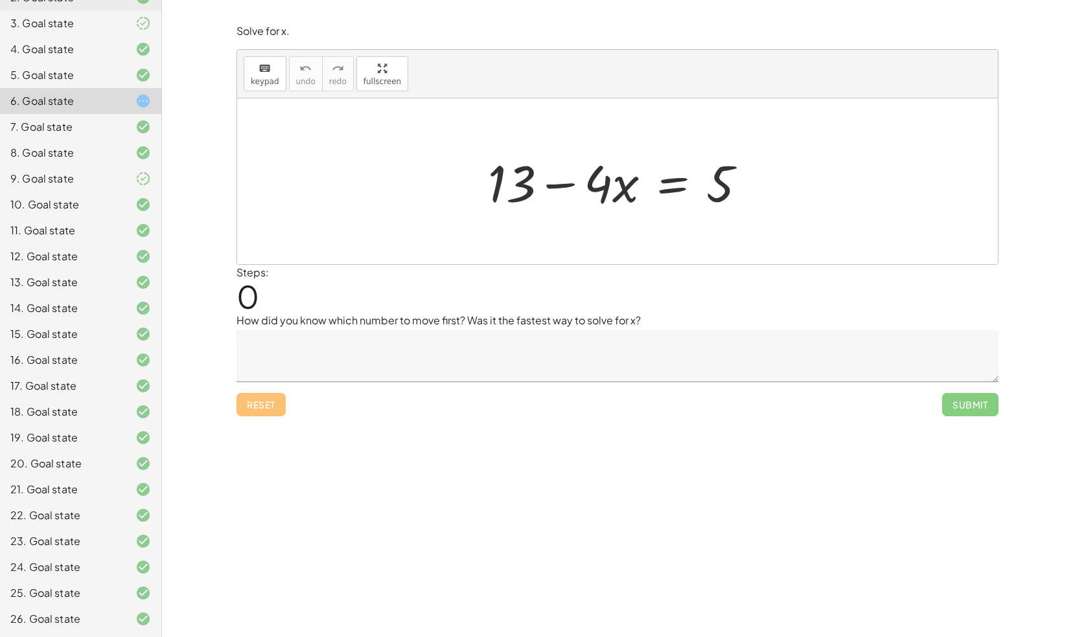
click at [403, 346] on textarea at bounding box center [617, 356] width 762 height 52
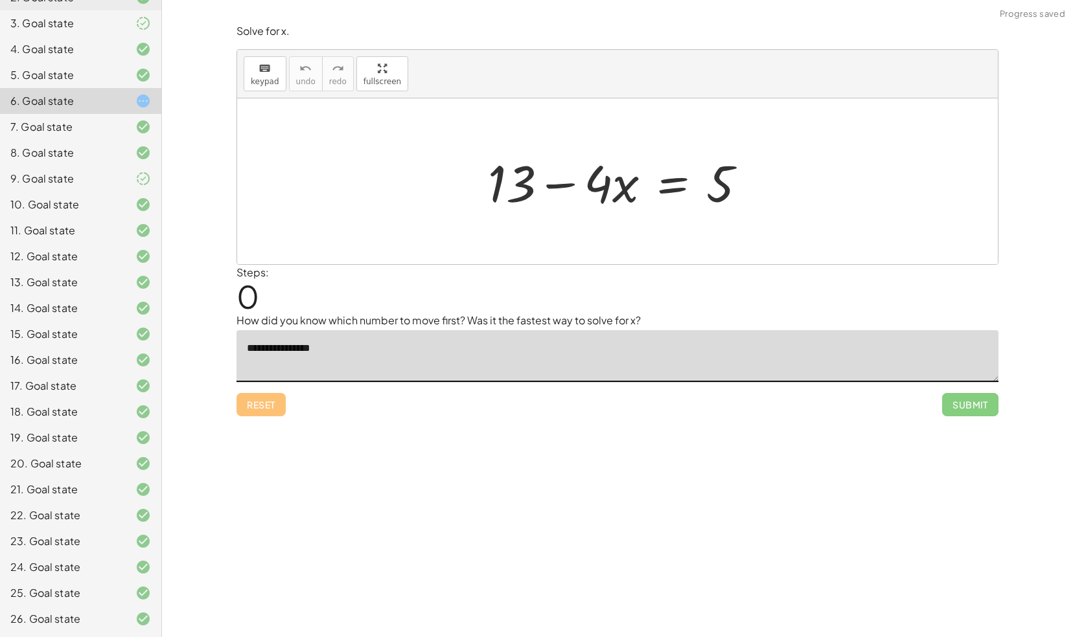
type textarea "**********"
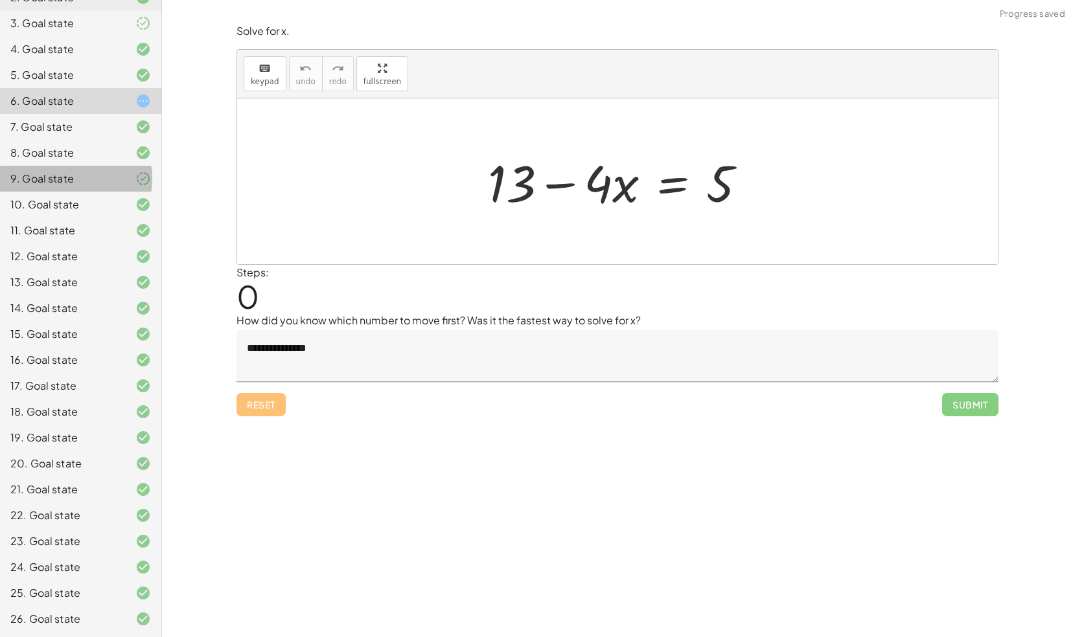
click at [135, 175] on icon at bounding box center [143, 179] width 16 height 16
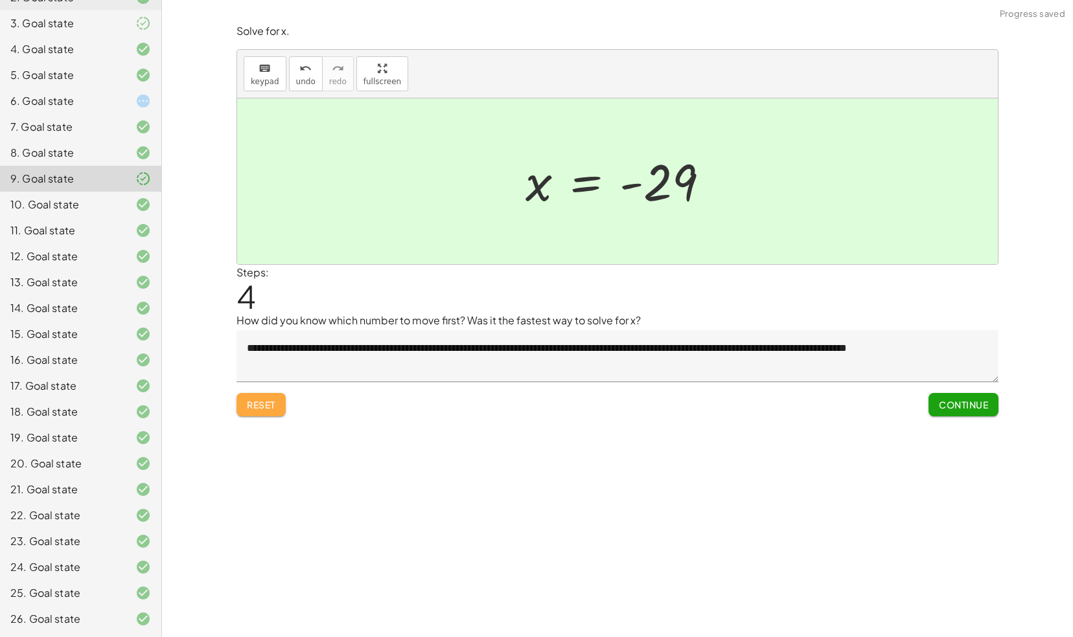
click at [267, 409] on span "Reset" at bounding box center [261, 405] width 28 height 12
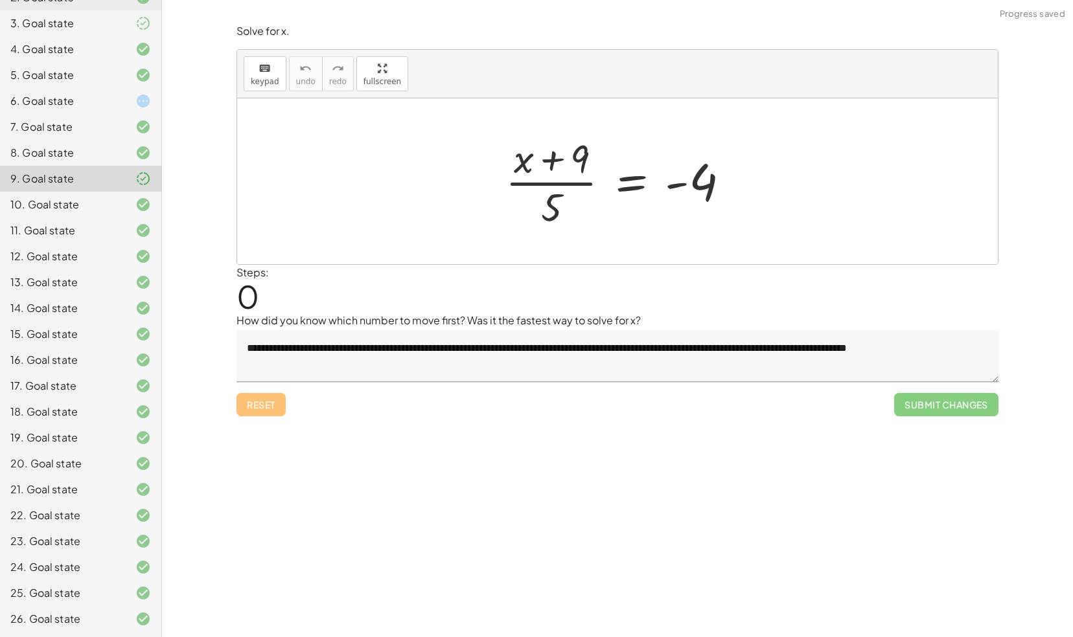
click at [319, 347] on textarea "**********" at bounding box center [617, 356] width 762 height 52
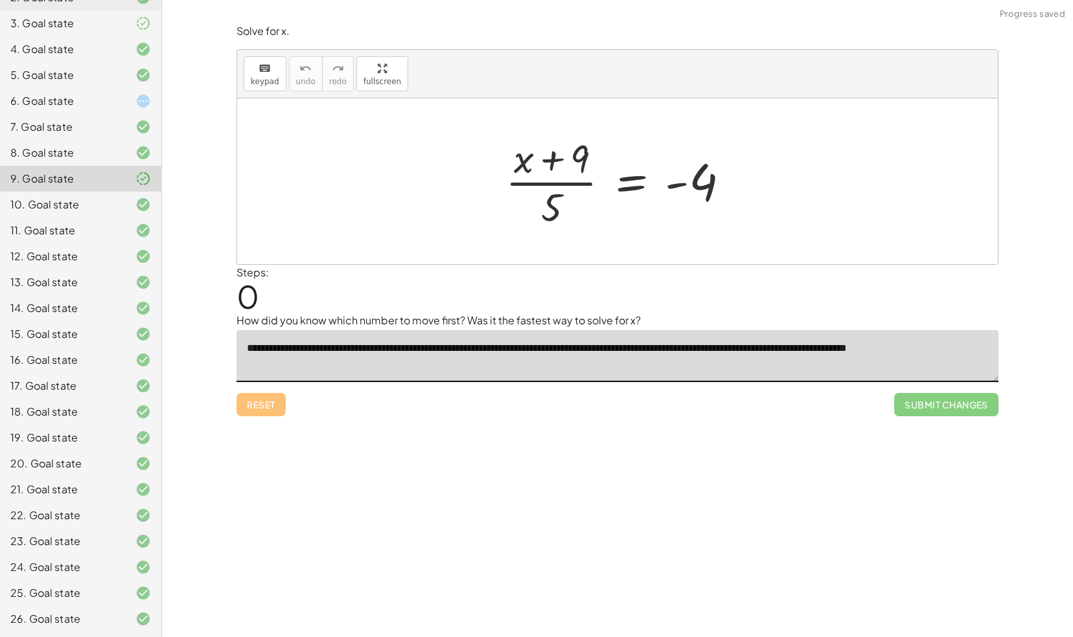
click at [249, 348] on textarea "**********" at bounding box center [617, 356] width 762 height 52
